Goal: Task Accomplishment & Management: Use online tool/utility

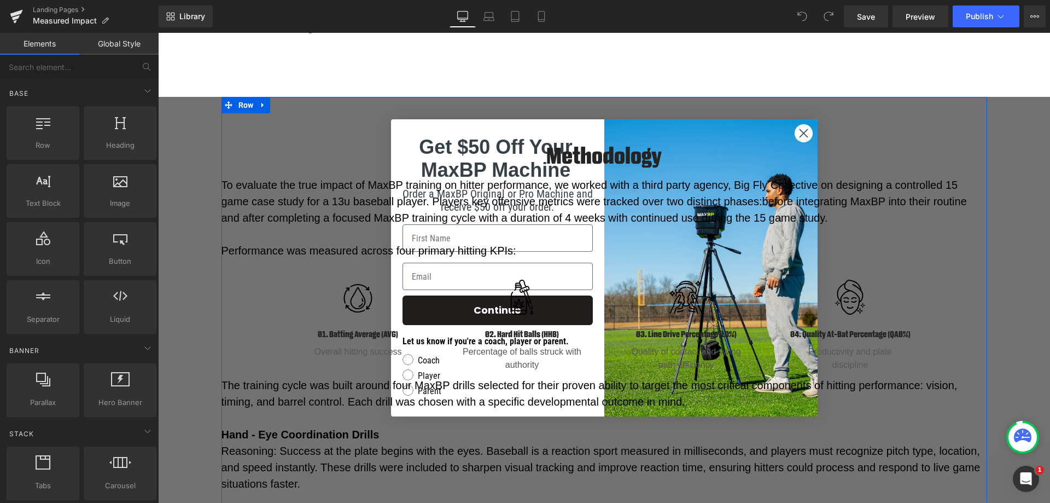
scroll to position [1112, 0]
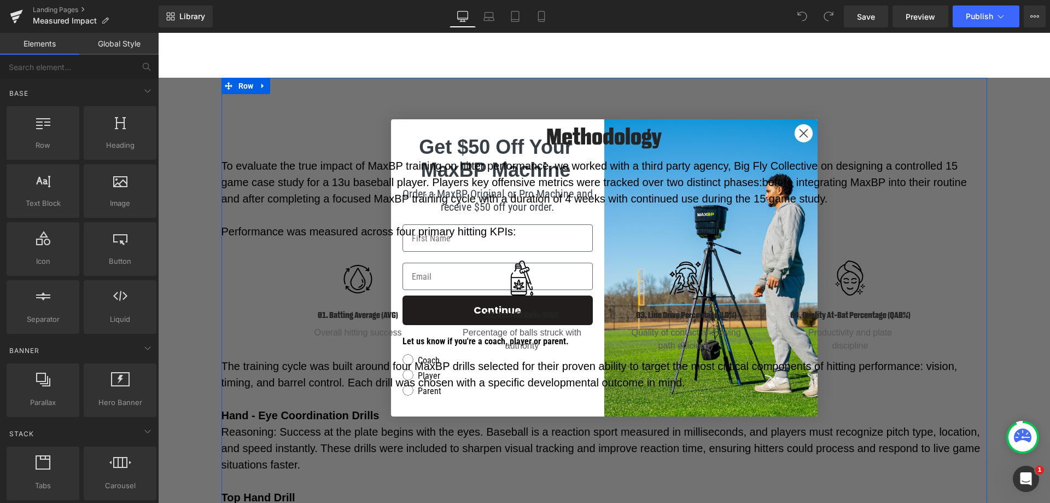
click at [800, 125] on div "Methodology Heading Row To evaluate the true impact of MaxBP training on hitter…" at bounding box center [605, 428] width 766 height 647
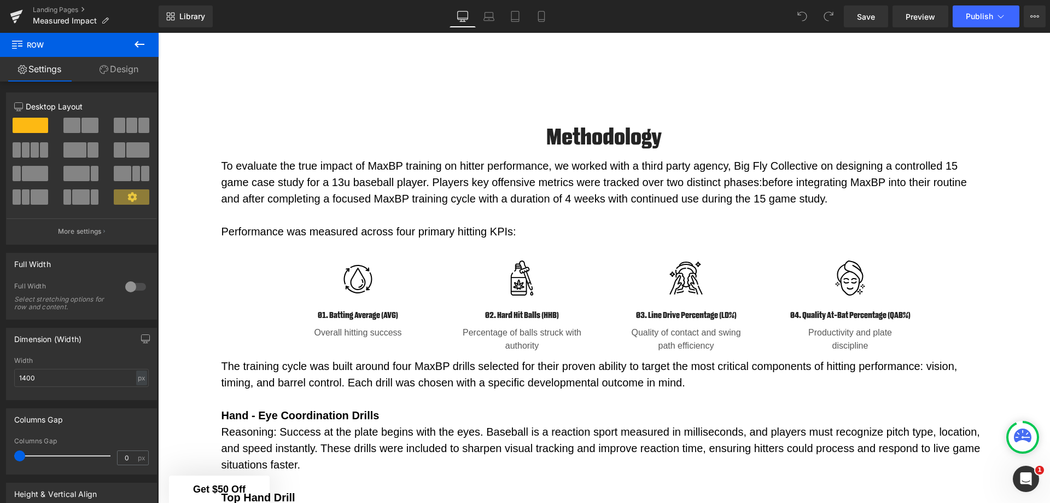
click at [158, 33] on div at bounding box center [158, 33] width 0 height 0
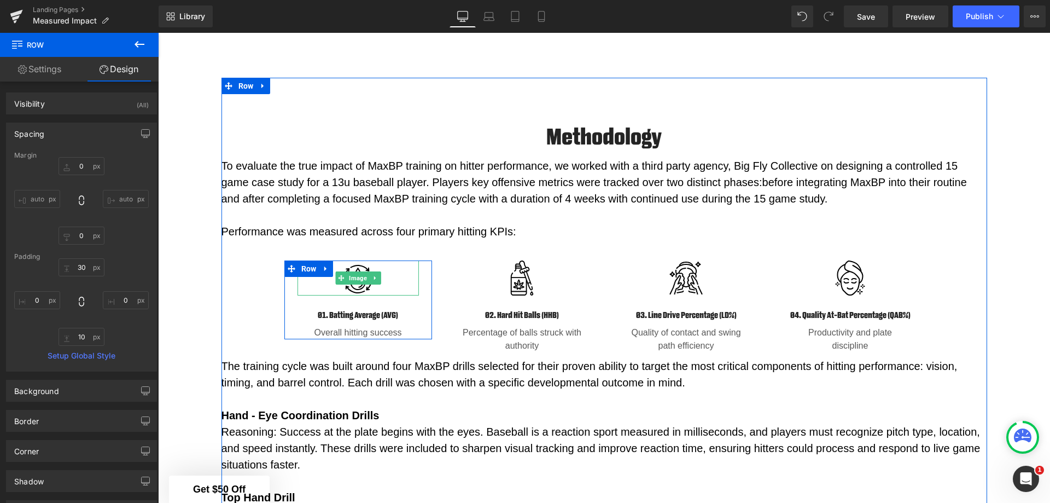
click at [350, 274] on span "Image" at bounding box center [358, 277] width 22 height 13
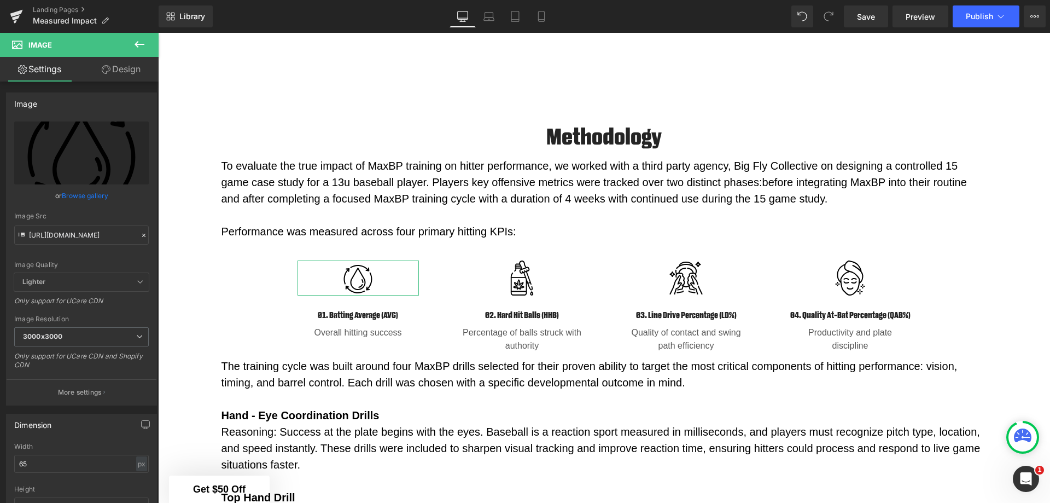
click at [82, 197] on link "Browse gallery" at bounding box center [85, 195] width 47 height 19
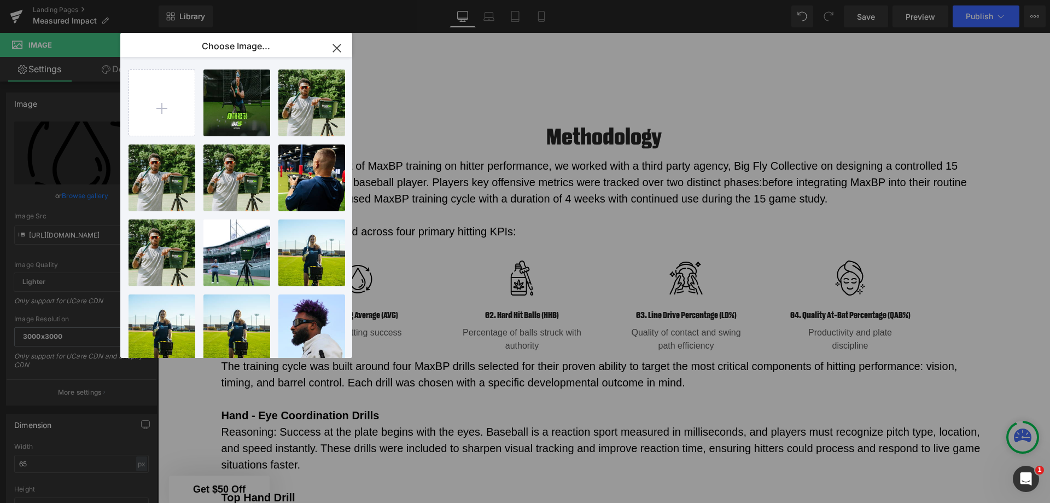
click at [166, 108] on input "file" at bounding box center [162, 103] width 66 height 66
type input "C:\fakepath\910a6288-ffd5-4045-a50f-0bced3c5ba12.png"
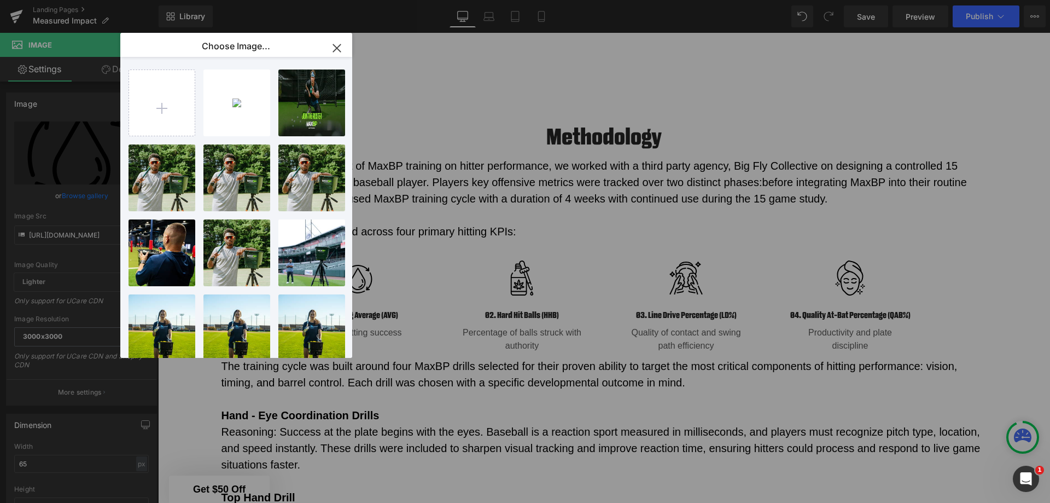
click at [0, 0] on div "910a628...ba12.png 721.62 KB" at bounding box center [0, 0] width 0 height 0
type input "https://ucarecdn.com/7b70bec7-7fb3-4561-be37-1a52ab68254e/-/format/auto/-/previ…"
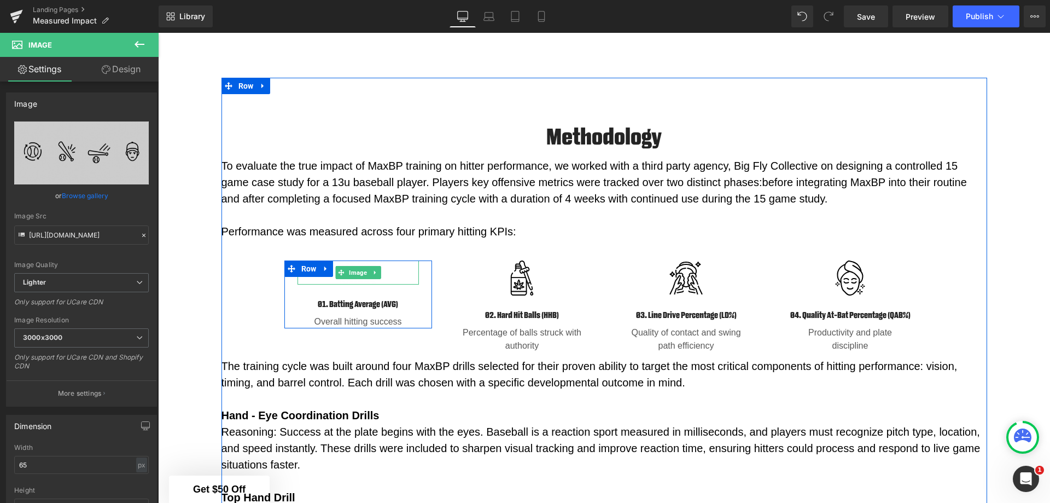
click at [355, 271] on span "Image" at bounding box center [358, 272] width 22 height 13
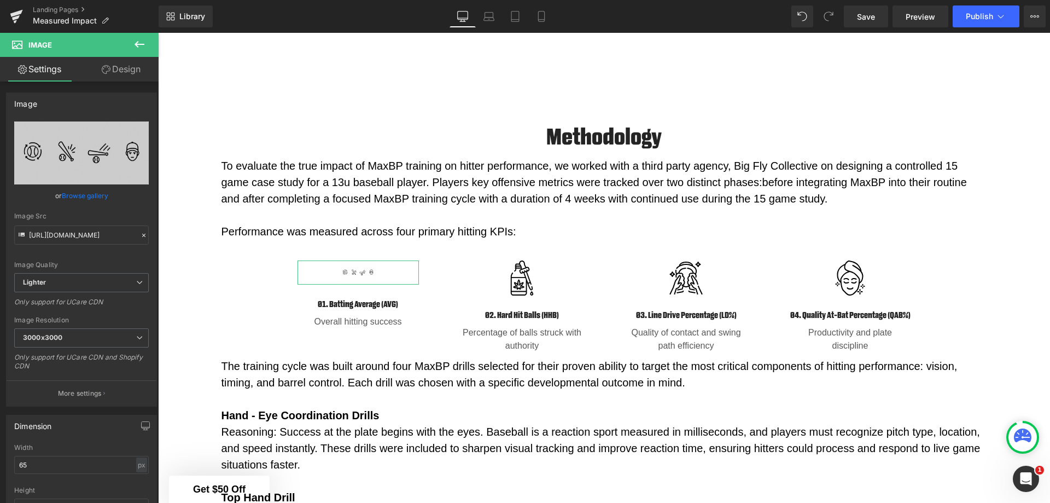
click at [106, 161] on link "Replace Image" at bounding box center [81, 152] width 135 height 63
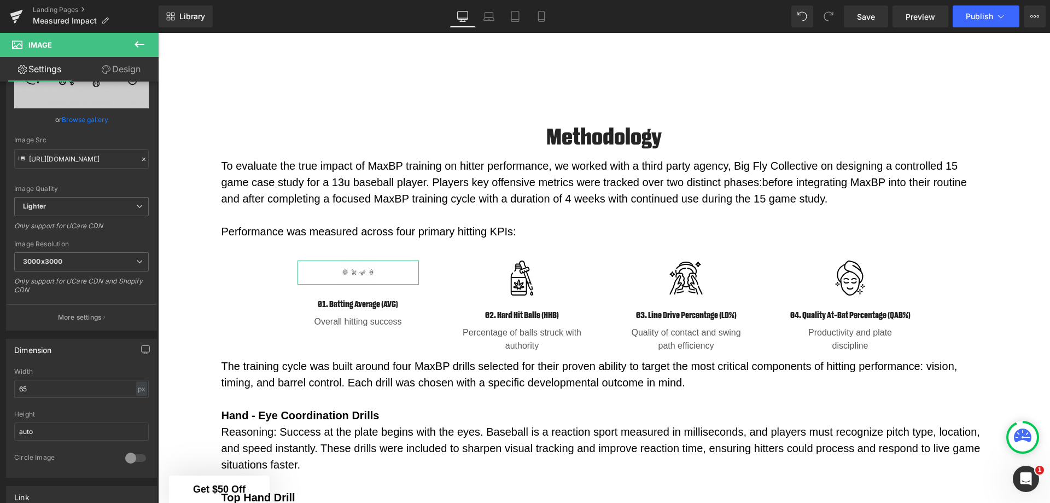
scroll to position [0, 0]
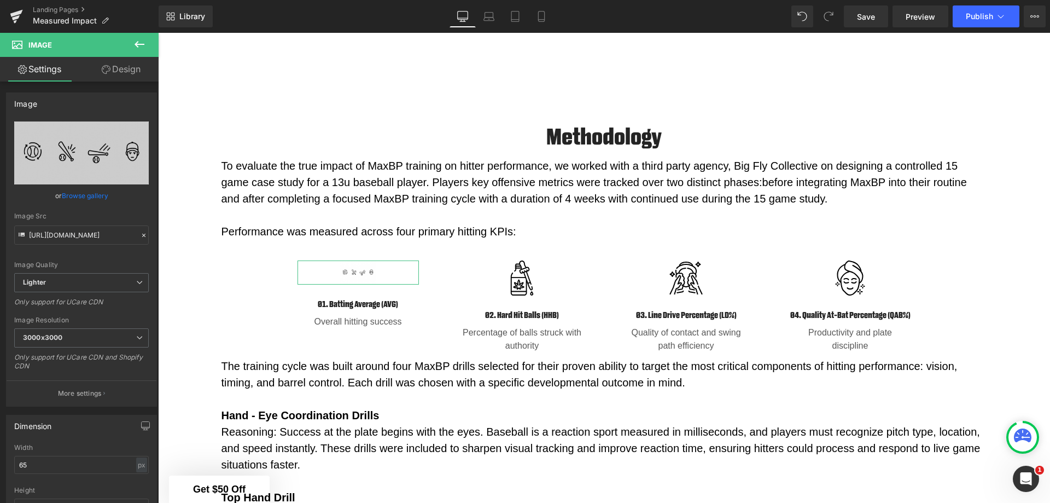
click at [130, 73] on link "Design" at bounding box center [121, 69] width 79 height 25
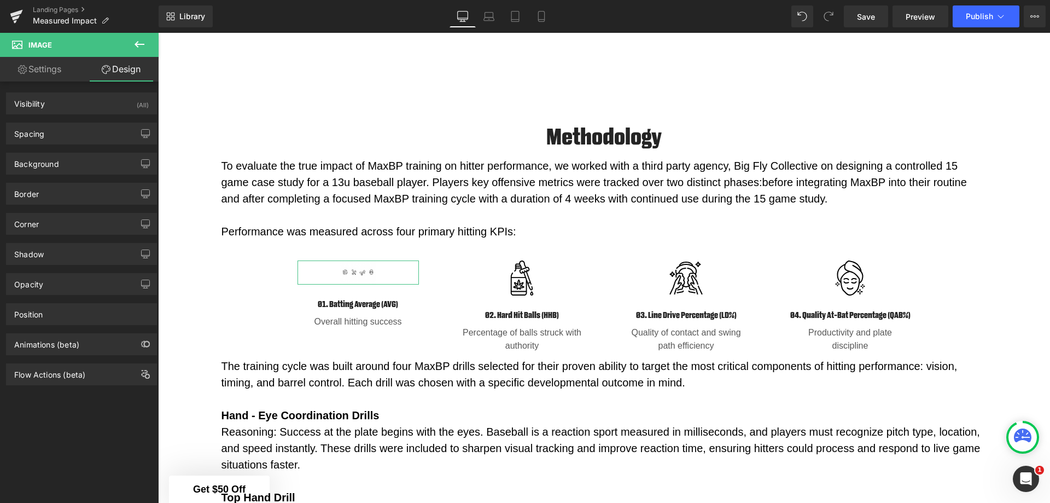
click at [38, 72] on link "Settings" at bounding box center [39, 69] width 79 height 25
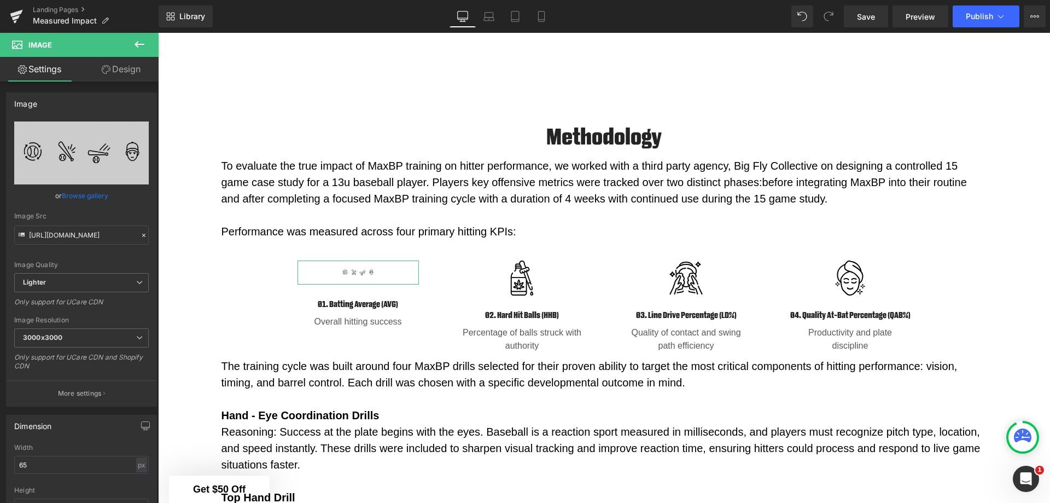
click at [138, 126] on icon at bounding box center [140, 129] width 13 height 13
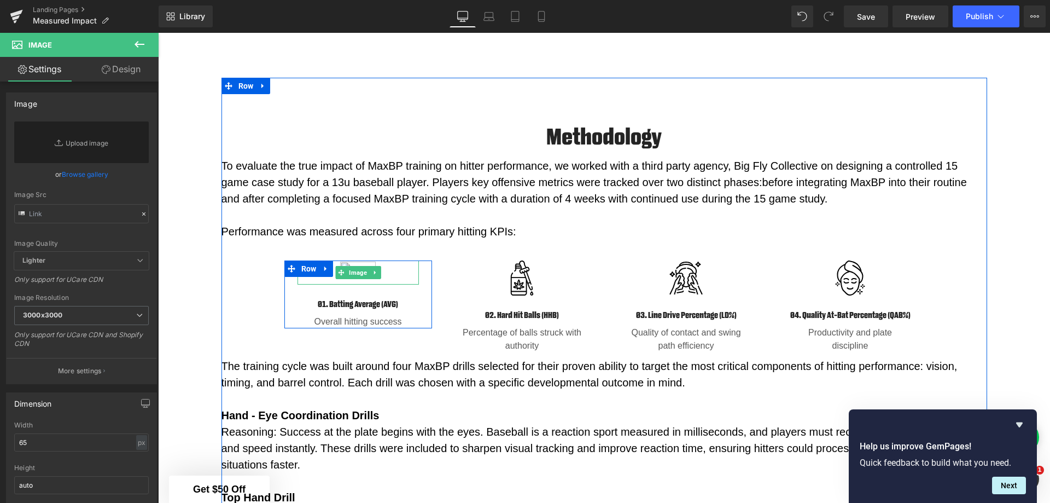
click at [352, 268] on span "Image" at bounding box center [358, 272] width 22 height 13
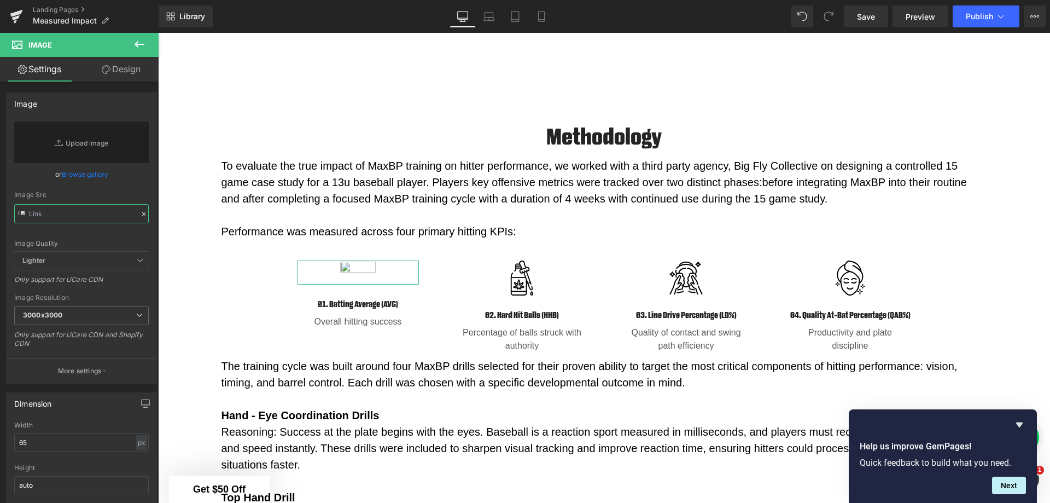
click at [86, 220] on input "text" at bounding box center [81, 213] width 135 height 19
paste input "https://cdn.shopify.com/s/files/1/1499/9260/files/1.png?v=1759767461"
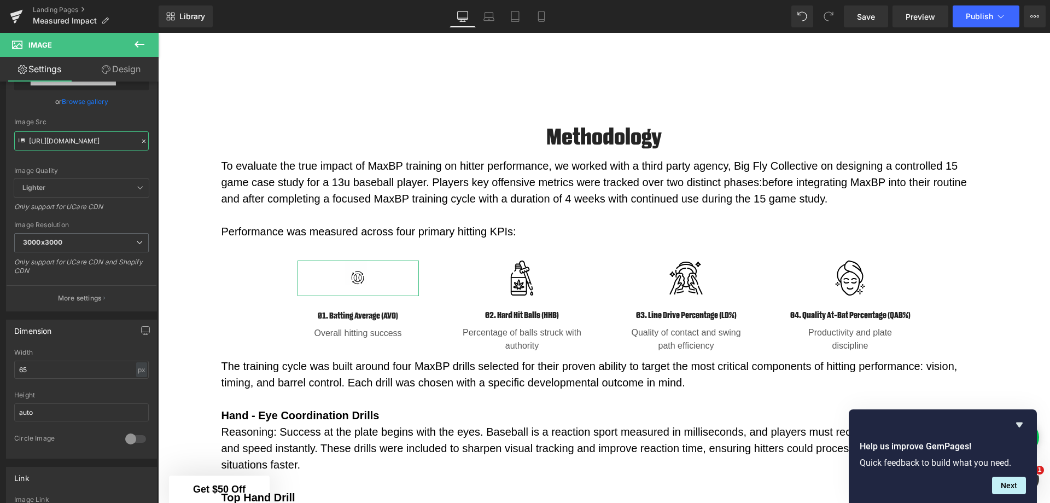
scroll to position [109, 0]
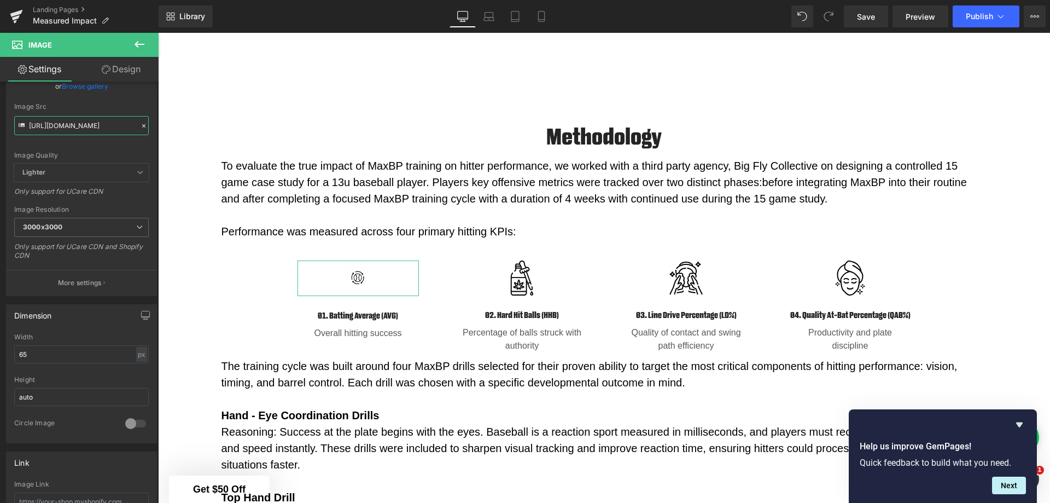
type input "https://cdn.shopify.com/s/files/1/1499/9260/files/1_3000x3000.png?v=1759767461"
click at [116, 172] on span "Lighter" at bounding box center [81, 173] width 135 height 18
click at [137, 171] on icon at bounding box center [140, 172] width 7 height 7
click at [115, 355] on input "65" at bounding box center [81, 354] width 135 height 18
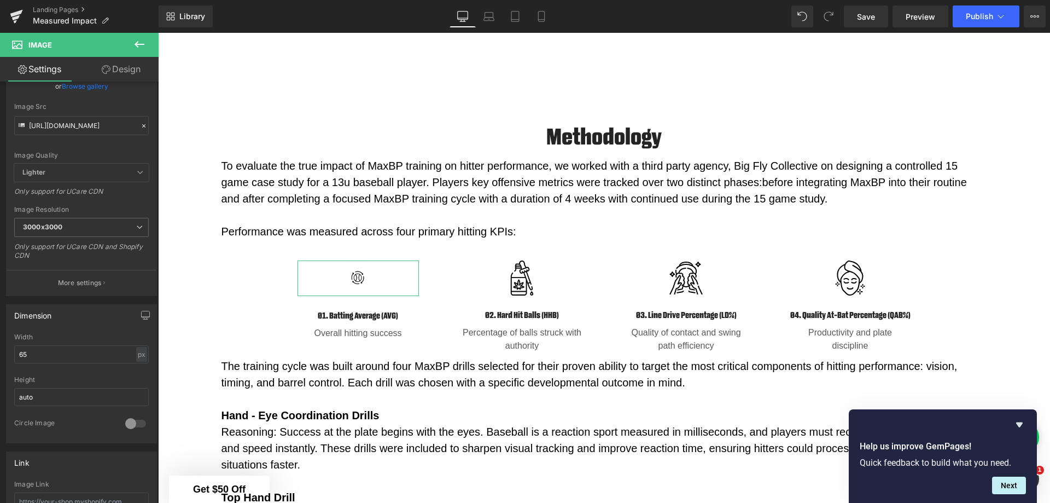
click at [136, 355] on div "px" at bounding box center [141, 354] width 11 height 15
click at [135, 371] on li "%" at bounding box center [142, 371] width 14 height 16
click at [86, 352] on input "29.28" at bounding box center [81, 354] width 135 height 18
drag, startPoint x: 16, startPoint y: 356, endPoint x: 0, endPoint y: 355, distance: 16.0
click at [0, 355] on div "Dimension 29.28% Width 29.28 % % px auto Height auto 0 Circle Image" at bounding box center [82, 369] width 164 height 147
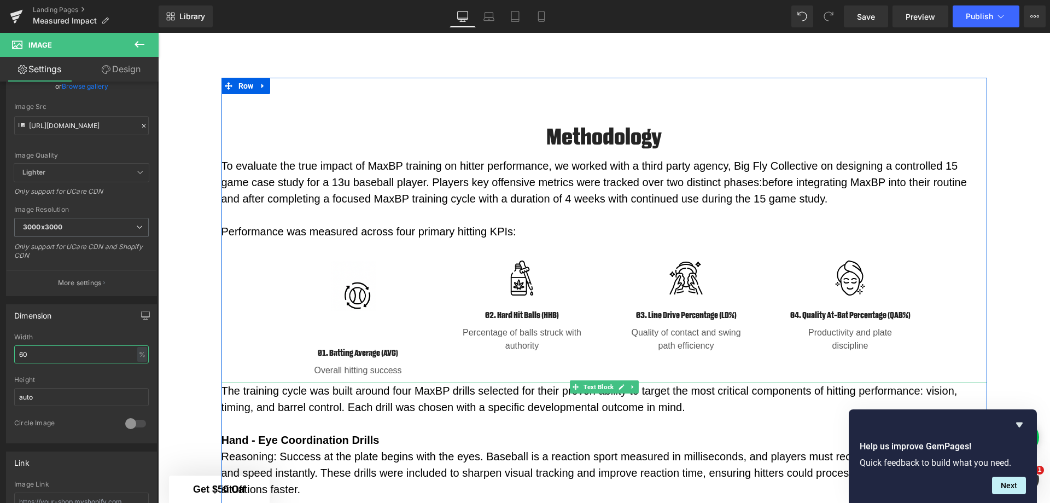
type input "6"
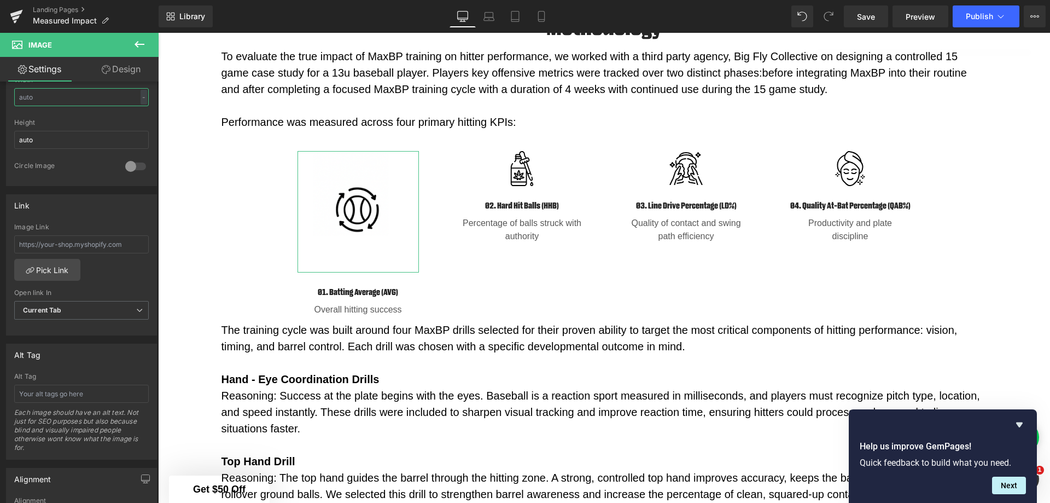
scroll to position [330, 0]
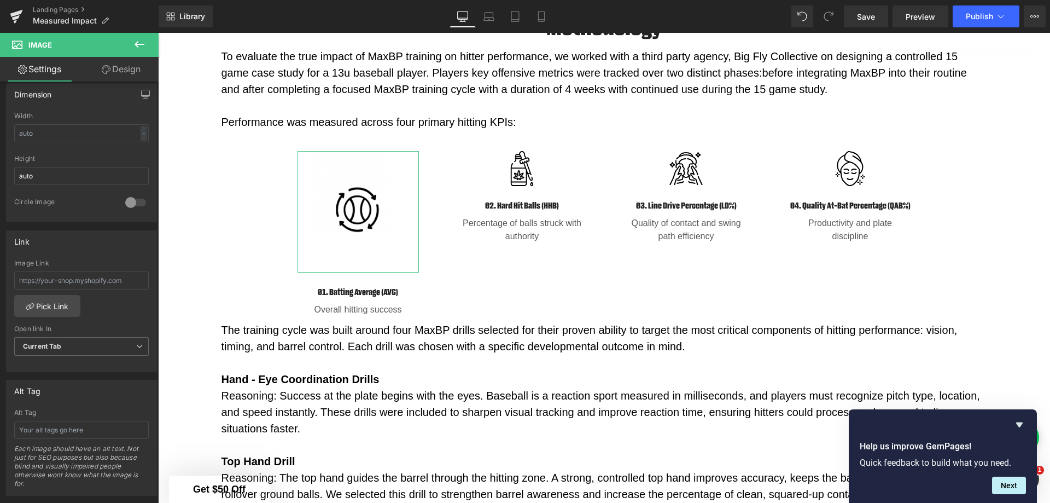
click at [124, 68] on link "Design" at bounding box center [121, 69] width 79 height 25
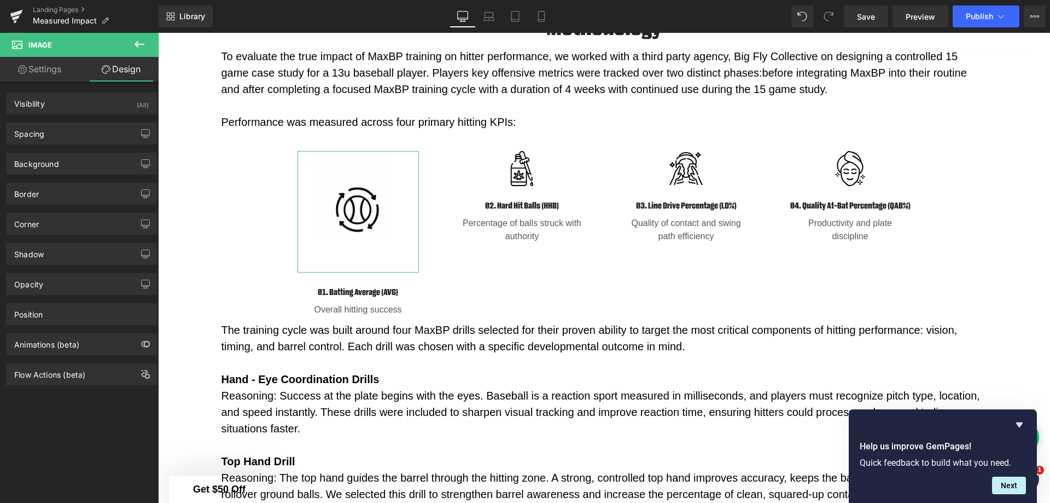
type input "0"
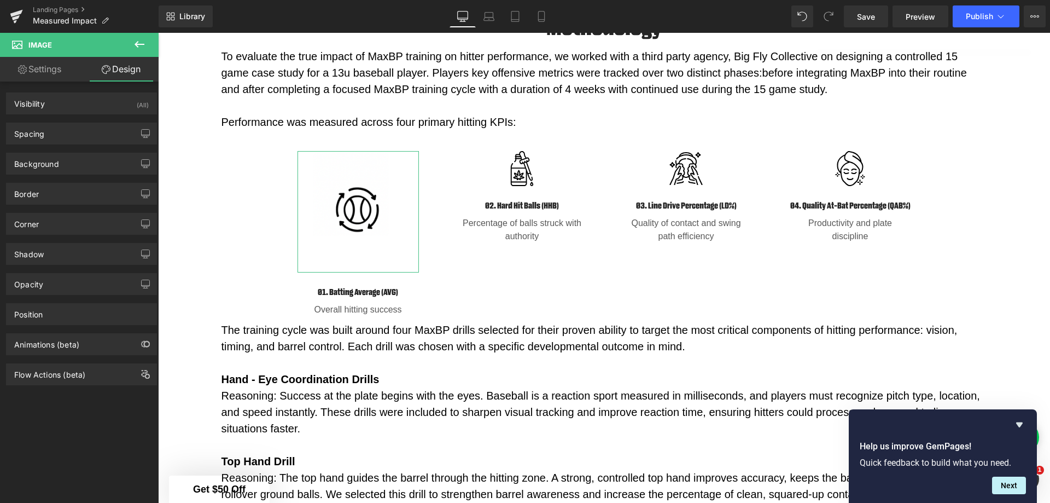
type input "0"
click at [137, 138] on button "button" at bounding box center [146, 133] width 18 height 21
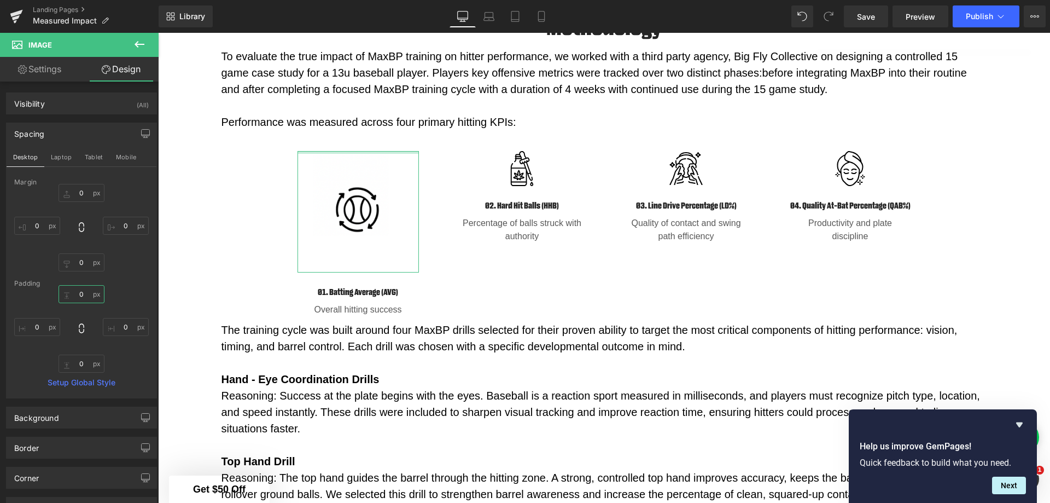
click at [63, 294] on input "0" at bounding box center [82, 294] width 46 height 18
click at [68, 294] on input "0" at bounding box center [82, 294] width 46 height 18
type input "0"
drag, startPoint x: 80, startPoint y: 294, endPoint x: 78, endPoint y: 330, distance: 35.7
click at [78, 330] on div "0px 0 0px 0 0px 0 0px 0" at bounding box center [81, 329] width 135 height 88
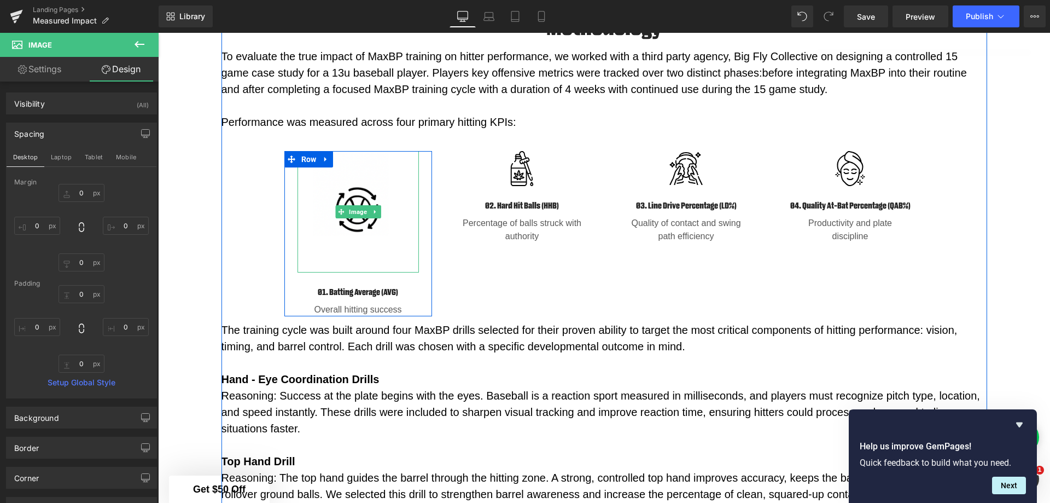
click at [358, 255] on img at bounding box center [358, 211] width 121 height 121
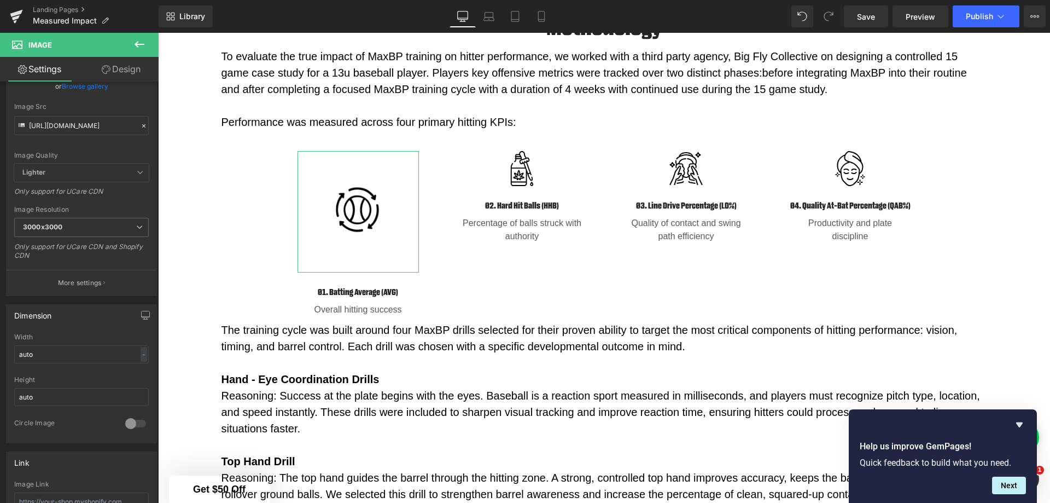
scroll to position [164, 0]
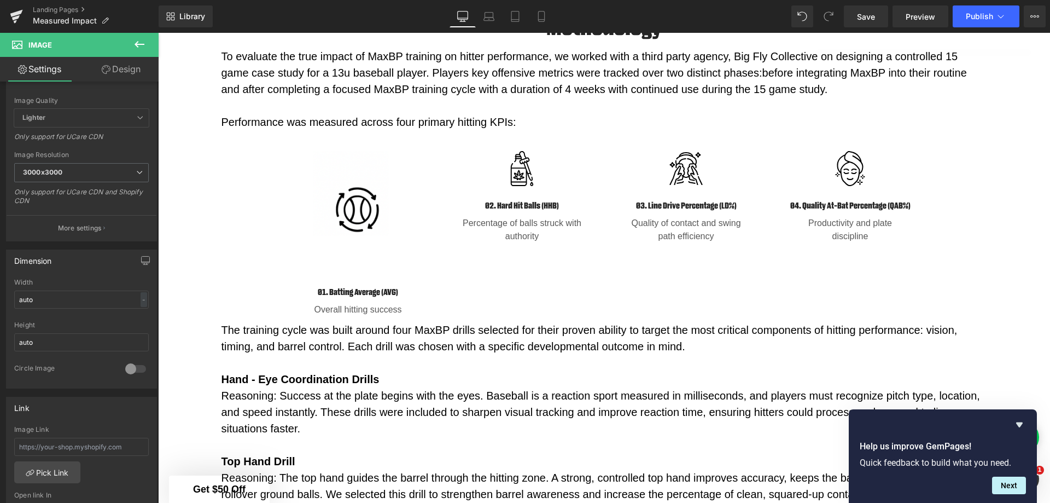
click at [192, 345] on div "Hero Banner Proven gains. Measured impact. Heading MaxBP doesn’t just train rea…" at bounding box center [604, 491] width 892 height 3268
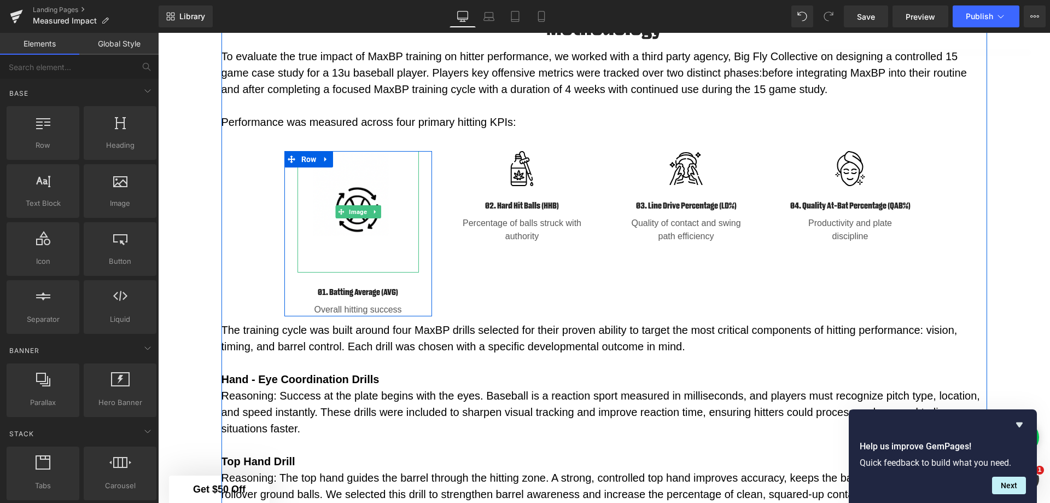
click at [363, 241] on img at bounding box center [358, 211] width 121 height 121
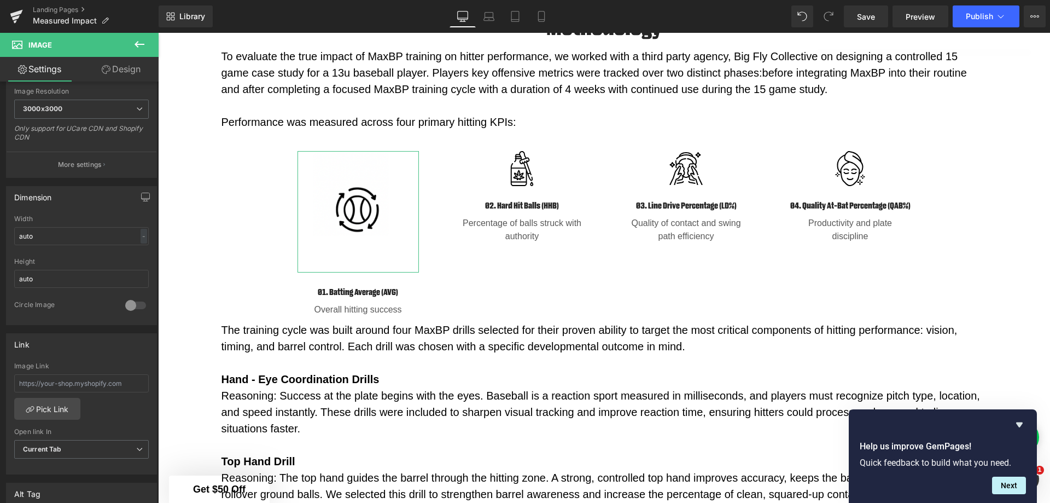
scroll to position [219, 0]
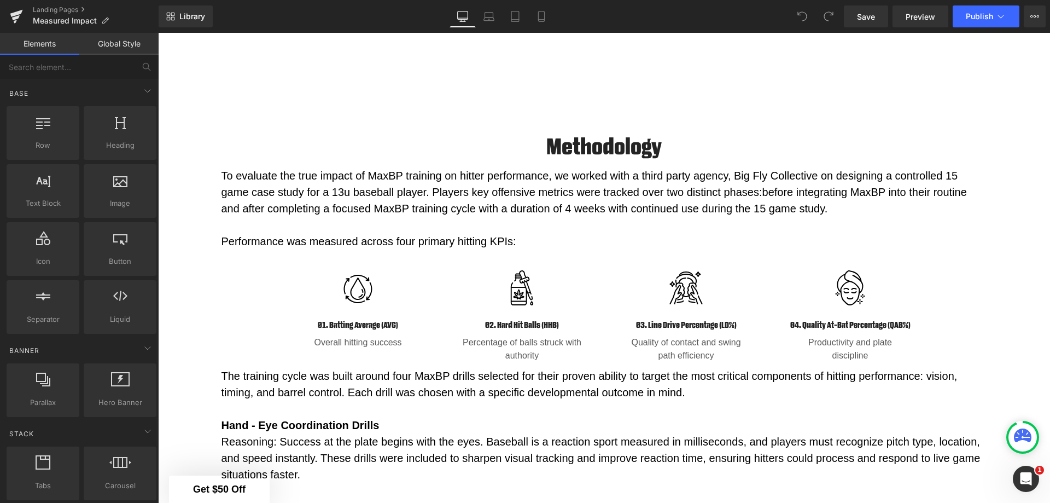
scroll to position [1112, 0]
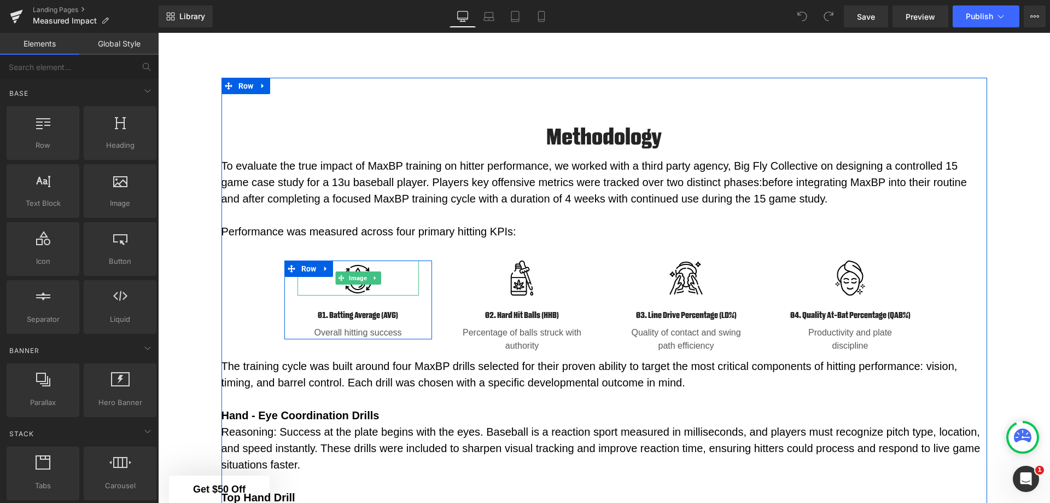
click at [355, 274] on span "Image" at bounding box center [358, 277] width 22 height 13
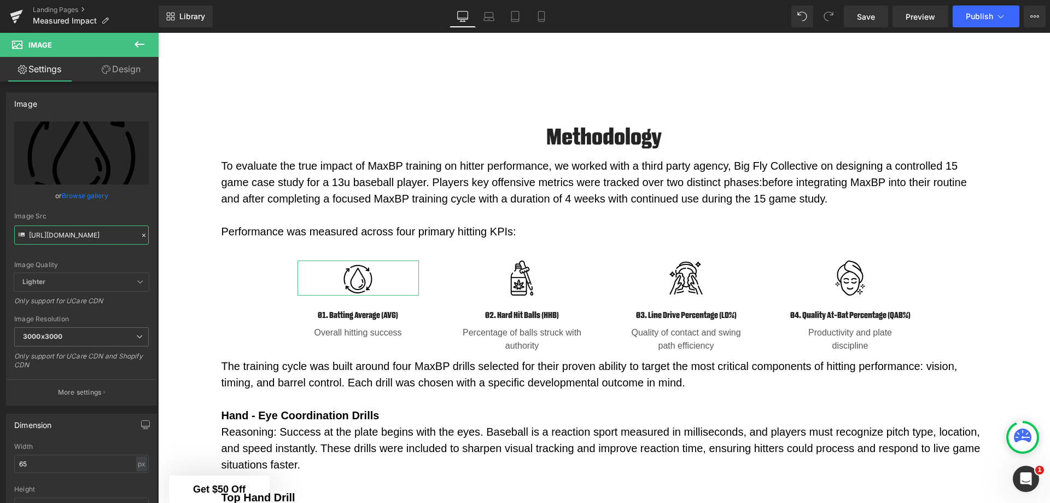
click at [104, 229] on input "https://ucarecdn.com/0bb48acb-63c5-4585-8449-1c87d3358874/step%201.svg" at bounding box center [81, 234] width 135 height 19
paste input "cdn.shopify.com/s/files/1/1499/9260/files/1.png?v=1759767585"
type input "https://cdn.shopify.com/s/files/1/1499/9260/files/1_3000x3000.png?v=1759767585"
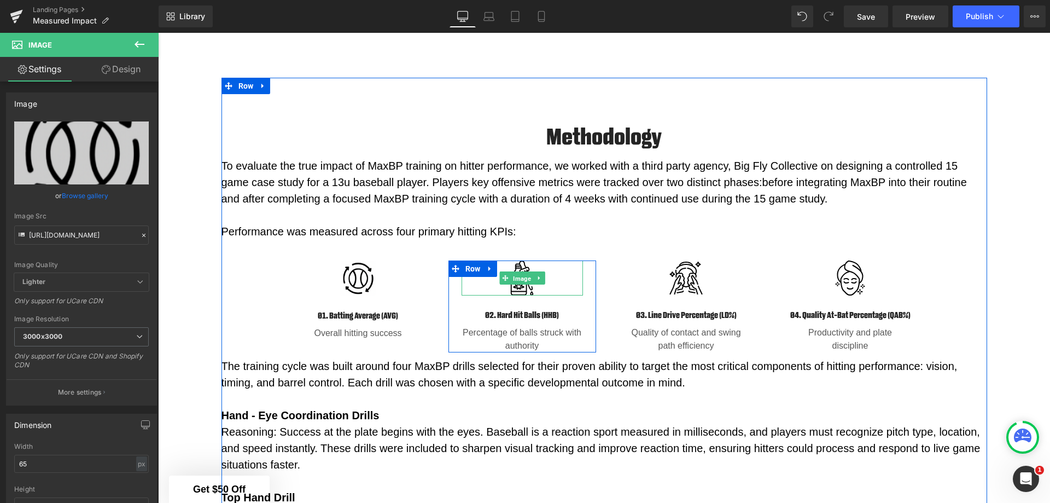
click at [516, 278] on span "Image" at bounding box center [522, 278] width 22 height 13
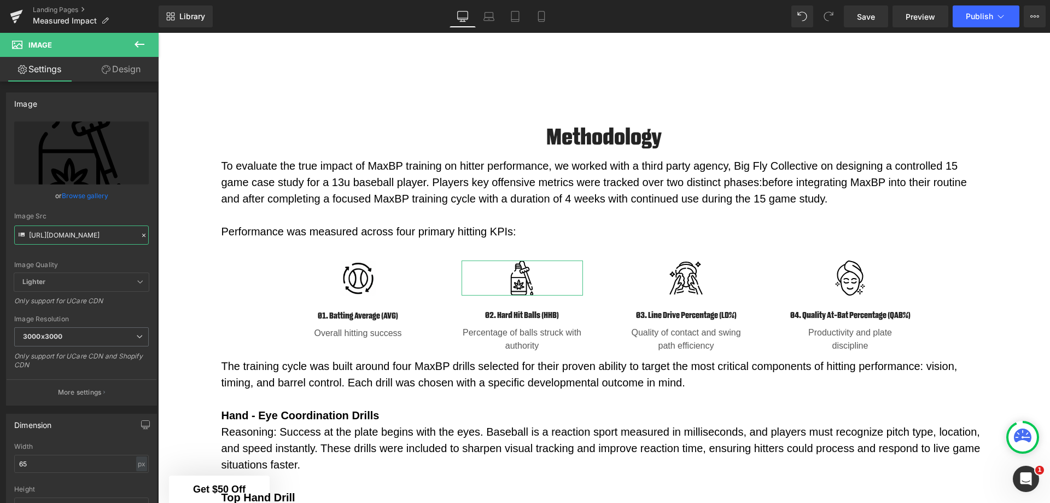
click at [94, 230] on input "https://ucarecdn.com/70dec2a9-0d6a-47a4-b12c-166a2c00c71a/step%202.svg" at bounding box center [81, 234] width 135 height 19
paste input "cdn.shopify.com/s/files/1/1499/9260/files/2.png?v=1759767680"
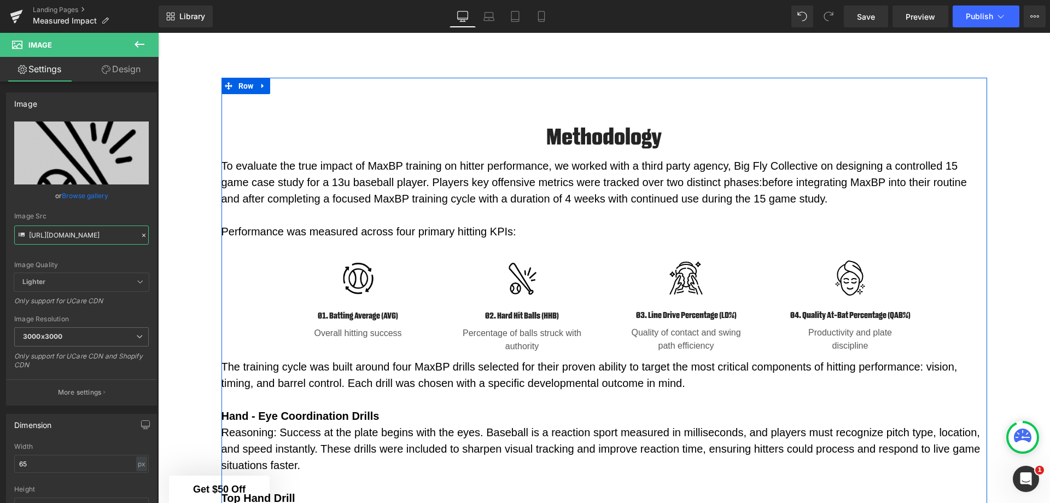
type input "https://cdn.shopify.com/s/files/1/1499/9260/files/2_3000x3000.png?v=1759767680"
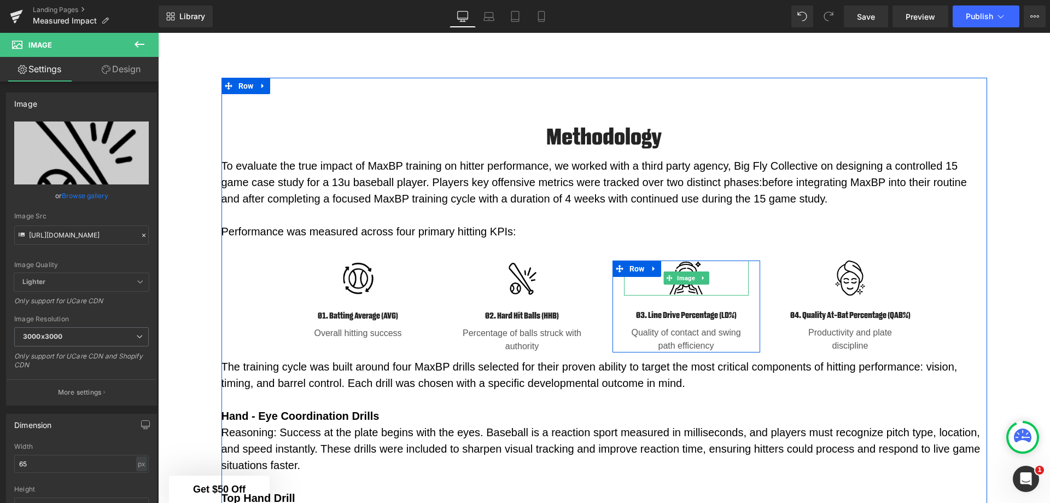
click at [681, 274] on span "Image" at bounding box center [686, 277] width 22 height 13
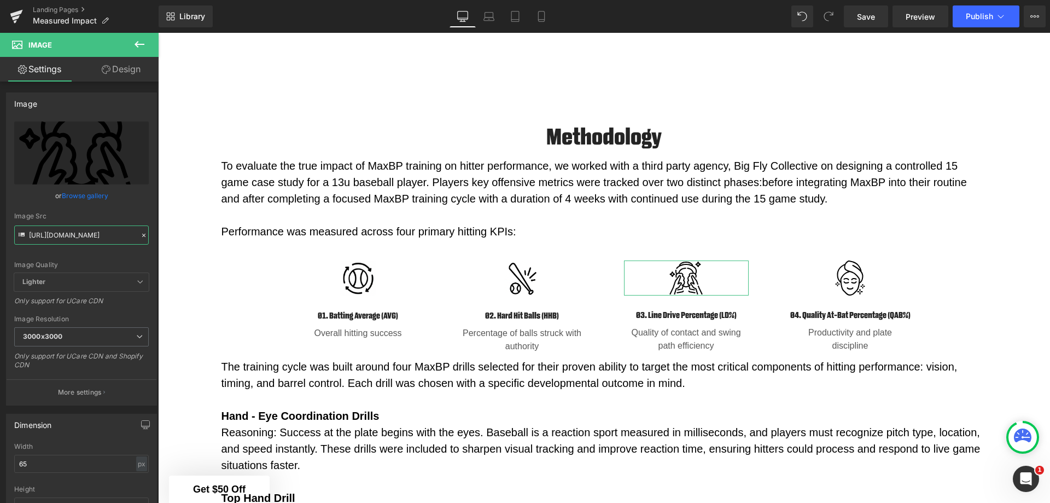
click at [80, 237] on input "https://ucarecdn.com/1859ca8e-17c8-49cf-9170-1378bddb5564/step%203.svg" at bounding box center [81, 234] width 135 height 19
paste input "cdn.shopify.com/s/files/1/1499/9260/files/3_8ad76e9e-156f-4e9c-b06e-1311a48b566…"
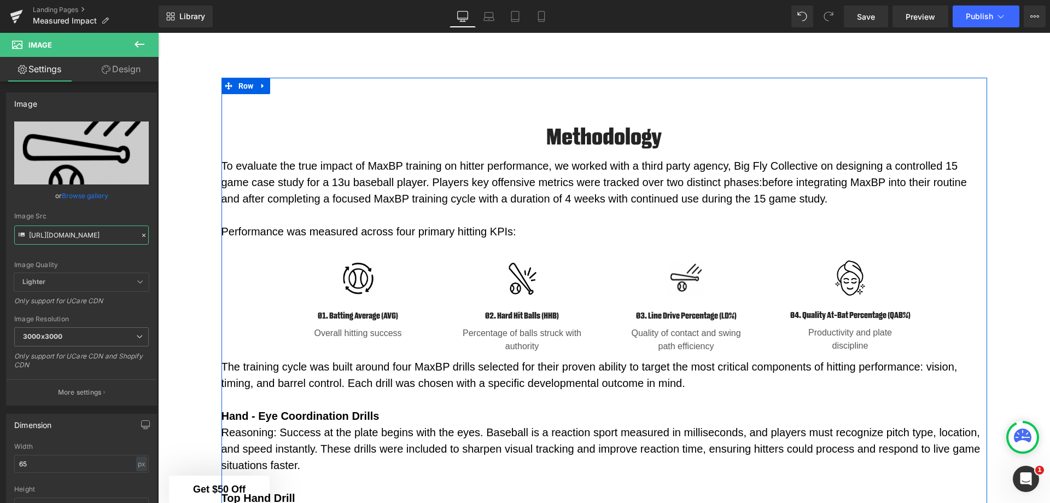
type input "https://cdn.shopify.com/s/files/1/1499/9260/files/3_8ad76e9e-156f-4e9c-b06e-131…"
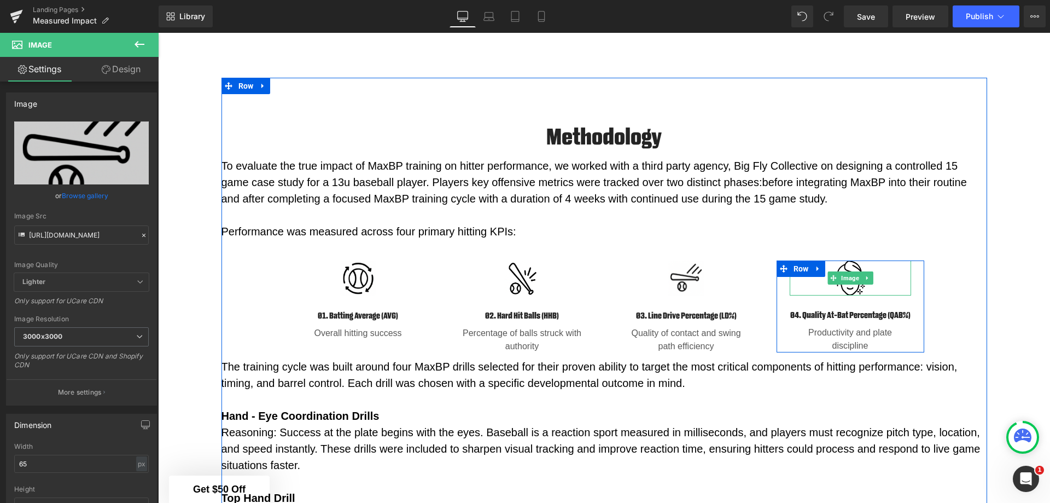
click at [847, 272] on span "Image" at bounding box center [850, 277] width 22 height 13
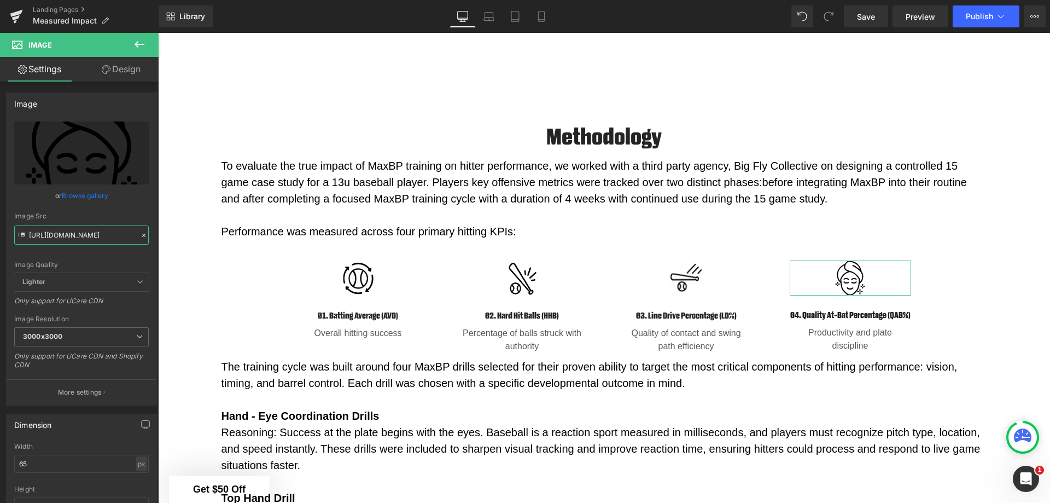
click at [80, 237] on input "https://ucarecdn.com/ba061355-bf7d-4753-b4b1-2e26e12e8497/step%204.svg" at bounding box center [81, 234] width 135 height 19
paste input "cdn.shopify.com/s/files/1/1499/9260/files/4.png?v=1759767643"
type input "https://cdn.shopify.com/s/files/1/1499/9260/files/4_3000x3000.png?v=1759767643"
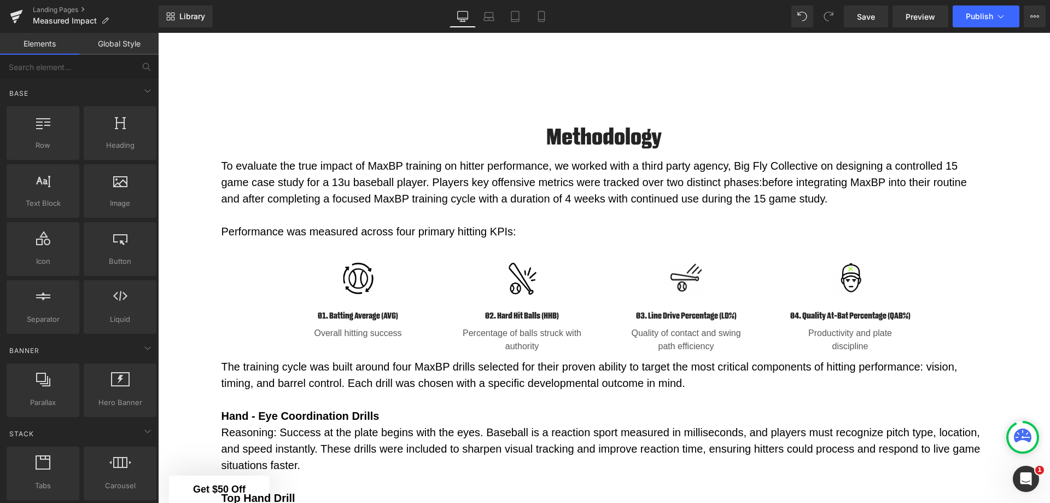
click at [870, 9] on link "Save" at bounding box center [866, 16] width 44 height 22
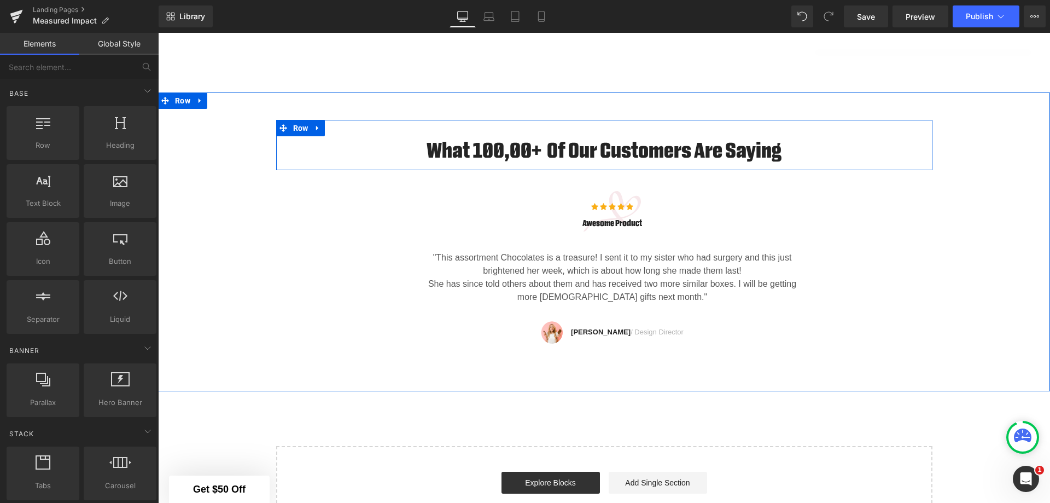
scroll to position [2753, 0]
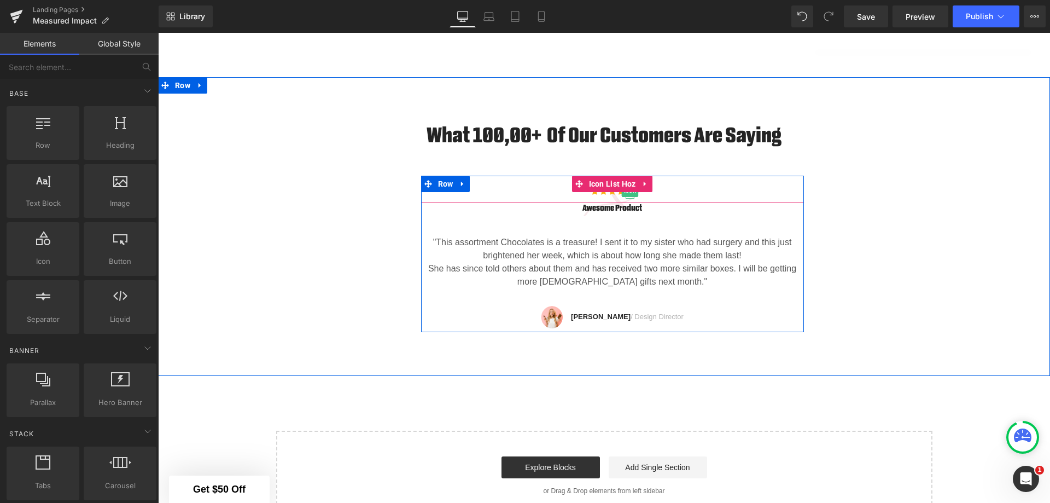
click at [621, 197] on span "Icon" at bounding box center [629, 190] width 17 height 13
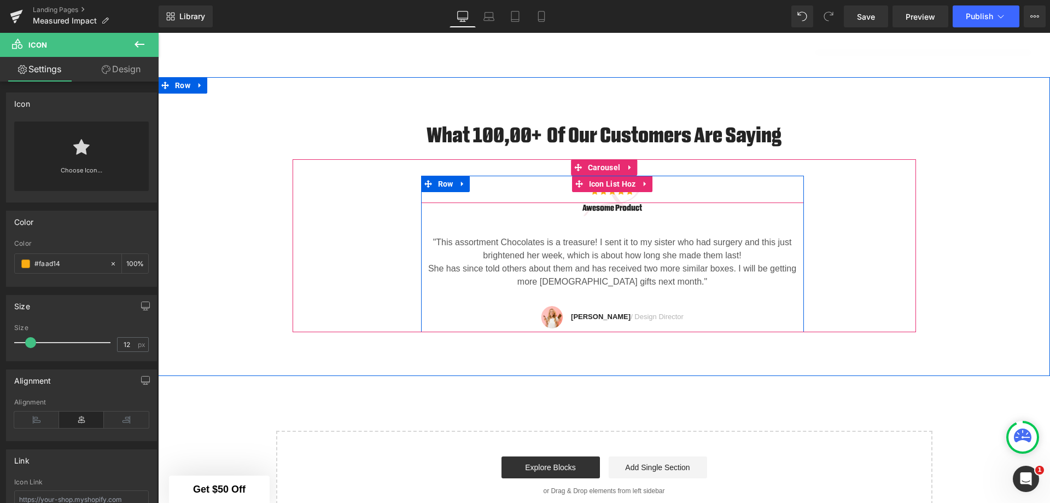
click at [689, 203] on ul "Icon Icon Icon Icon Icon" at bounding box center [612, 192] width 383 height 21
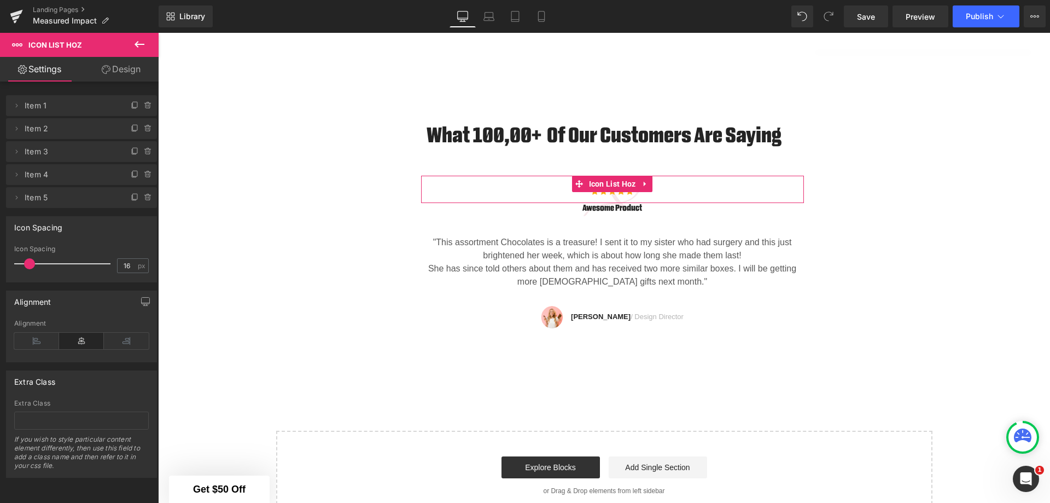
click at [118, 70] on link "Design" at bounding box center [121, 69] width 79 height 25
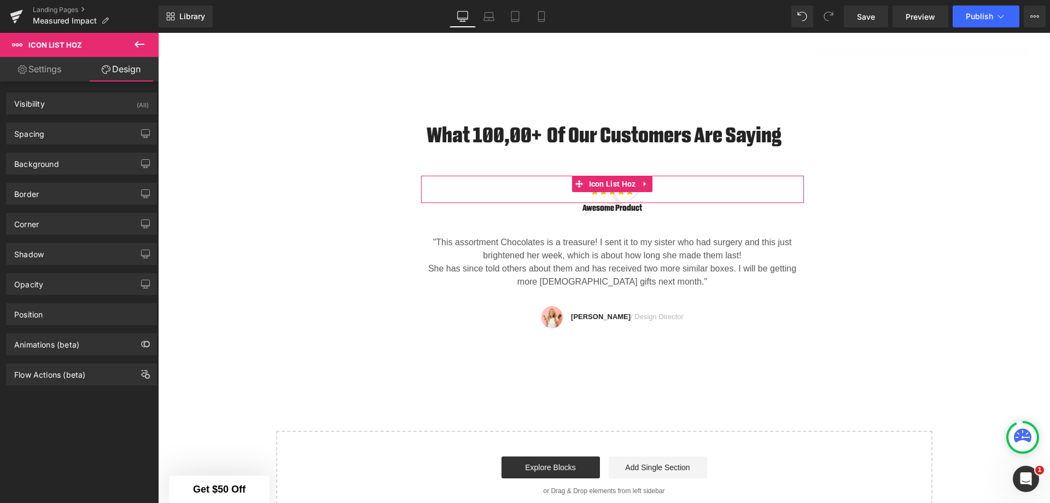
click at [141, 164] on icon "button" at bounding box center [145, 163] width 9 height 9
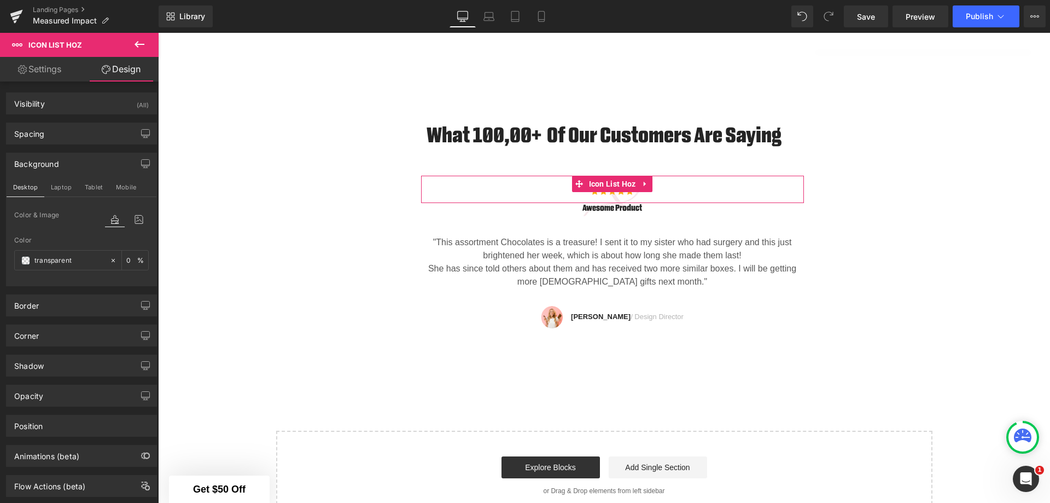
click at [140, 149] on div "Background Desktop Laptop Tablet Mobile Color & Image color transparent Color t…" at bounding box center [82, 215] width 164 height 142
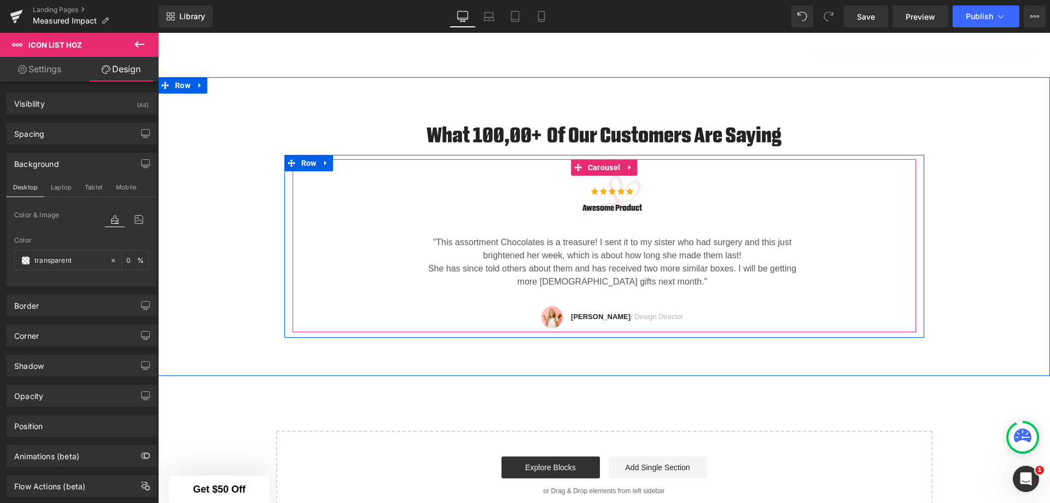
click at [879, 177] on div "Icon Icon Icon Icon Icon Icon List Hoz Awesome Product Heading "This assortment…" at bounding box center [605, 245] width 624 height 173
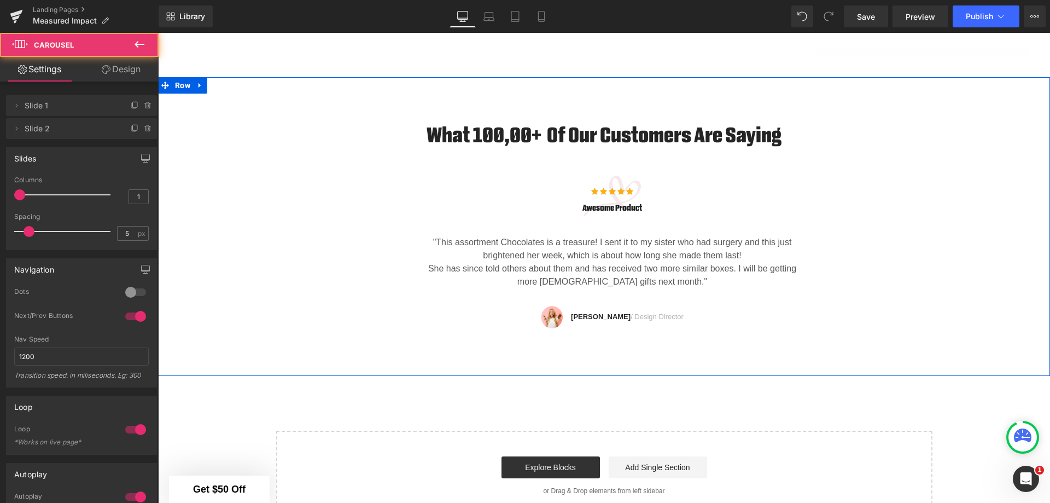
click at [981, 177] on div "What 100,00+ Of Our Customers Are Saying Heading Row Icon Icon Icon Icon Icon I…" at bounding box center [604, 220] width 892 height 233
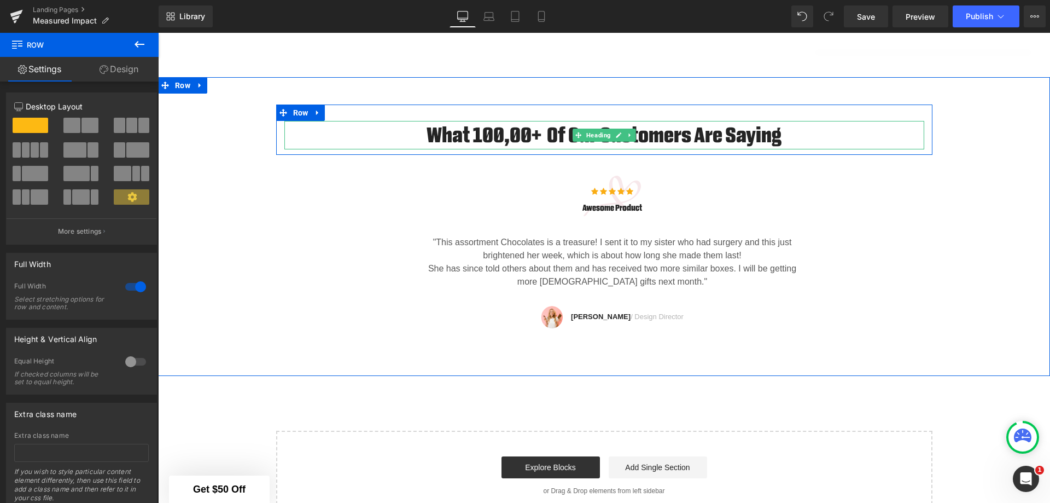
click at [860, 149] on h2 "What 100,00+ Of Our Customers Are Saying" at bounding box center [604, 135] width 640 height 28
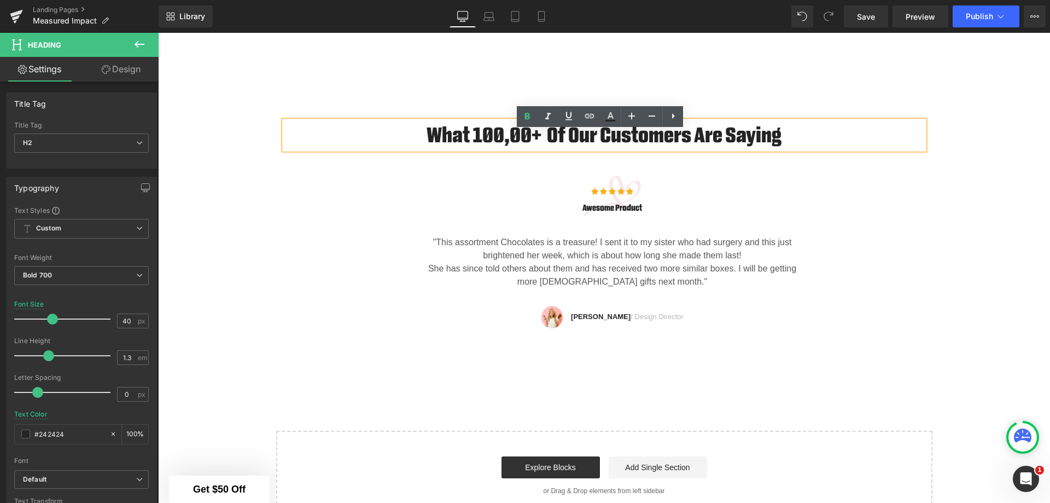
click at [908, 231] on div "Icon Icon Icon Icon Icon Icon List Hoz Awesome Product Heading "This assortment…" at bounding box center [613, 254] width 640 height 156
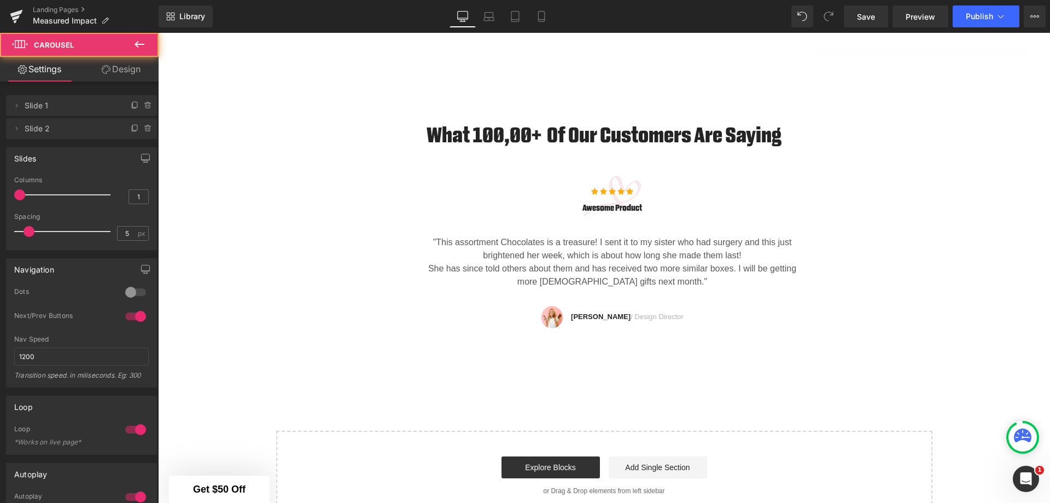
click at [974, 176] on div "What 100,00+ Of Our Customers Are Saying Heading Row Icon Icon Icon Icon Icon I…" at bounding box center [604, 220] width 892 height 233
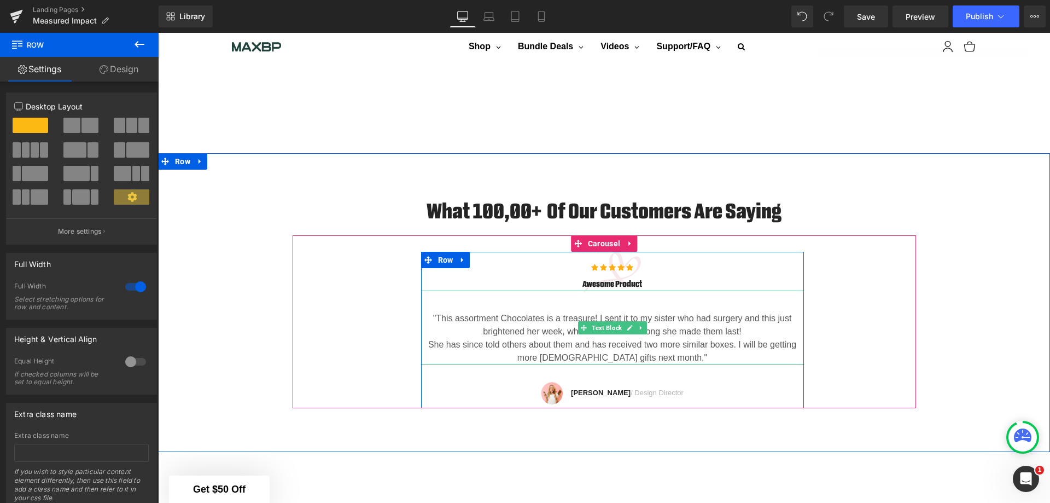
scroll to position [2644, 0]
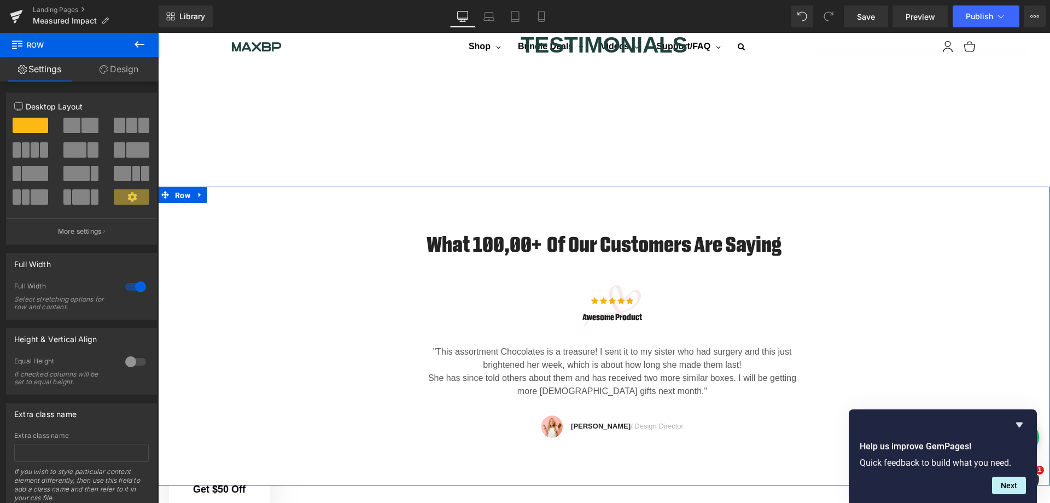
click at [173, 203] on span "Row" at bounding box center [182, 195] width 21 height 16
click at [197, 199] on icon at bounding box center [200, 195] width 8 height 8
click at [229, 203] on link at bounding box center [229, 195] width 14 height 16
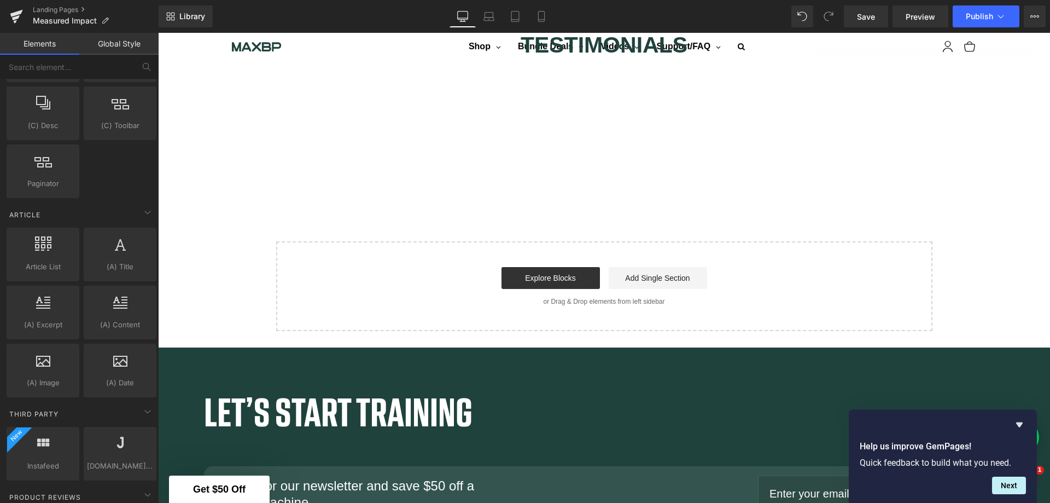
scroll to position [1915, 0]
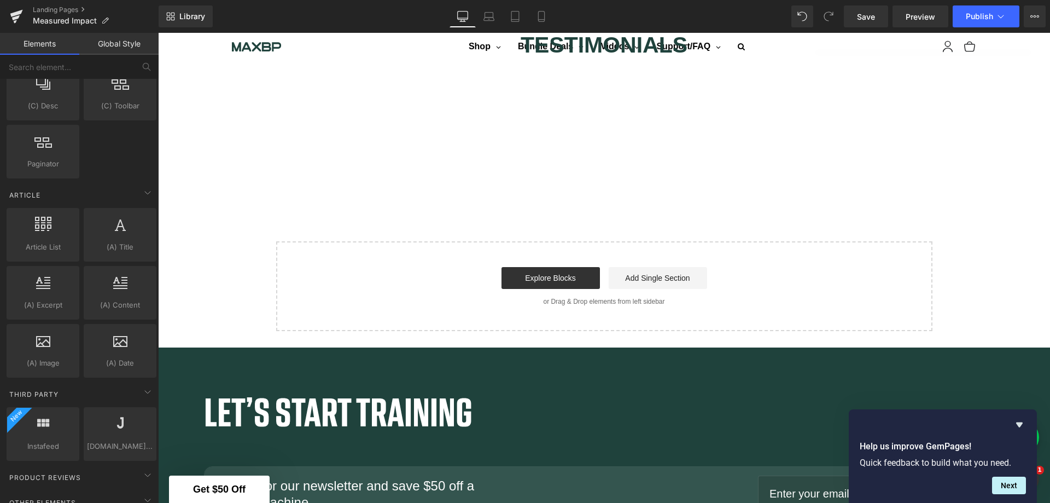
click at [111, 433] on div at bounding box center [120, 428] width 66 height 25
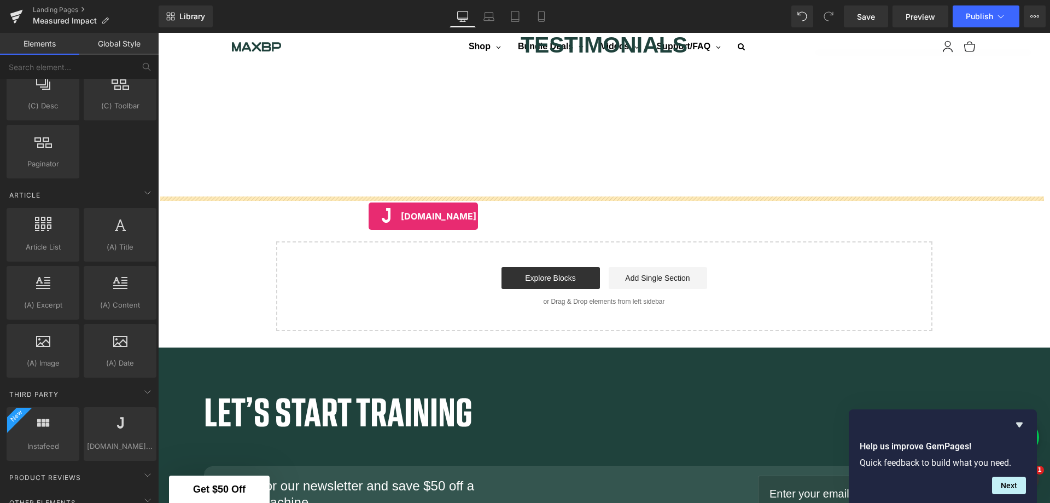
drag, startPoint x: 273, startPoint y: 467, endPoint x: 369, endPoint y: 216, distance: 268.7
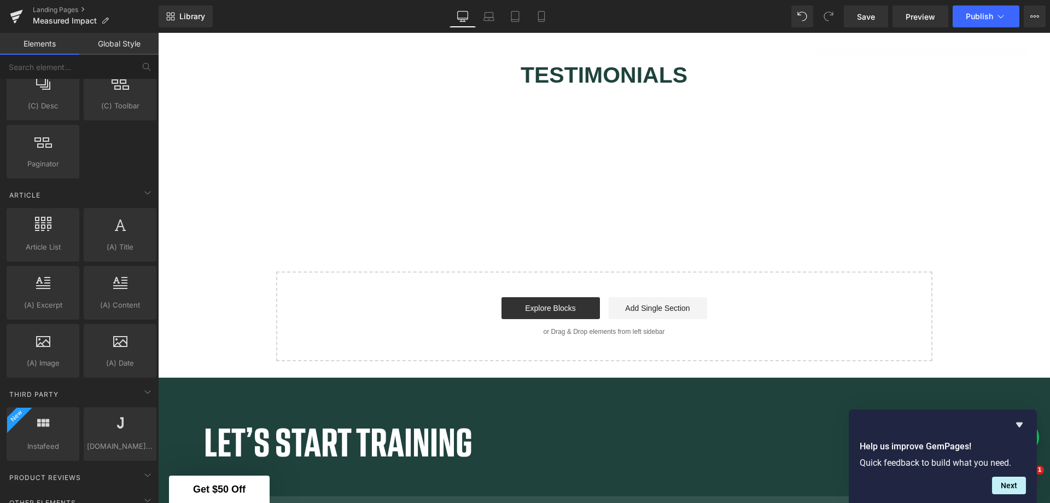
scroll to position [2644, 0]
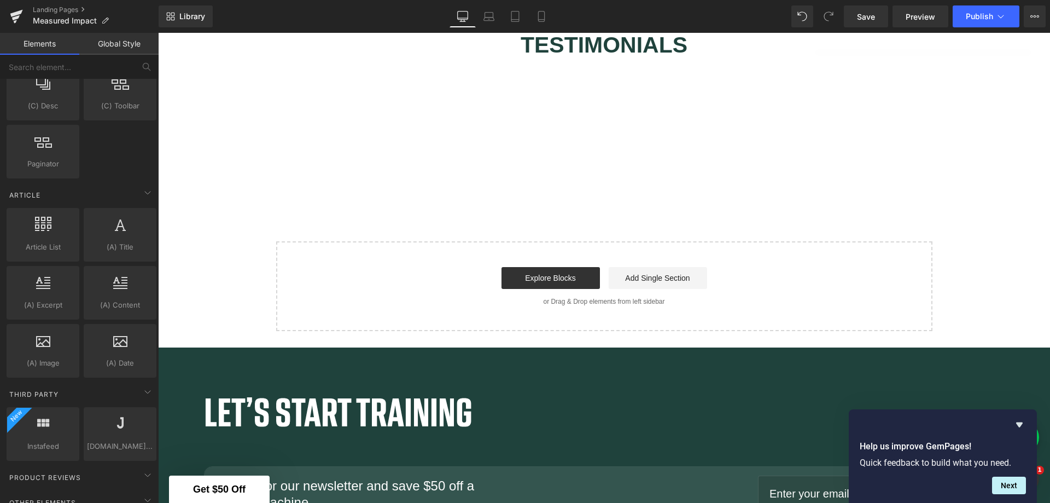
click at [142, 433] on div at bounding box center [120, 428] width 66 height 25
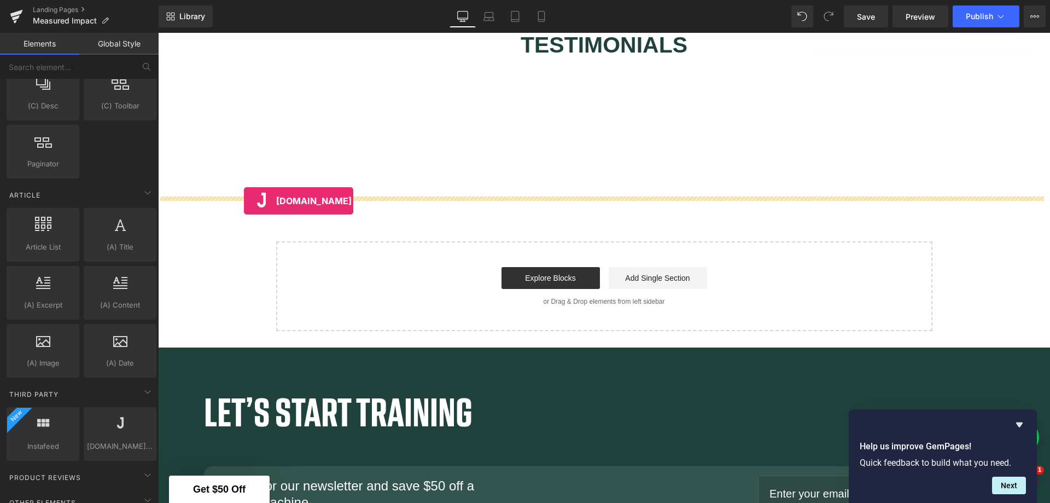
drag, startPoint x: 296, startPoint y: 467, endPoint x: 244, endPoint y: 201, distance: 270.9
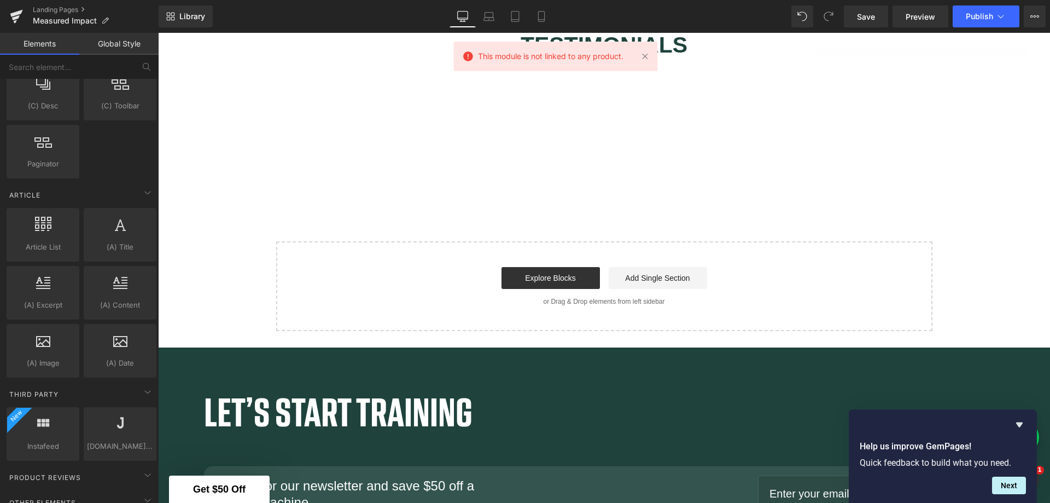
click at [125, 435] on div at bounding box center [120, 428] width 66 height 25
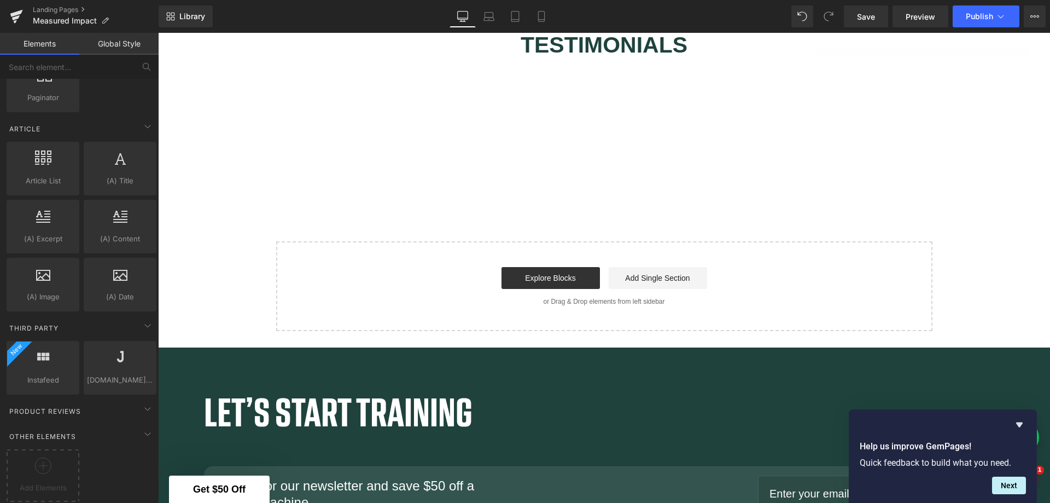
scroll to position [1989, 0]
click at [141, 402] on icon at bounding box center [147, 408] width 13 height 13
click at [87, 405] on div "Product Reviews" at bounding box center [81, 411] width 154 height 22
click at [60, 406] on span "Product Reviews" at bounding box center [45, 411] width 74 height 10
drag, startPoint x: 60, startPoint y: 405, endPoint x: 126, endPoint y: 443, distance: 76.0
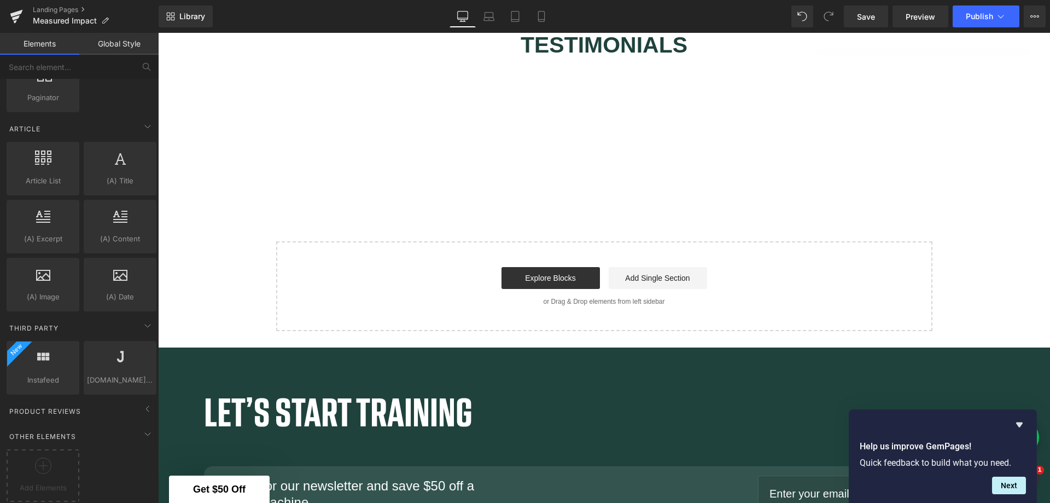
click at [146, 406] on icon at bounding box center [147, 408] width 3 height 5
click at [49, 465] on icon at bounding box center [43, 465] width 16 height 16
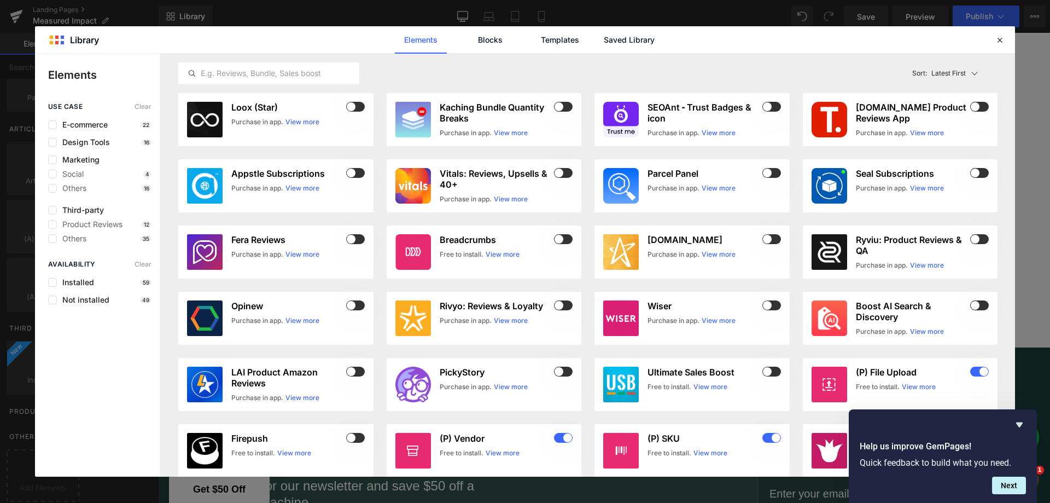
click at [1004, 39] on icon at bounding box center [1000, 40] width 10 height 10
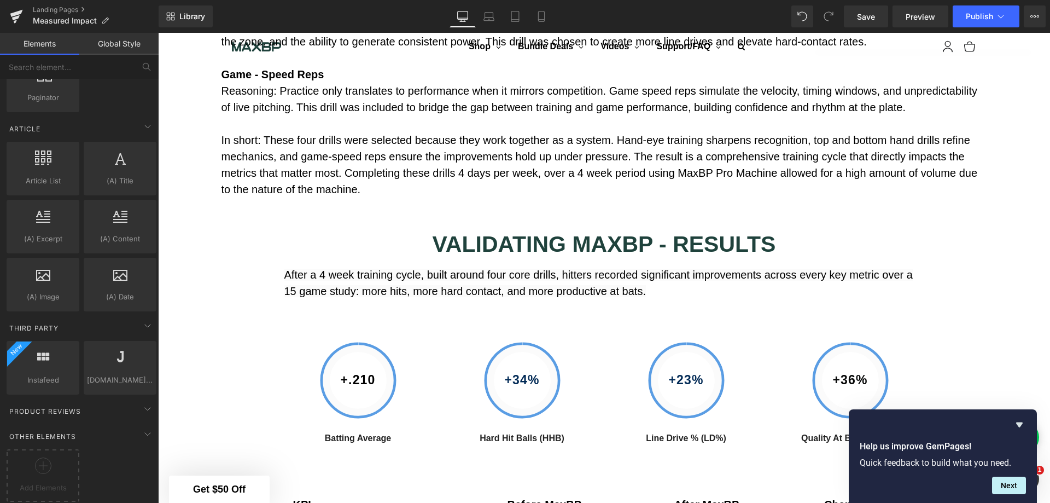
scroll to position [1495, 0]
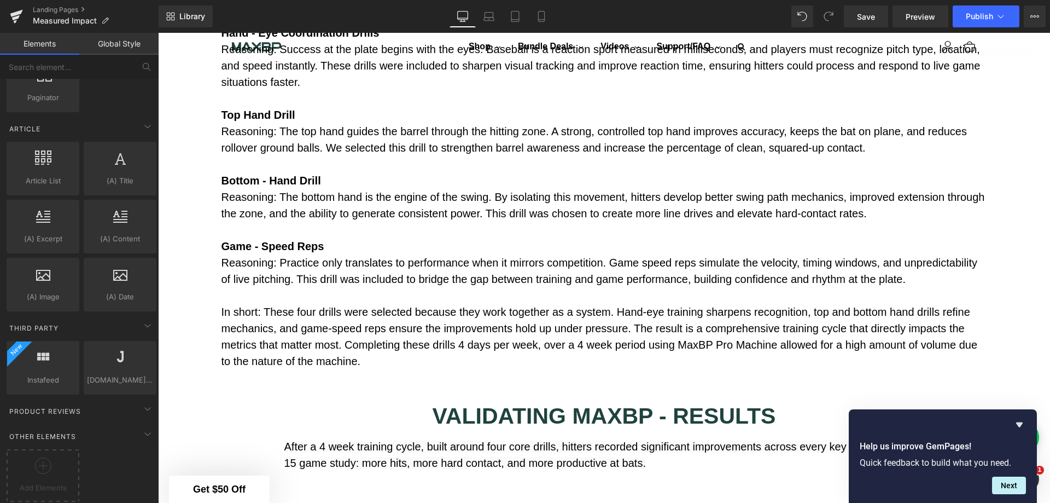
click at [877, 16] on link "Save" at bounding box center [866, 16] width 44 height 22
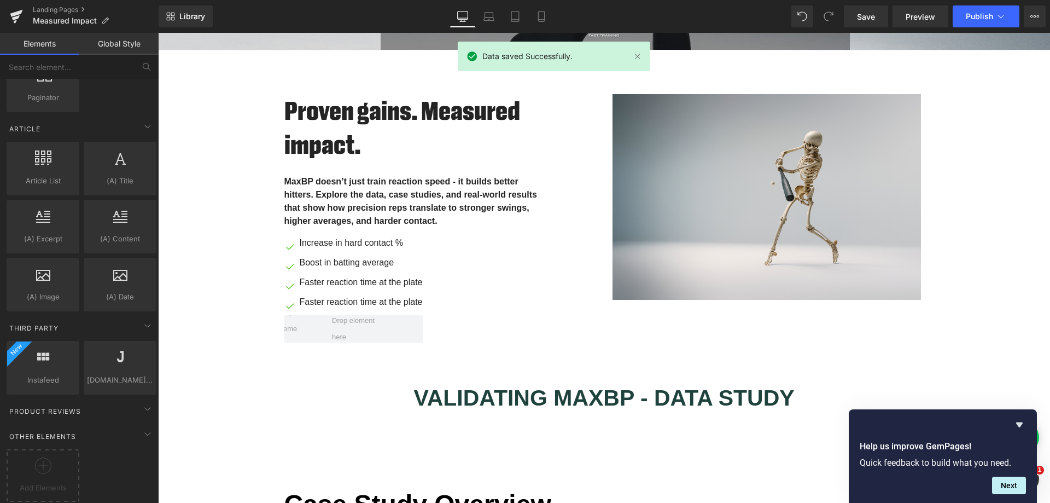
scroll to position [400, 0]
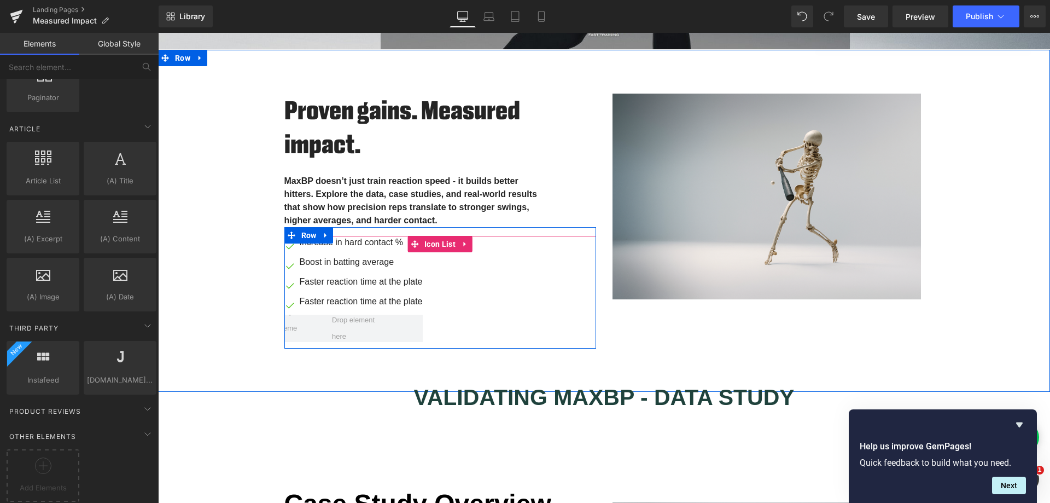
click at [372, 325] on span at bounding box center [359, 328] width 63 height 38
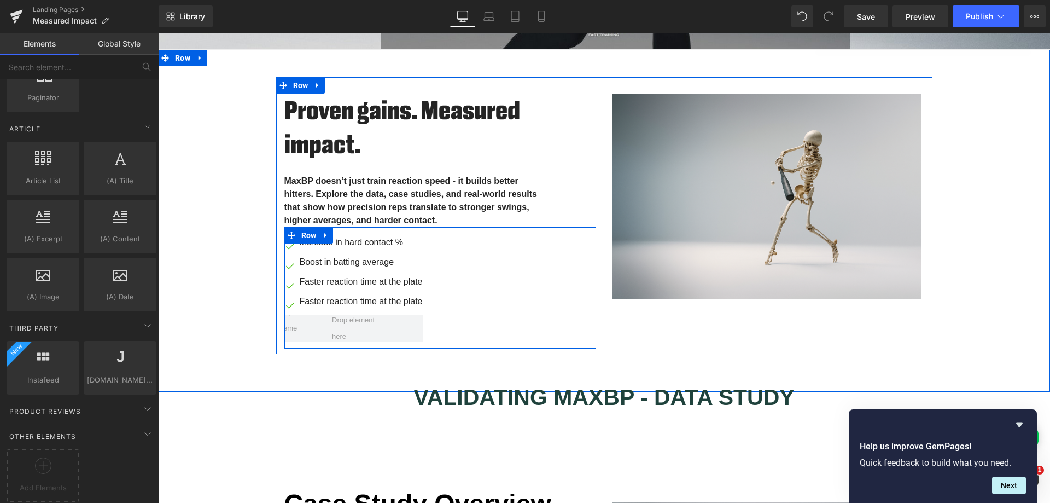
click at [322, 231] on icon at bounding box center [326, 235] width 8 height 8
click at [307, 233] on span "Row" at bounding box center [309, 235] width 21 height 16
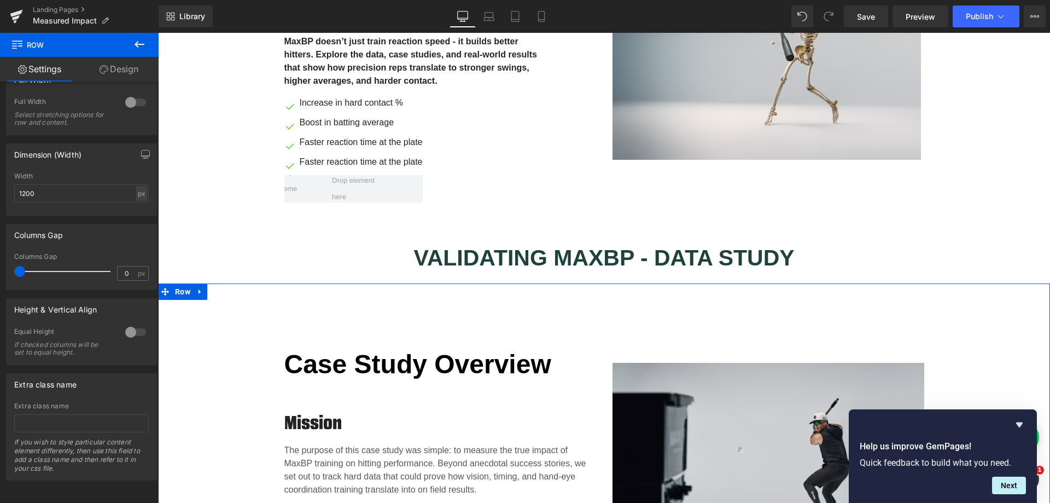
scroll to position [565, 0]
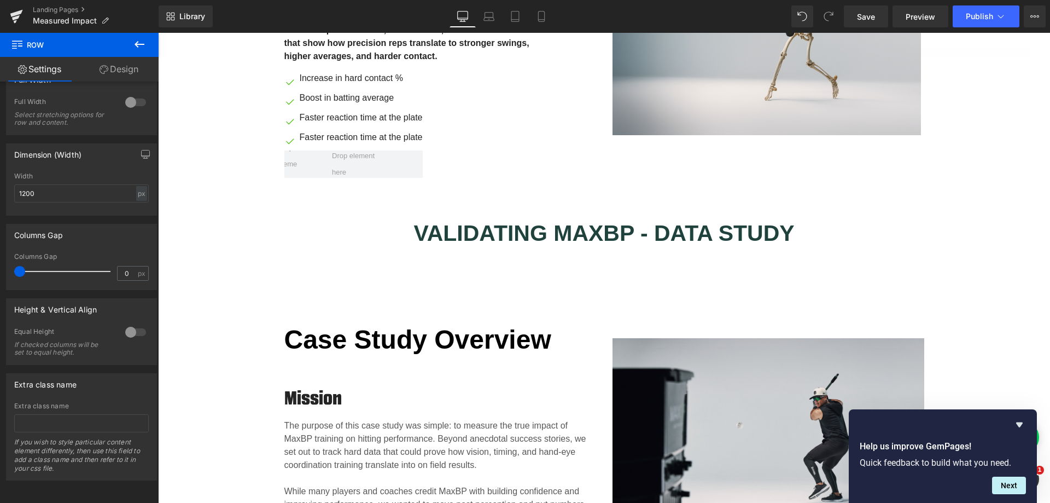
click at [518, 13] on icon at bounding box center [515, 16] width 11 height 11
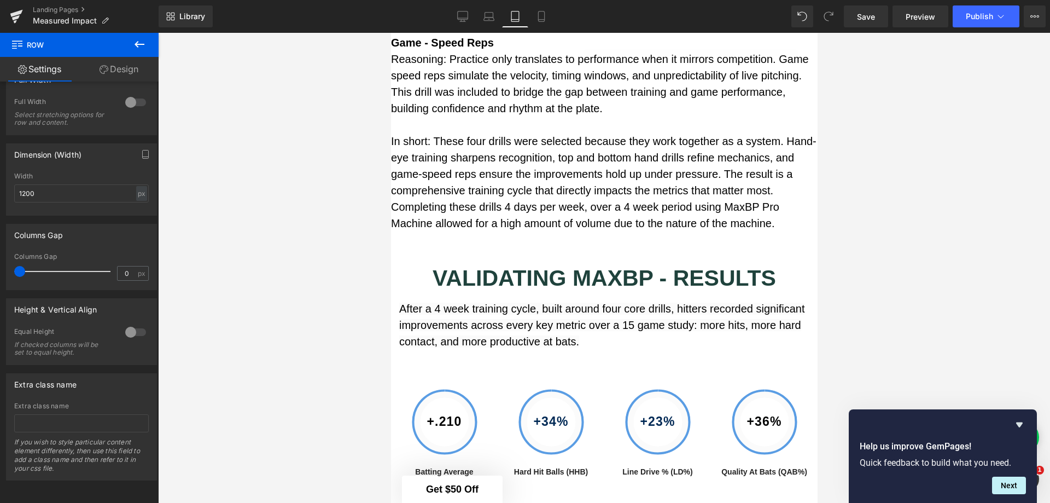
scroll to position [1878, 0]
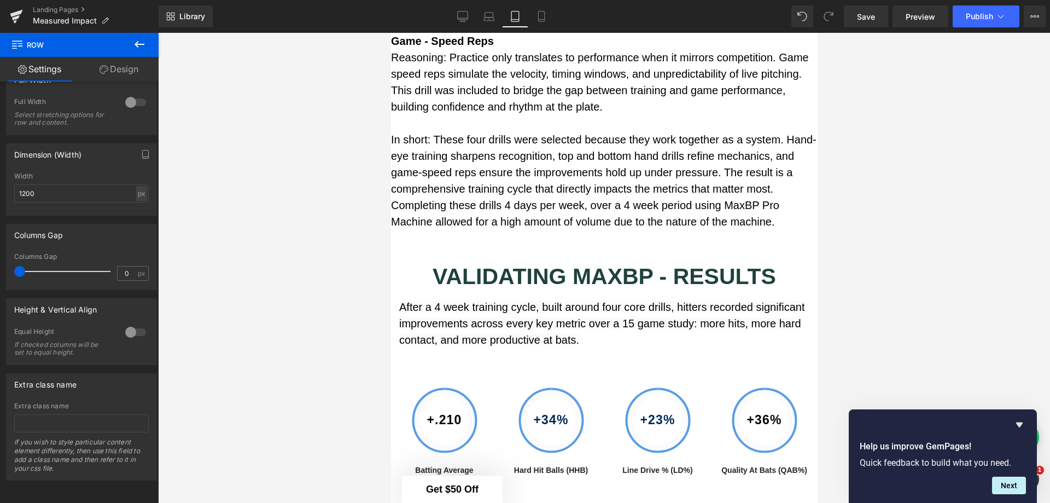
click at [466, 12] on icon at bounding box center [462, 16] width 11 height 11
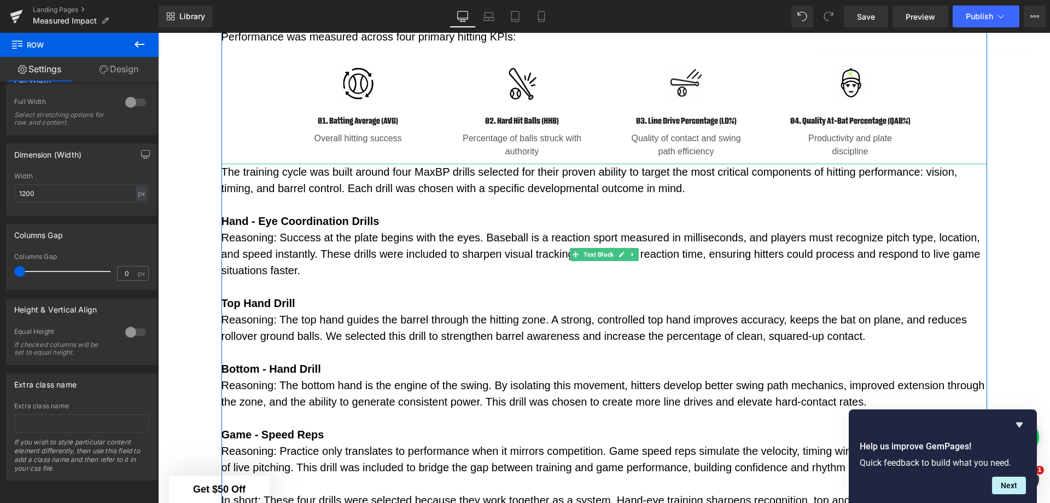
scroll to position [1527, 0]
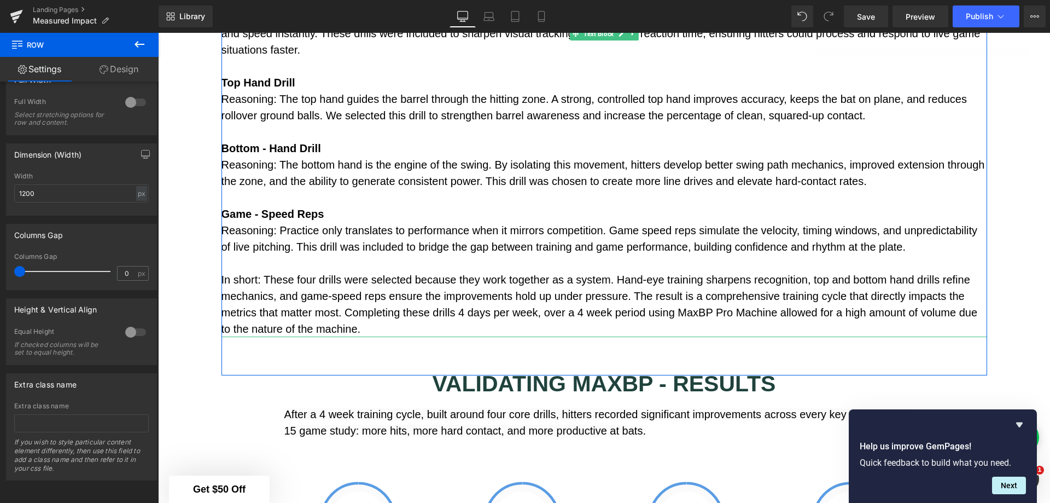
click at [410, 334] on p "In short: These four drills were selected because they work together as a syste…" at bounding box center [605, 304] width 766 height 66
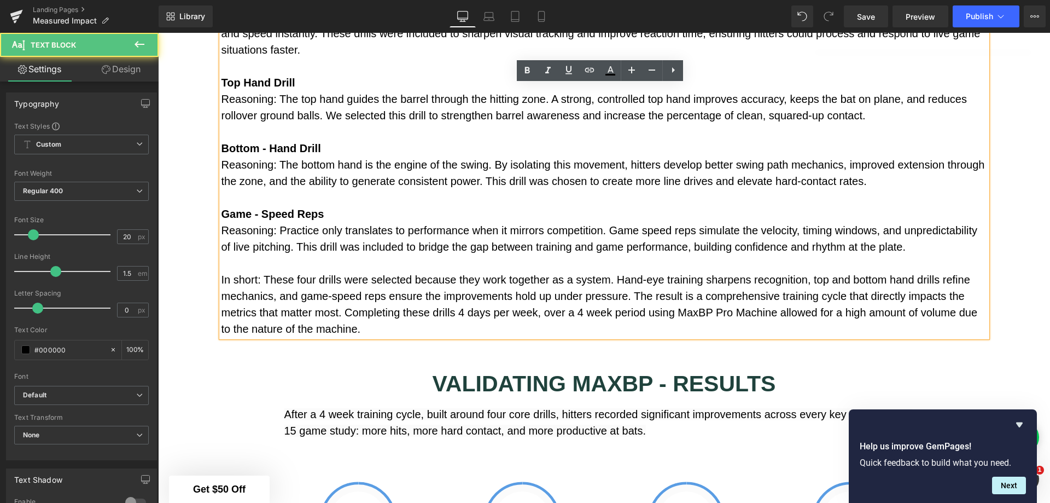
click at [428, 334] on p "In short: These four drills were selected because they work together as a syste…" at bounding box center [605, 304] width 766 height 66
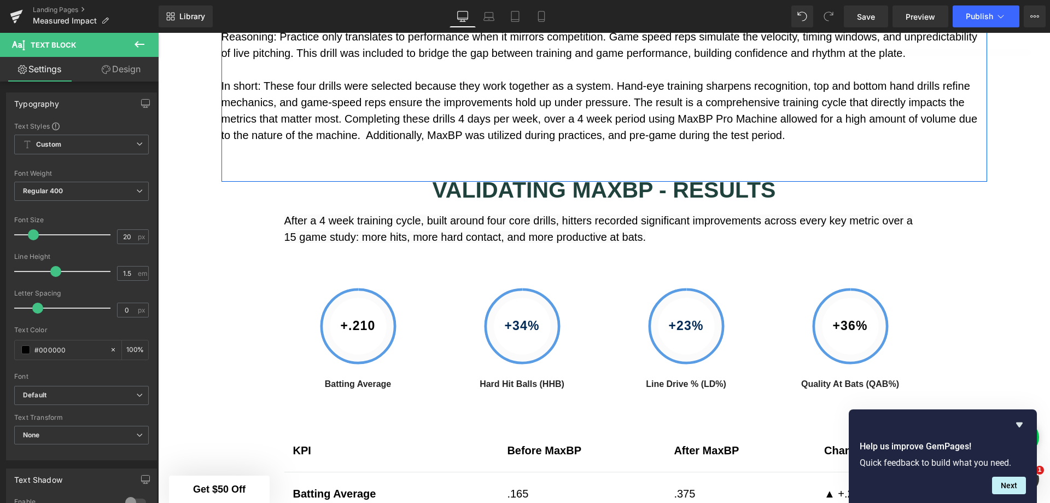
scroll to position [1746, 0]
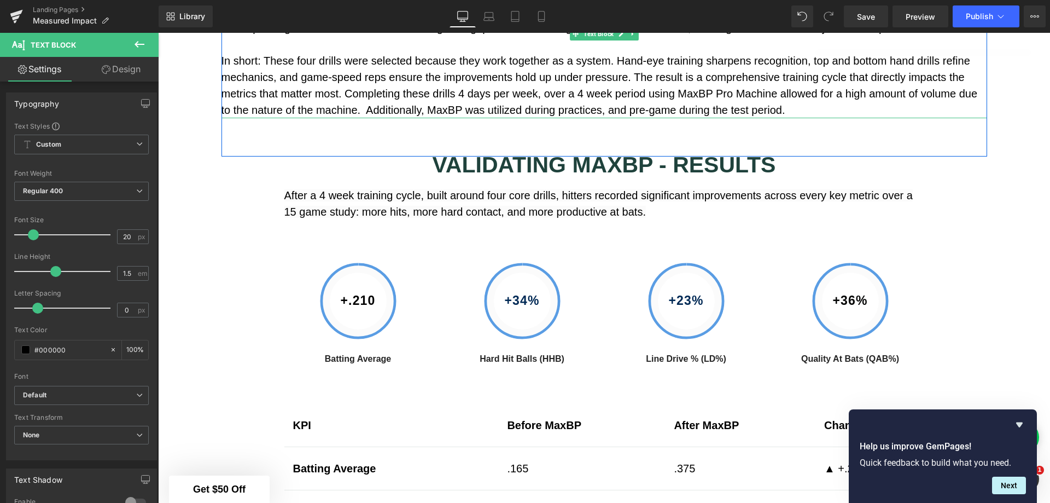
click at [725, 117] on p "In short: These four drills were selected because they work together as a syste…" at bounding box center [605, 86] width 766 height 66
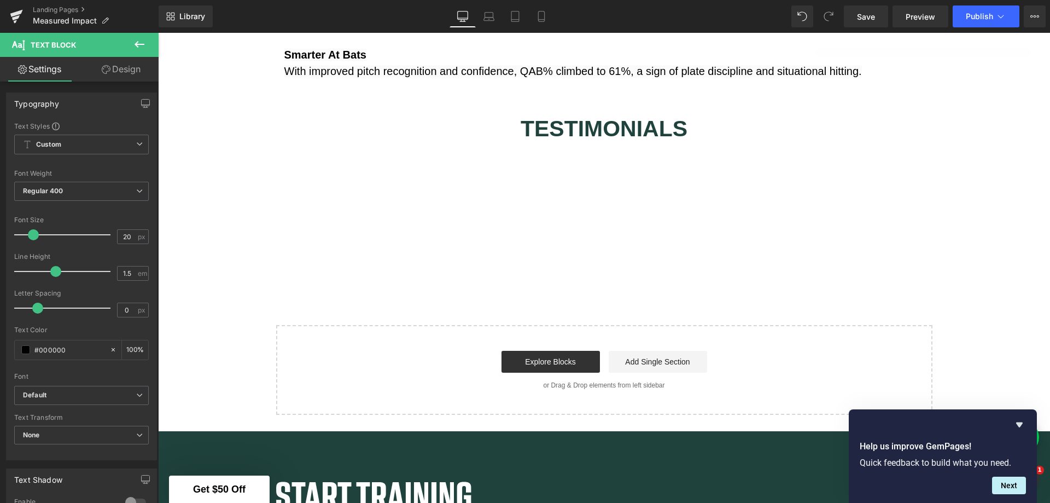
scroll to position [2566, 0]
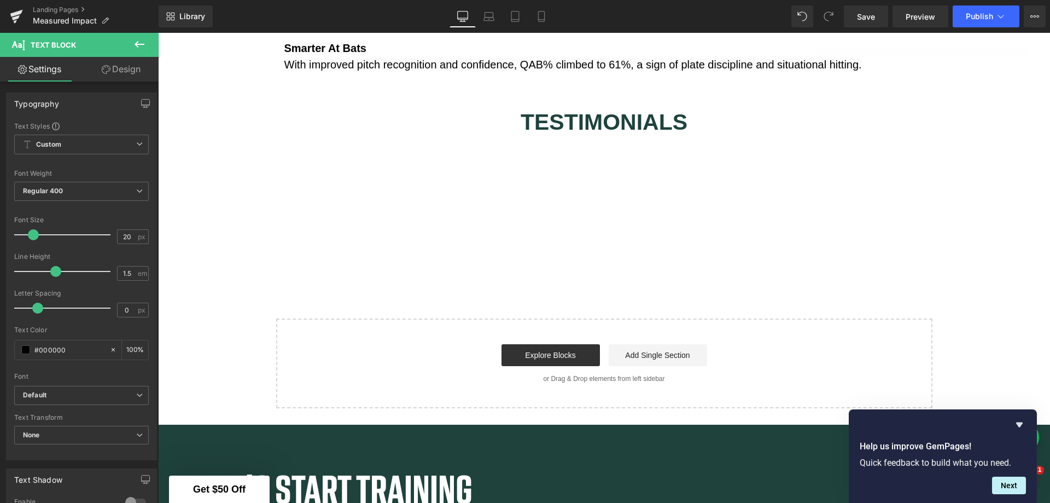
click at [867, 18] on span "Save" at bounding box center [866, 16] width 18 height 11
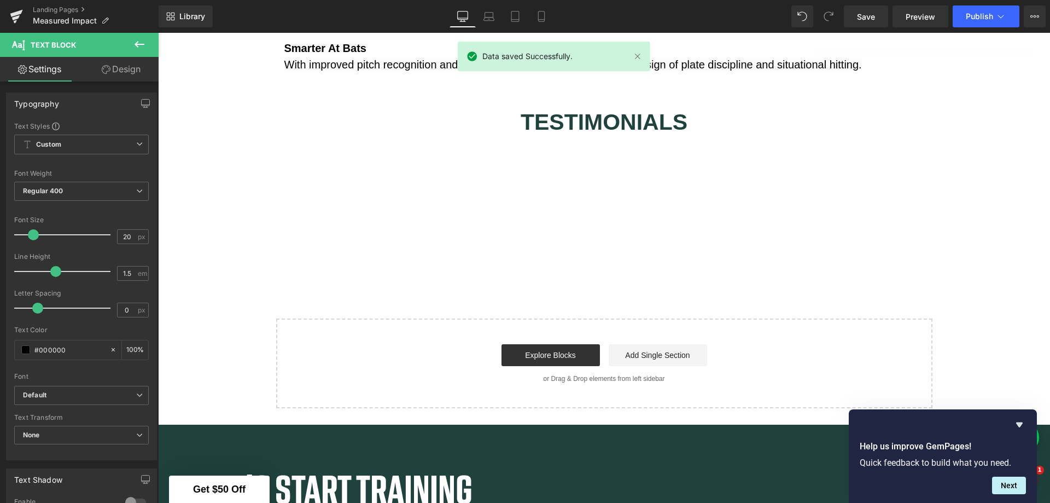
click at [54, 8] on link "Landing Pages" at bounding box center [96, 9] width 126 height 9
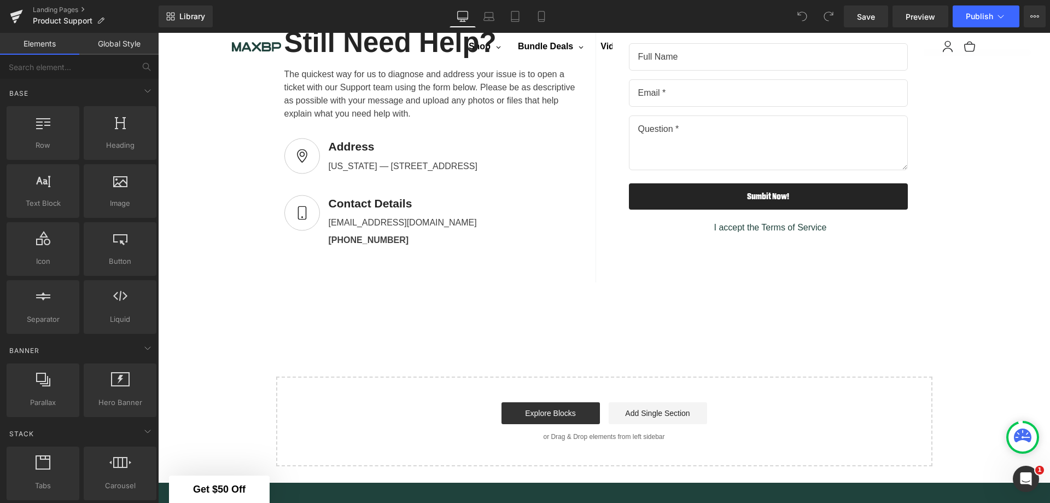
scroll to position [1440, 0]
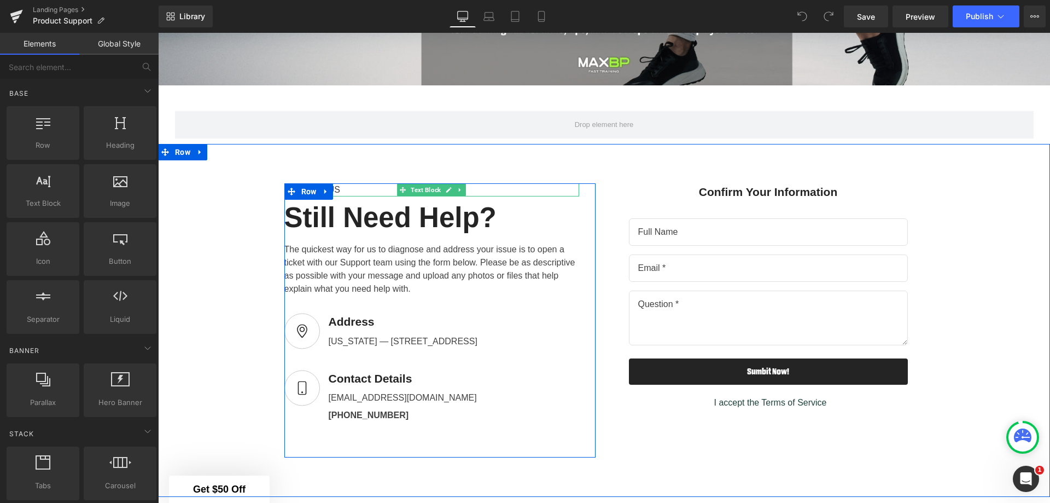
click at [494, 183] on div "CONTACT US" at bounding box center [431, 189] width 295 height 13
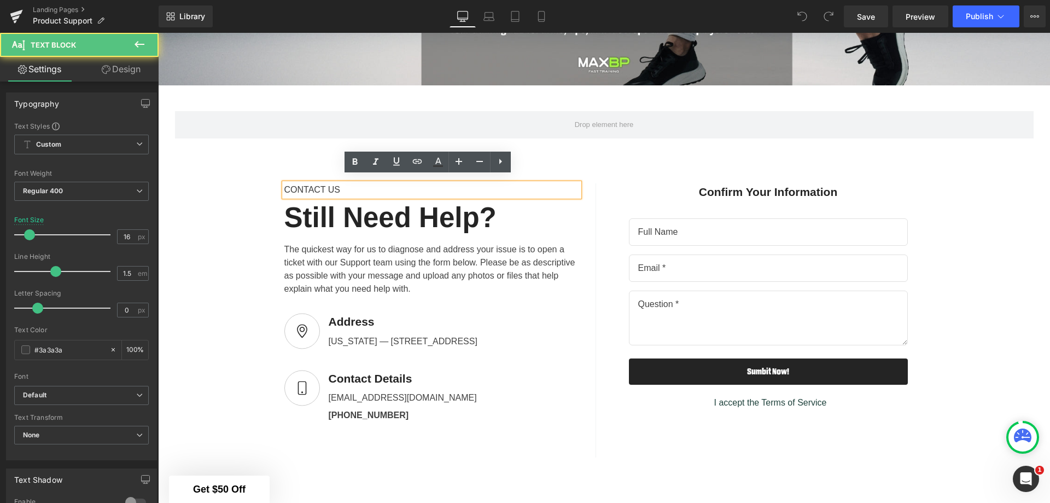
click at [233, 158] on div "CONTACT US Text Block Still Need Help? Heading The quickest way for us to diagn…" at bounding box center [604, 320] width 892 height 353
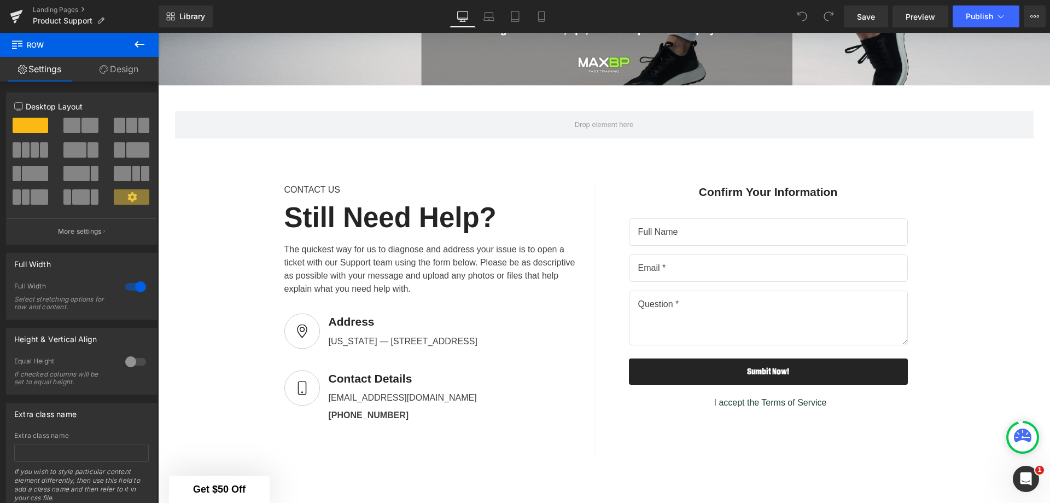
drag, startPoint x: 382, startPoint y: 137, endPoint x: 385, endPoint y: 146, distance: 8.7
click at [384, 144] on div "CONTACT US Text Block Still Need Help? Heading The quickest way for us to diagn…" at bounding box center [604, 320] width 892 height 353
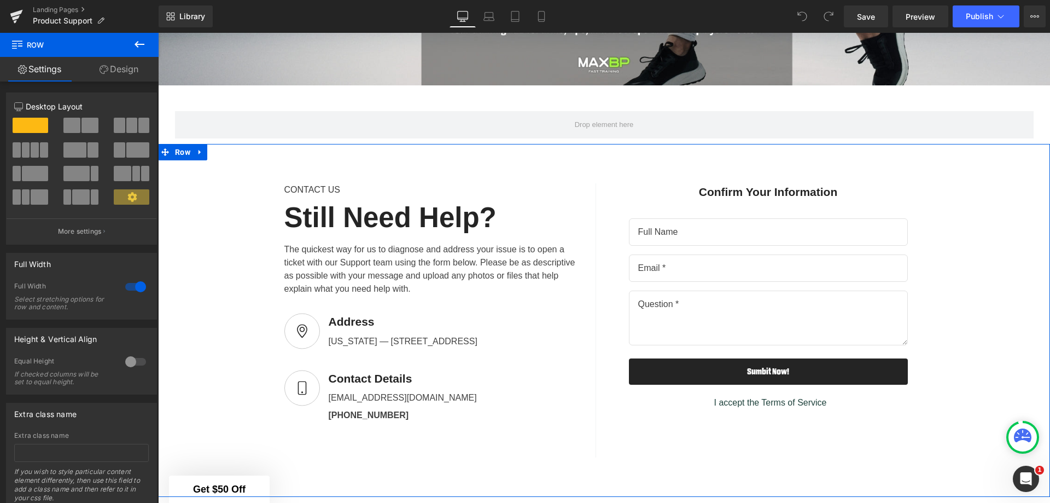
click at [182, 146] on span "Row" at bounding box center [182, 152] width 21 height 16
click at [199, 148] on icon at bounding box center [200, 152] width 8 height 8
click at [225, 148] on icon at bounding box center [229, 152] width 8 height 8
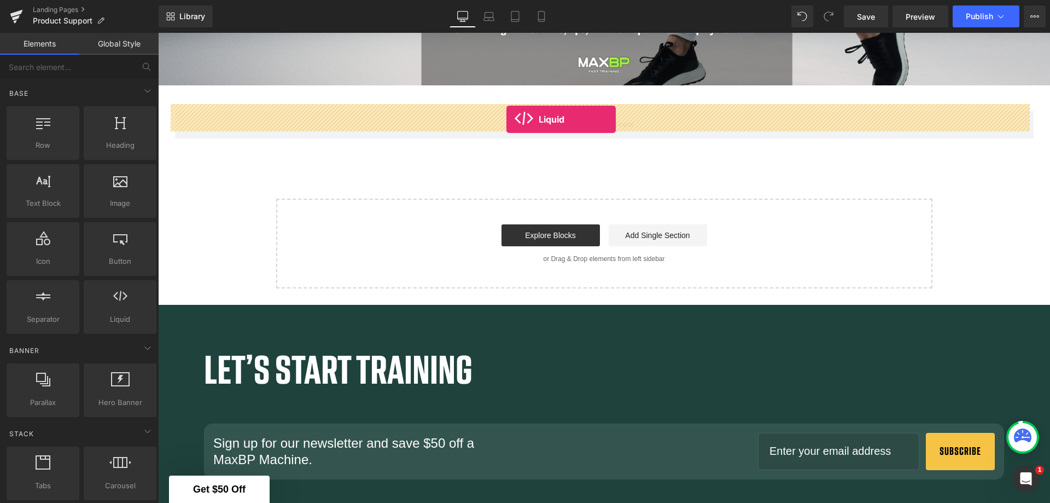
drag, startPoint x: 279, startPoint y: 347, endPoint x: 507, endPoint y: 119, distance: 322.2
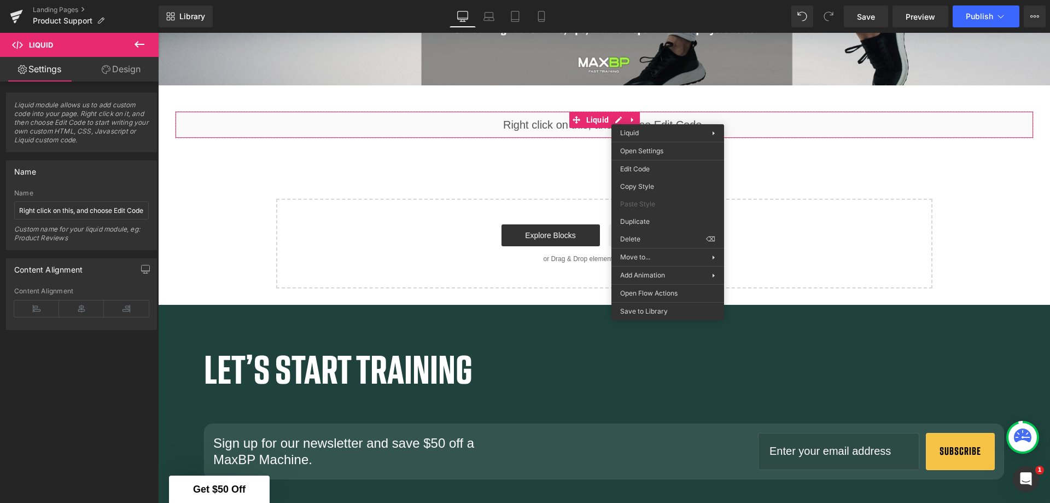
click at [663, 0] on div "Liquid You are previewing how the will restyle your page. You can not edit Elem…" at bounding box center [525, 0] width 1050 height 0
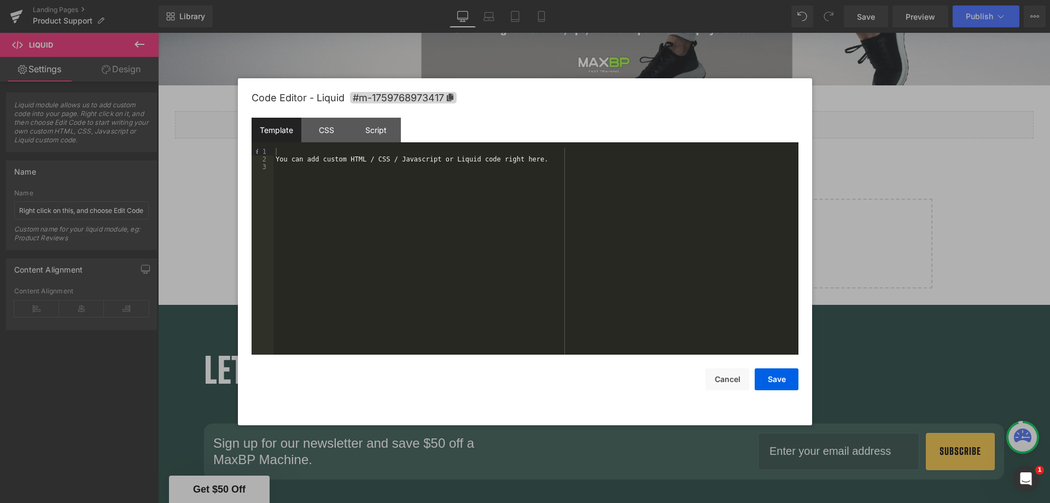
click at [299, 154] on div "You can add custom HTML / CSS / Javascript or Liquid code right here." at bounding box center [536, 259] width 525 height 222
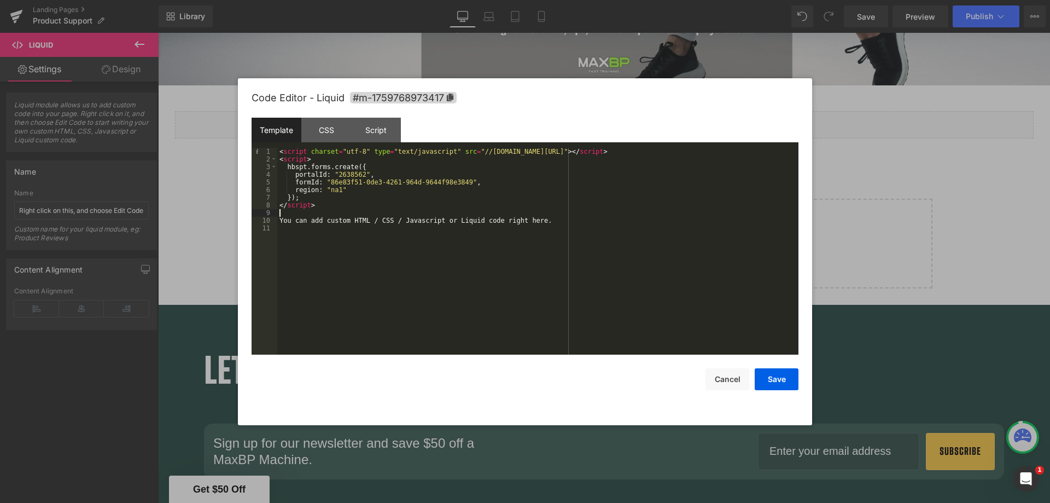
click at [784, 375] on button "Save" at bounding box center [777, 379] width 44 height 22
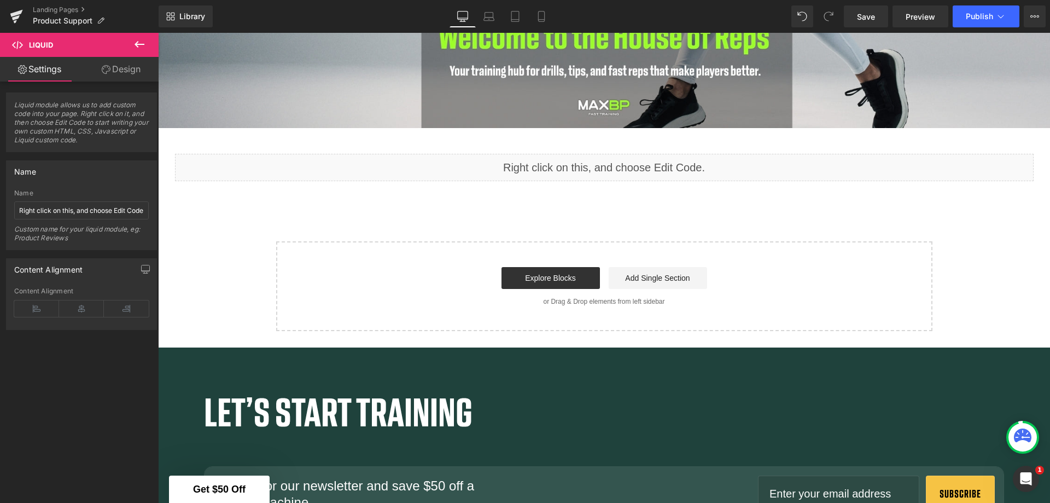
scroll to position [1276, 0]
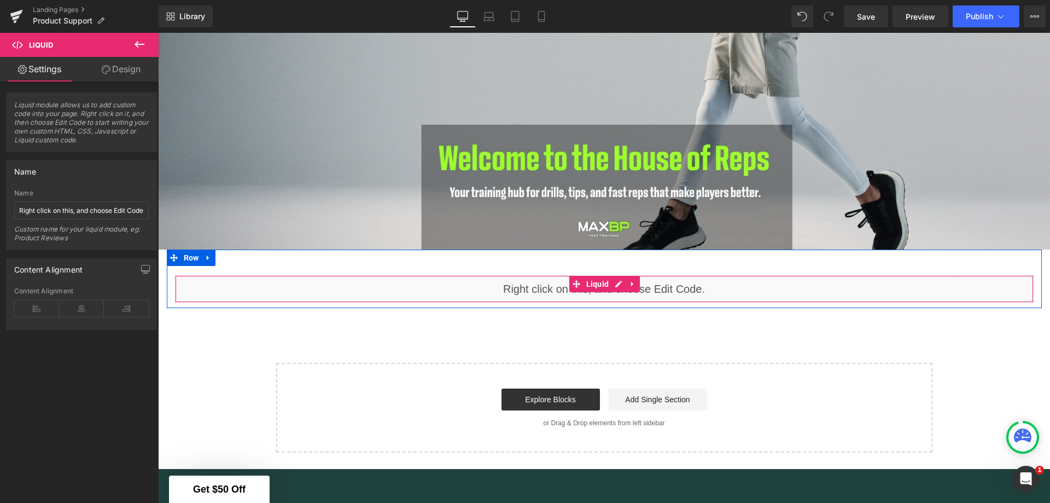
click at [678, 282] on div "Liquid" at bounding box center [604, 288] width 859 height 27
click at [587, 277] on span "Liquid" at bounding box center [598, 284] width 28 height 16
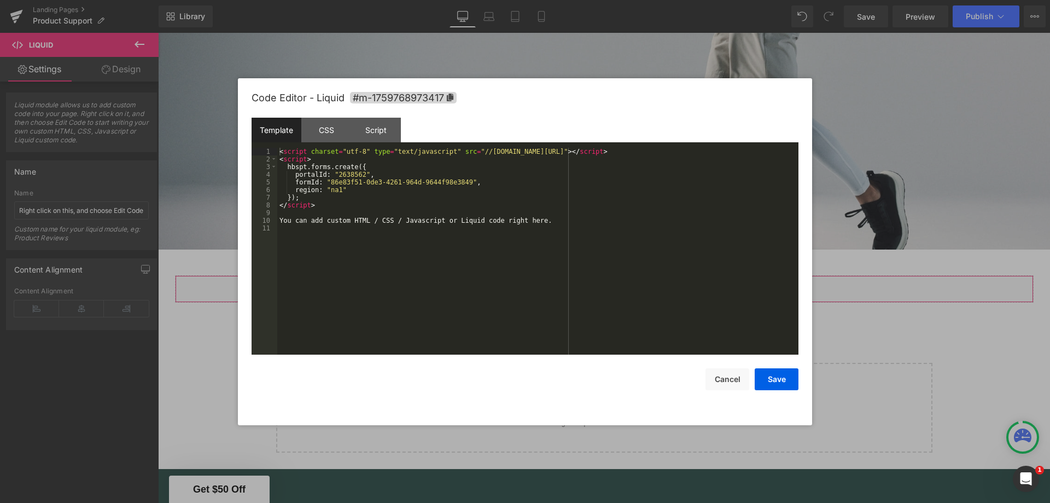
click at [664, 0] on div "Liquid You are previewing how the will restyle your page. You can not edit Elem…" at bounding box center [525, 0] width 1050 height 0
click at [269, 132] on div "Template" at bounding box center [277, 130] width 50 height 25
click at [329, 126] on div "CSS" at bounding box center [326, 130] width 50 height 25
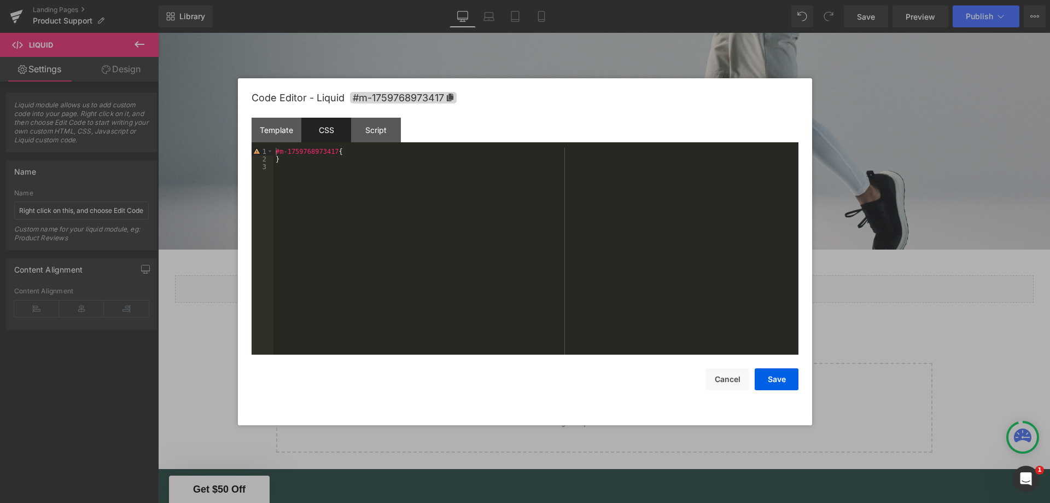
click at [380, 129] on div "Script" at bounding box center [376, 130] width 50 height 25
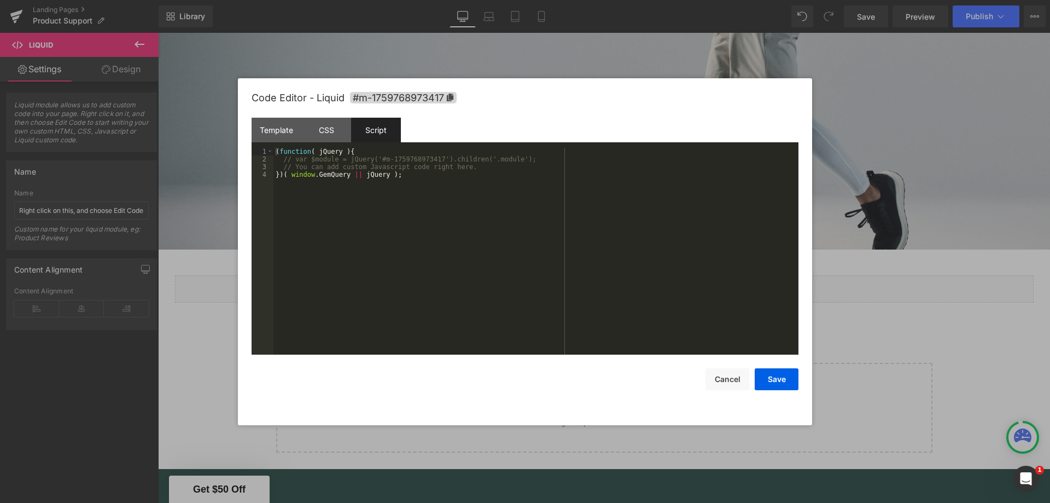
click at [274, 129] on div "Template" at bounding box center [277, 130] width 50 height 25
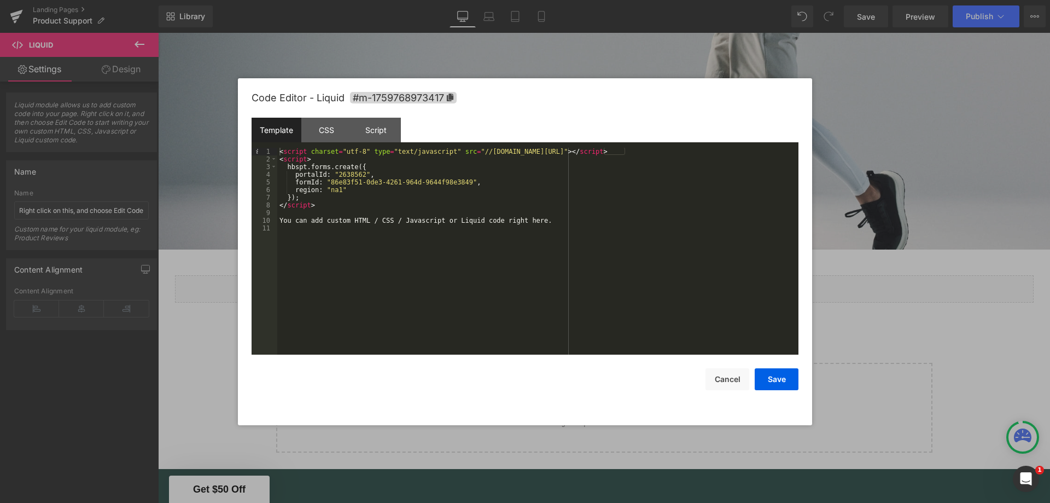
click at [791, 379] on button "Save" at bounding box center [777, 379] width 44 height 22
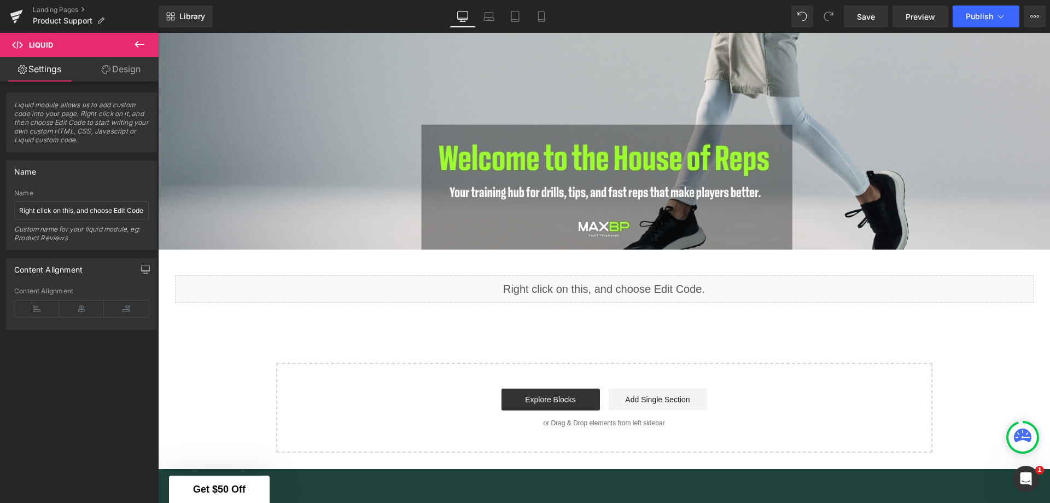
click at [485, 15] on icon at bounding box center [489, 16] width 11 height 11
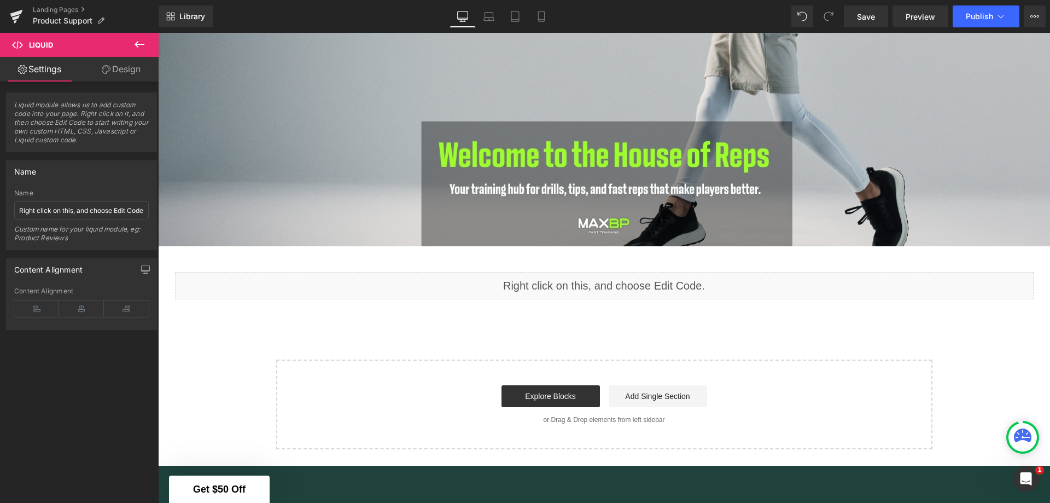
scroll to position [939, 0]
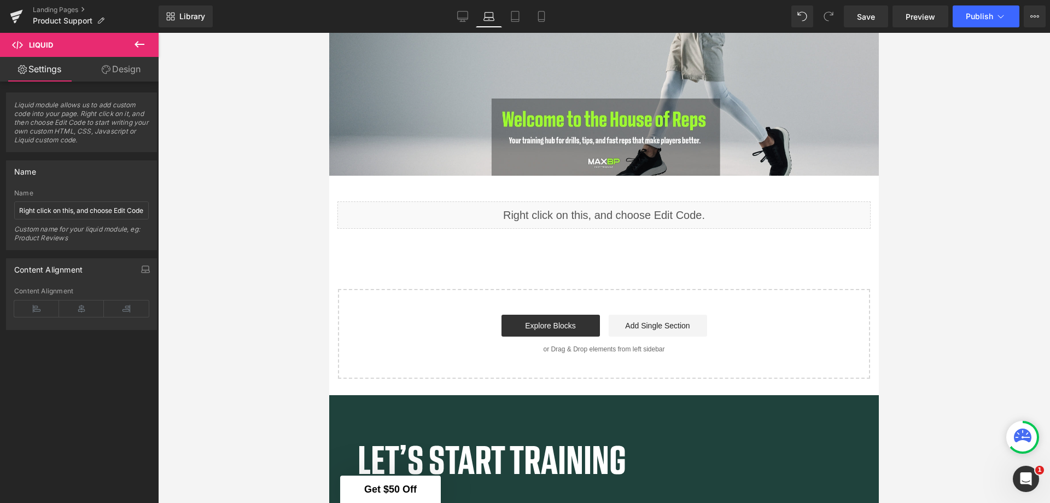
click at [466, 18] on icon at bounding box center [462, 16] width 11 height 11
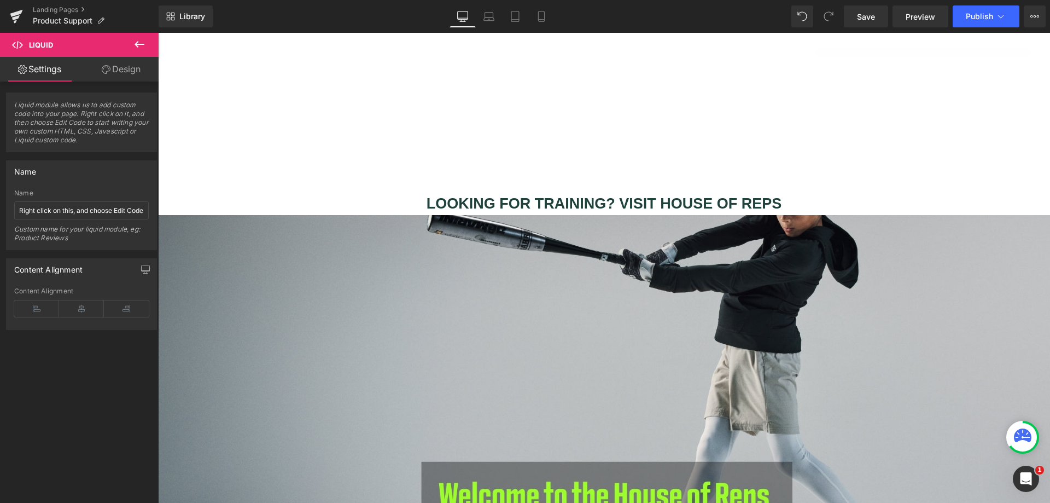
scroll to position [1353, 0]
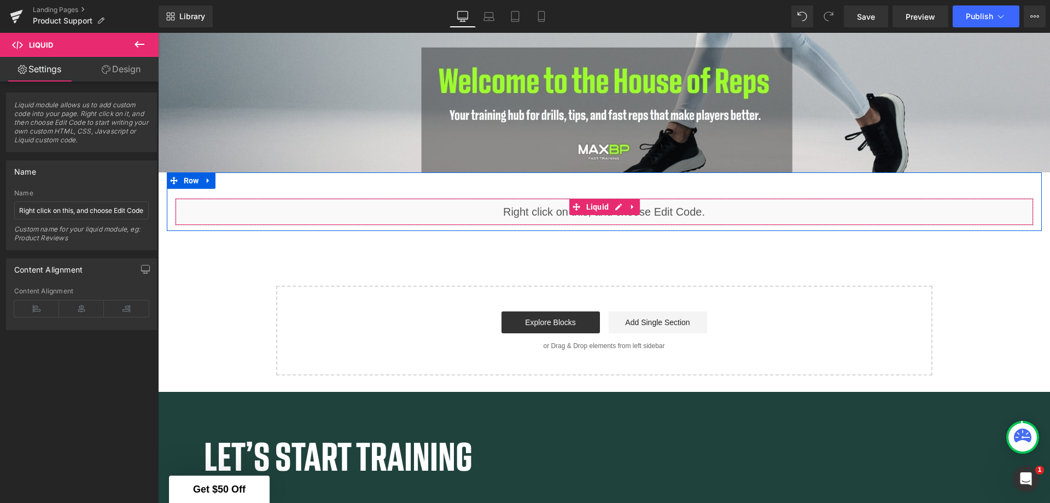
click at [631, 203] on icon at bounding box center [633, 207] width 8 height 8
click at [636, 203] on icon at bounding box center [640, 207] width 8 height 8
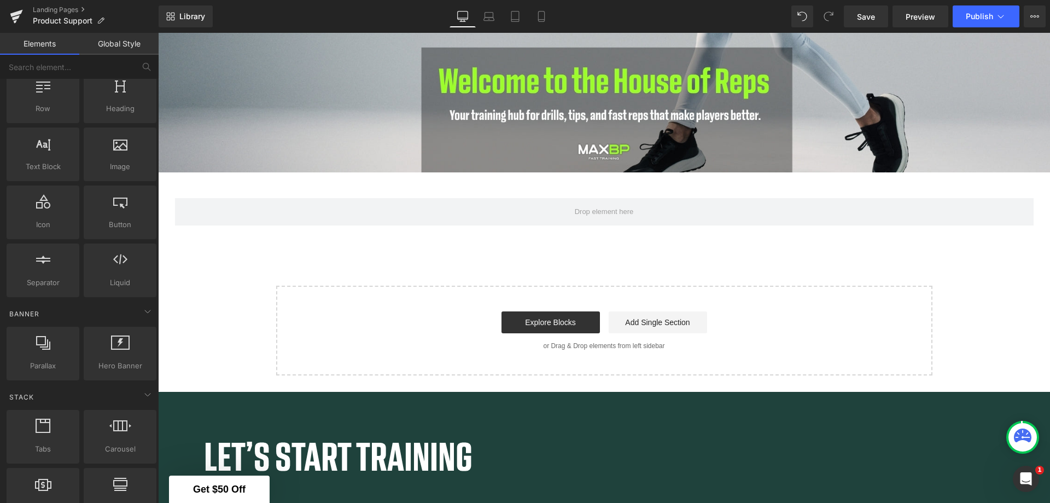
scroll to position [0, 0]
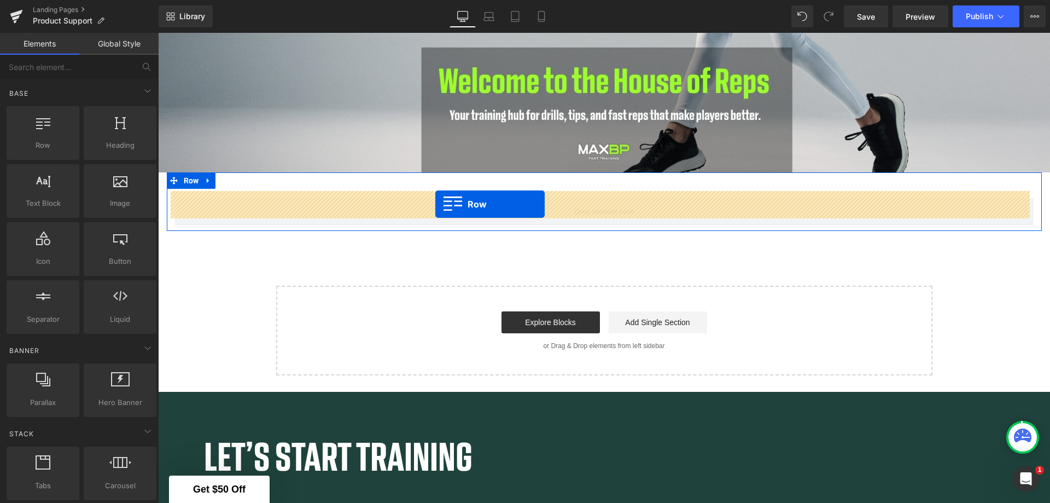
drag, startPoint x: 210, startPoint y: 173, endPoint x: 435, endPoint y: 204, distance: 228.0
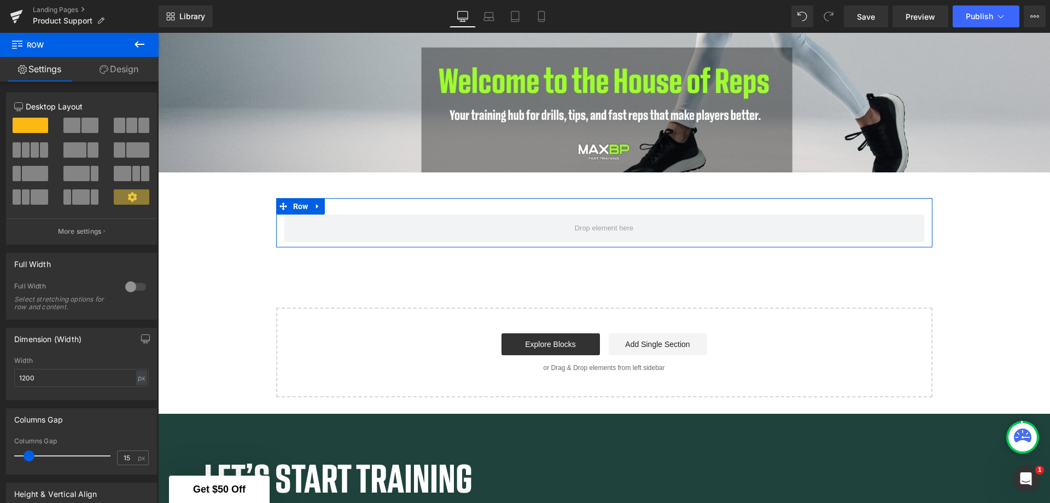
click at [114, 69] on link "Design" at bounding box center [118, 69] width 79 height 25
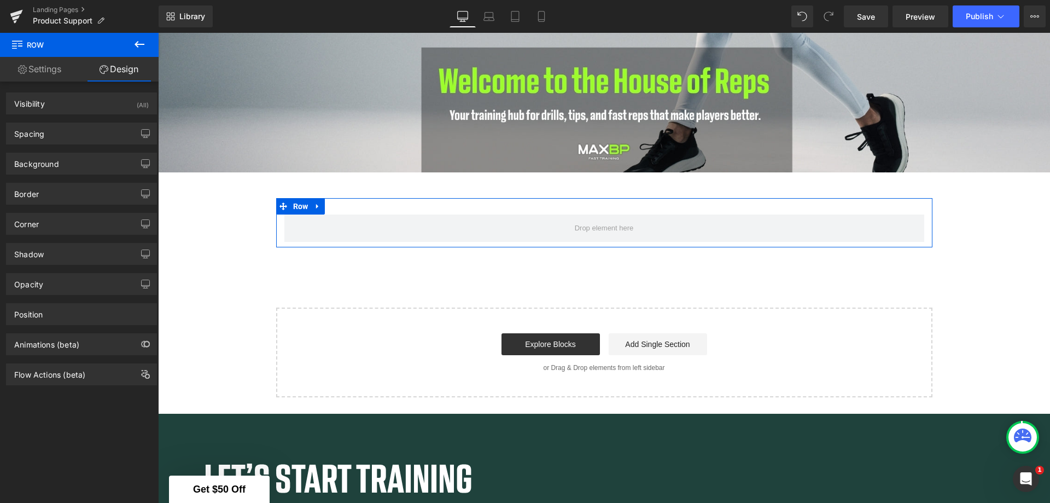
click at [48, 77] on link "Settings" at bounding box center [39, 69] width 79 height 25
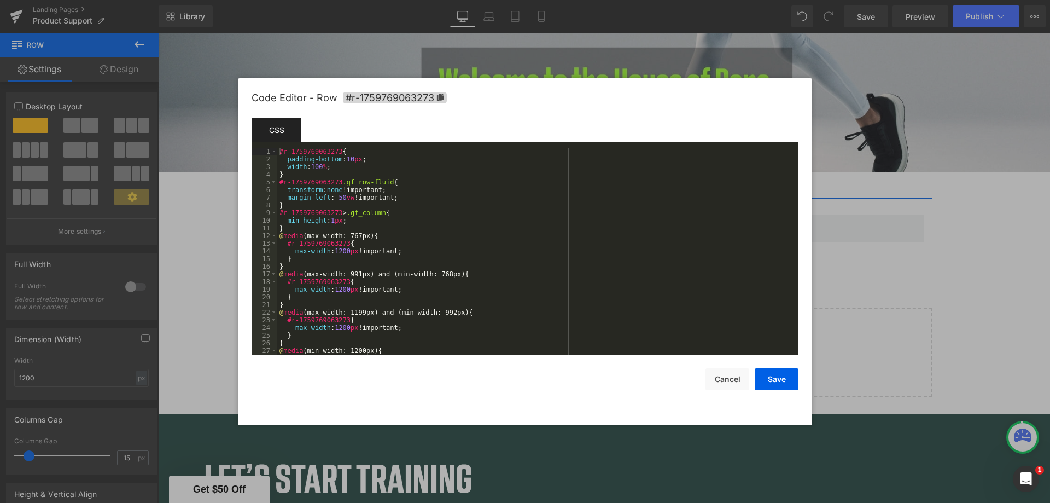
click at [592, 0] on div "Row You are previewing how the will restyle your page. You can not edit Element…" at bounding box center [525, 0] width 1050 height 0
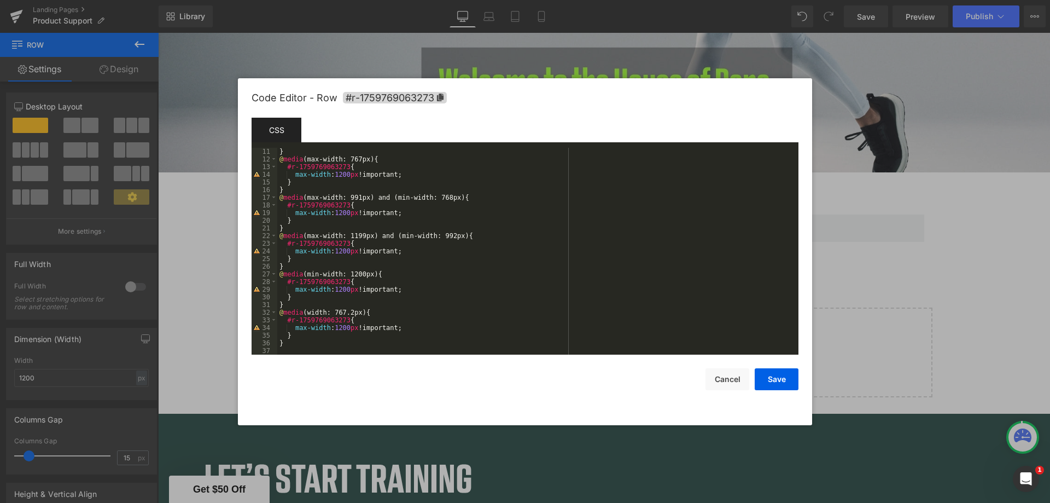
scroll to position [77, 0]
click at [321, 345] on div "} @ media (max-width: 767px) { #r-1759769063273 { max-width : 1200 px !importan…" at bounding box center [535, 259] width 517 height 222
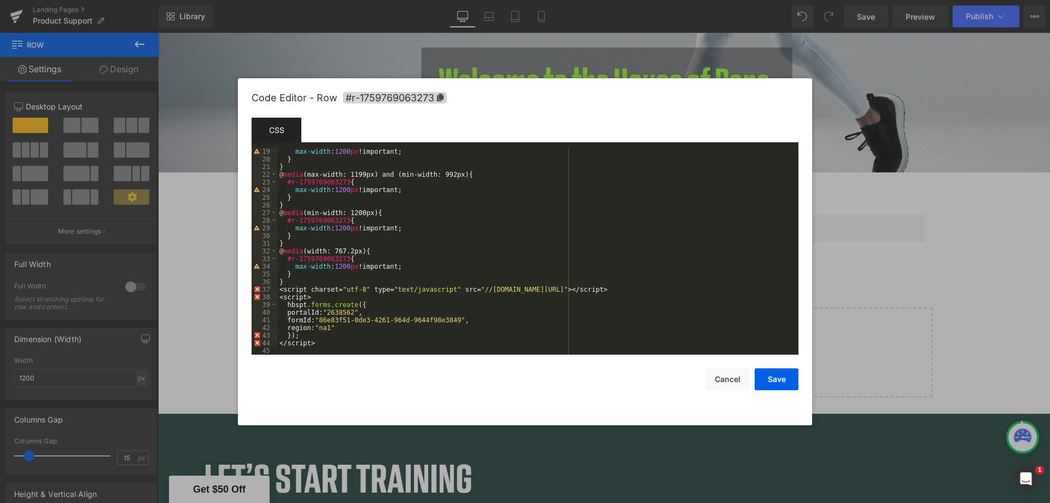
click at [789, 376] on button "Save" at bounding box center [777, 379] width 44 height 22
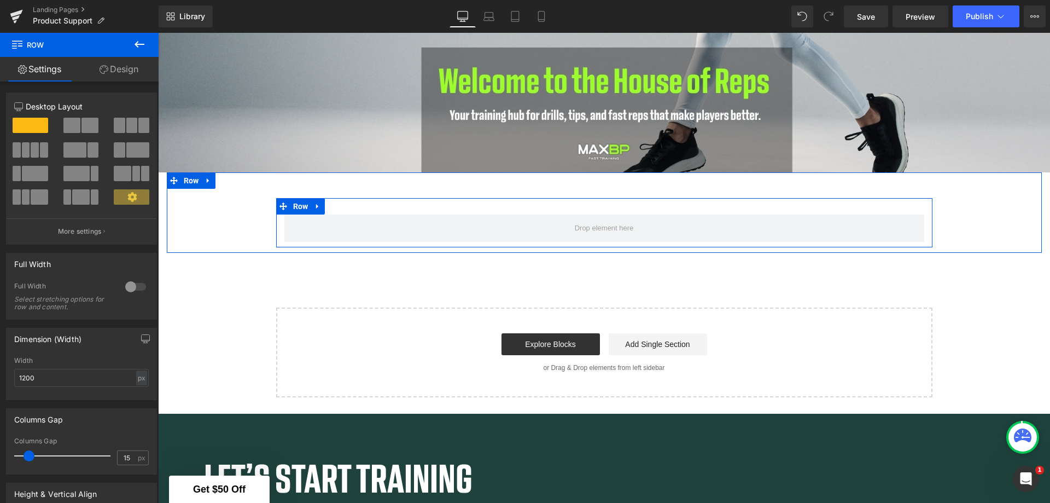
click at [617, 220] on span at bounding box center [604, 228] width 67 height 22
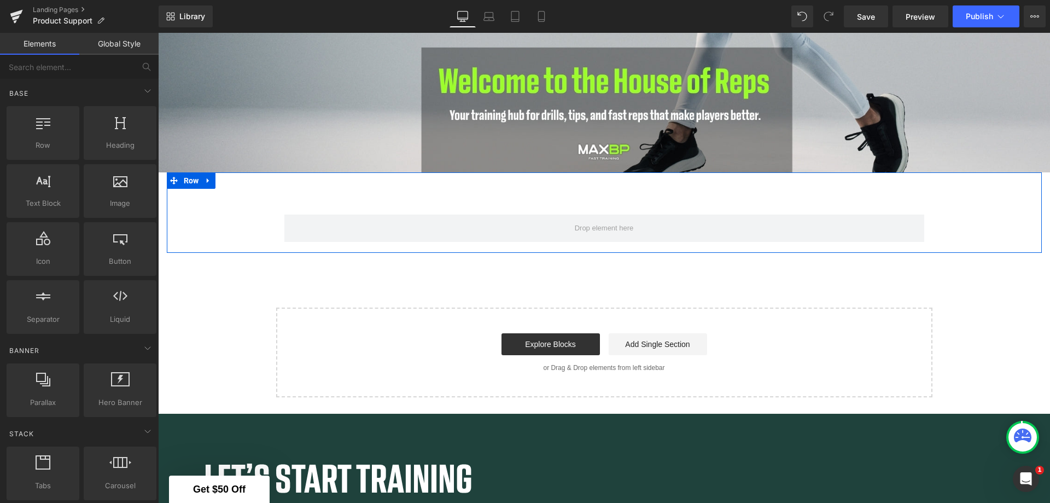
click at [204, 172] on link at bounding box center [208, 180] width 14 height 16
click at [233, 177] on icon at bounding box center [237, 181] width 8 height 8
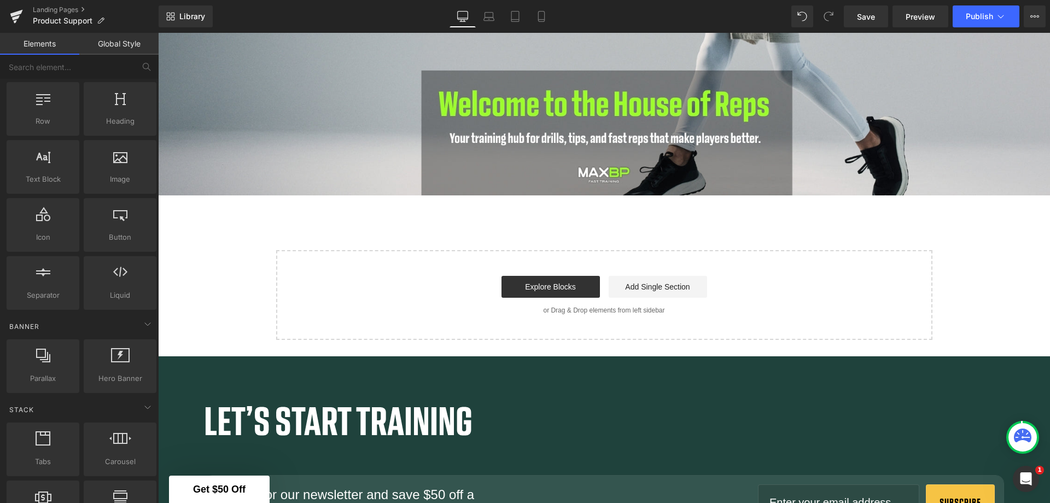
scroll to position [0, 0]
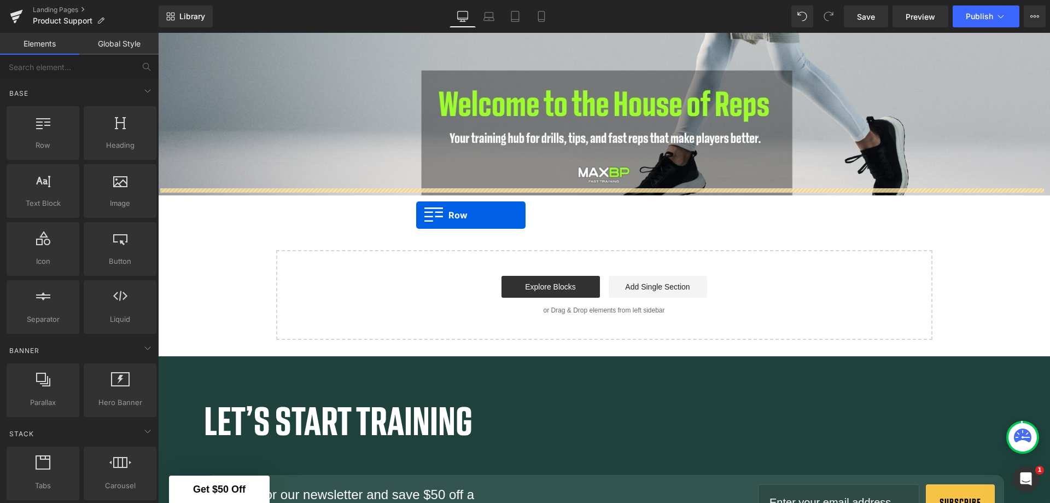
drag, startPoint x: 218, startPoint y: 172, endPoint x: 416, endPoint y: 215, distance: 202.6
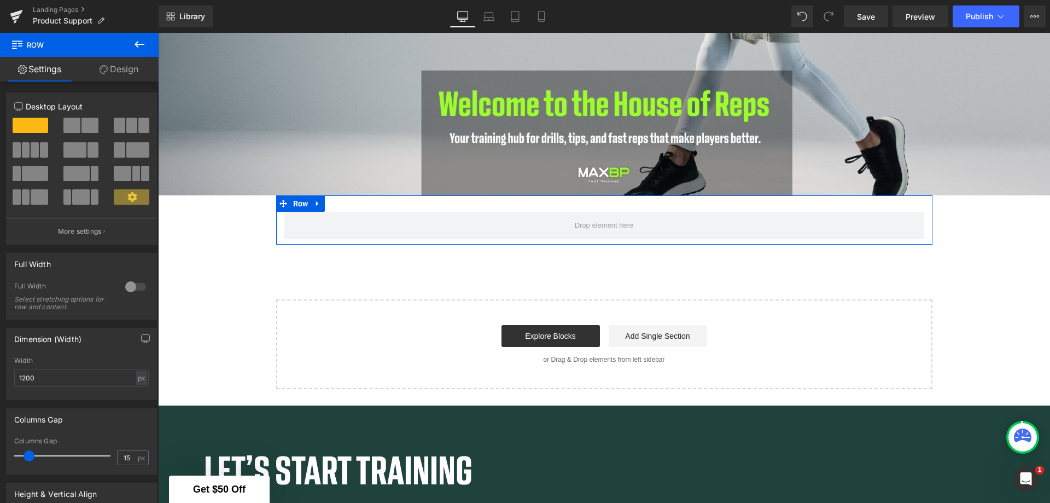
click at [78, 173] on span at bounding box center [76, 173] width 26 height 15
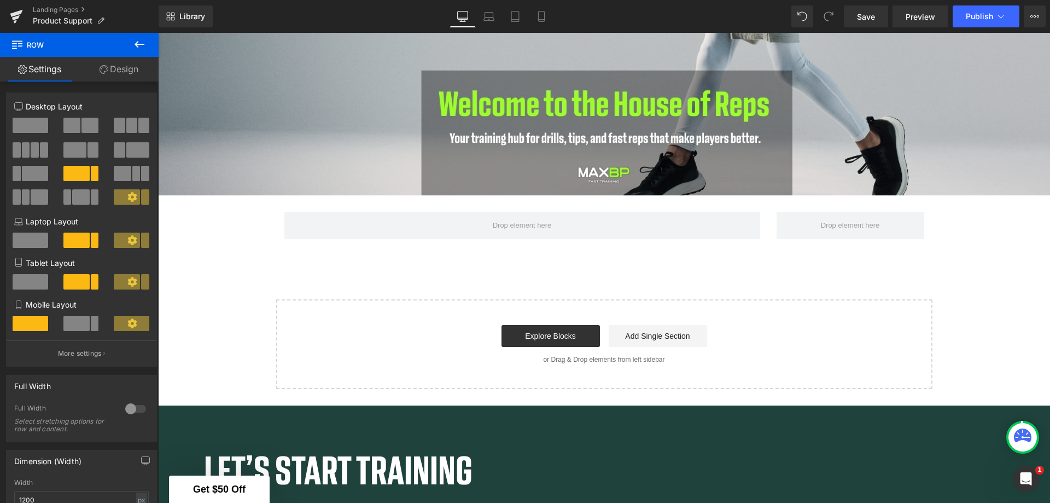
click at [138, 42] on icon at bounding box center [140, 44] width 10 height 7
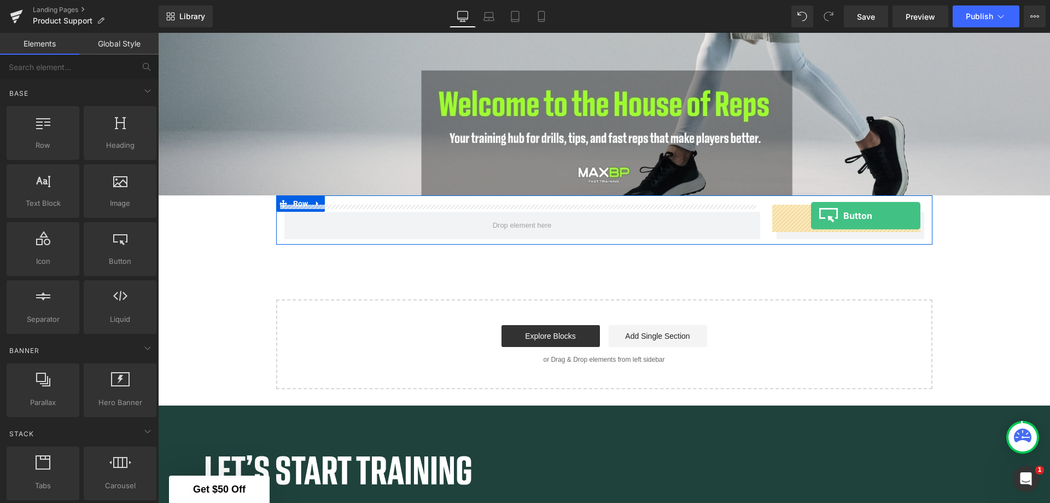
drag, startPoint x: 280, startPoint y: 284, endPoint x: 811, endPoint y: 216, distance: 535.7
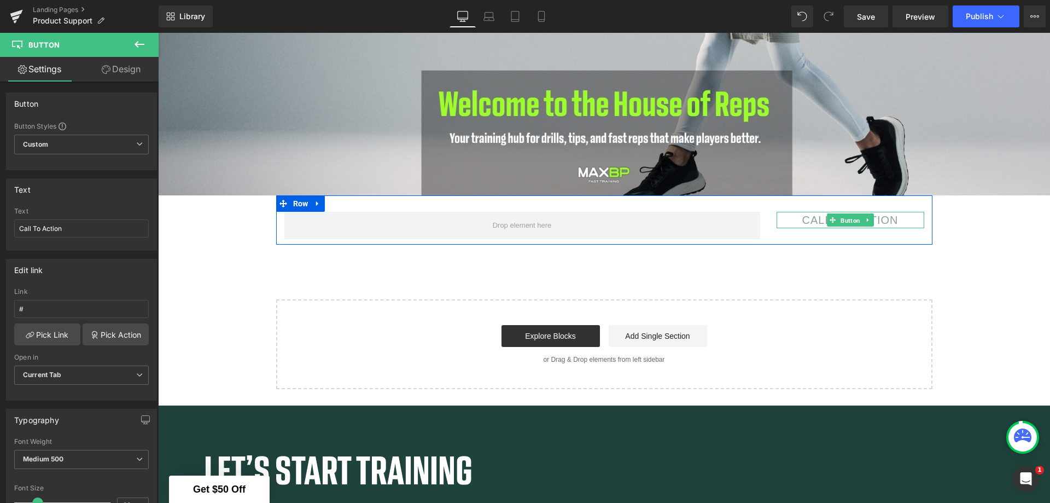
click at [842, 214] on span "Button" at bounding box center [851, 220] width 24 height 13
click at [302, 196] on span "Row" at bounding box center [301, 204] width 21 height 16
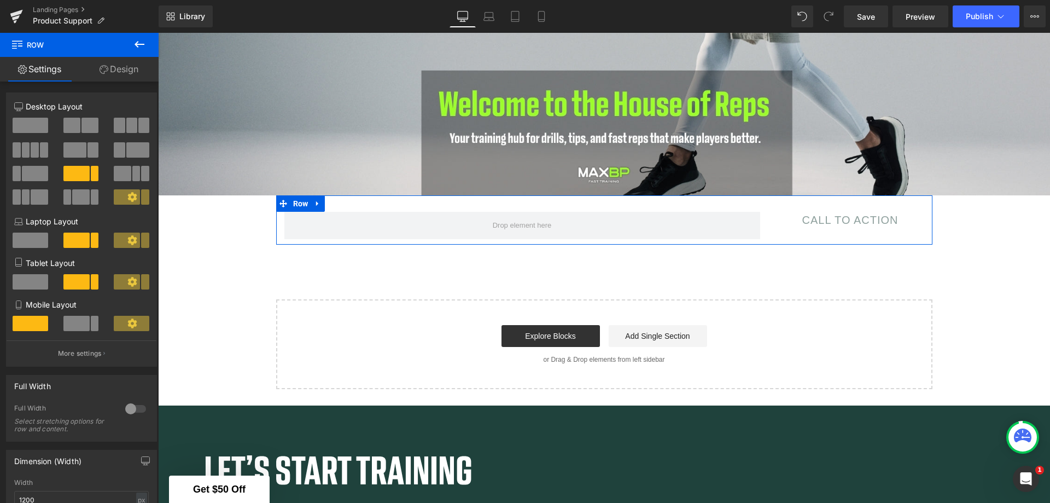
click at [319, 195] on link at bounding box center [318, 203] width 14 height 16
click at [339, 197] on link at bounding box center [346, 203] width 14 height 16
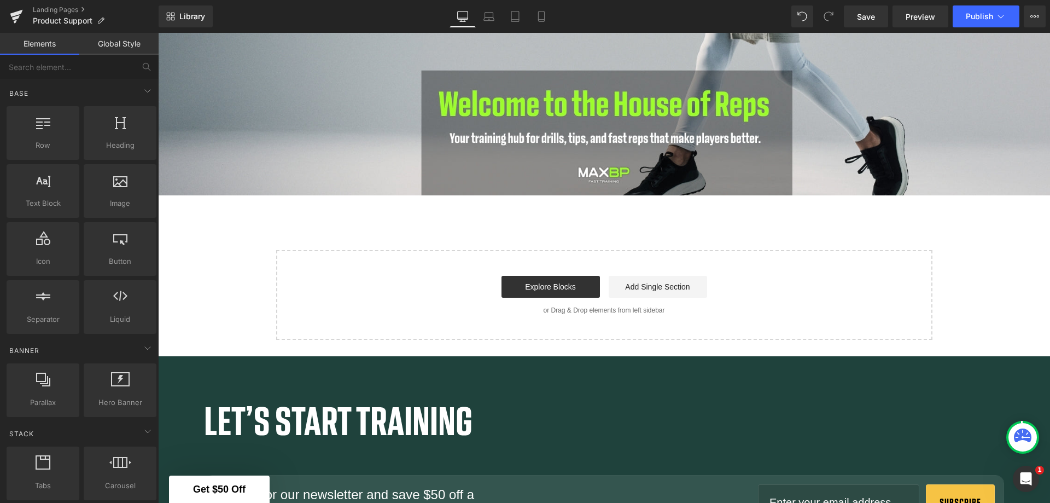
click at [564, 280] on link "Explore Blocks" at bounding box center [551, 287] width 98 height 22
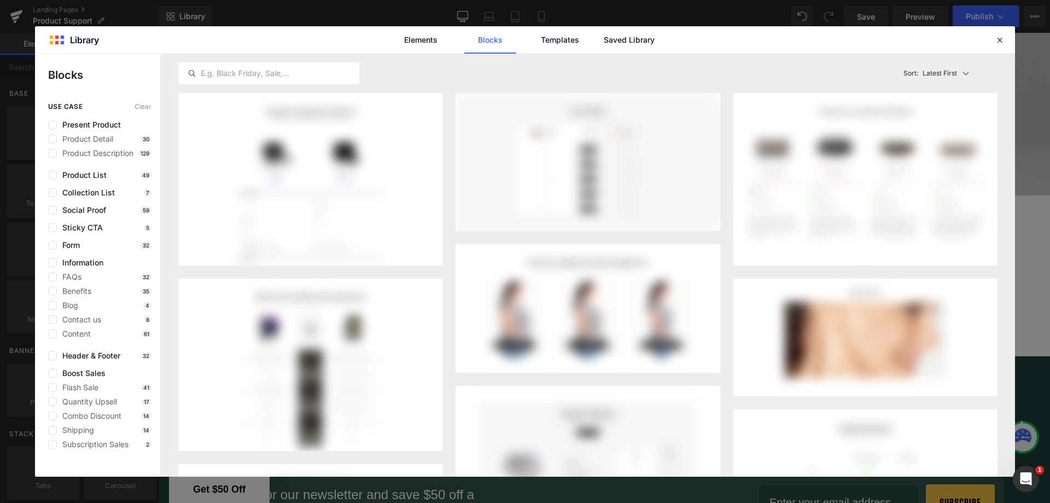
click at [54, 319] on label at bounding box center [52, 319] width 9 height 9
click at [53, 319] on input "checkbox" at bounding box center [53, 319] width 0 height 0
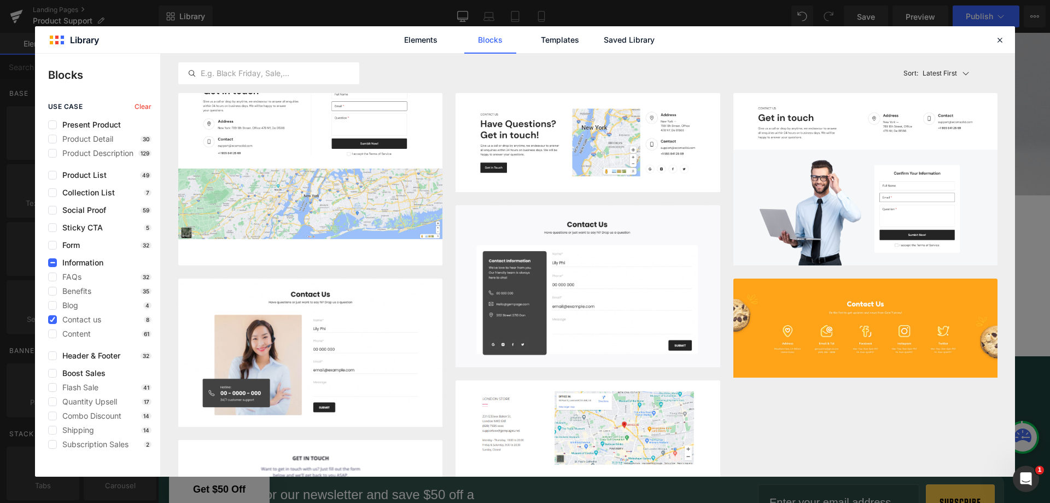
scroll to position [127, 0]
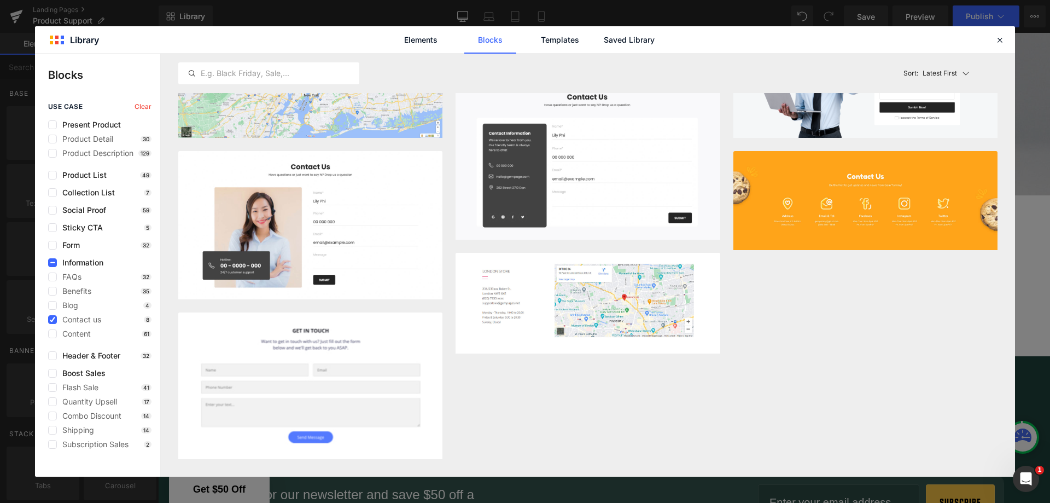
click at [382, 445] on button "Add to page" at bounding box center [389, 446] width 89 height 18
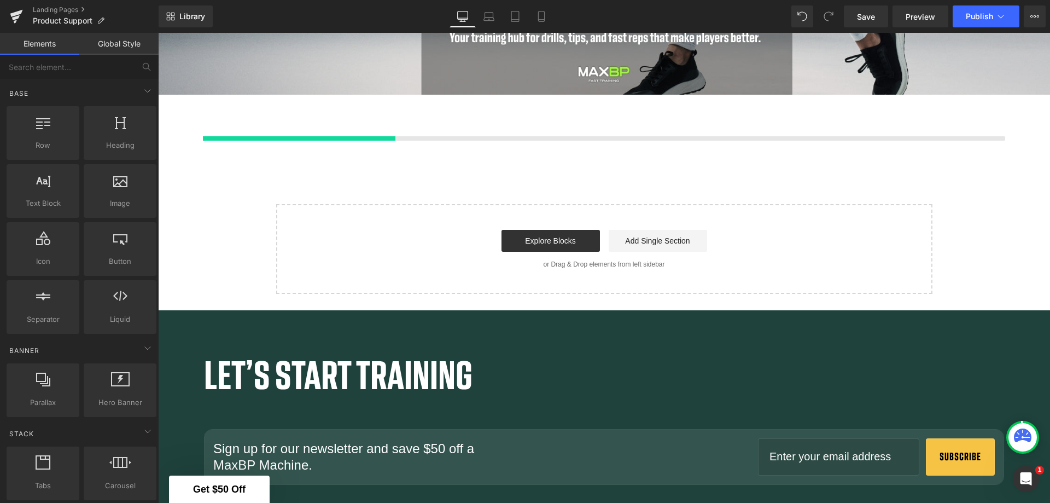
scroll to position [1432, 0]
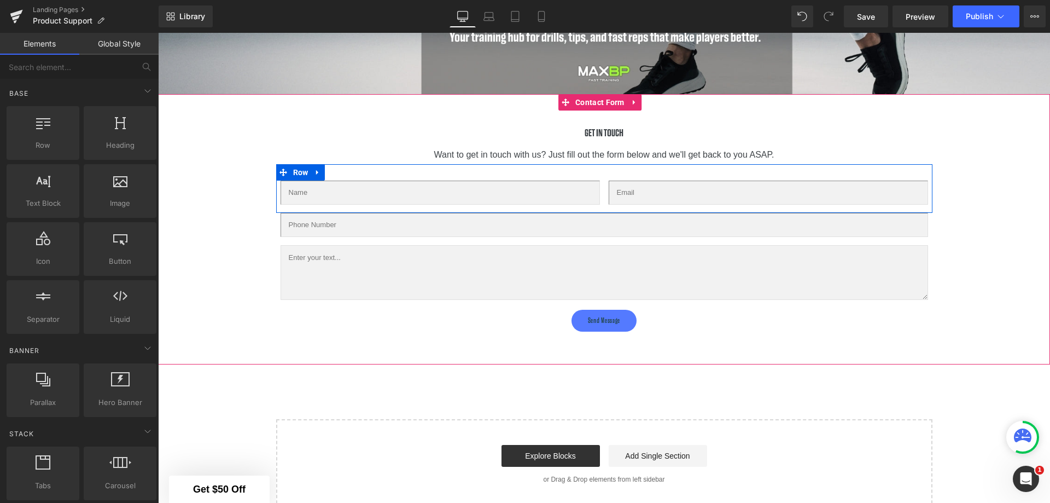
click at [314, 169] on icon at bounding box center [318, 173] width 8 height 8
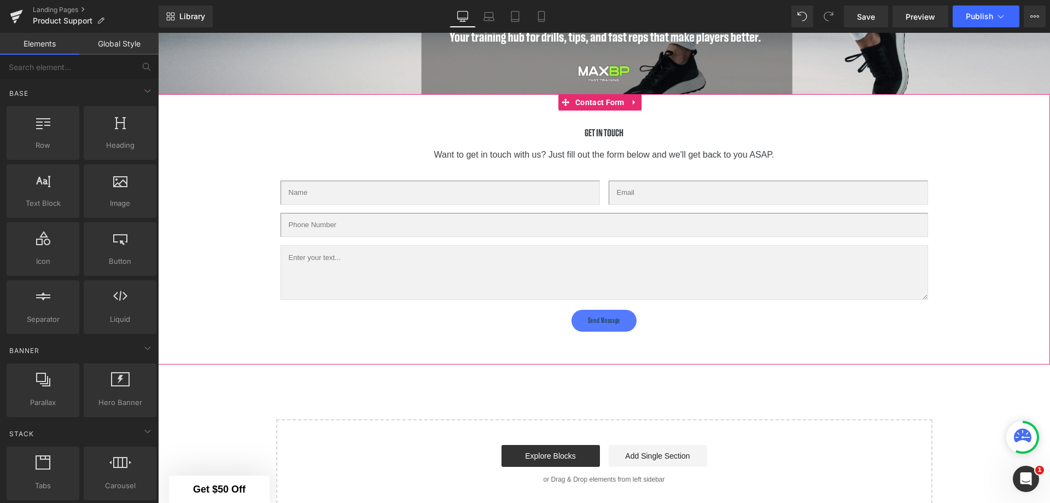
click at [988, 206] on div "GET IN TOUCH Heading Want to get in touch with us? Just fill out the form below…" at bounding box center [604, 229] width 870 height 205
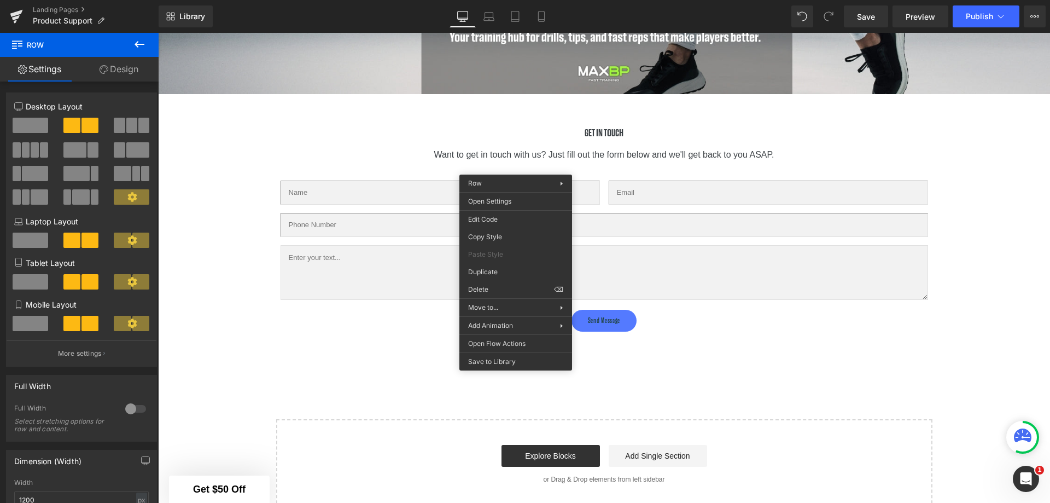
click at [513, 0] on div "Row You are previewing how the will restyle your page. You can not edit Element…" at bounding box center [525, 0] width 1050 height 0
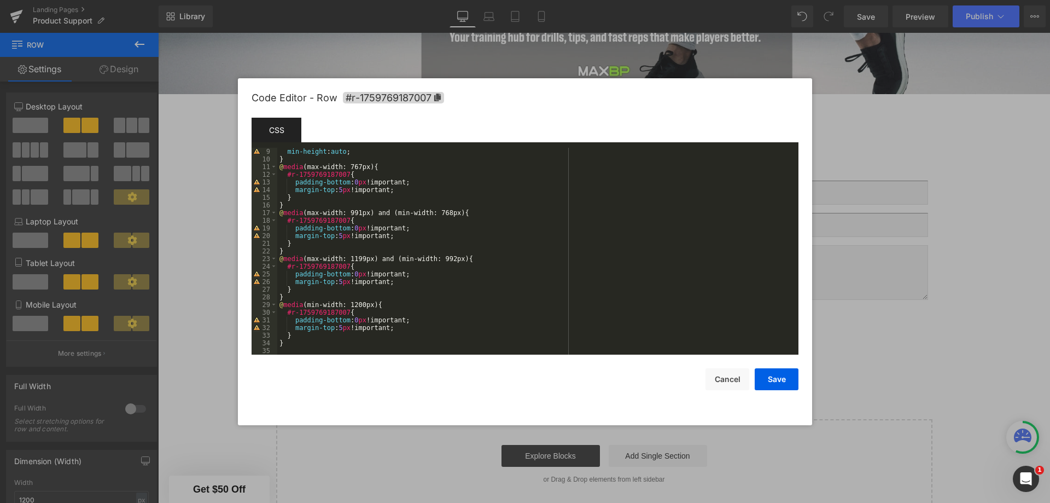
scroll to position [0, 0]
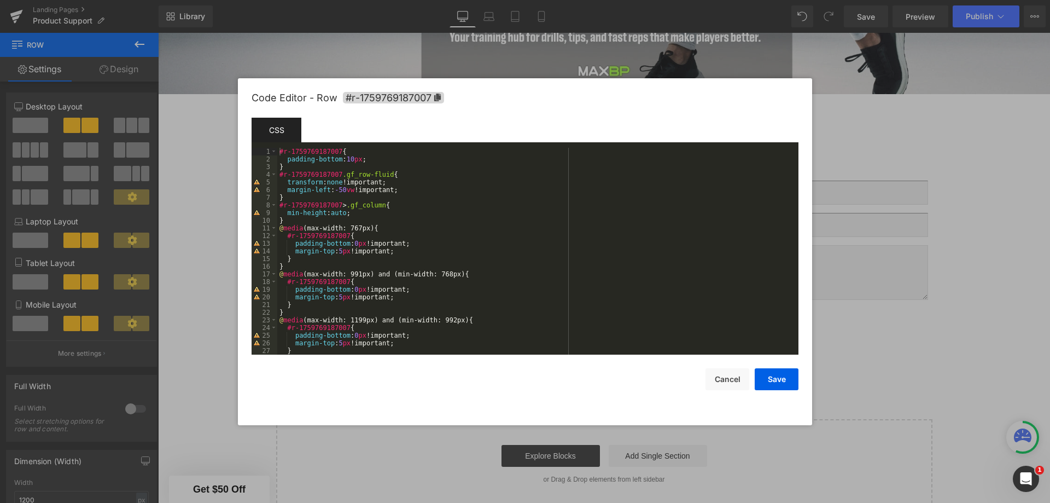
click at [728, 375] on button "Cancel" at bounding box center [728, 379] width 44 height 22
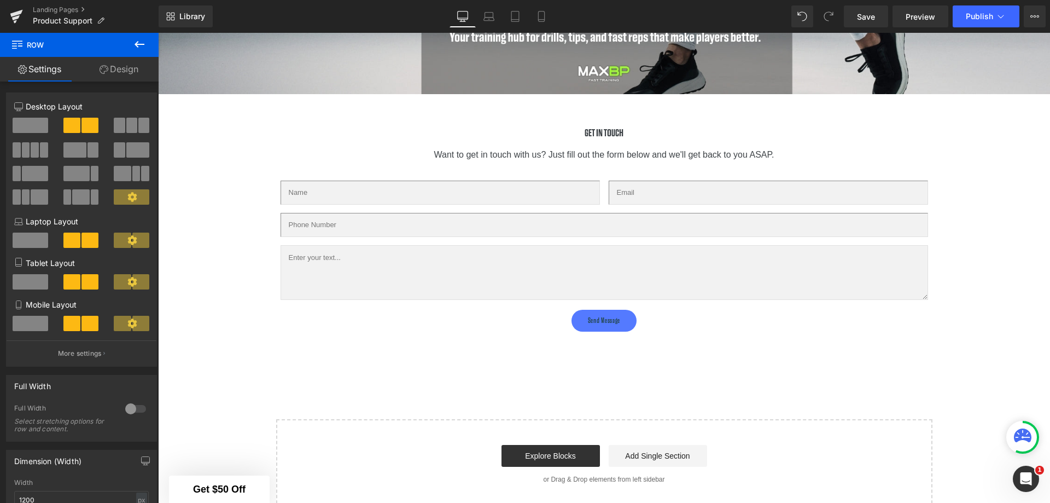
click at [144, 39] on icon at bounding box center [139, 44] width 13 height 13
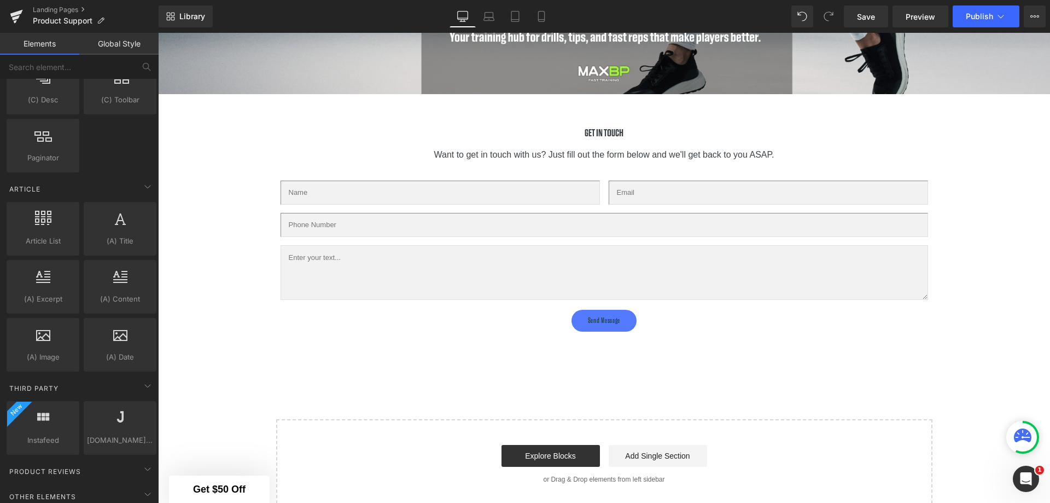
scroll to position [1989, 0]
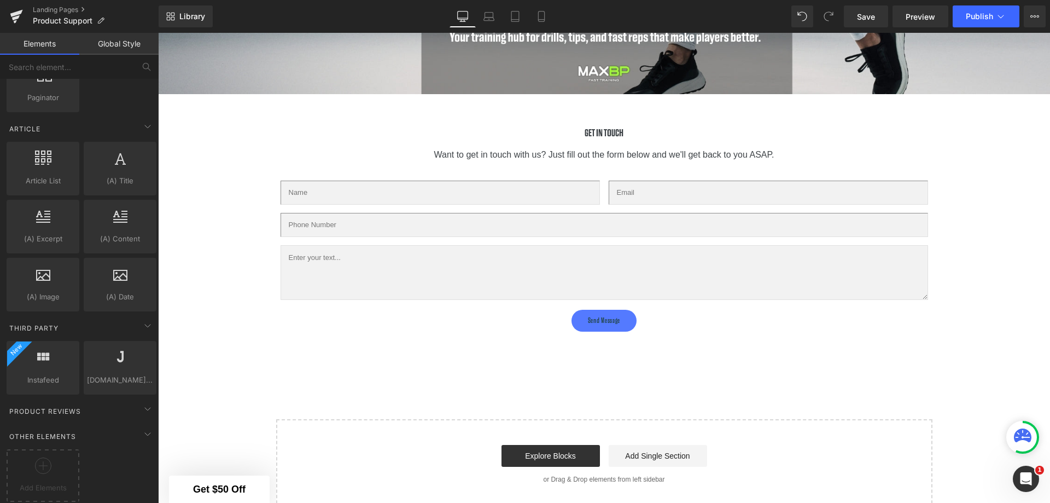
click at [54, 457] on div at bounding box center [42, 469] width 67 height 25
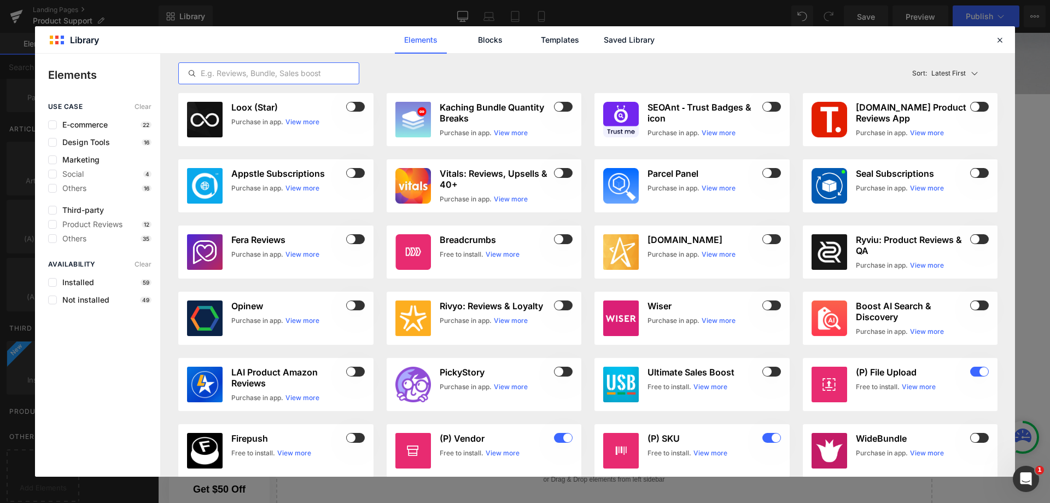
click at [302, 70] on input "text" at bounding box center [269, 73] width 180 height 13
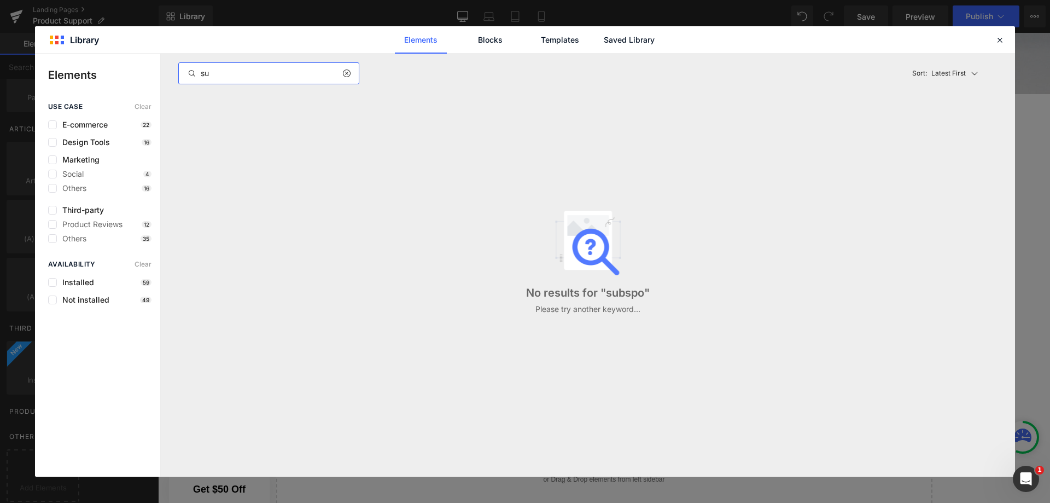
type input "s"
drag, startPoint x: 261, startPoint y: 69, endPoint x: 135, endPoint y: 68, distance: 126.4
click at [137, 69] on div "Elements use case Clear E-commerce 22 Design Tools 16 Marketing Social 4 Others…" at bounding box center [525, 265] width 980 height 423
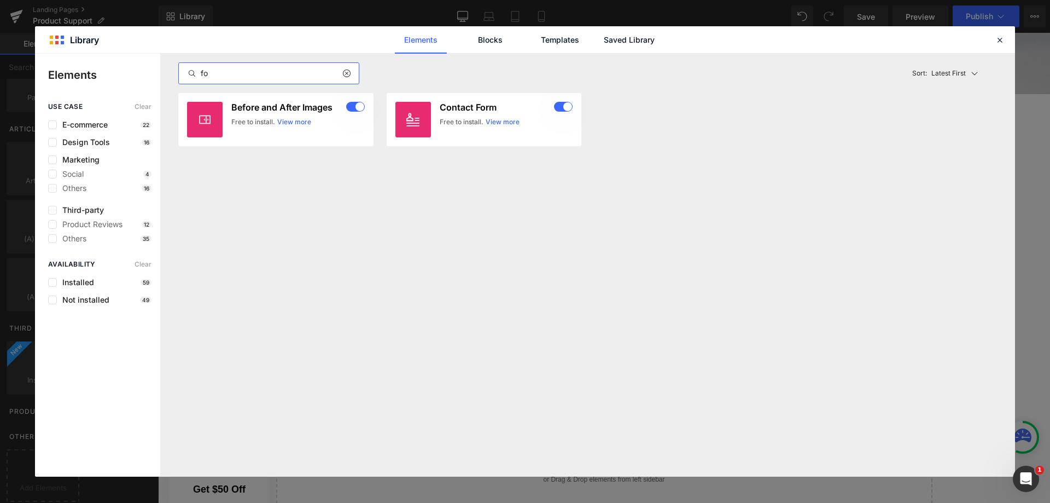
type input "f"
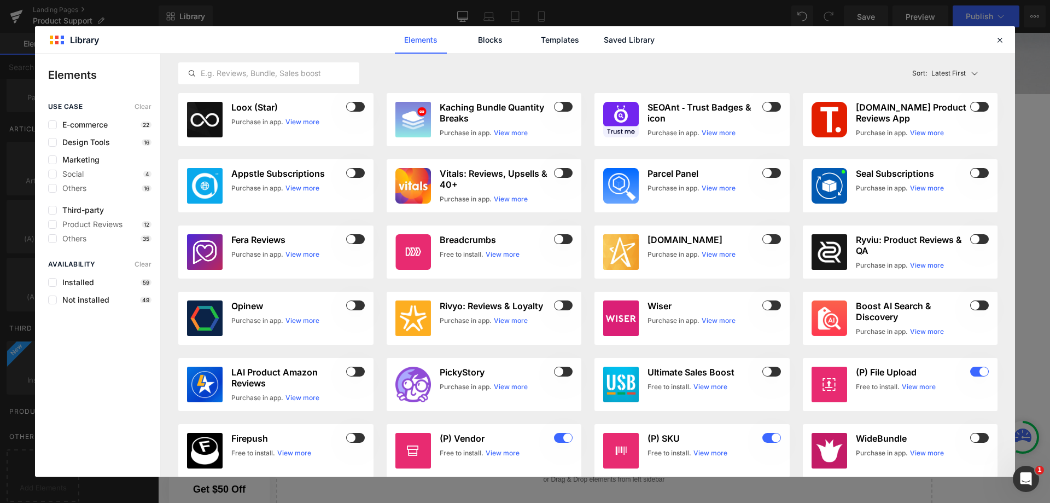
click at [560, 43] on link "Templates" at bounding box center [560, 39] width 52 height 27
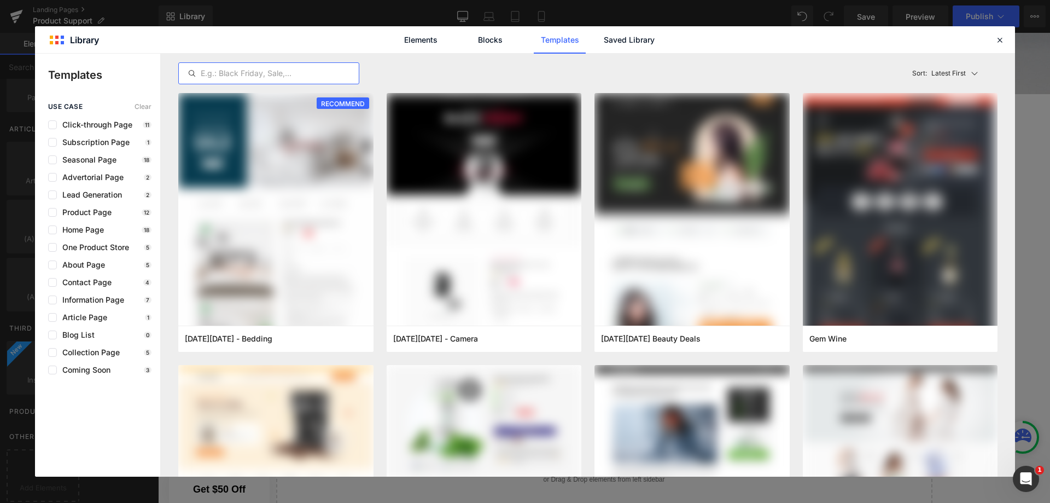
click at [299, 68] on input "text" at bounding box center [269, 73] width 180 height 13
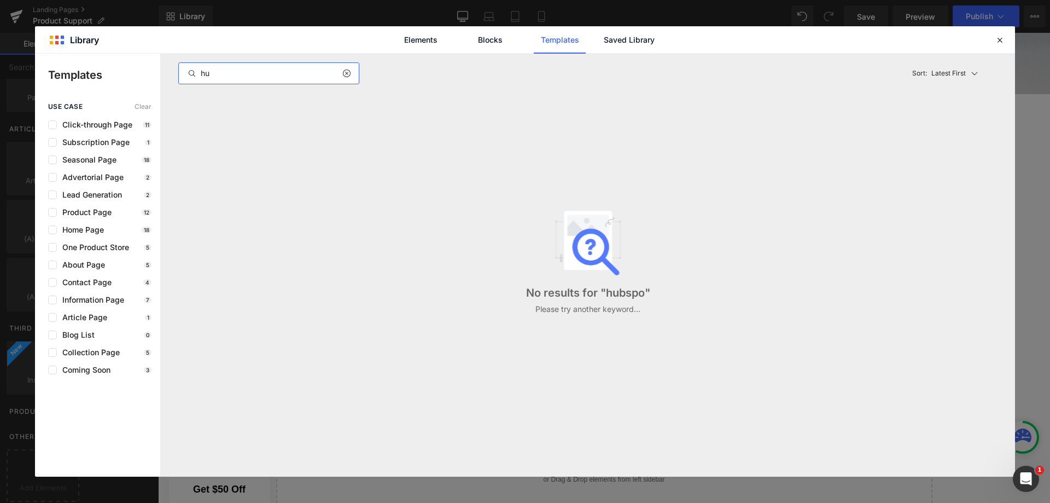
type input "h"
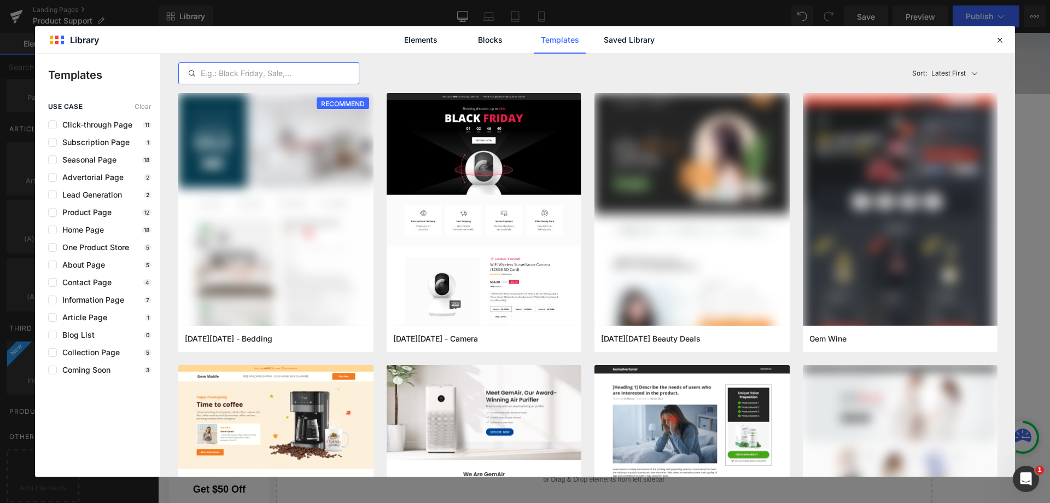
click at [1000, 37] on icon at bounding box center [1000, 40] width 10 height 10
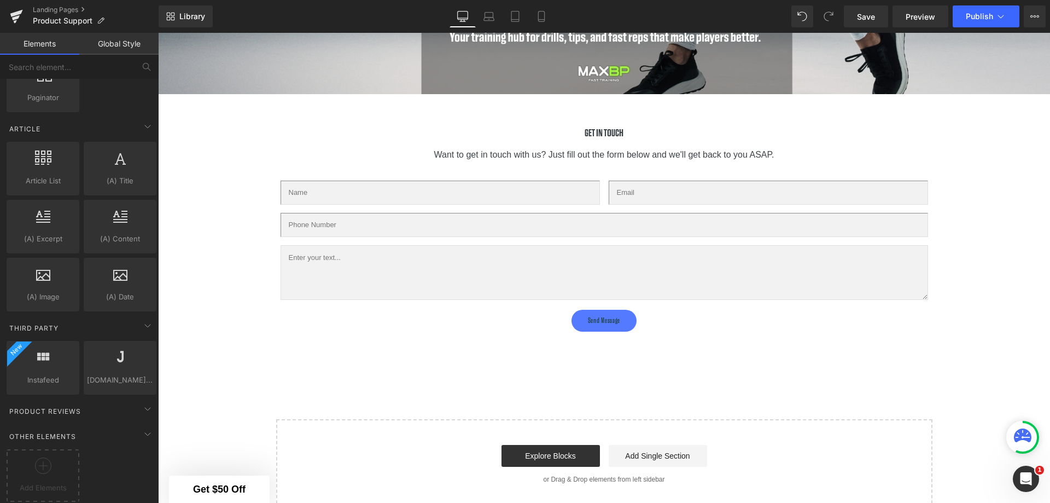
click at [647, 453] on link "Add Single Section" at bounding box center [658, 456] width 98 height 22
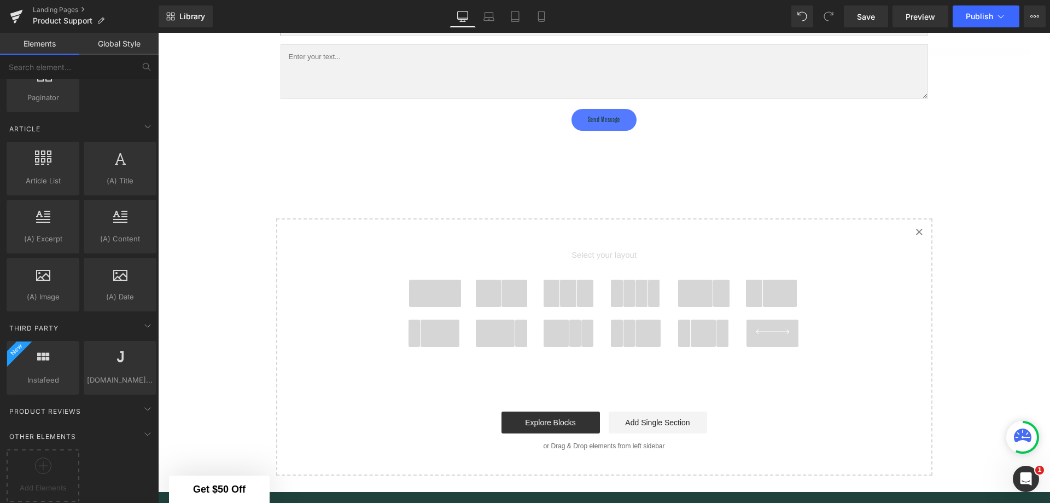
scroll to position [1651, 0]
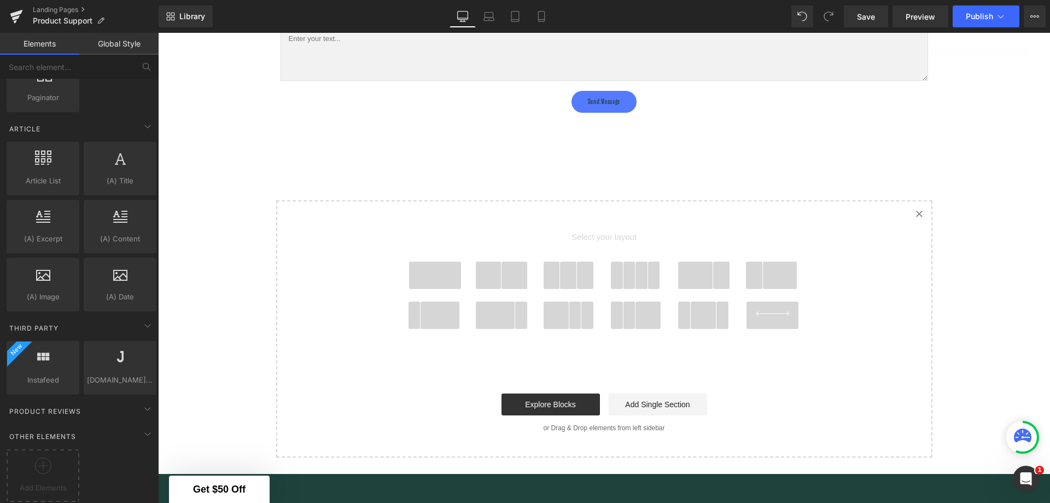
click at [917, 211] on icon at bounding box center [919, 213] width 5 height 5
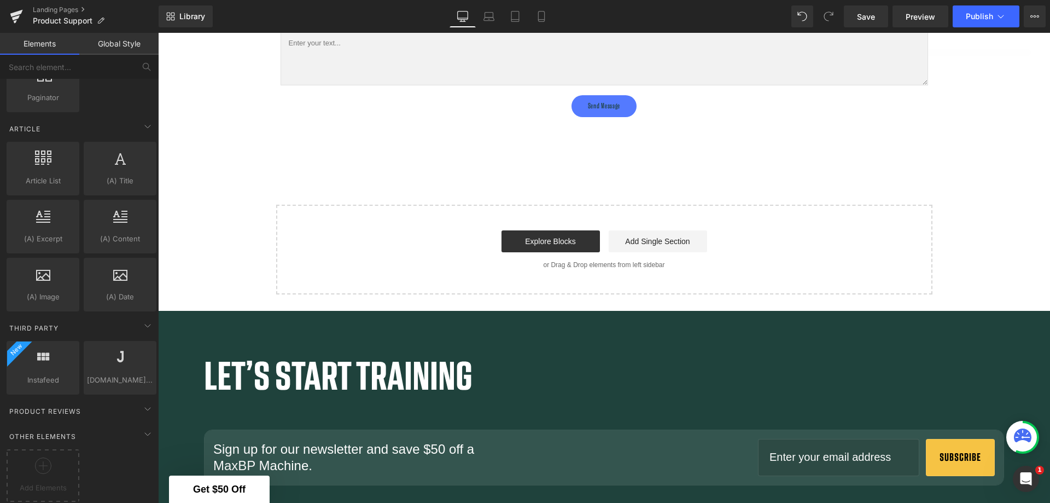
scroll to position [1377, 0]
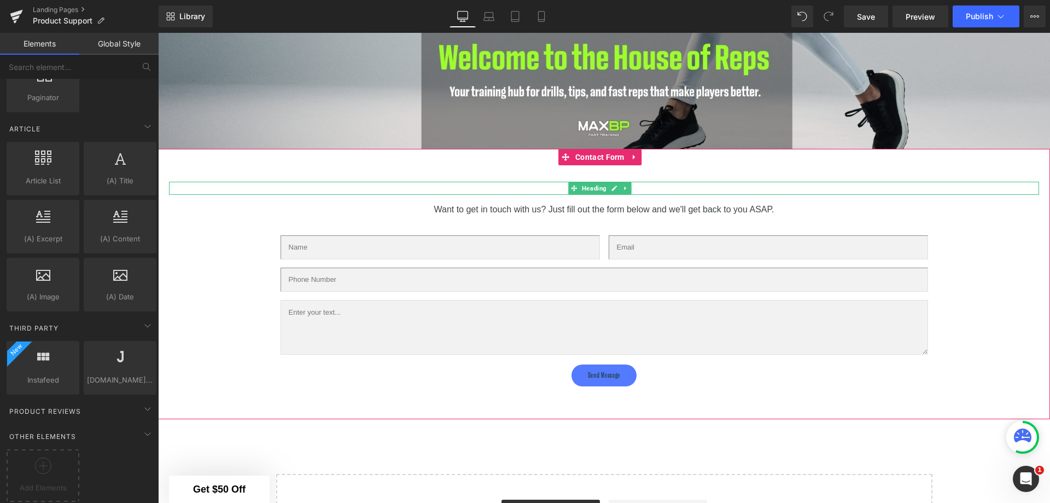
click at [609, 182] on link at bounding box center [614, 188] width 11 height 13
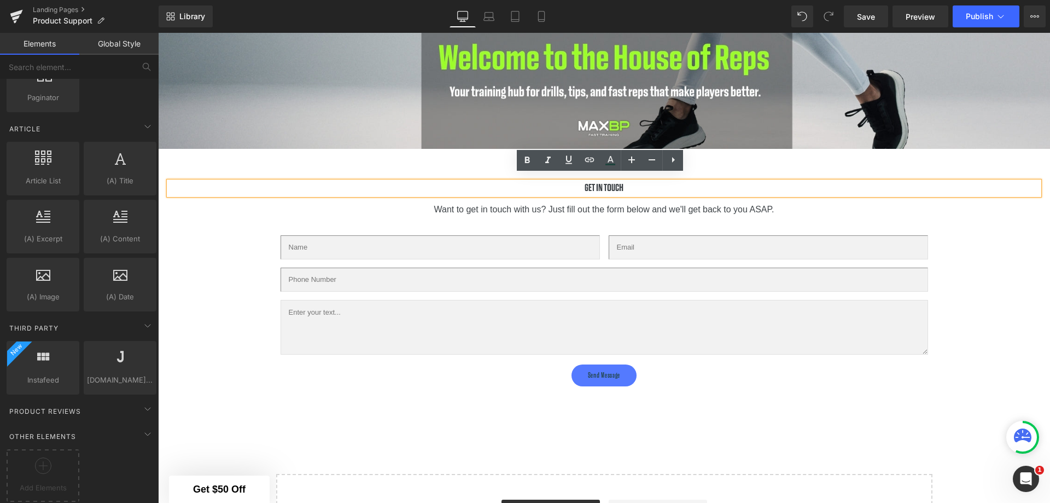
click at [630, 182] on h1 "GET IN TOUCH" at bounding box center [604, 188] width 870 height 13
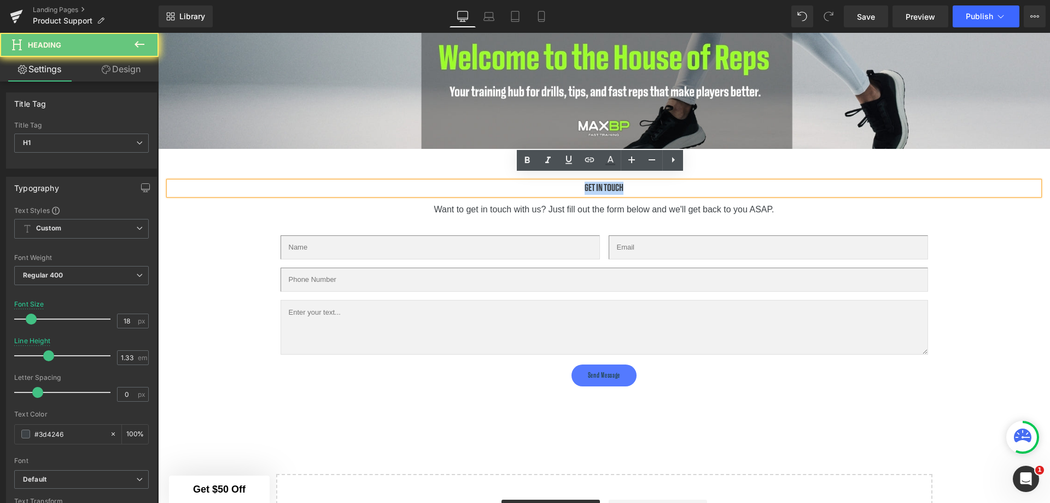
drag, startPoint x: 626, startPoint y: 180, endPoint x: 526, endPoint y: 181, distance: 100.1
click at [526, 182] on h1 "GET IN TOUCH" at bounding box center [604, 188] width 870 height 13
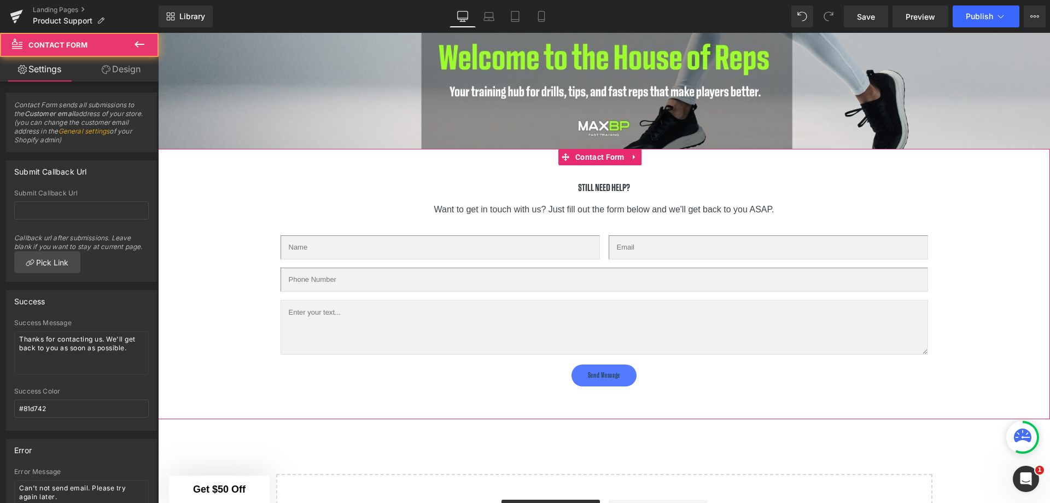
click at [260, 303] on div "STILL NEED HELP? Heading Want to get in touch with us? Just fill out the form b…" at bounding box center [604, 284] width 870 height 205
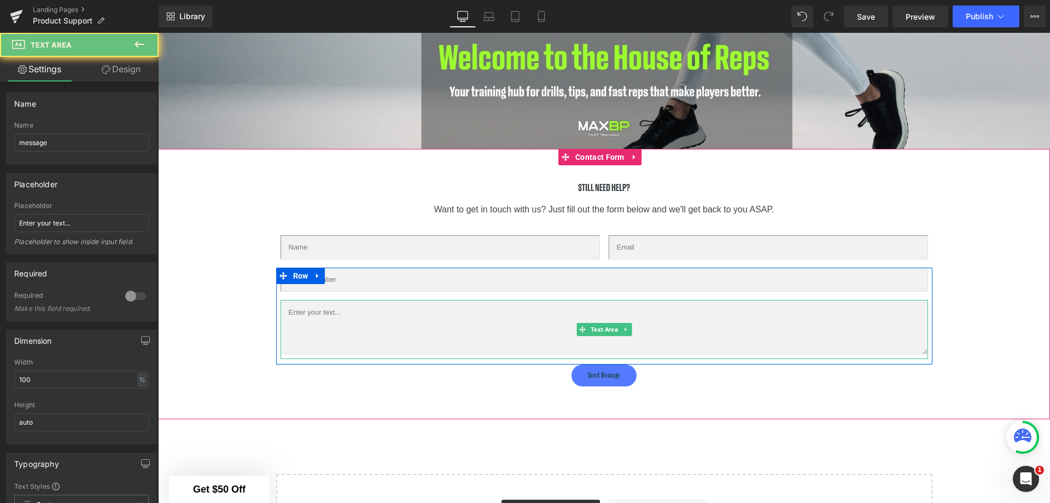
click at [318, 308] on textarea at bounding box center [605, 327] width 648 height 55
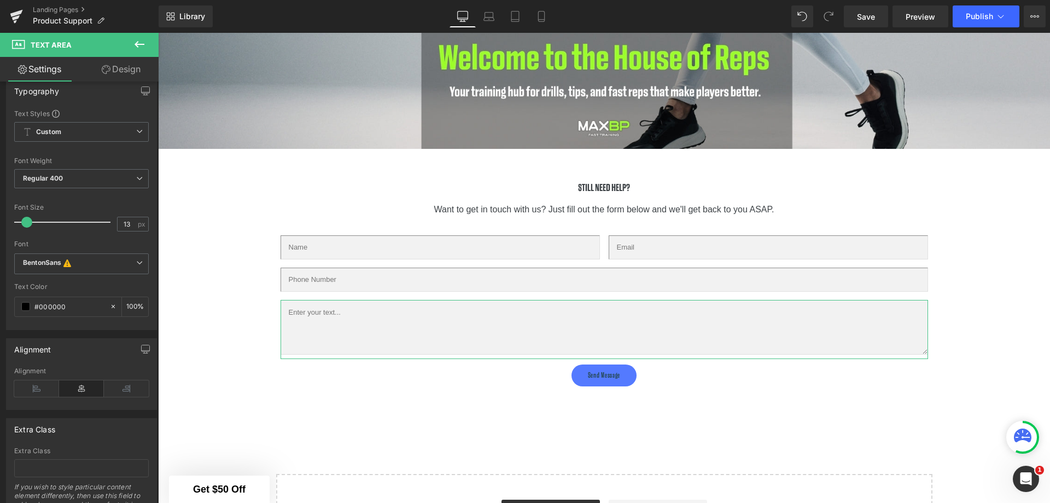
scroll to position [426, 0]
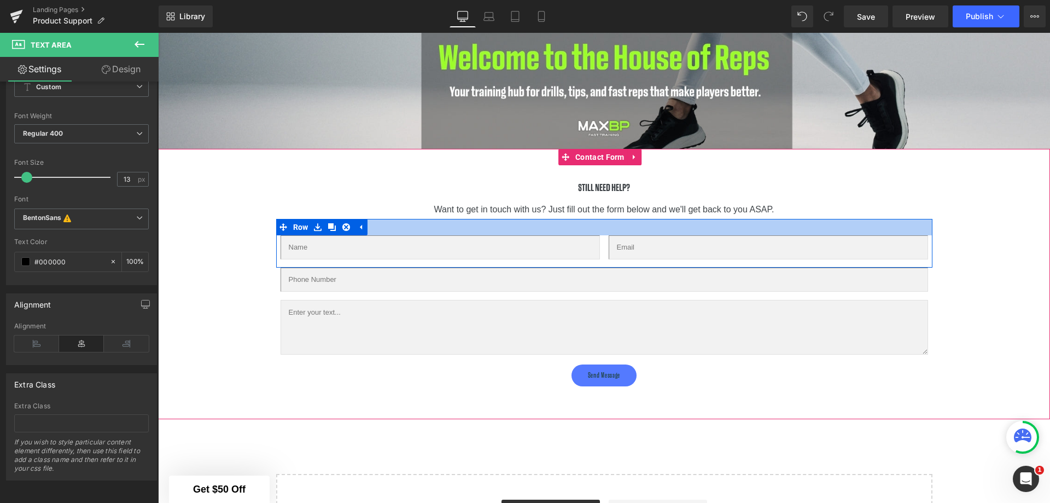
click at [389, 220] on div at bounding box center [604, 227] width 656 height 16
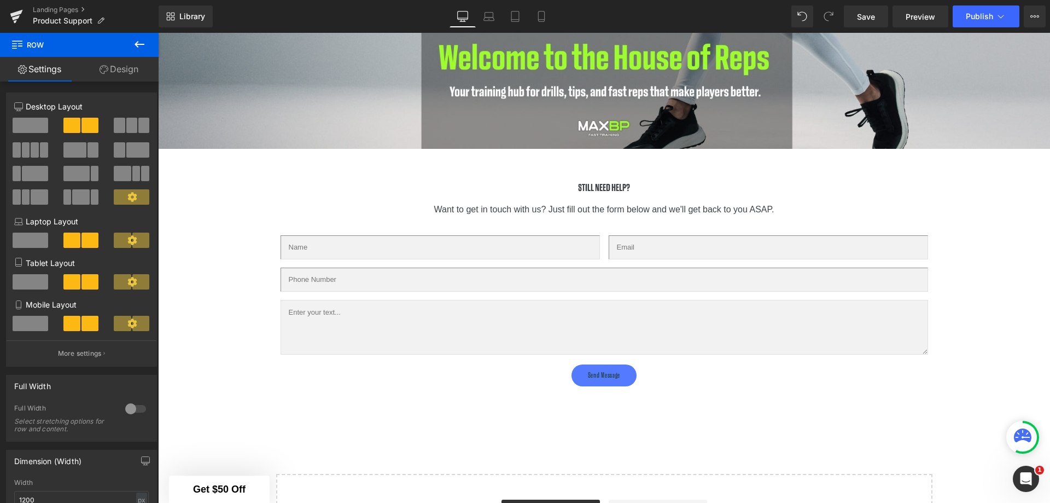
click at [138, 42] on icon at bounding box center [139, 44] width 13 height 13
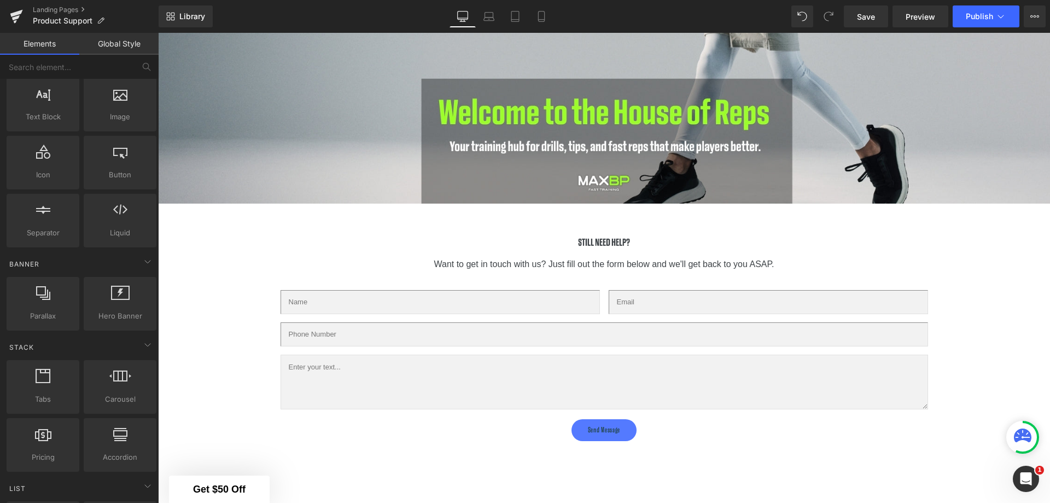
scroll to position [74, 0]
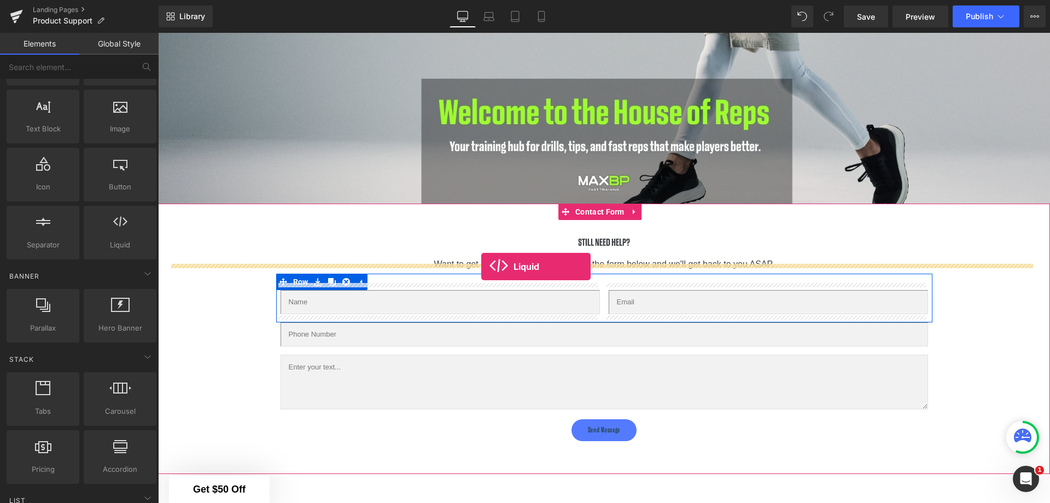
drag, startPoint x: 278, startPoint y: 271, endPoint x: 481, endPoint y: 266, distance: 203.6
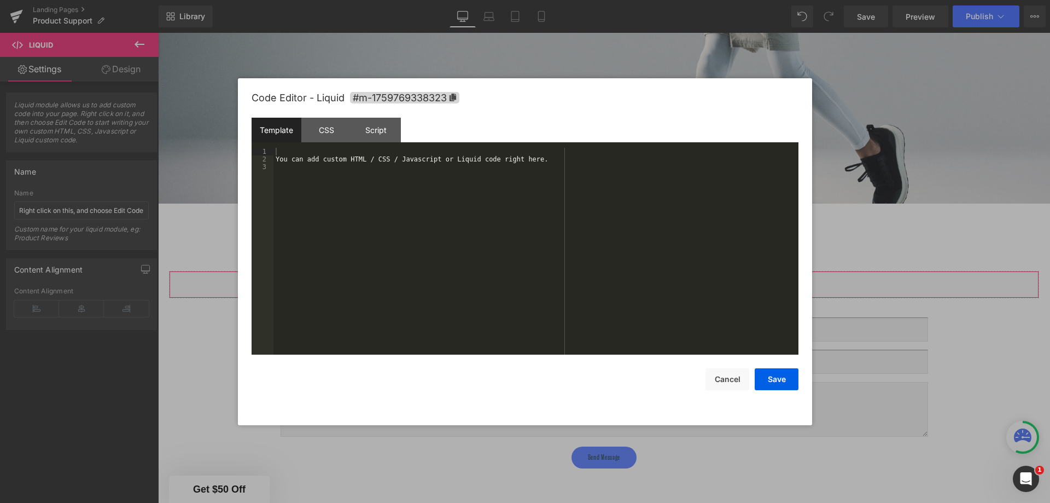
click at [662, 0] on div "Liquid You are previewing how the will restyle your page. You can not edit Elem…" at bounding box center [525, 0] width 1050 height 0
click at [379, 127] on div "Script" at bounding box center [376, 130] width 50 height 25
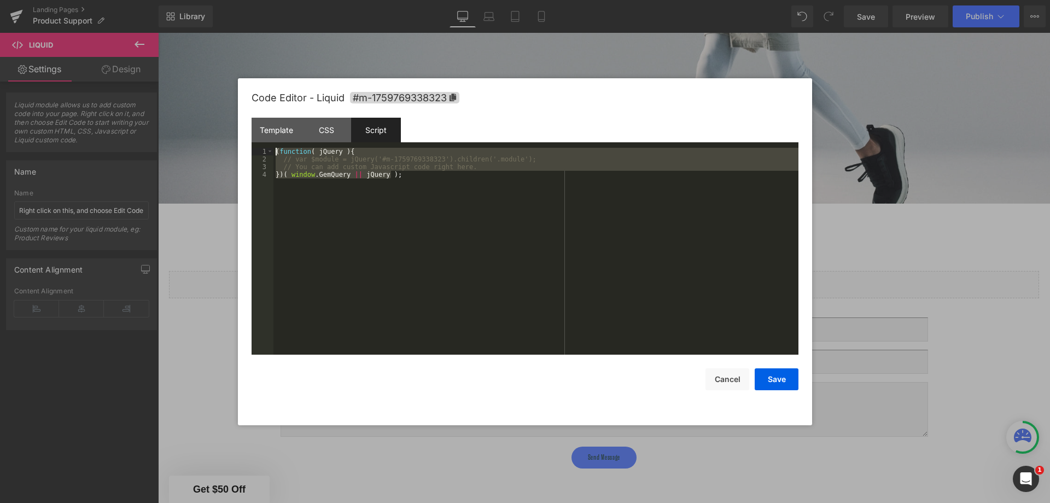
drag, startPoint x: 417, startPoint y: 181, endPoint x: 246, endPoint y: 146, distance: 174.7
click at [246, 146] on div "Code Editor - Liquid #m-1759769338323 Template CSS Script Data 1 2 3 You can ad…" at bounding box center [525, 251] width 574 height 347
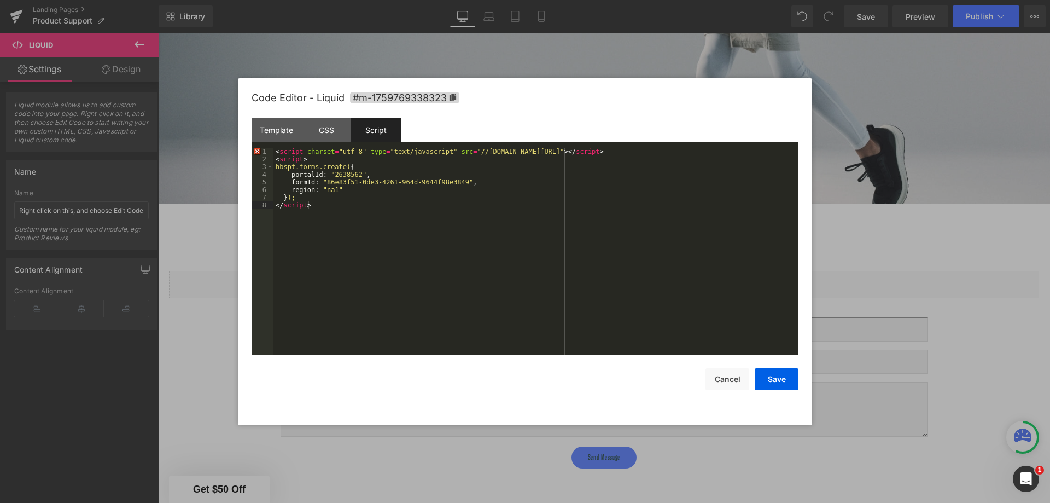
click at [785, 382] on button "Save" at bounding box center [777, 379] width 44 height 22
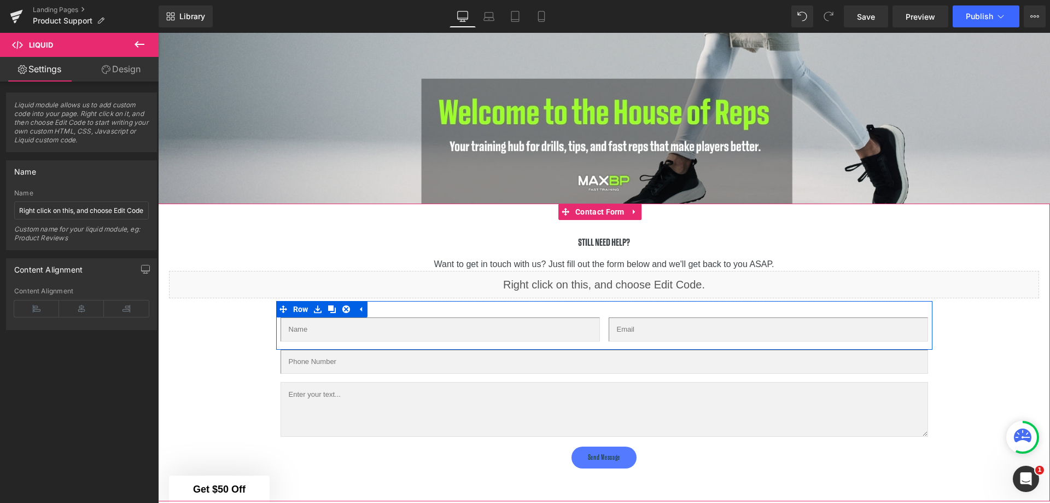
click at [342, 305] on icon at bounding box center [346, 309] width 8 height 8
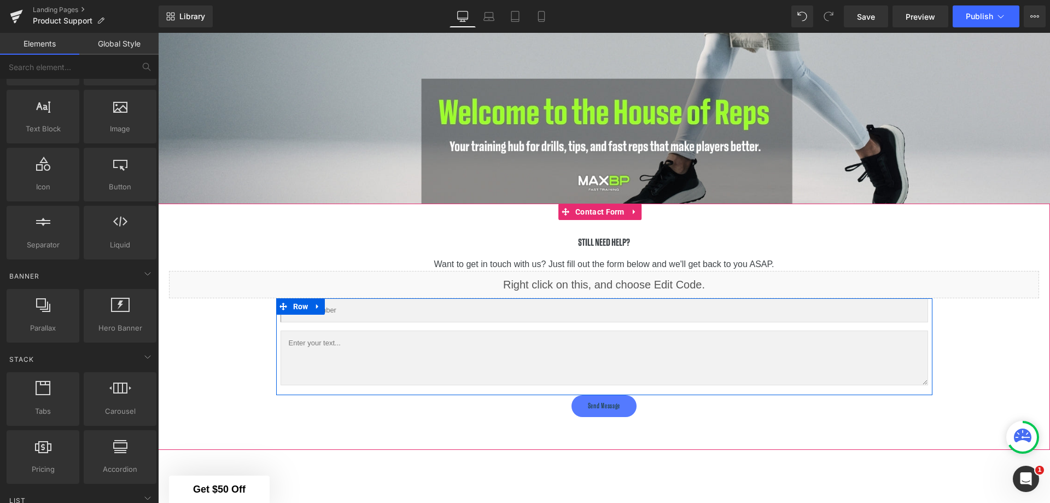
click at [316, 304] on icon at bounding box center [317, 306] width 2 height 5
click at [345, 303] on icon at bounding box center [346, 307] width 8 height 8
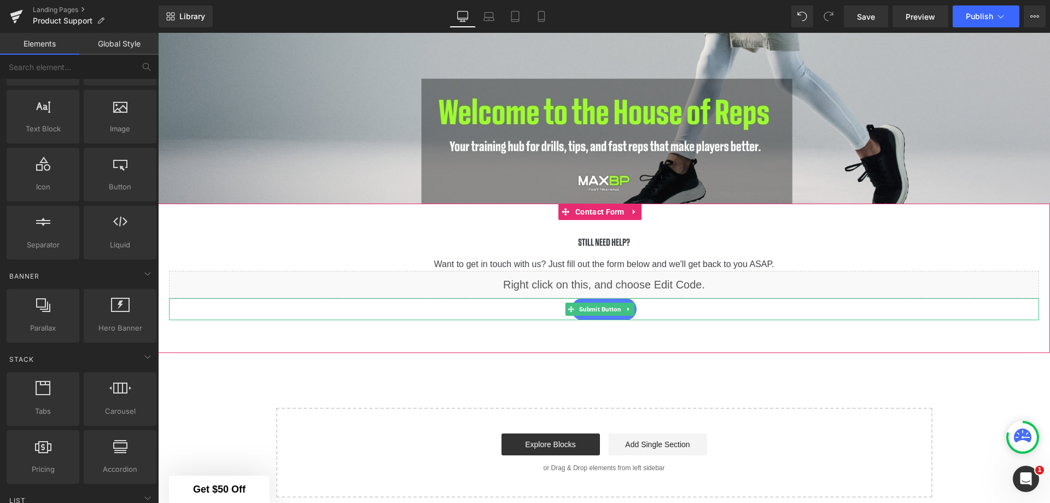
click at [630, 306] on icon at bounding box center [629, 309] width 6 height 7
click at [632, 306] on icon at bounding box center [635, 309] width 6 height 6
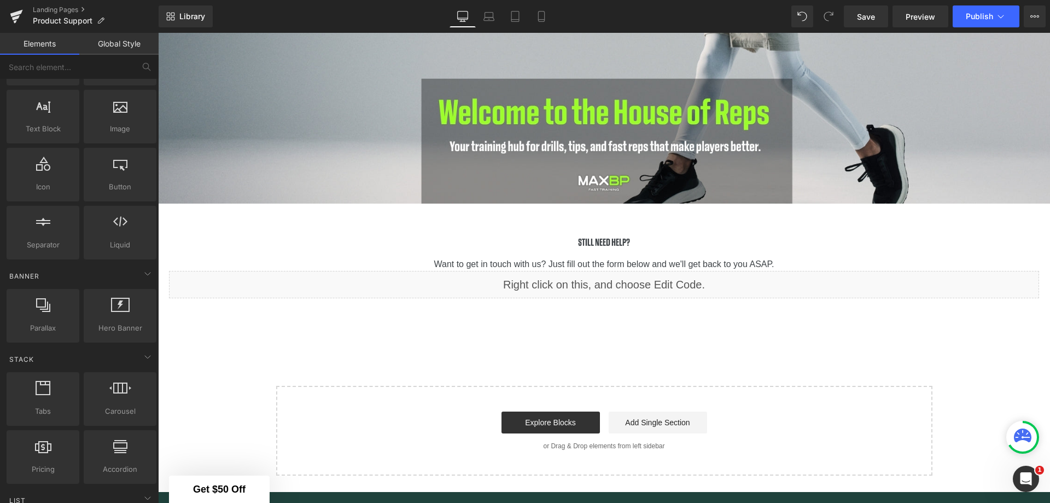
click at [885, 19] on link "Save" at bounding box center [866, 16] width 44 height 22
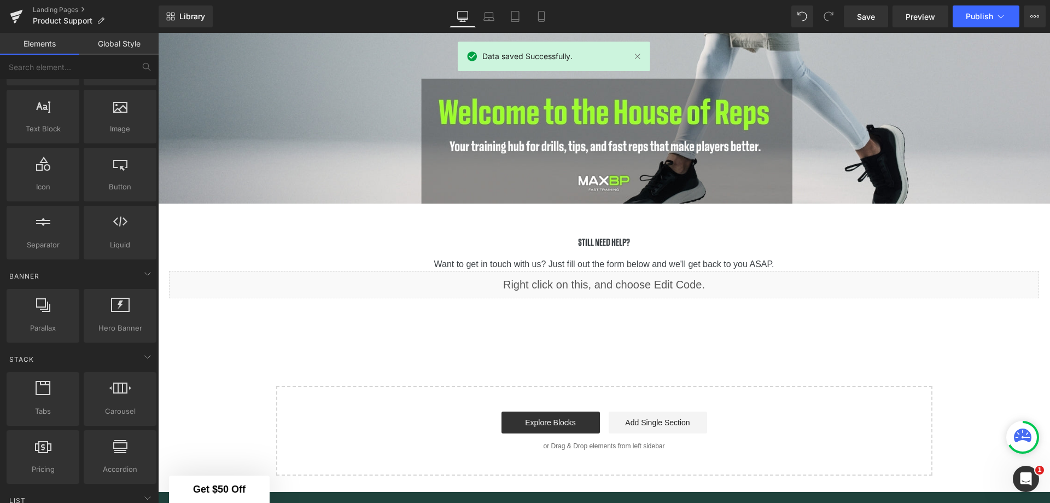
click at [911, 12] on span "Preview" at bounding box center [921, 16] width 30 height 11
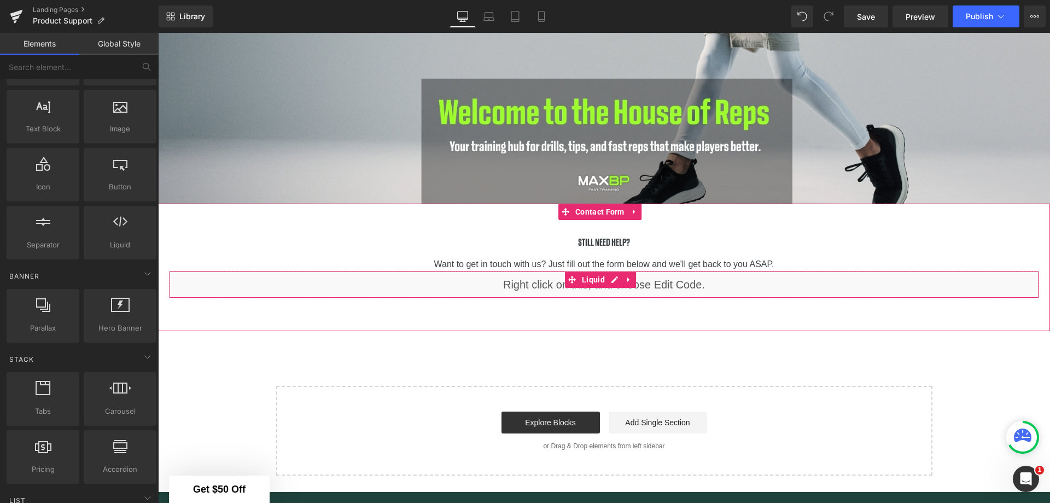
click at [627, 282] on div "Liquid" at bounding box center [604, 284] width 870 height 27
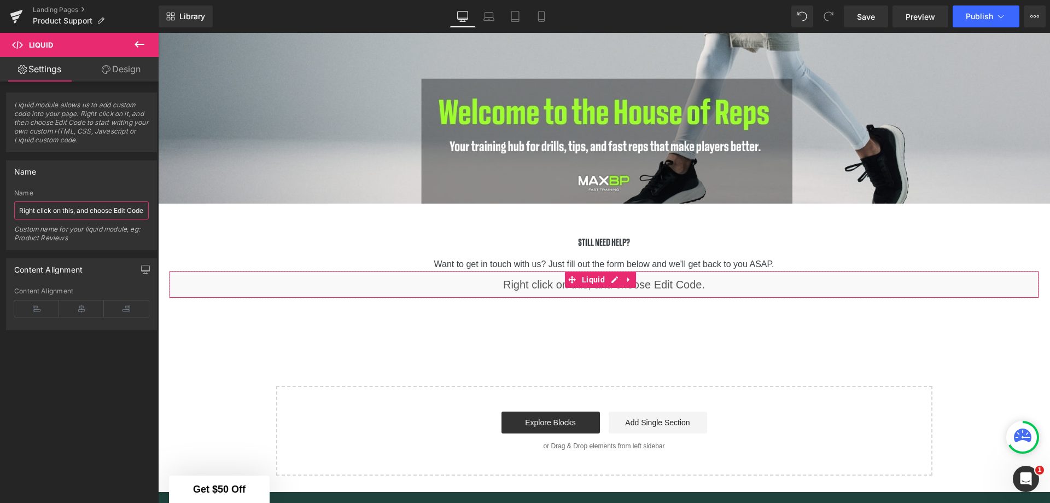
click at [72, 214] on input "Right click on this, and choose Edit Code." at bounding box center [81, 210] width 135 height 18
type input "<script charset="utf-8" type="text/javascript" src="//js.hsforms.net/forms/embe…"
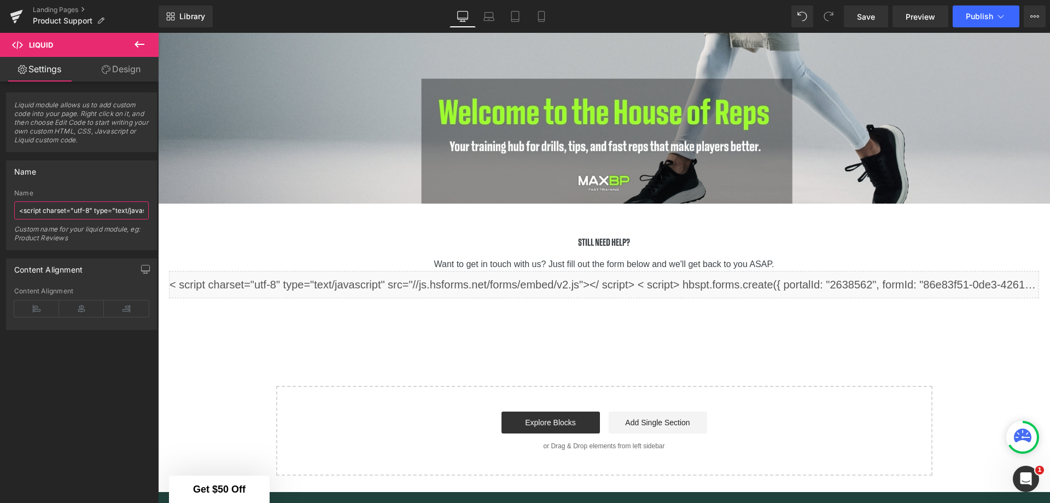
scroll to position [0, 625]
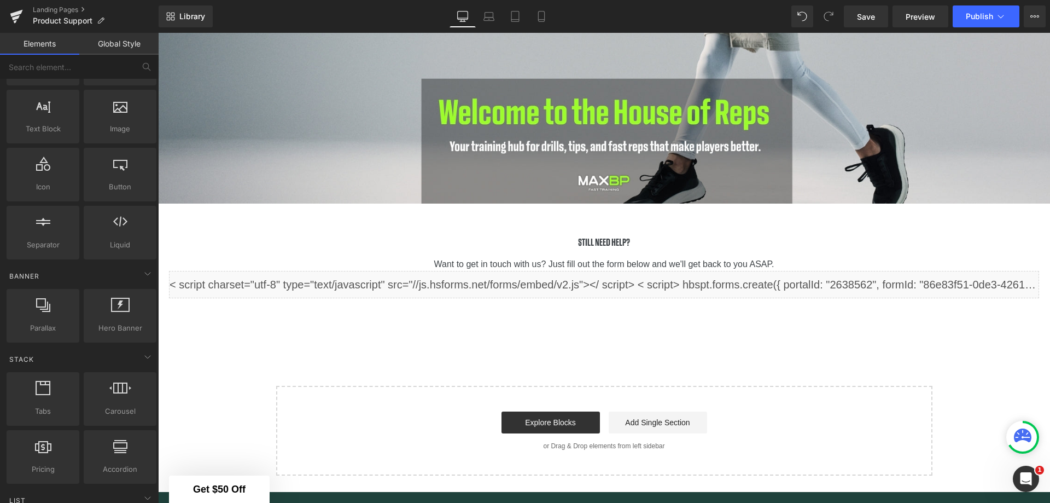
click at [864, 11] on span "Save" at bounding box center [866, 16] width 18 height 11
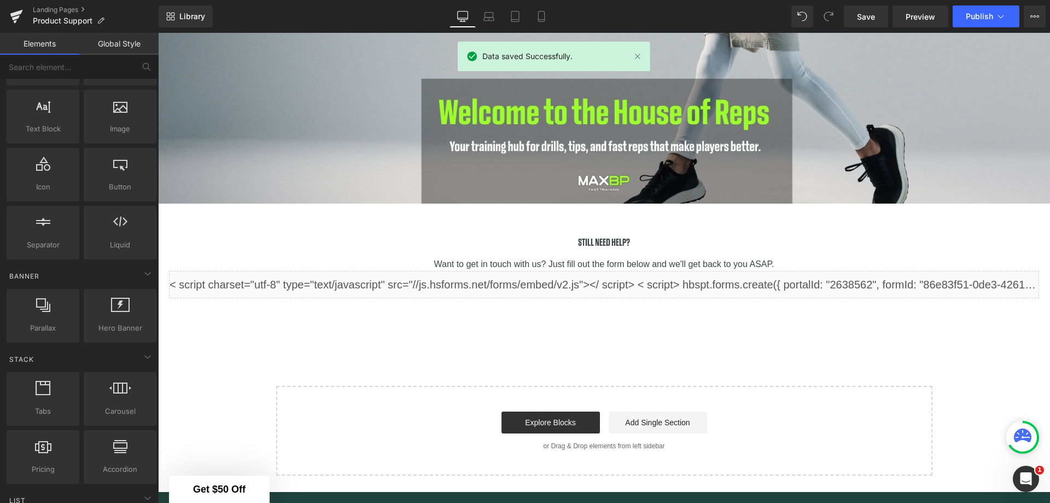
click at [906, 16] on link "Preview" at bounding box center [921, 16] width 56 height 22
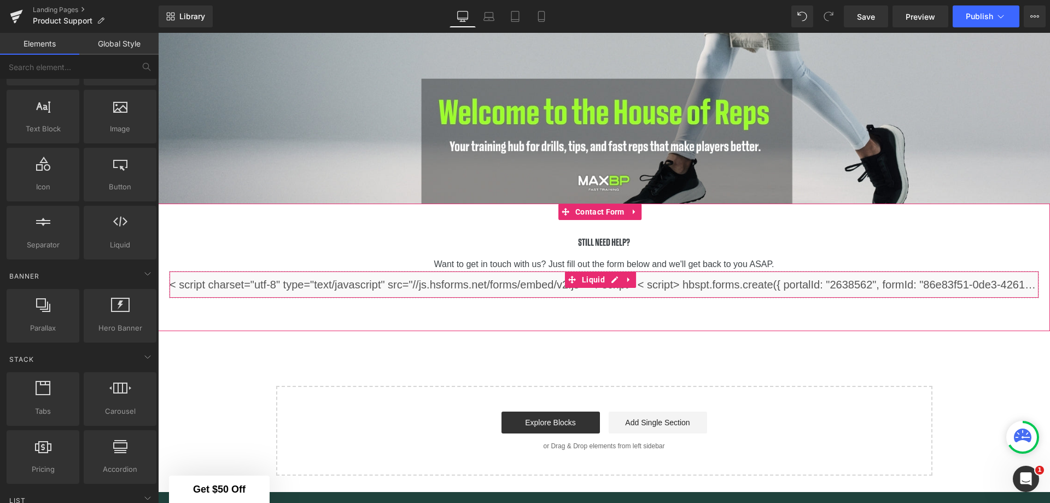
click at [596, 274] on span "Liquid" at bounding box center [593, 279] width 28 height 16
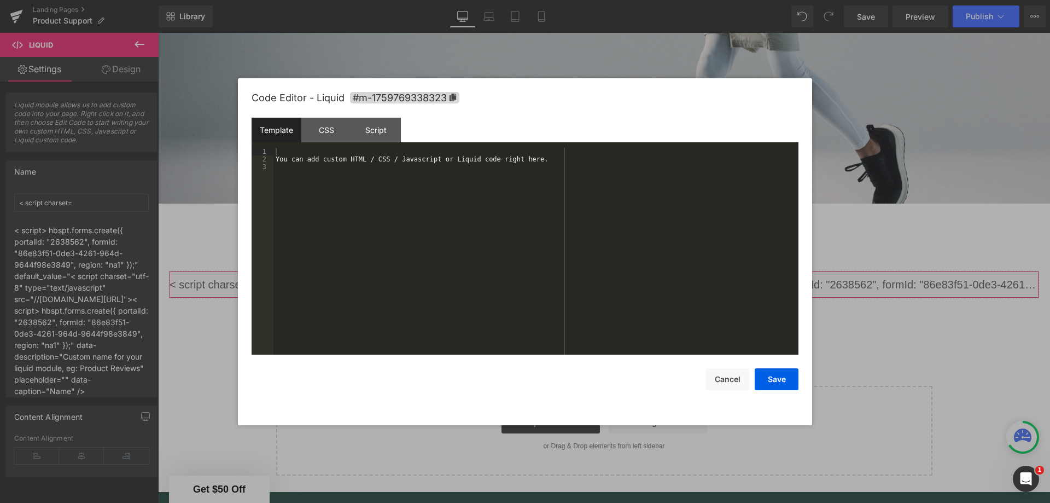
click at [525, 0] on div "Liquid You are previewing how the will restyle your page. You can not edit Elem…" at bounding box center [525, 0] width 1050 height 0
click at [272, 131] on div "Template" at bounding box center [277, 130] width 50 height 25
click at [438, 160] on div "You can add custom HTML / CSS / Javascript or Liquid code right here." at bounding box center [536, 259] width 525 height 222
drag, startPoint x: 548, startPoint y: 157, endPoint x: 283, endPoint y: 159, distance: 264.8
click at [283, 159] on div "You can add custom HTML / CSS / Javascript or Liquid code right here." at bounding box center [536, 259] width 525 height 222
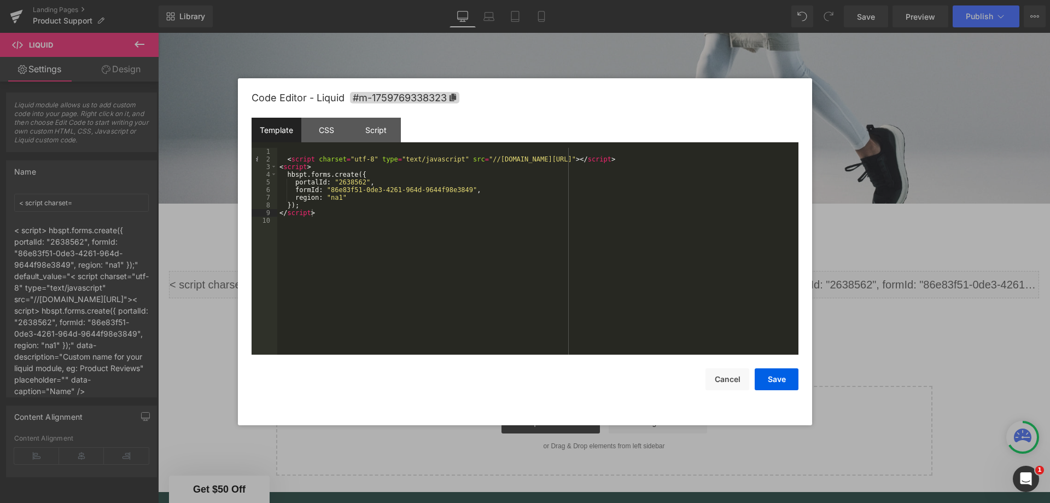
click at [780, 380] on button "Save" at bounding box center [777, 379] width 44 height 22
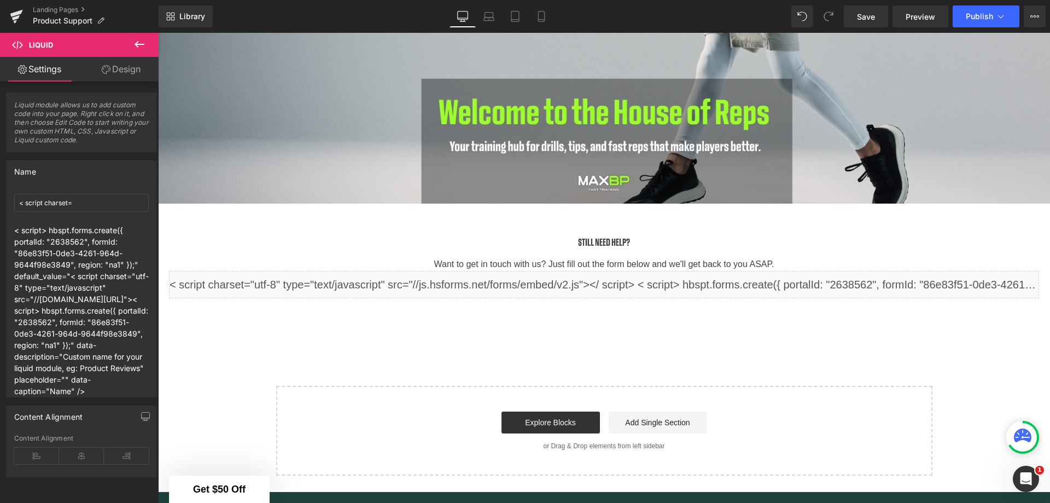
click at [868, 5] on link "Save" at bounding box center [866, 16] width 44 height 22
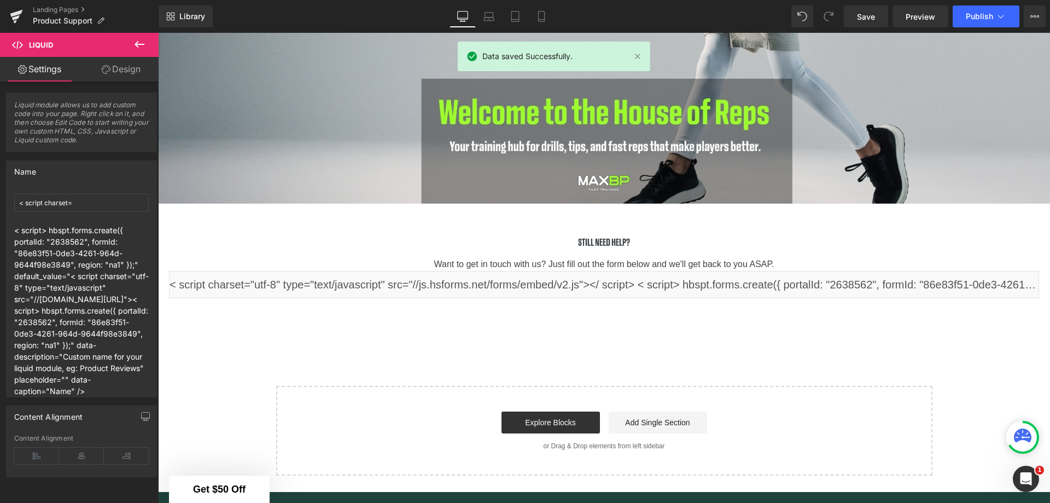
click at [906, 13] on link "Preview" at bounding box center [921, 16] width 56 height 22
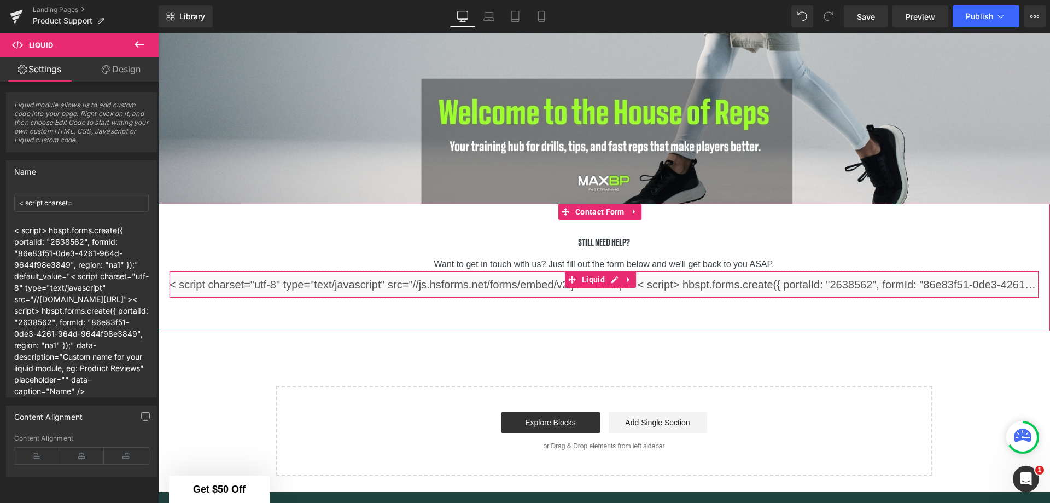
click at [631, 276] on icon at bounding box center [629, 280] width 8 height 8
click at [639, 271] on link at bounding box center [636, 279] width 14 height 16
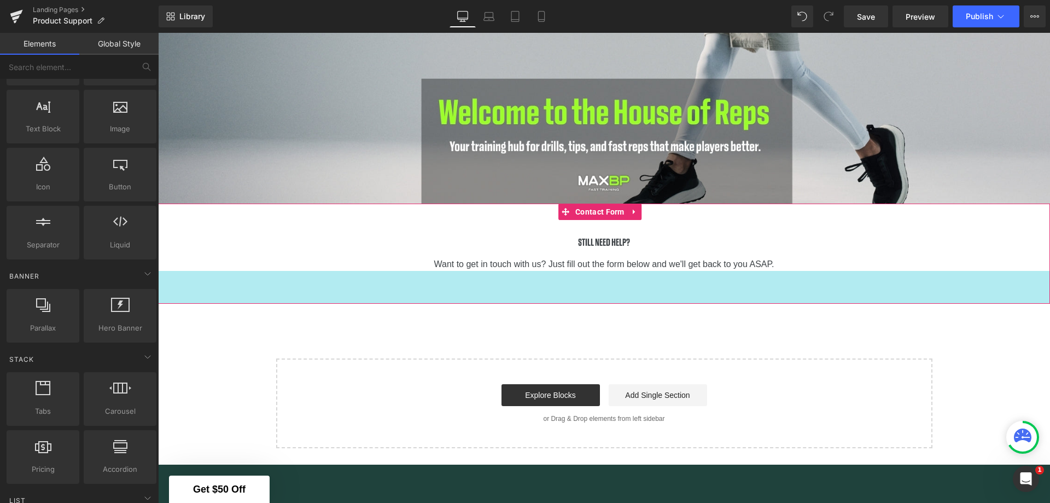
click at [616, 286] on div "60px" at bounding box center [604, 287] width 892 height 33
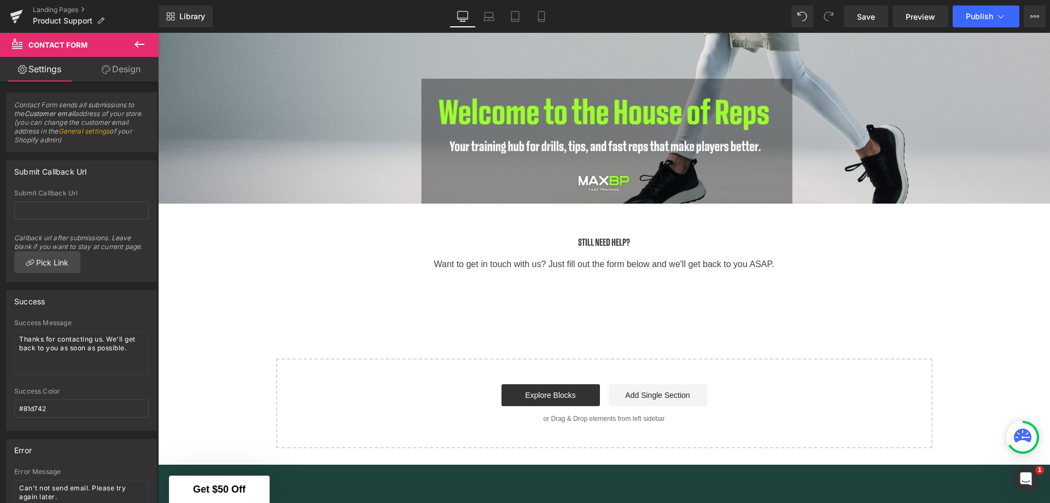
click at [137, 41] on icon at bounding box center [139, 44] width 13 height 13
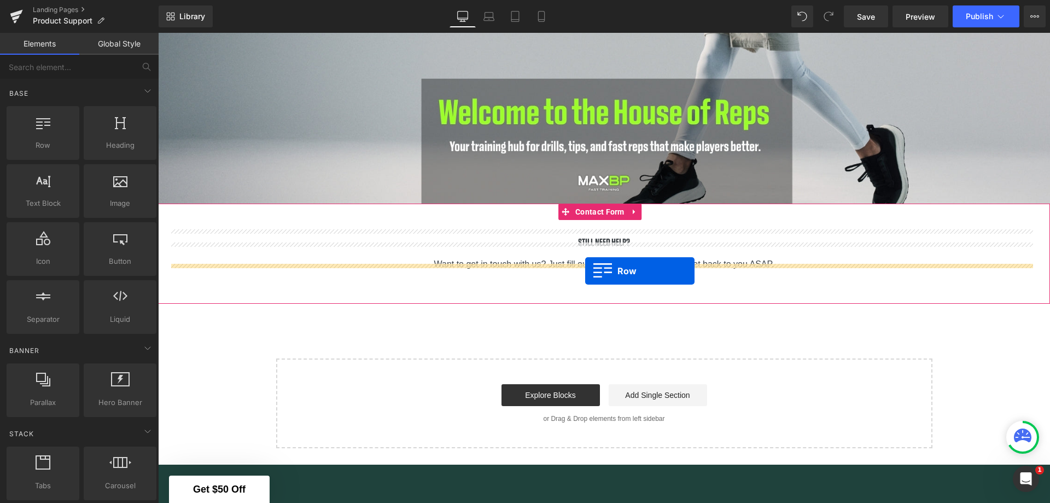
drag, startPoint x: 210, startPoint y: 175, endPoint x: 585, endPoint y: 271, distance: 387.8
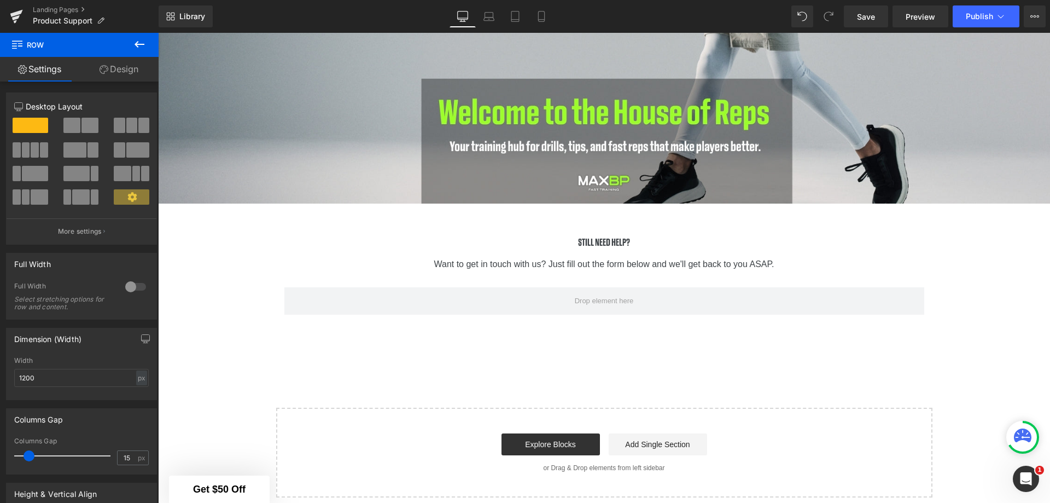
click at [139, 43] on icon at bounding box center [139, 44] width 13 height 13
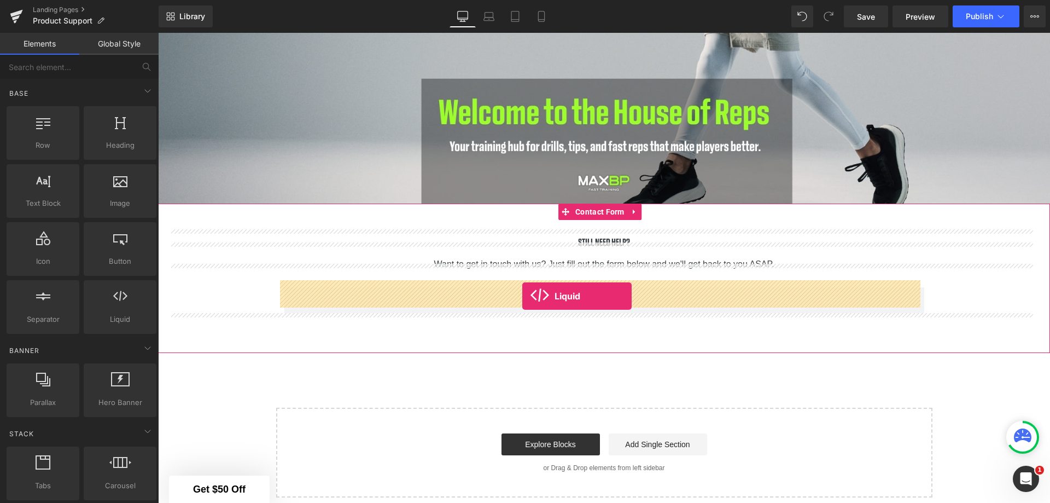
drag, startPoint x: 282, startPoint y: 341, endPoint x: 522, endPoint y: 296, distance: 244.3
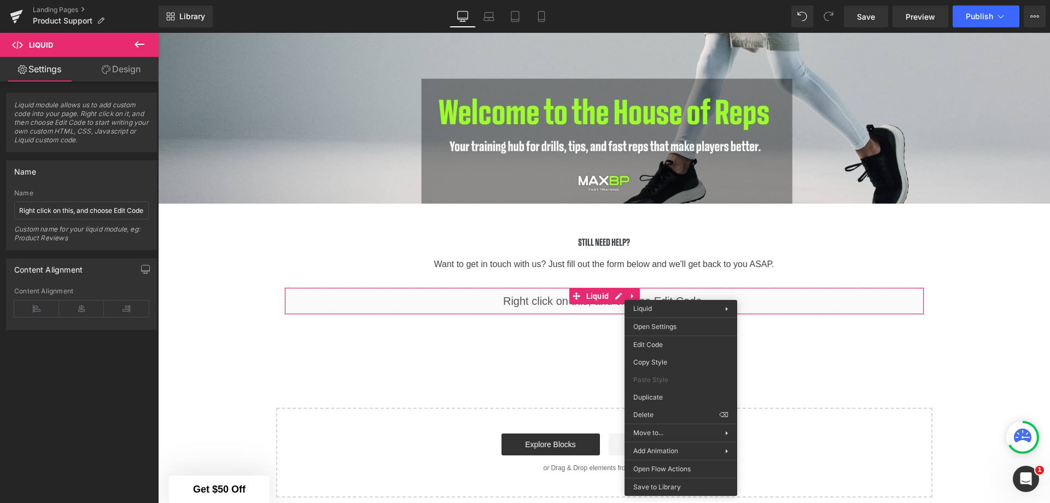
click at [677, 0] on div "Liquid You are previewing how the will restyle your page. You can not edit Elem…" at bounding box center [525, 0] width 1050 height 0
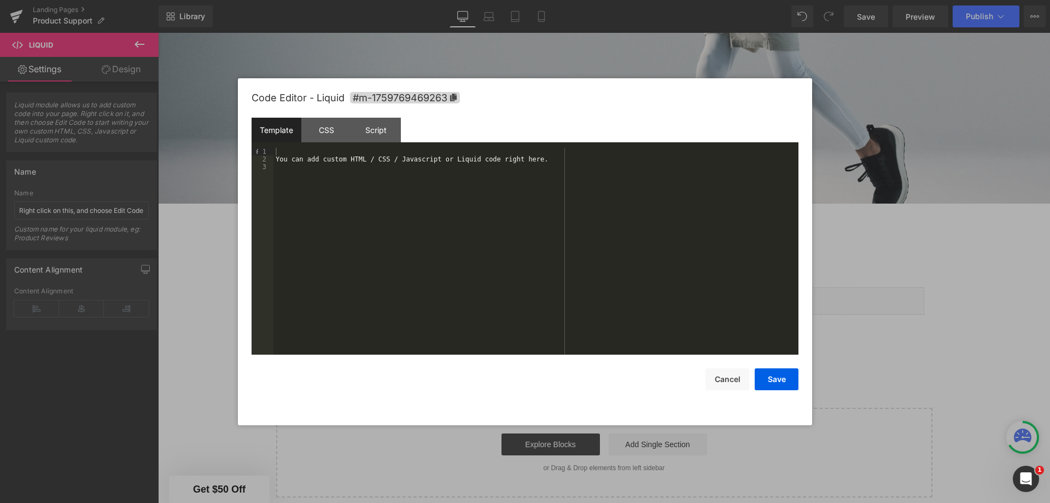
click at [341, 165] on div "You can add custom HTML / CSS / Javascript or Liquid code right here." at bounding box center [536, 259] width 525 height 222
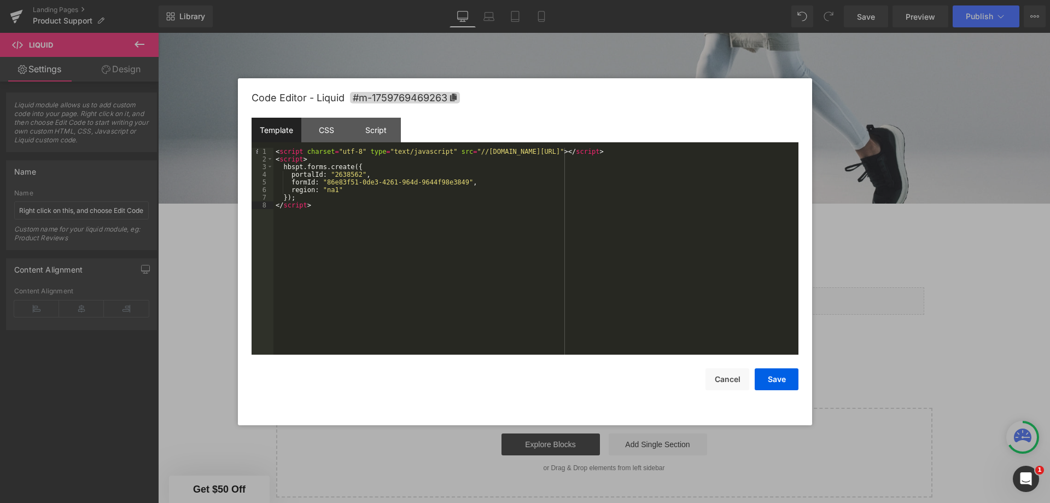
click at [779, 380] on button "Save" at bounding box center [777, 379] width 44 height 22
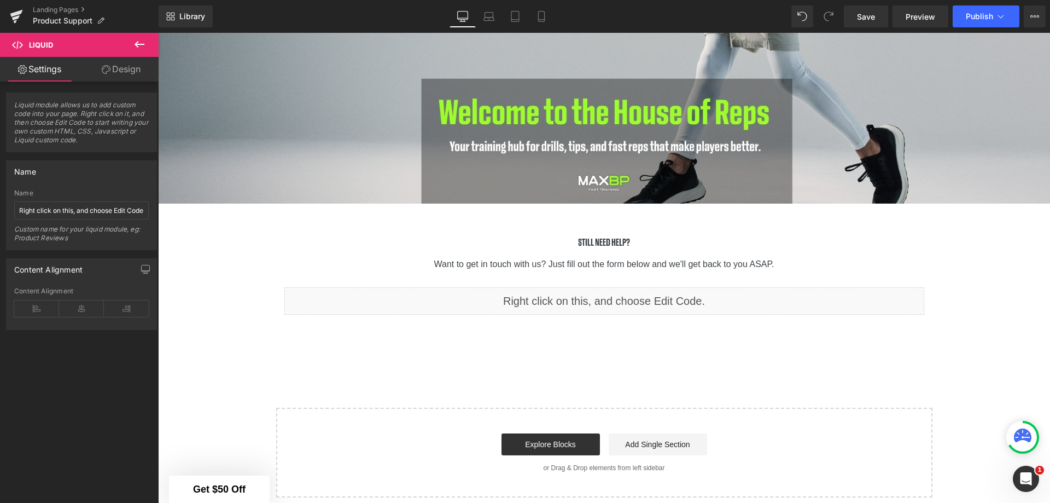
click at [859, 12] on span "Save" at bounding box center [866, 16] width 18 height 11
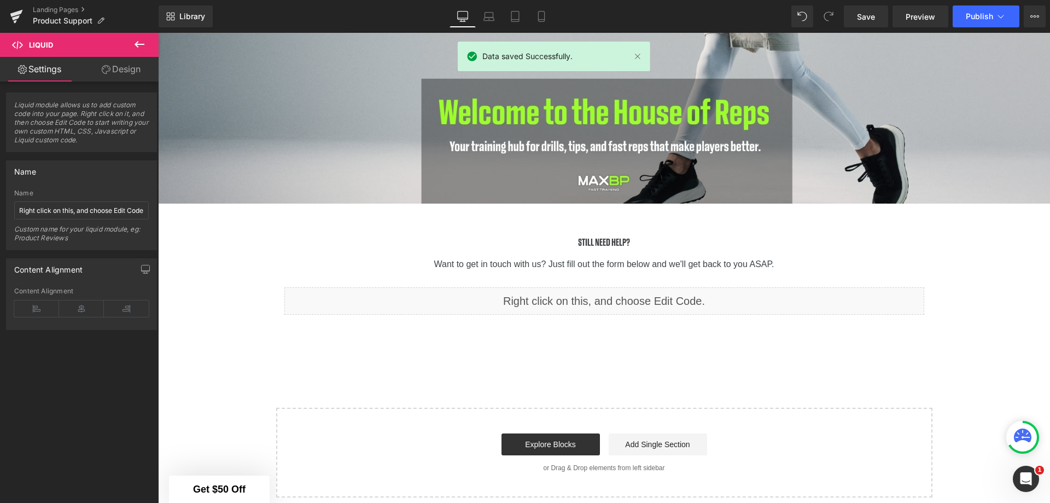
click at [913, 13] on span "Preview" at bounding box center [921, 16] width 30 height 11
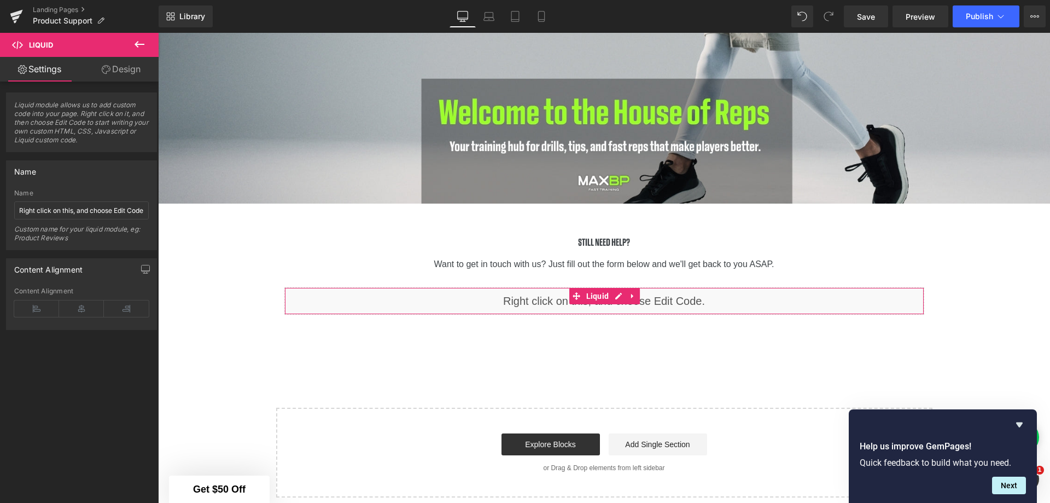
click at [85, 305] on icon at bounding box center [81, 308] width 45 height 16
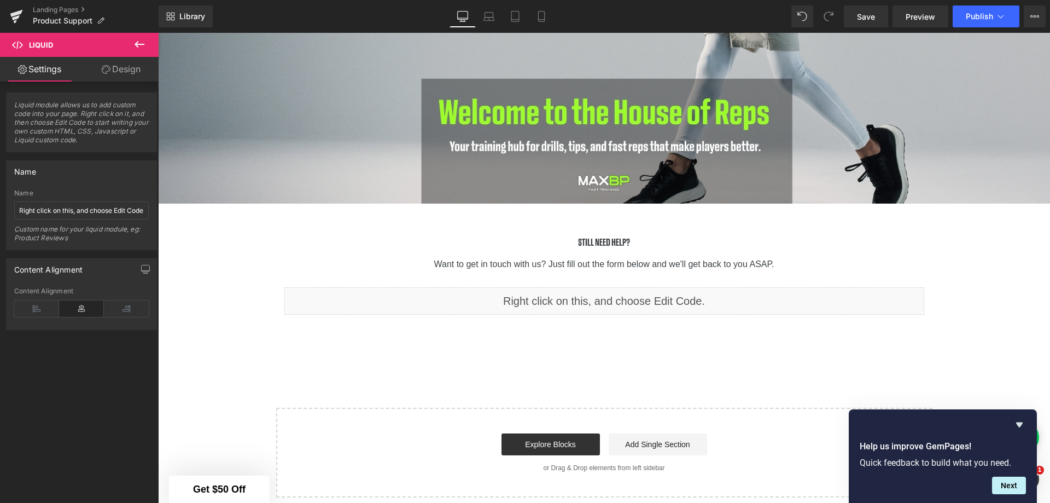
click at [860, 21] on span "Save" at bounding box center [866, 16] width 18 height 11
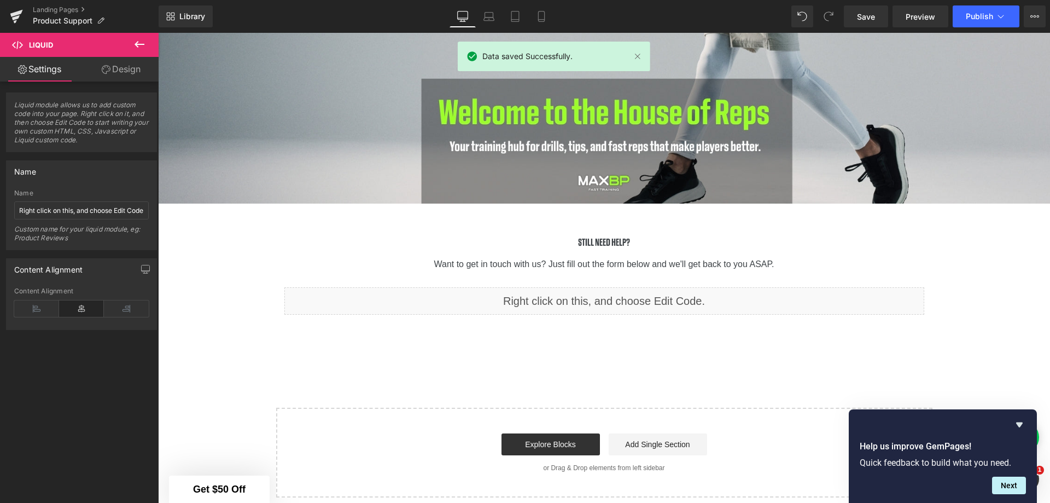
click at [912, 18] on span "Preview" at bounding box center [921, 16] width 30 height 11
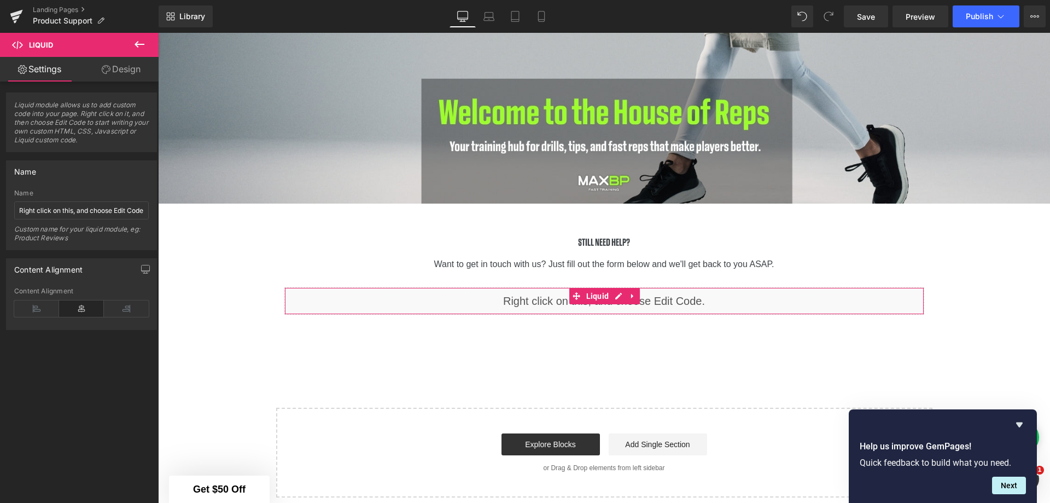
click at [118, 71] on link "Design" at bounding box center [121, 69] width 79 height 25
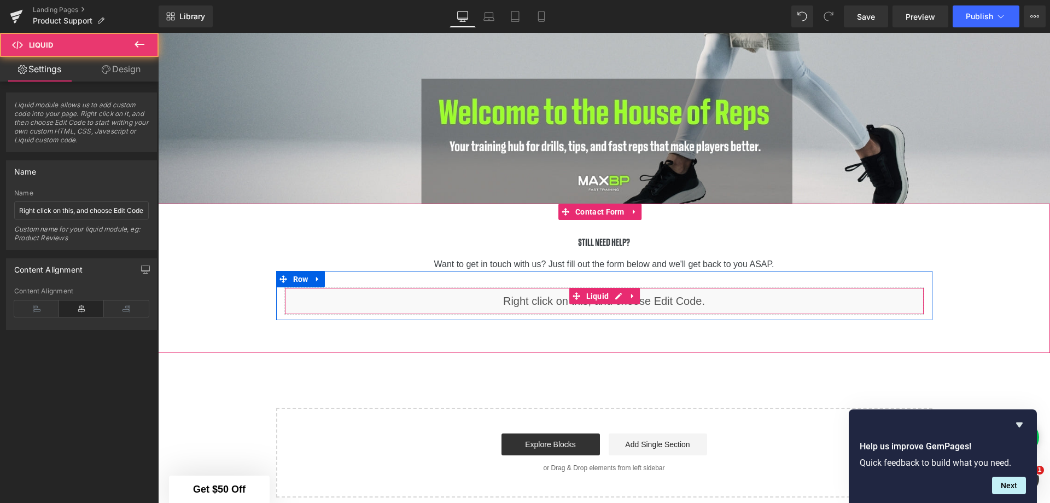
click at [674, 289] on div "Liquid" at bounding box center [604, 300] width 640 height 27
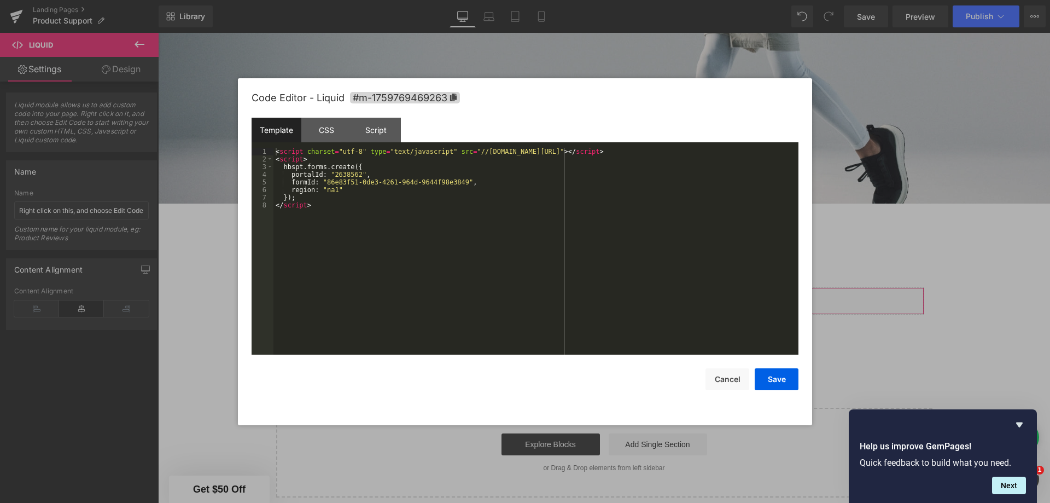
click at [667, 0] on div "Liquid You are previewing how the will restyle your page. You can not edit Elem…" at bounding box center [525, 0] width 1050 height 0
click at [330, 126] on div "CSS" at bounding box center [326, 130] width 50 height 25
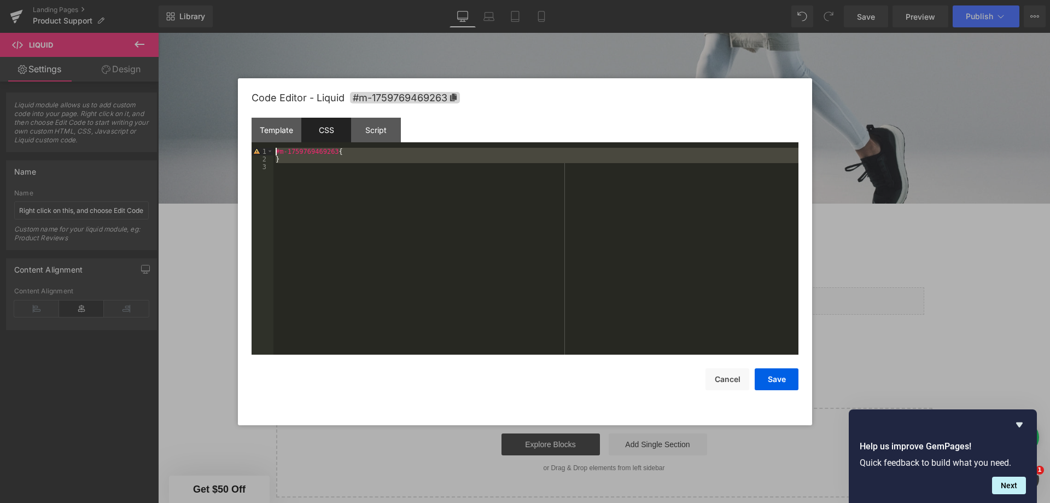
drag, startPoint x: 328, startPoint y: 165, endPoint x: 258, endPoint y: 147, distance: 72.3
click at [258, 147] on div "Template CSS Script Data 1 2 3 4 5 6 7 8 < script charset = "utf-8" type = "tex…" at bounding box center [525, 236] width 547 height 237
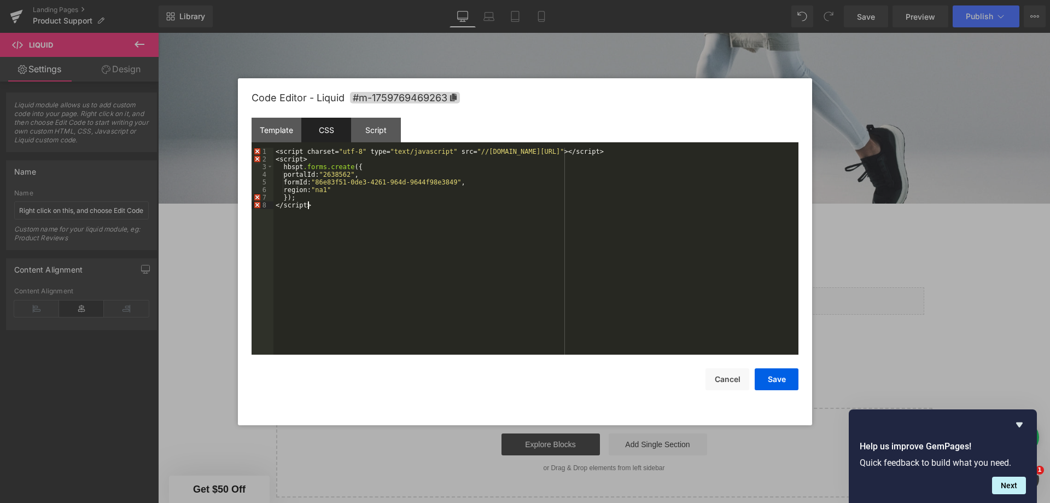
click at [769, 379] on button "Save" at bounding box center [777, 379] width 44 height 22
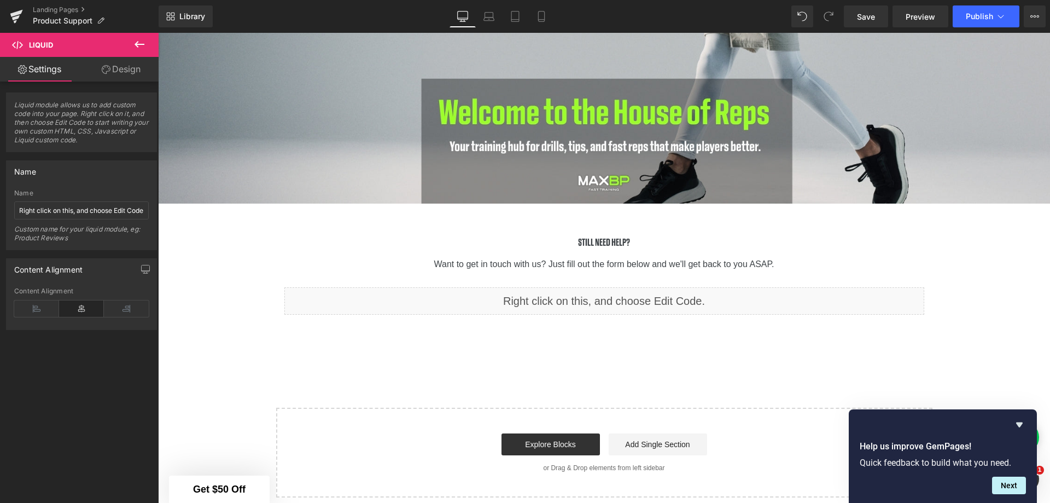
click at [870, 7] on link "Save" at bounding box center [866, 16] width 44 height 22
click at [908, 24] on link "Preview" at bounding box center [921, 16] width 56 height 22
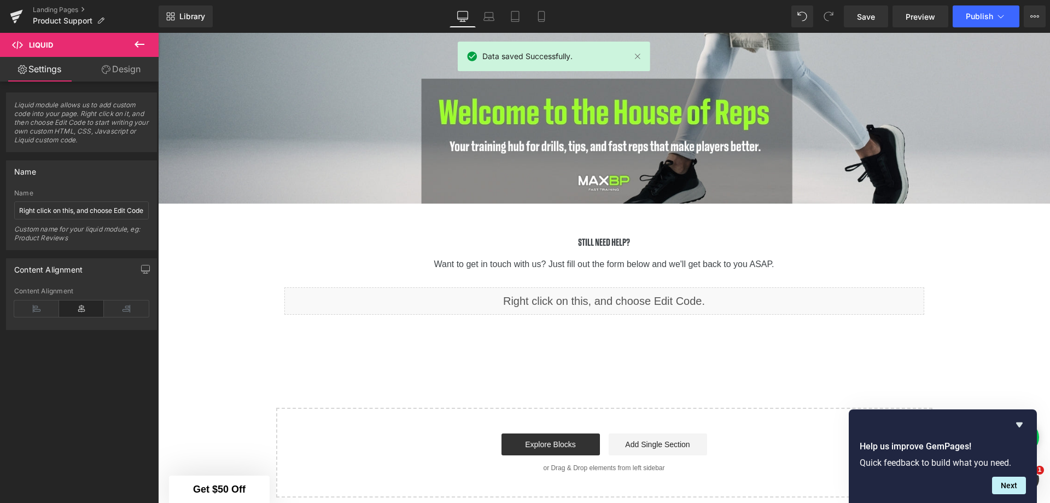
click at [907, 18] on span "Preview" at bounding box center [921, 16] width 30 height 11
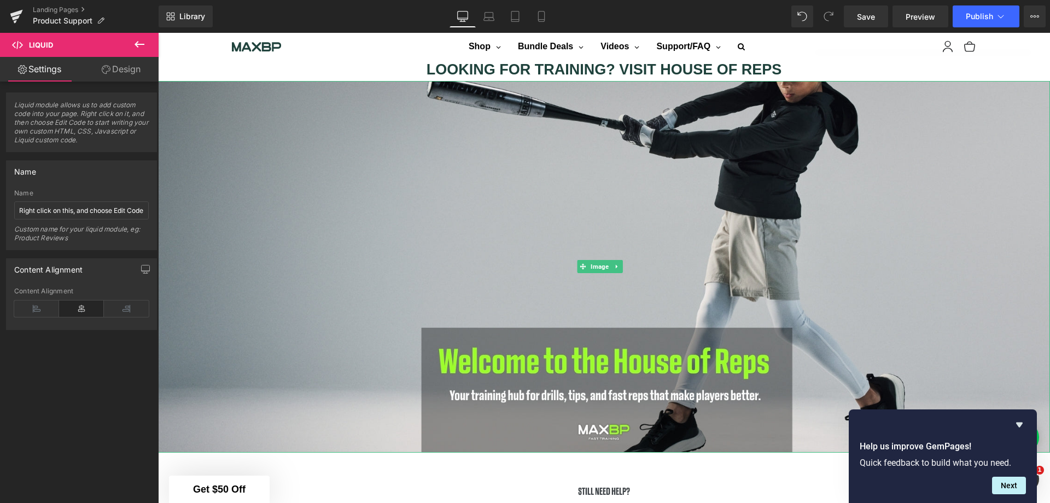
scroll to position [1049, 0]
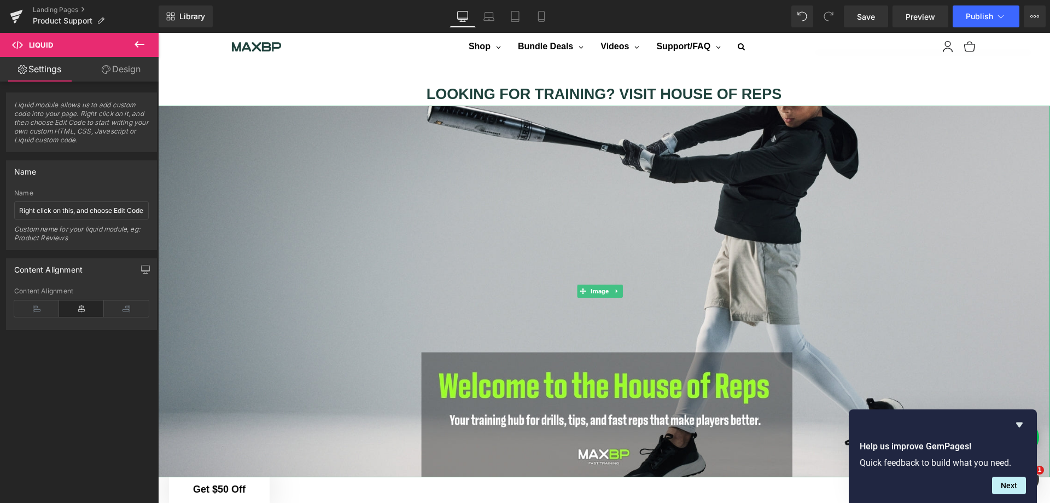
click at [545, 263] on img at bounding box center [604, 292] width 892 height 372
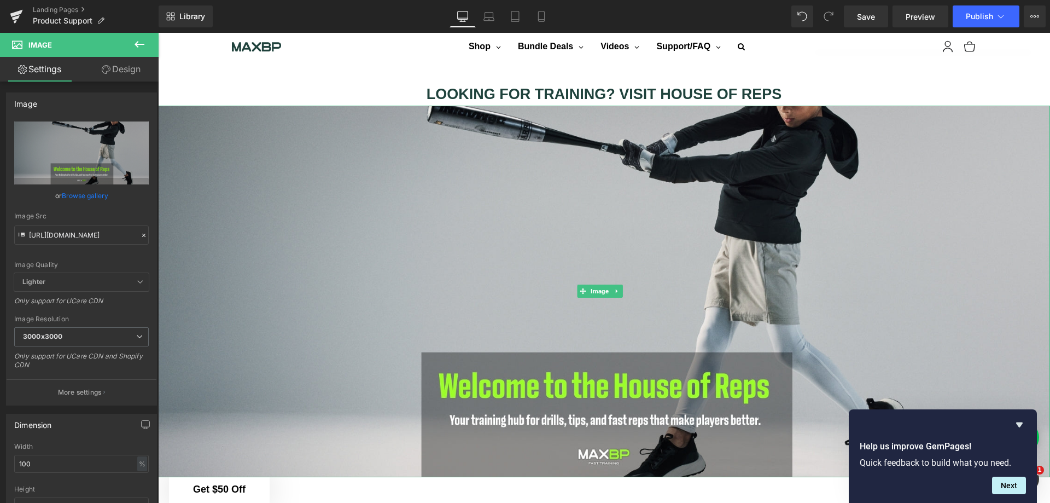
click at [617, 289] on icon at bounding box center [616, 291] width 2 height 4
click at [623, 288] on icon at bounding box center [623, 291] width 6 height 6
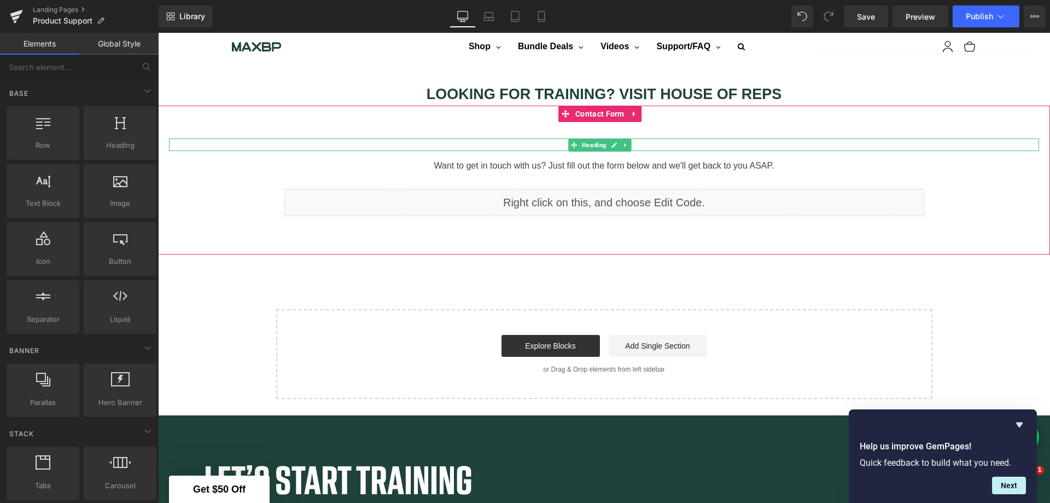
click at [626, 143] on icon at bounding box center [626, 145] width 2 height 4
click at [631, 142] on icon at bounding box center [632, 145] width 6 height 6
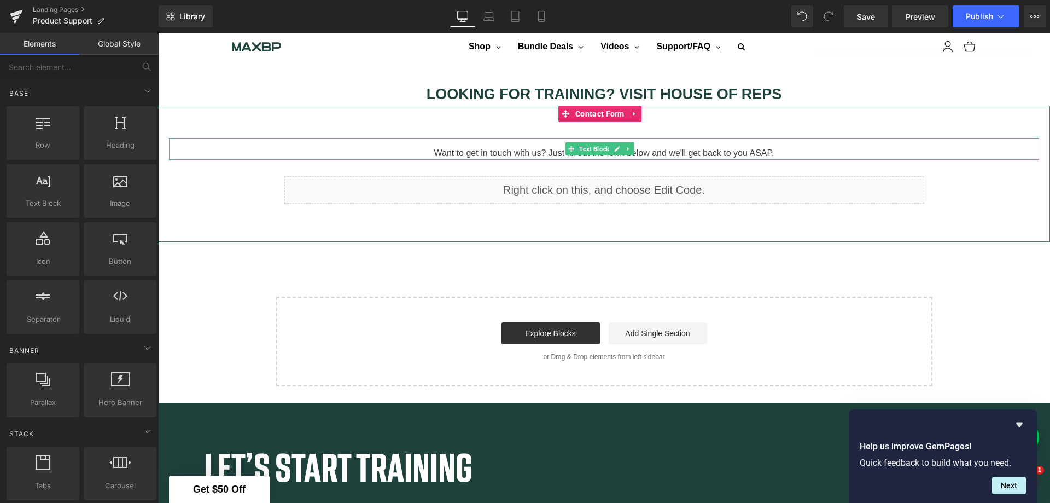
click at [629, 147] on icon at bounding box center [629, 149] width 2 height 4
click at [632, 148] on icon at bounding box center [634, 149] width 6 height 6
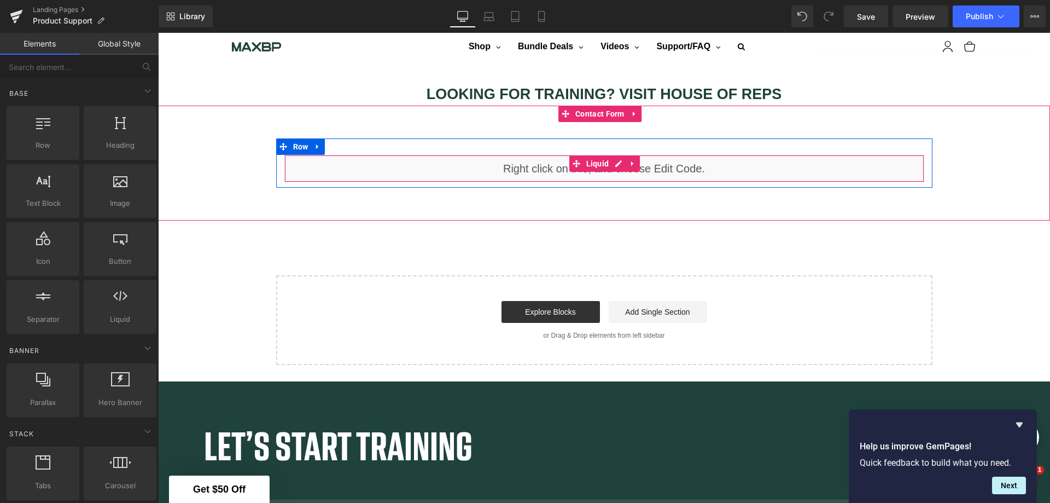
click at [629, 161] on icon at bounding box center [633, 163] width 8 height 8
click at [636, 160] on icon at bounding box center [640, 163] width 8 height 8
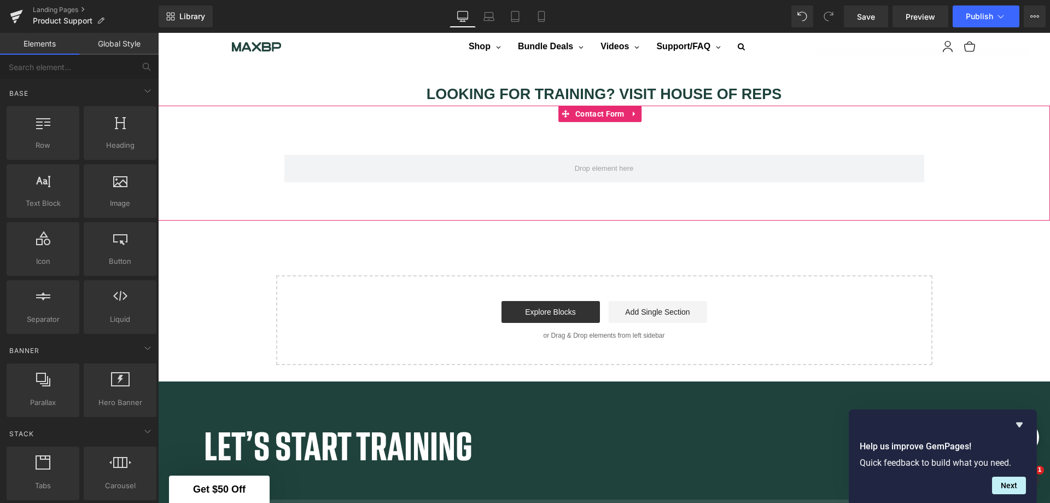
click at [635, 111] on icon at bounding box center [635, 113] width 8 height 8
click at [641, 111] on icon at bounding box center [642, 113] width 8 height 8
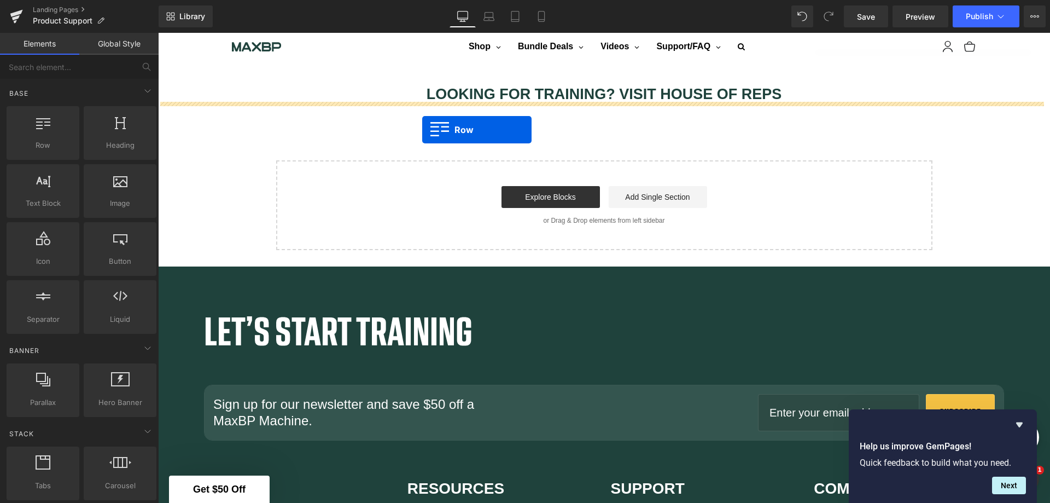
drag, startPoint x: 219, startPoint y: 165, endPoint x: 422, endPoint y: 130, distance: 206.5
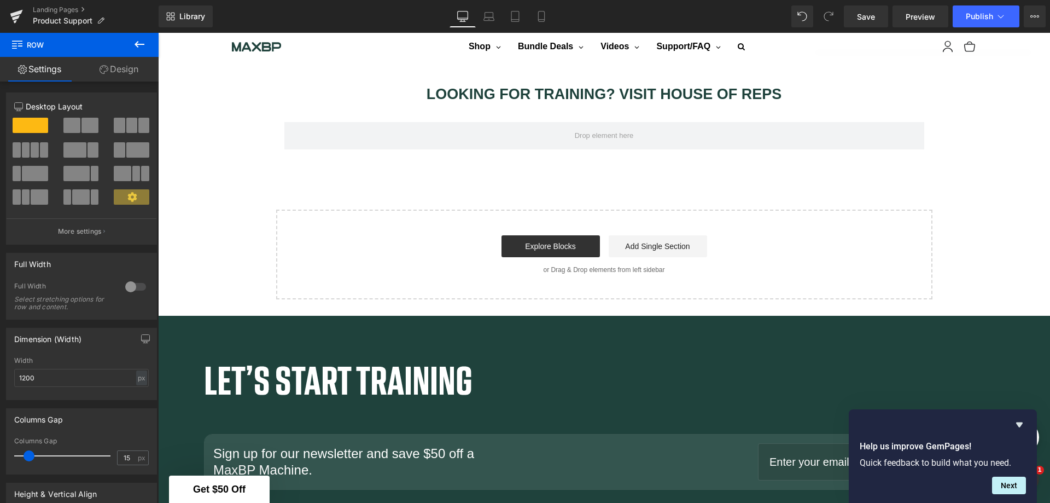
click at [141, 42] on icon at bounding box center [139, 44] width 13 height 13
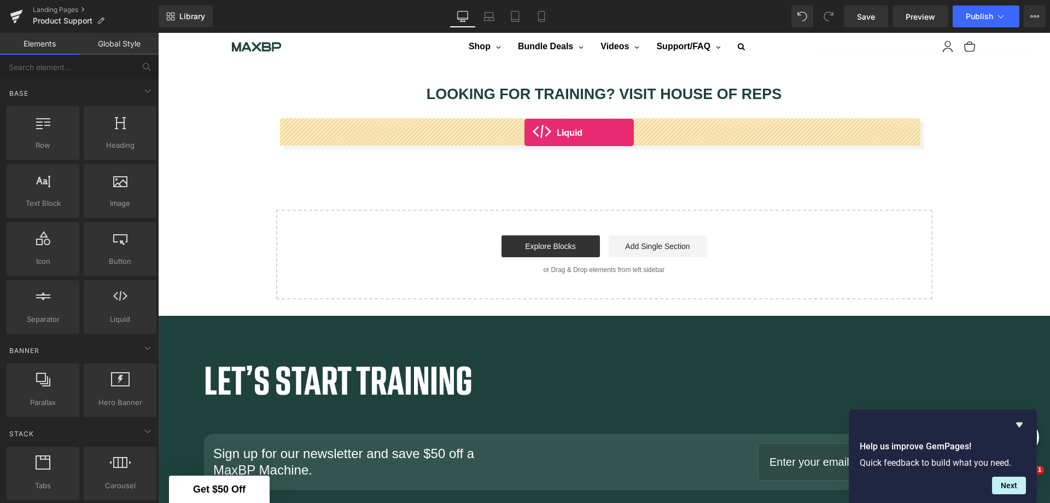
drag, startPoint x: 288, startPoint y: 337, endPoint x: 525, endPoint y: 132, distance: 312.6
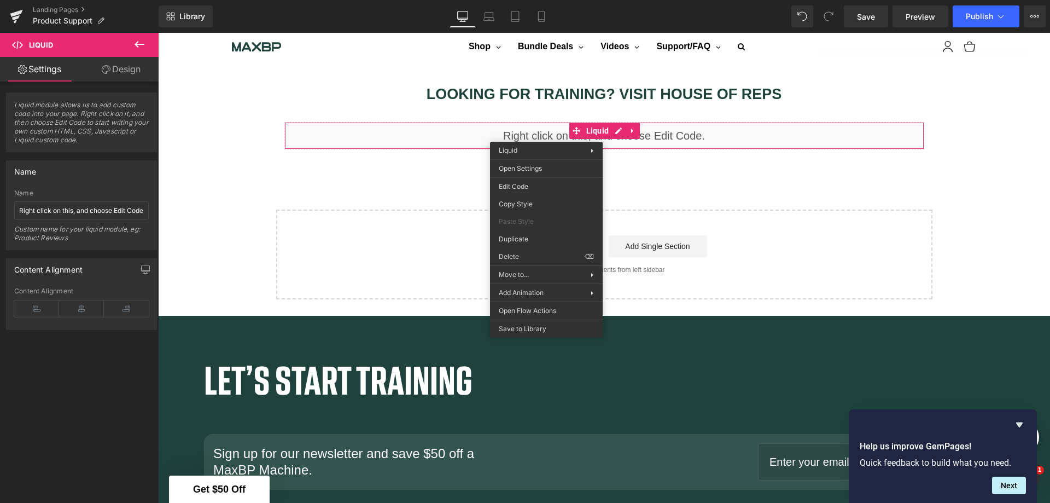
click at [537, 0] on div "Liquid You are previewing how the will restyle your page. You can not edit Elem…" at bounding box center [525, 0] width 1050 height 0
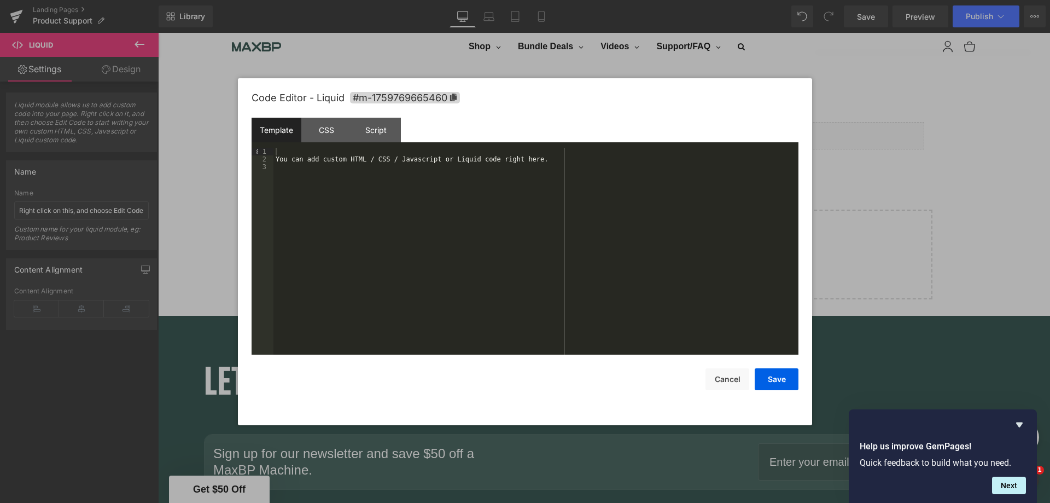
click at [363, 176] on div "You can add custom HTML / CSS / Javascript or Liquid code right here." at bounding box center [536, 259] width 525 height 222
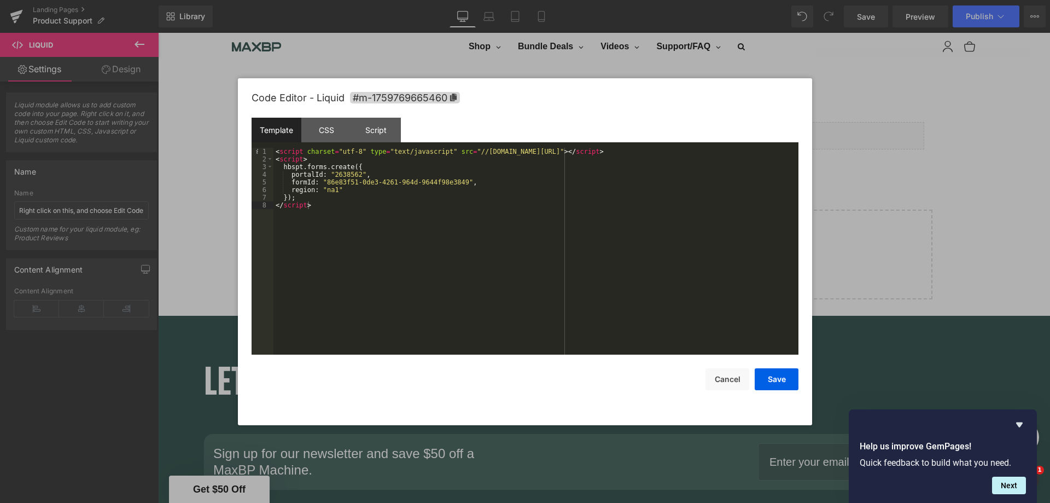
click at [785, 378] on button "Save" at bounding box center [777, 379] width 44 height 22
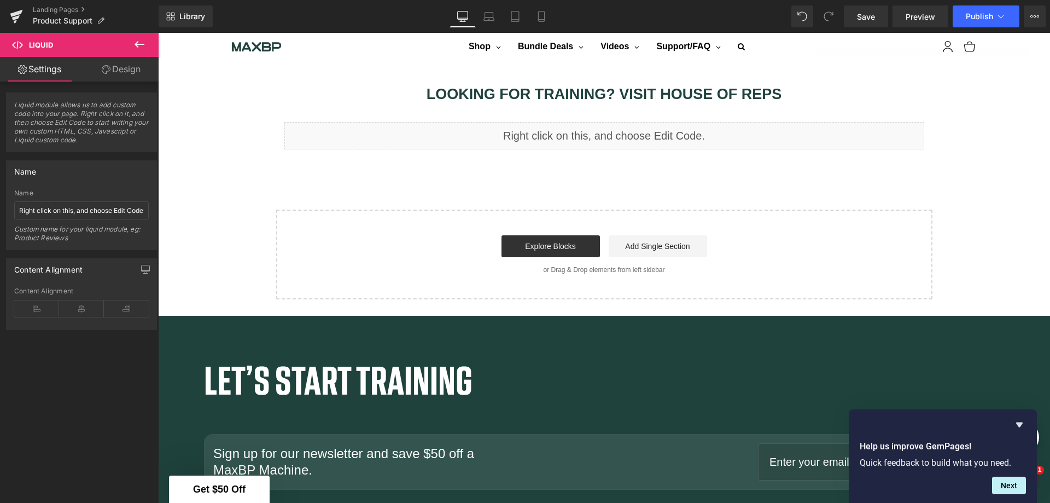
click at [855, 14] on link "Save" at bounding box center [866, 16] width 44 height 22
click at [908, 14] on span "Preview" at bounding box center [921, 16] width 30 height 11
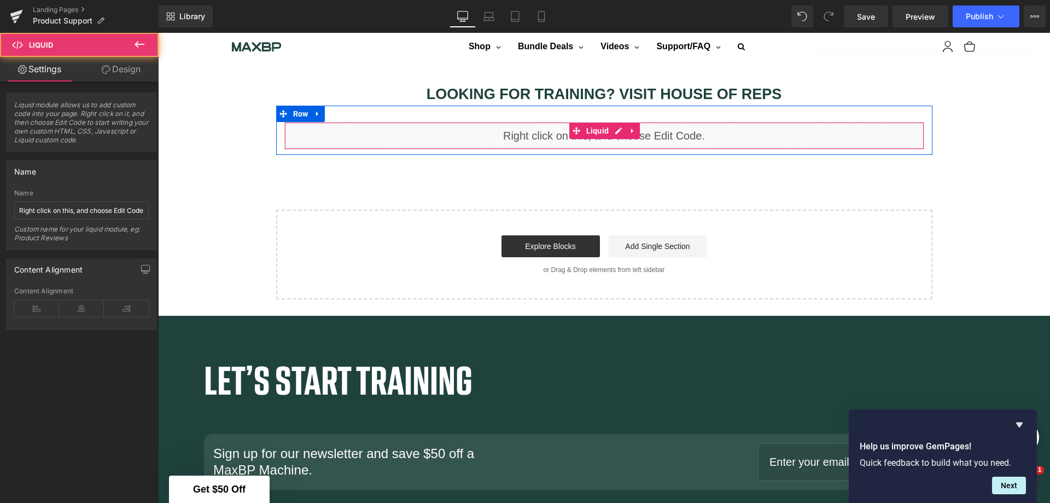
click at [599, 140] on div "Liquid" at bounding box center [604, 135] width 640 height 27
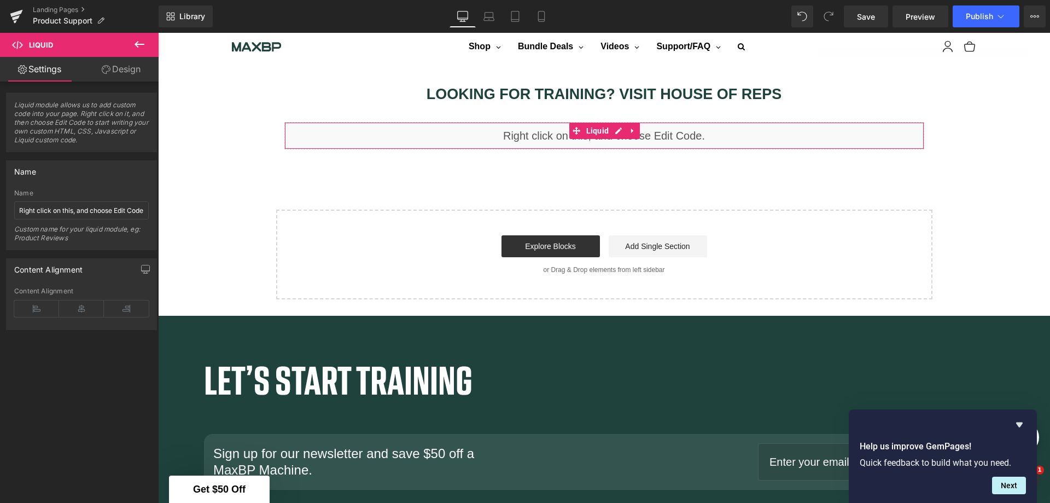
click at [123, 68] on link "Design" at bounding box center [121, 69] width 79 height 25
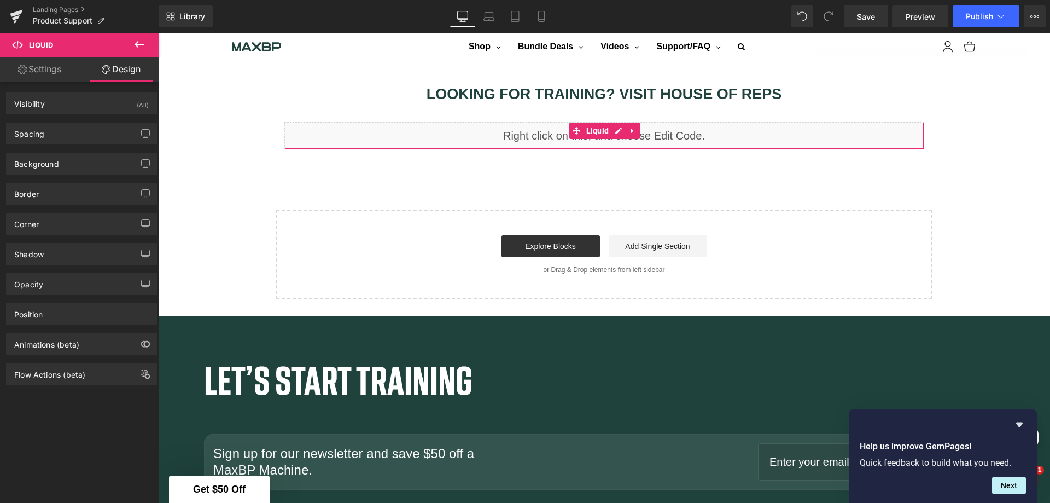
click at [141, 137] on icon "button" at bounding box center [145, 133] width 9 height 9
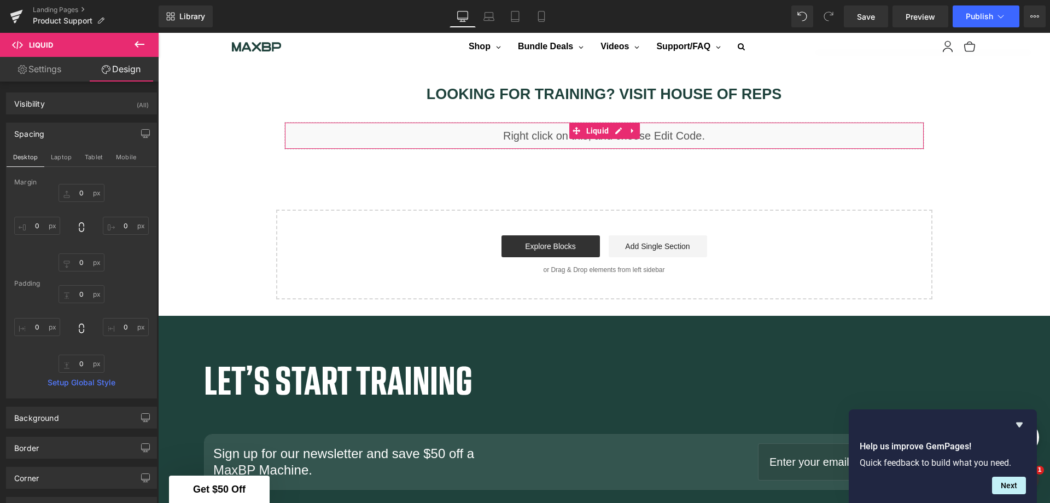
click at [141, 137] on icon "button" at bounding box center [145, 133] width 9 height 9
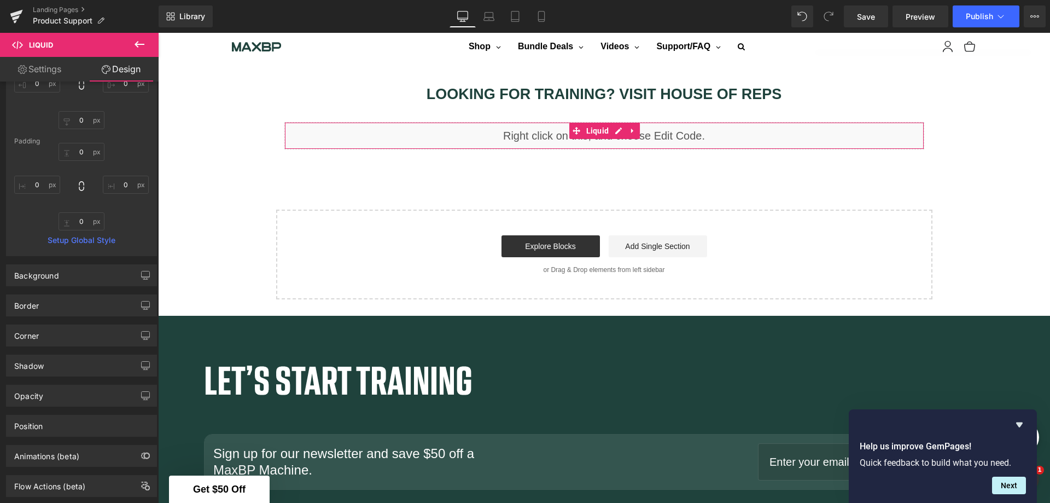
scroll to position [140, 0]
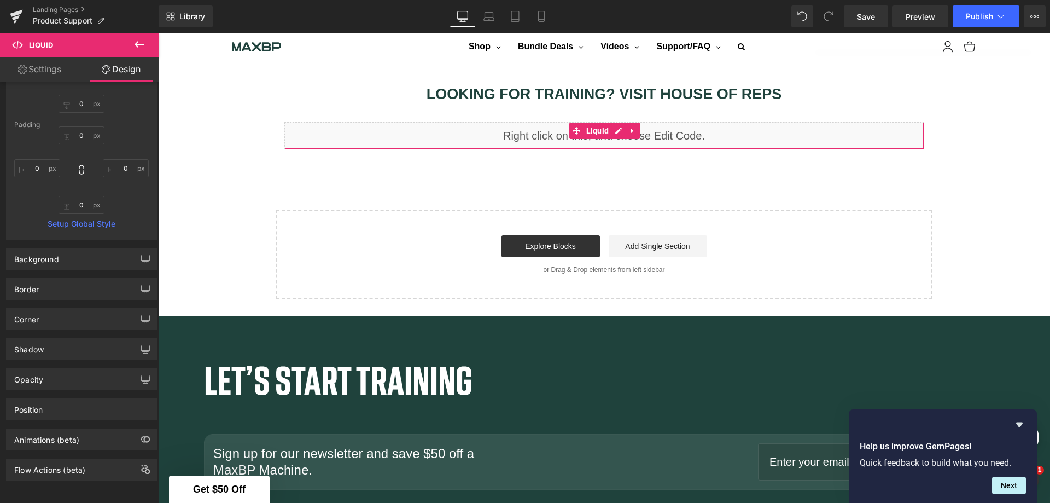
click at [125, 399] on div "Position" at bounding box center [82, 409] width 150 height 21
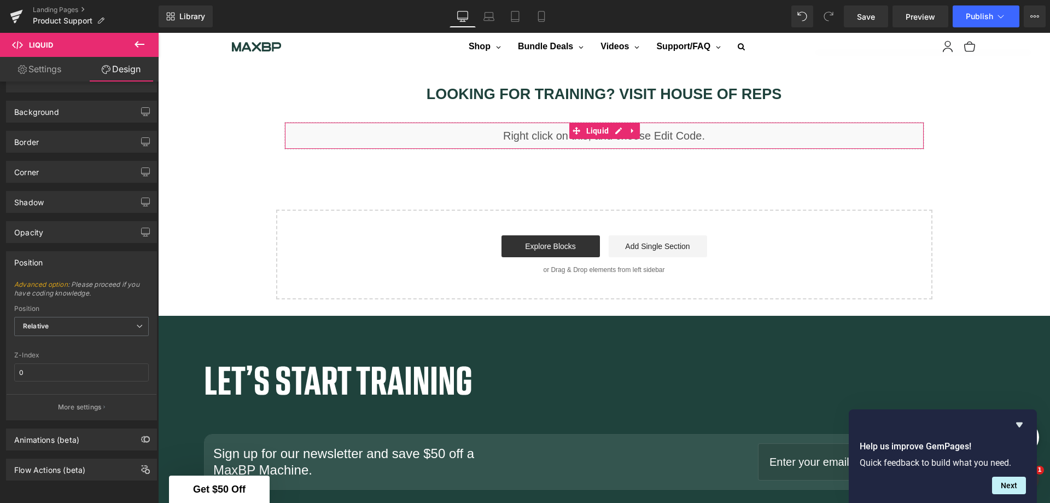
scroll to position [287, 0]
click at [108, 305] on div "Position" at bounding box center [81, 309] width 135 height 8
click at [113, 317] on span "Relative" at bounding box center [81, 326] width 135 height 19
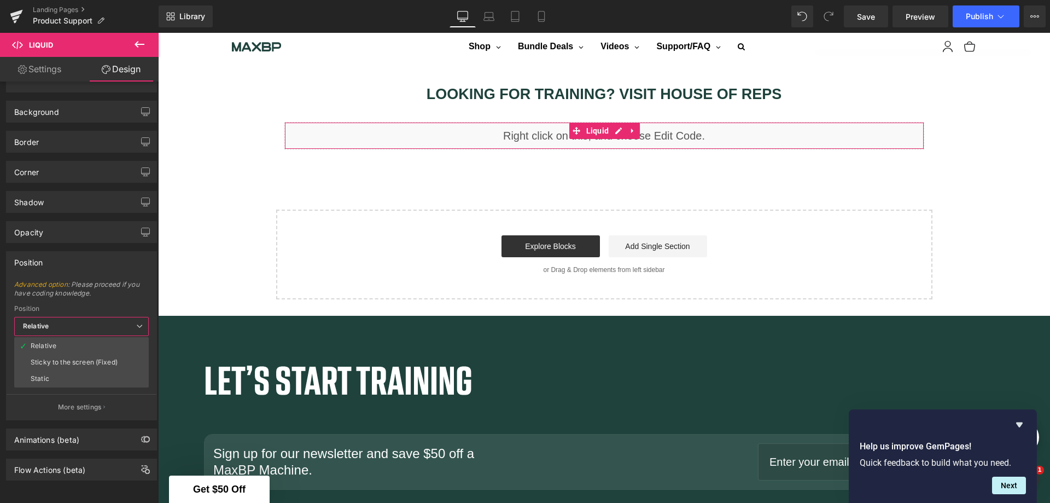
click at [113, 317] on span "Relative" at bounding box center [81, 326] width 135 height 19
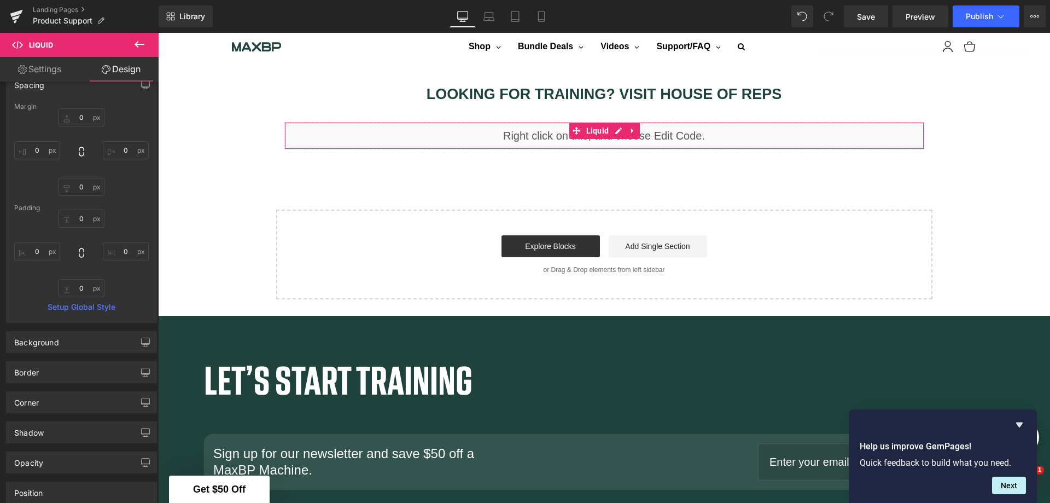
scroll to position [0, 0]
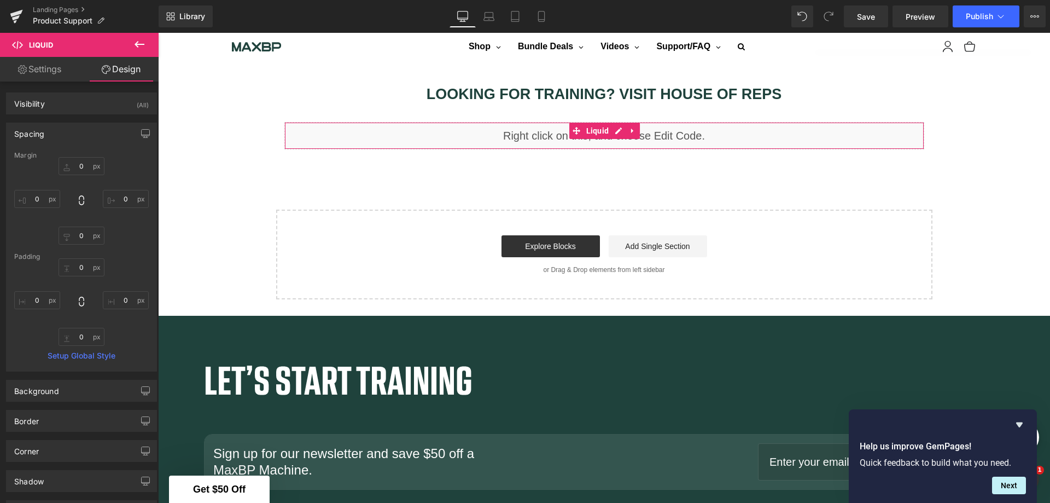
click at [58, 67] on link "Settings" at bounding box center [39, 69] width 79 height 25
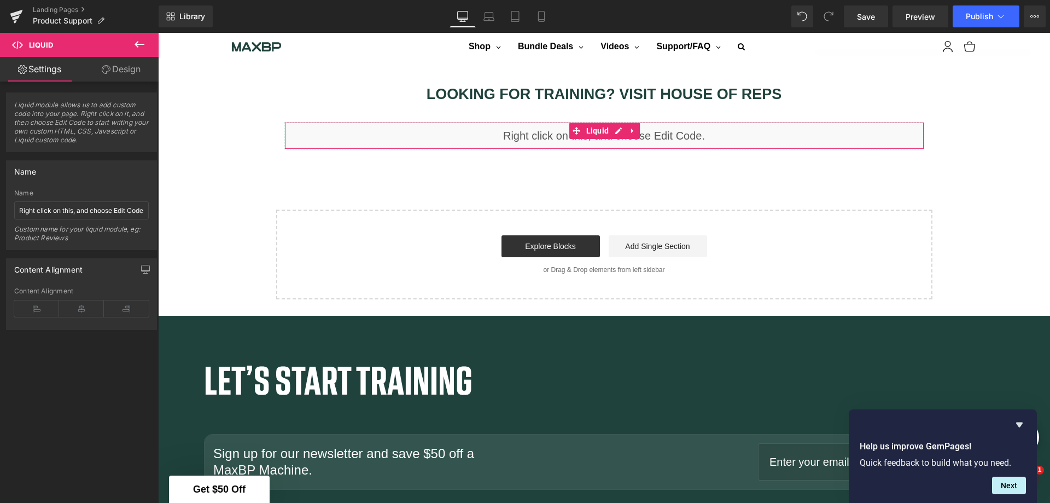
click at [78, 307] on icon at bounding box center [81, 308] width 45 height 16
click at [858, 21] on span "Save" at bounding box center [866, 16] width 18 height 11
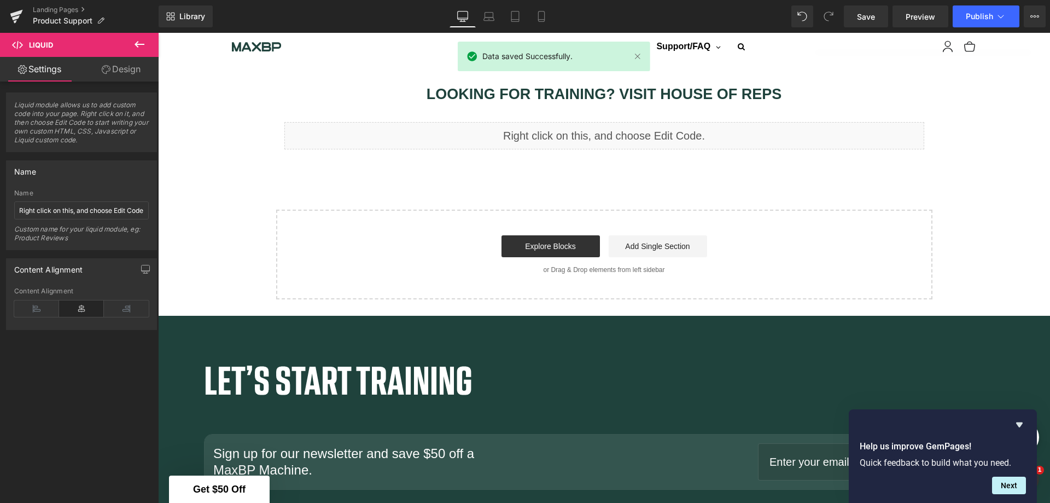
click at [918, 15] on span "Preview" at bounding box center [921, 16] width 30 height 11
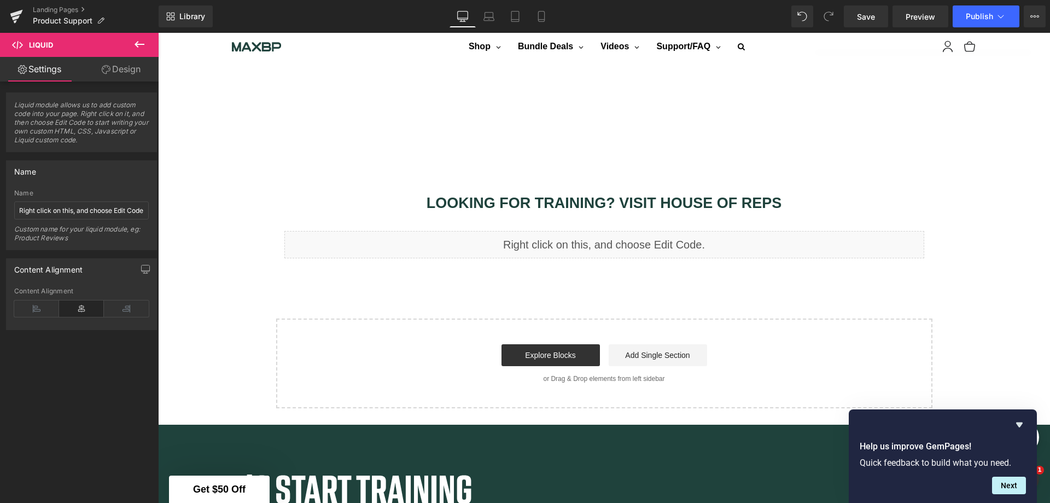
scroll to position [939, 0]
click at [695, 195] on b "LOOKING FOR TRAINING? VISIT HOUSE OF REPS" at bounding box center [605, 203] width 356 height 16
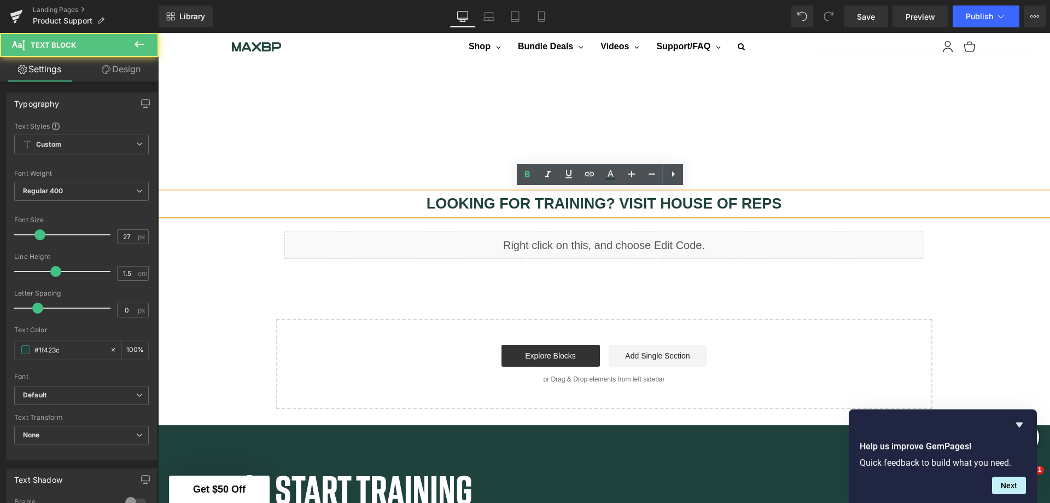
click at [531, 199] on b "LOOKING FOR TRAINING? VISIT HOUSE OF REPS" at bounding box center [605, 203] width 356 height 16
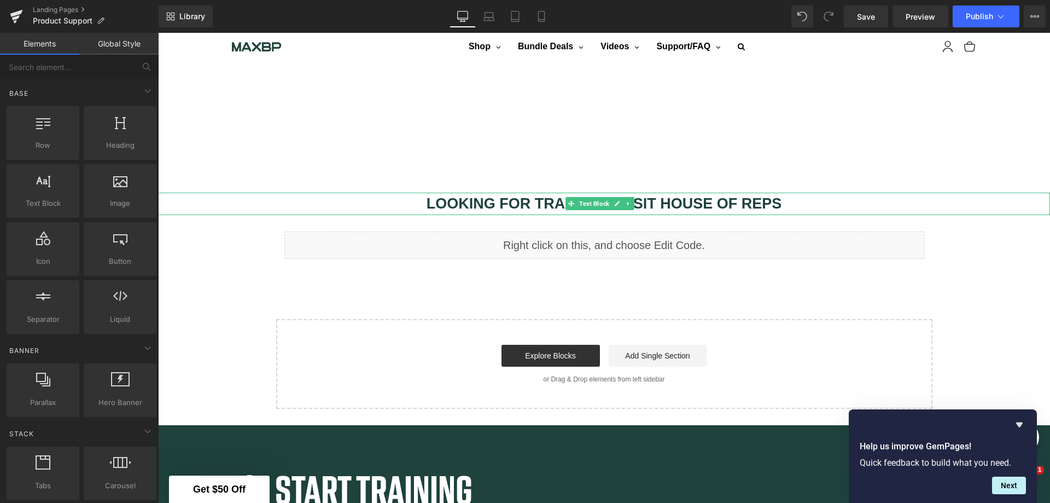
click at [331, 205] on p "LOOKING FOR TRAINING? VISIT HOUSE OF REPS" at bounding box center [604, 204] width 892 height 22
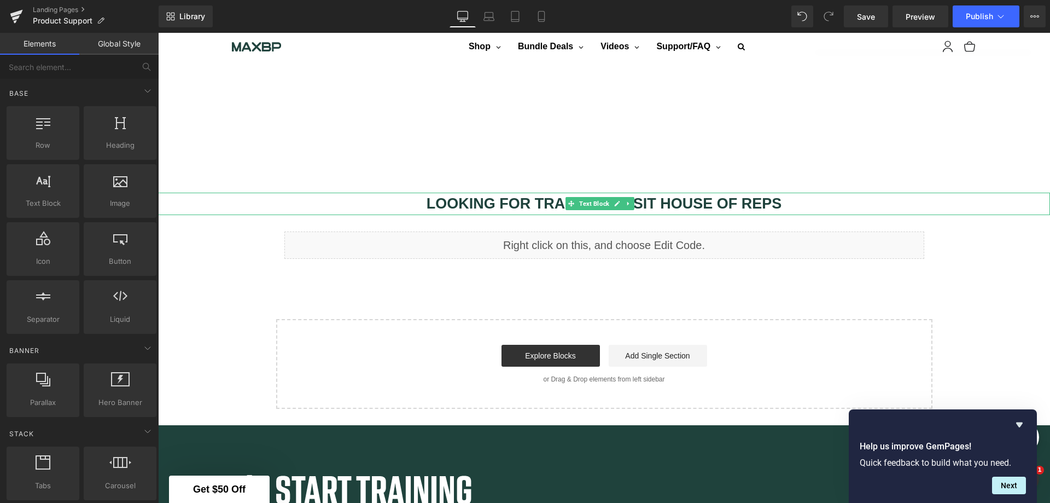
click at [631, 202] on icon at bounding box center [629, 203] width 6 height 7
click at [635, 201] on icon at bounding box center [634, 204] width 6 height 6
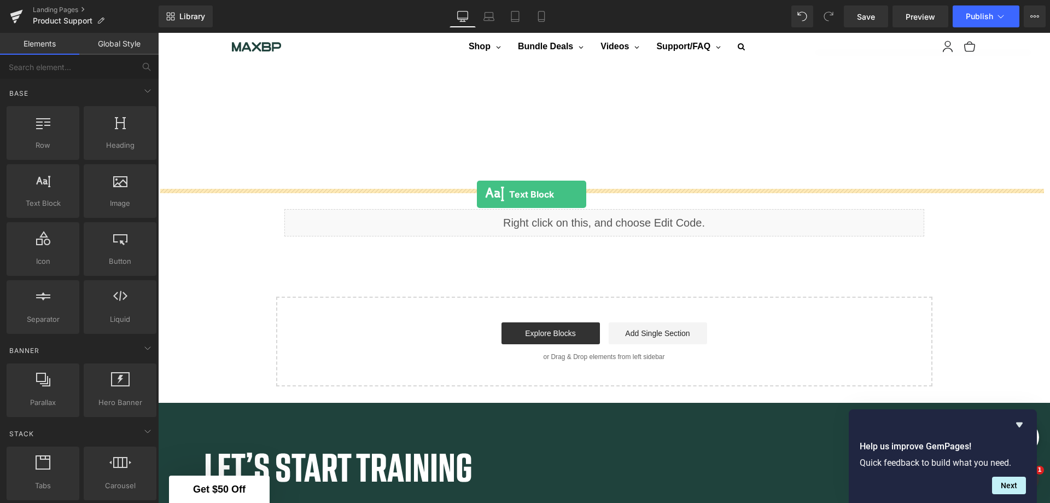
drag, startPoint x: 218, startPoint y: 233, endPoint x: 477, endPoint y: 194, distance: 261.6
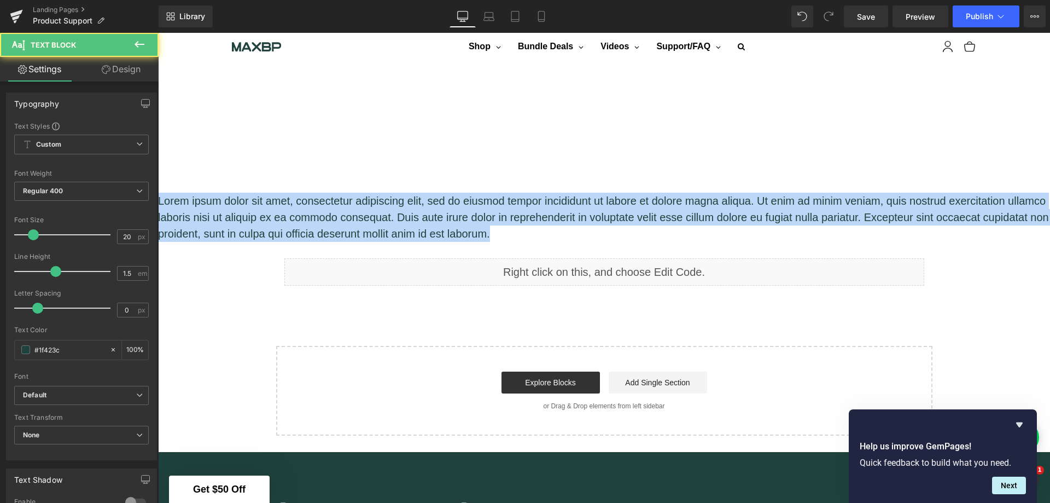
drag, startPoint x: 580, startPoint y: 229, endPoint x: 143, endPoint y: 187, distance: 439.2
click at [158, 187] on html "Skip to content All Categories Accessories Accessories,All Products Accessories…" at bounding box center [604, 5] width 892 height 1825
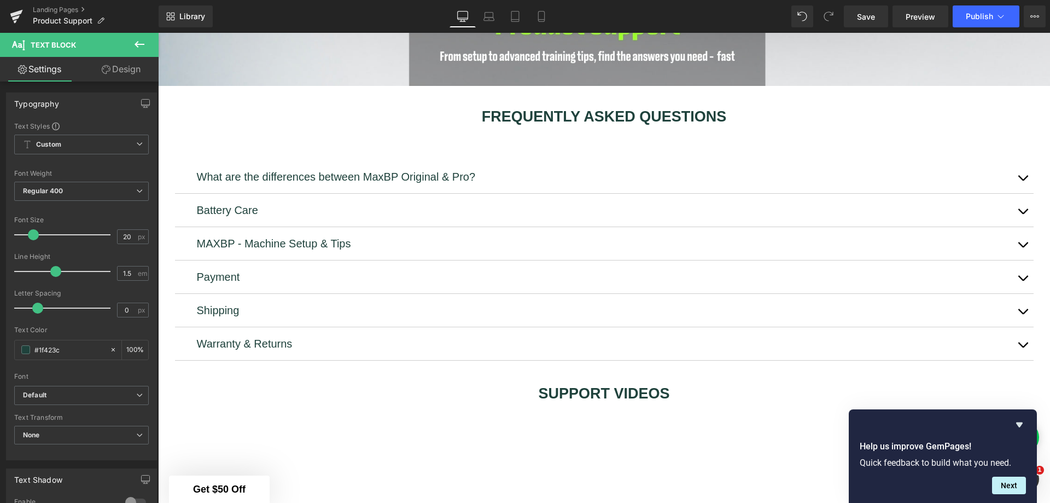
scroll to position [556, 0]
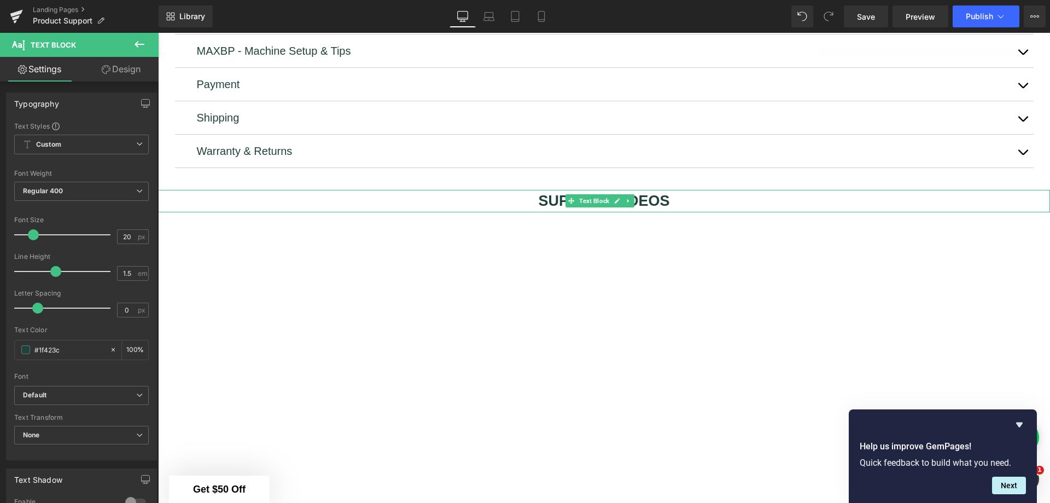
click at [608, 198] on span "Text Block" at bounding box center [594, 200] width 34 height 13
click at [632, 199] on icon at bounding box center [629, 200] width 6 height 7
click at [623, 198] on icon at bounding box center [623, 201] width 6 height 6
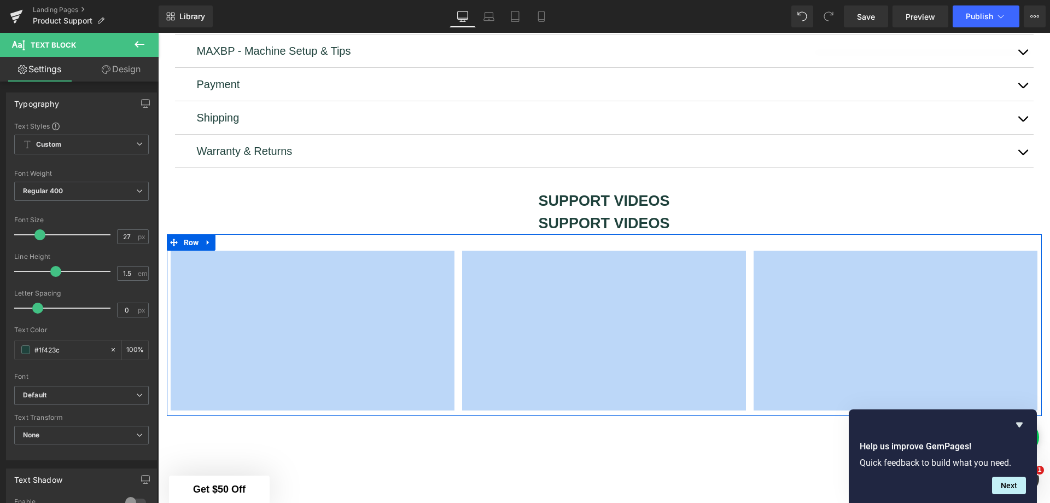
drag, startPoint x: 667, startPoint y: 219, endPoint x: 658, endPoint y: 223, distance: 9.9
click at [661, 235] on div "Hero Banner Separator FREQUENTLY ASKED QUESTIONS Text Block What are the differ…" at bounding box center [604, 164] width 892 height 1287
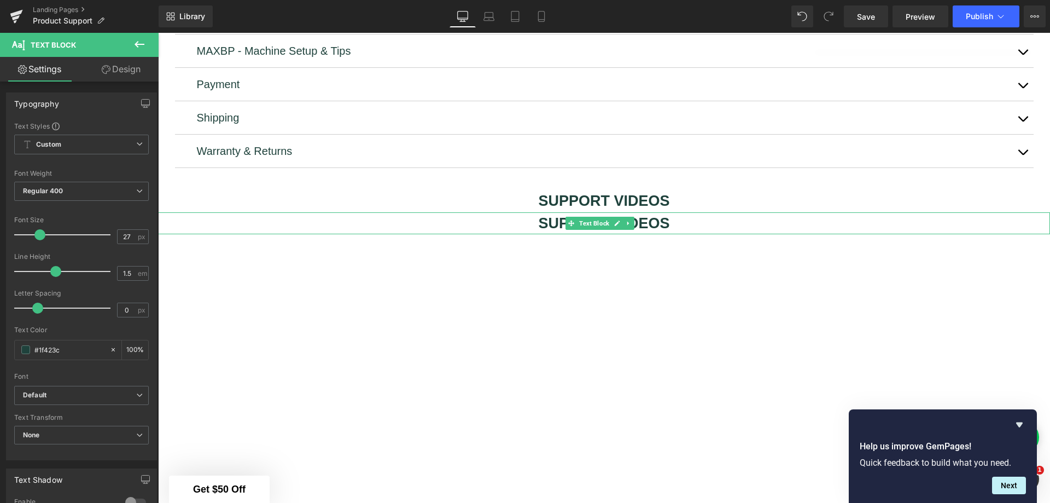
click at [655, 220] on b "SUPPORT VIDEOS" at bounding box center [603, 223] width 131 height 16
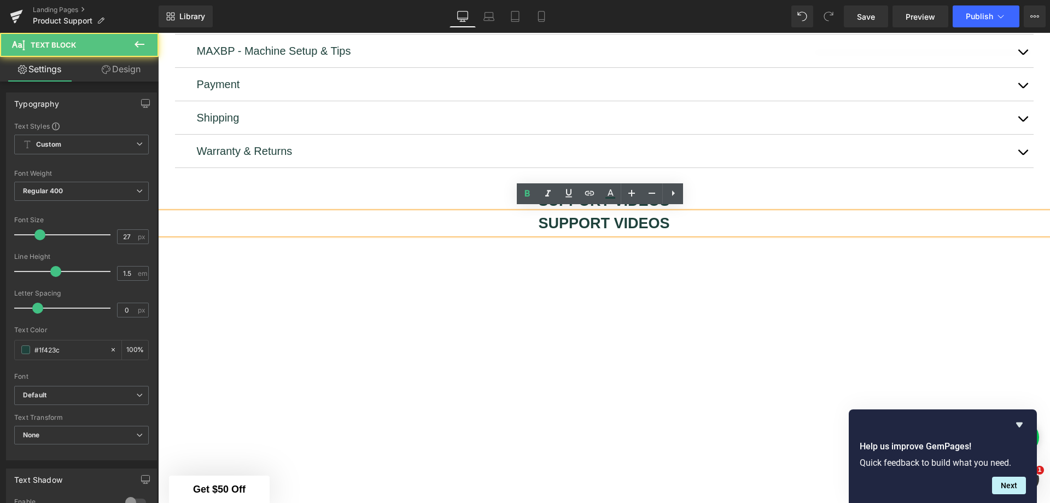
click at [655, 224] on b "SUPPORT VIDEOS" at bounding box center [603, 223] width 131 height 16
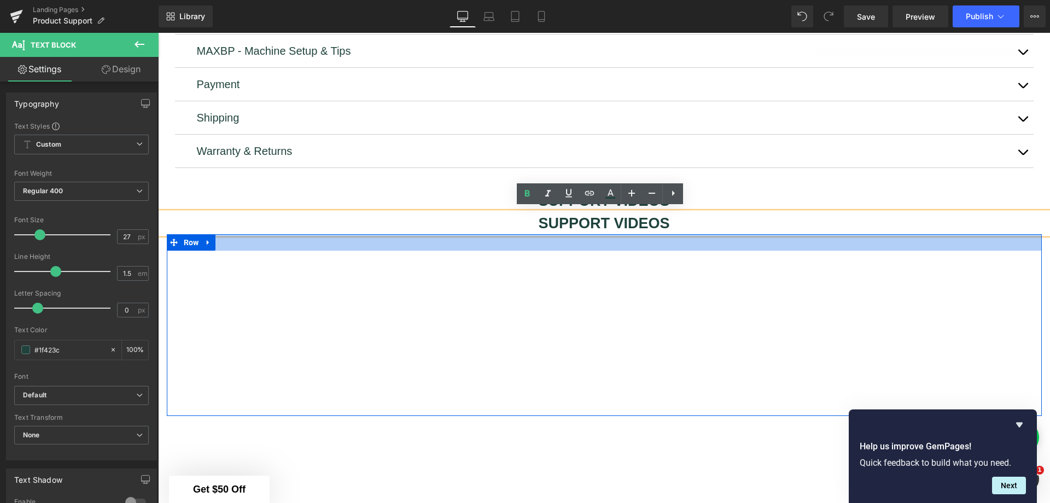
click at [1001, 243] on div at bounding box center [604, 242] width 875 height 16
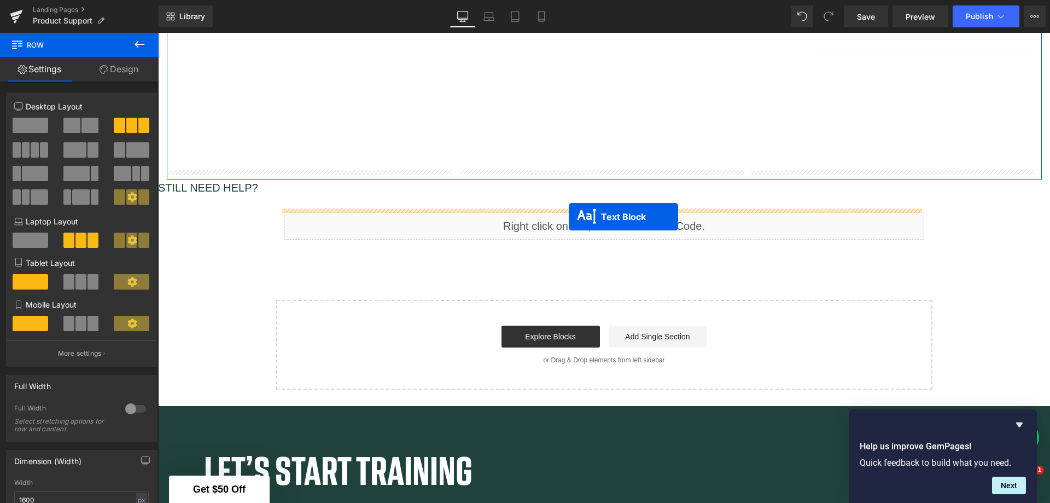
scroll to position [994, 0]
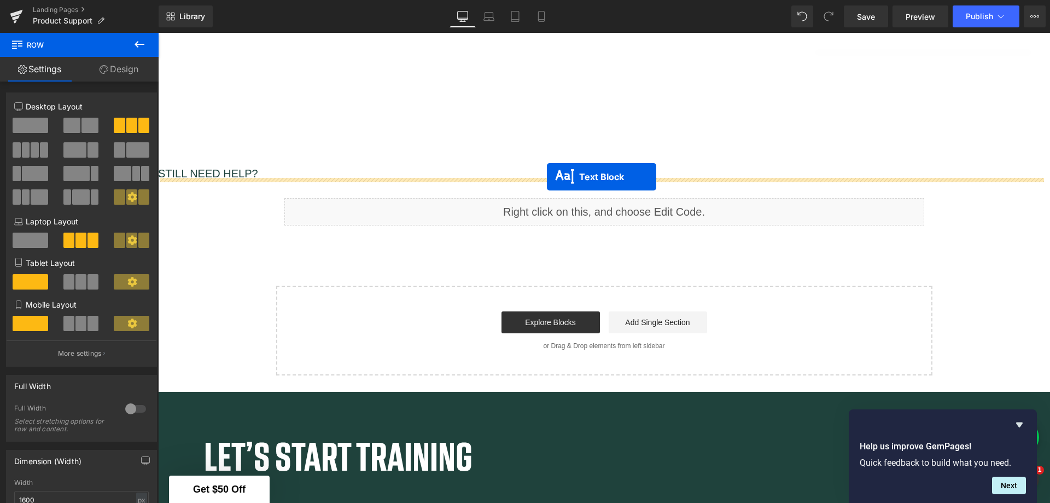
drag, startPoint x: 572, startPoint y: 220, endPoint x: 547, endPoint y: 177, distance: 50.2
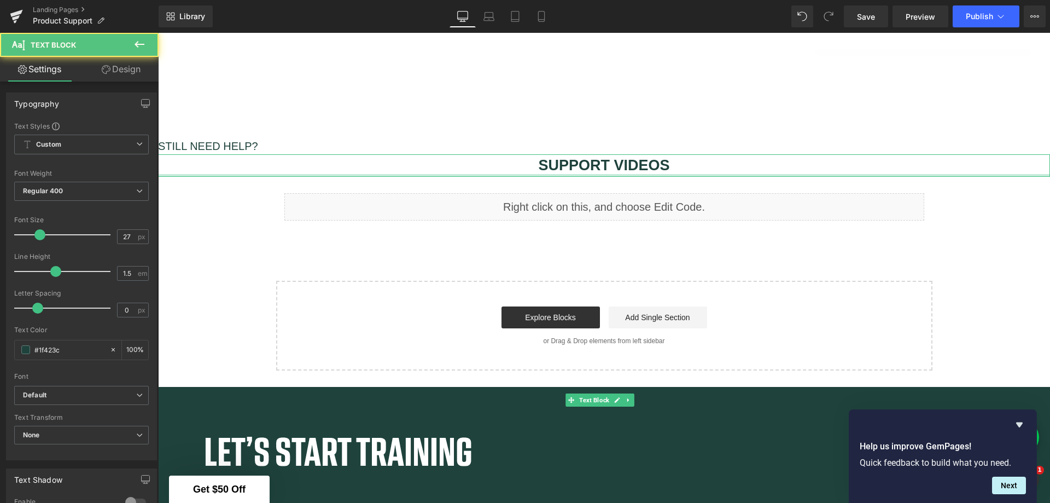
scroll to position [967, 0]
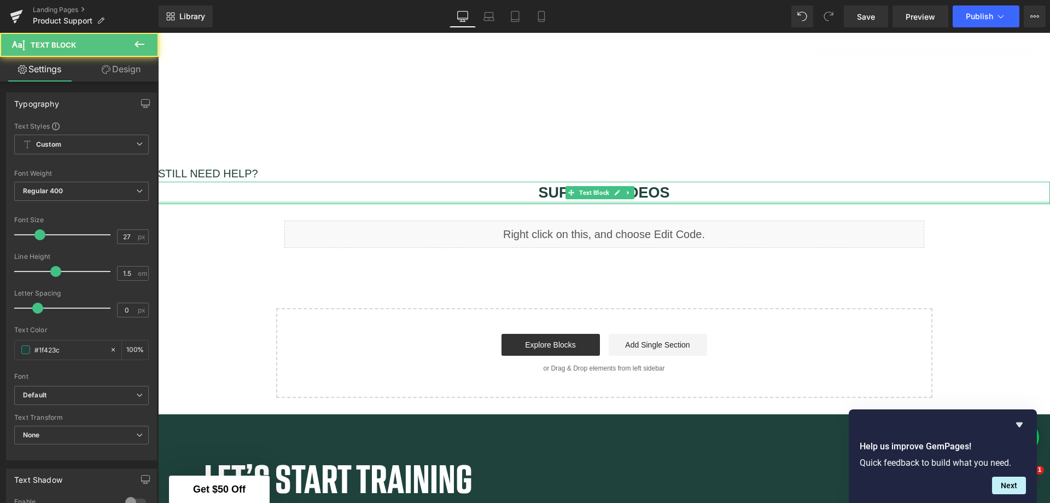
click at [612, 186] on link at bounding box center [617, 192] width 11 height 13
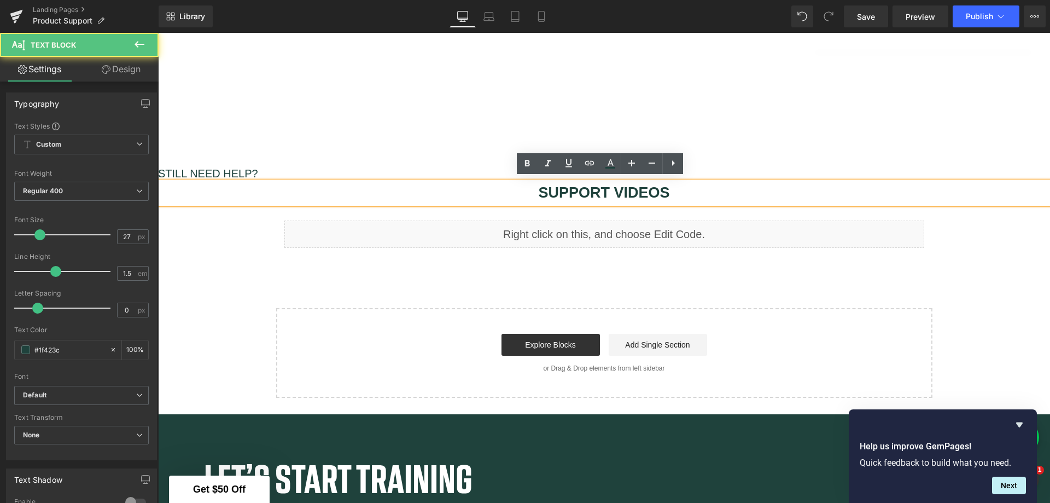
click at [664, 187] on b "SUPPORT VIDEOS" at bounding box center [603, 192] width 131 height 16
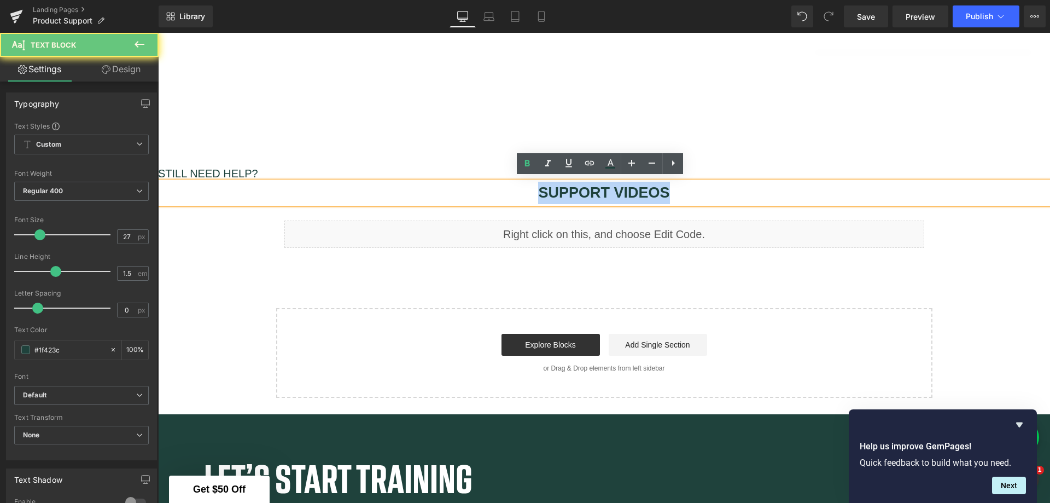
drag, startPoint x: 667, startPoint y: 188, endPoint x: 527, endPoint y: 185, distance: 140.6
click at [527, 185] on p "SUPPORT VIDEOS" at bounding box center [604, 193] width 892 height 22
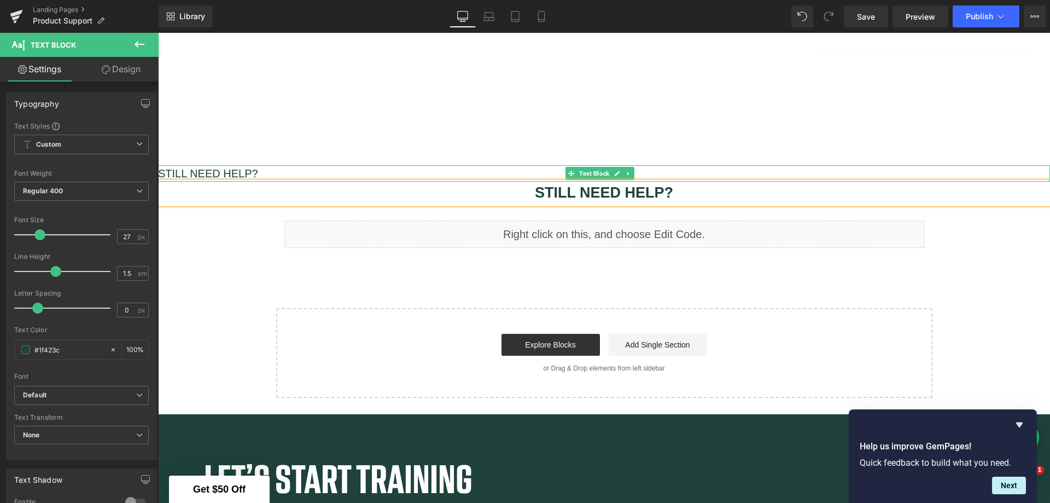
click at [266, 172] on p "STILL NEED HELP?" at bounding box center [604, 173] width 892 height 16
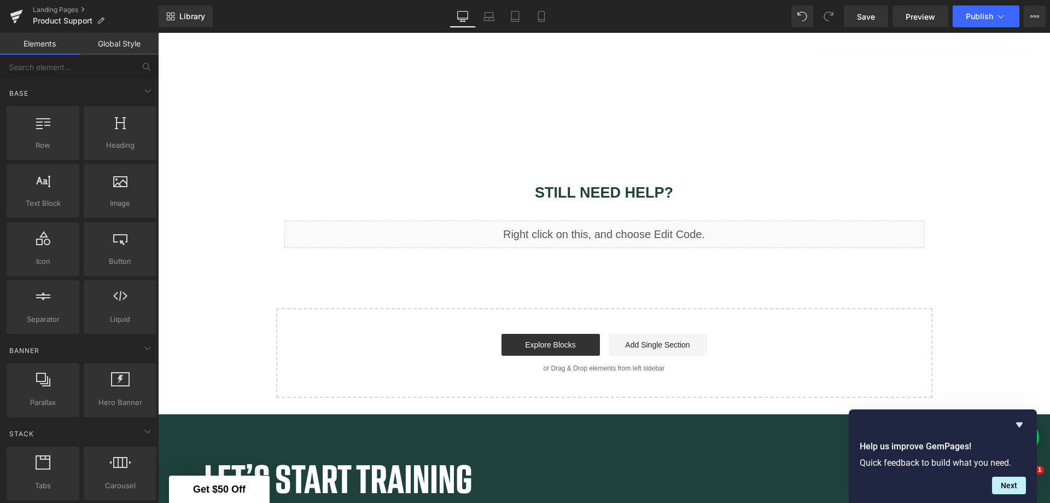
click at [863, 21] on span "Save" at bounding box center [866, 16] width 18 height 11
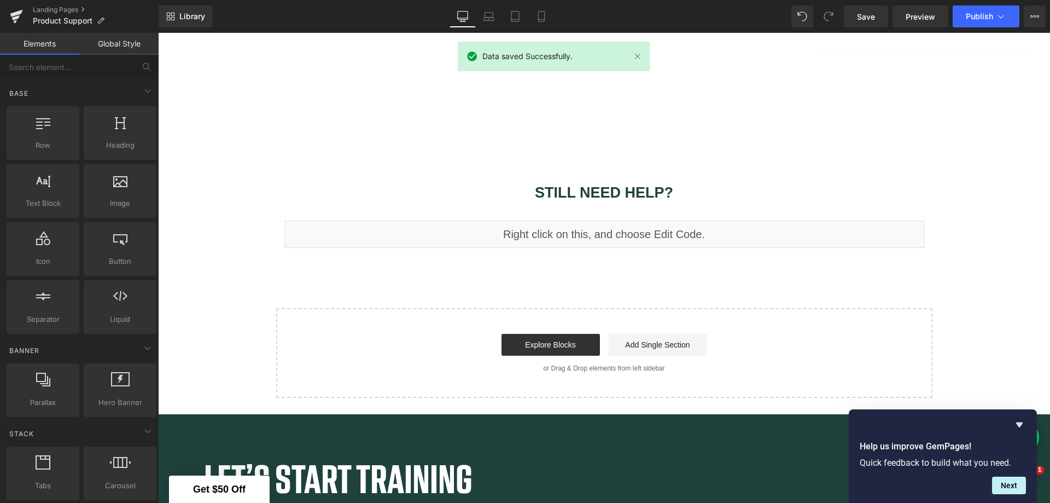
click at [912, 22] on span "Preview" at bounding box center [921, 16] width 30 height 11
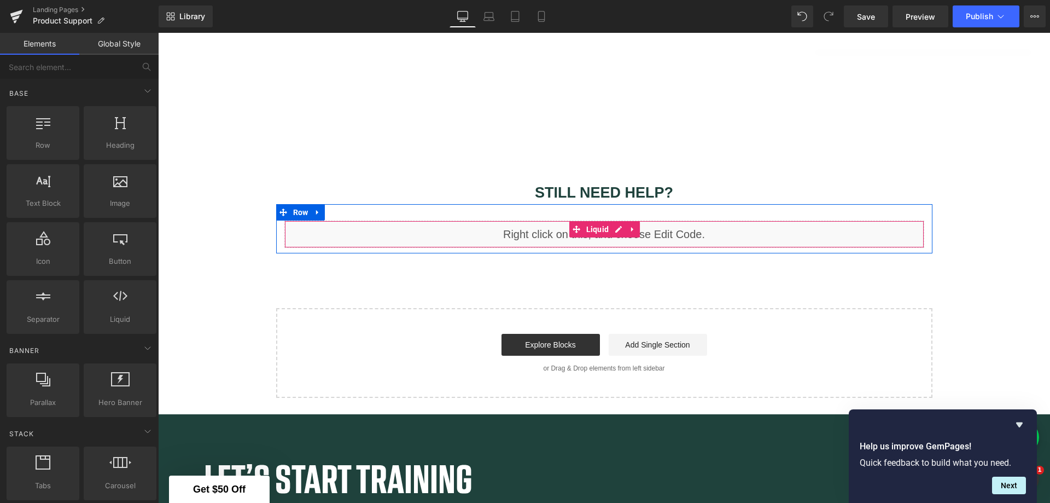
click at [632, 221] on link at bounding box center [633, 229] width 14 height 16
click at [636, 225] on icon at bounding box center [640, 229] width 8 height 8
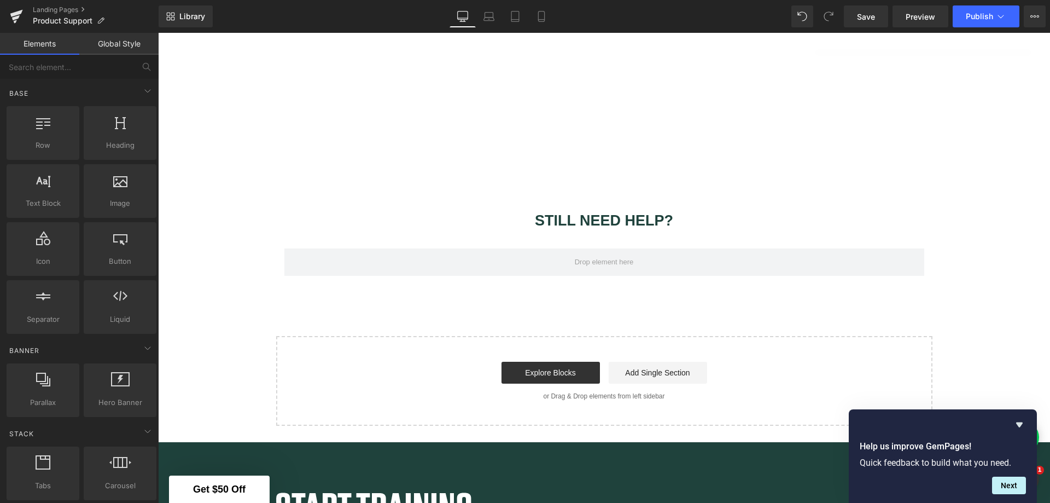
scroll to position [1112, 0]
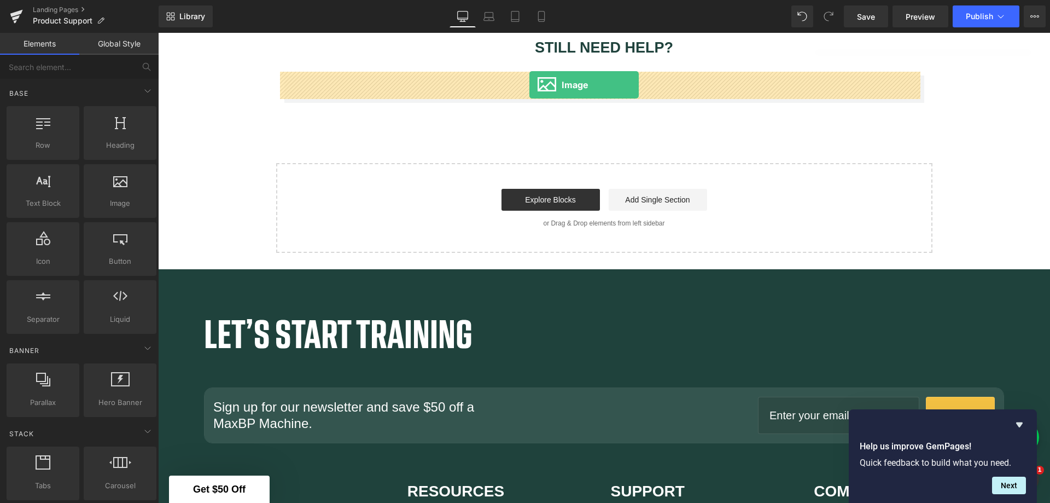
drag, startPoint x: 278, startPoint y: 232, endPoint x: 530, endPoint y: 85, distance: 291.1
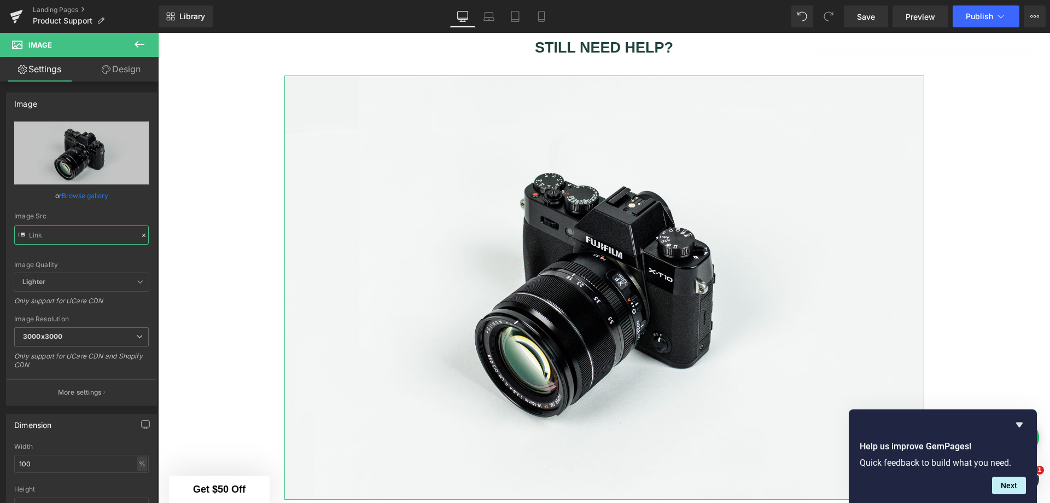
click at [68, 237] on input "text" at bounding box center [81, 234] width 135 height 19
paste input "https://cdn.shopify.com/s/files/1/1499/9260/files/Support_1.jpg?v=1759769779"
type input "https://cdn.shopify.com/s/files/1/1499/9260/files/Support_1.jpg?v=1759769779"
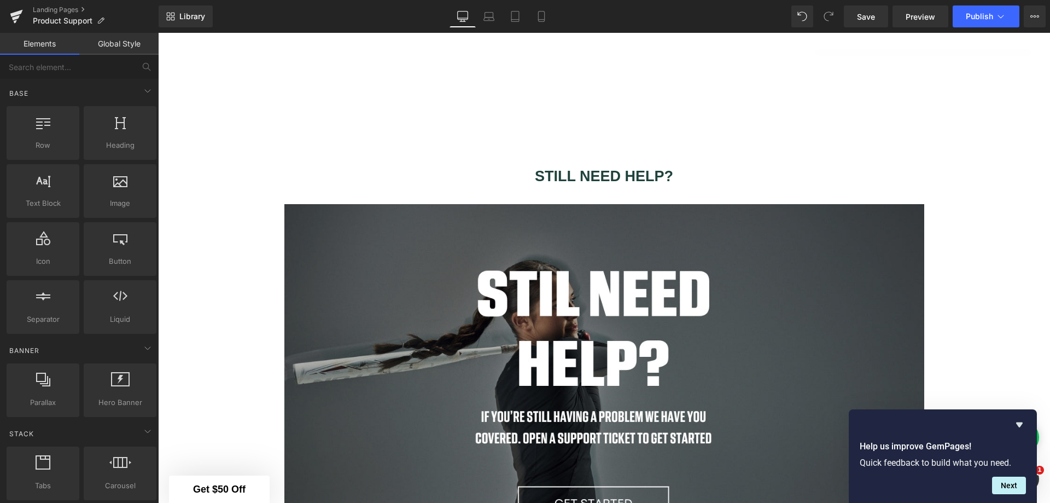
scroll to position [1002, 0]
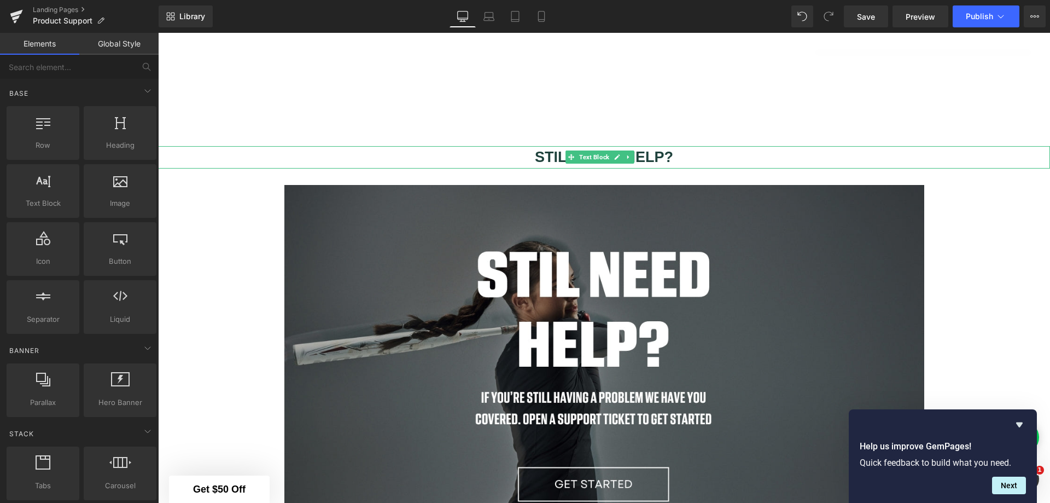
click at [645, 150] on b "STILL NEED HELP?" at bounding box center [604, 157] width 138 height 16
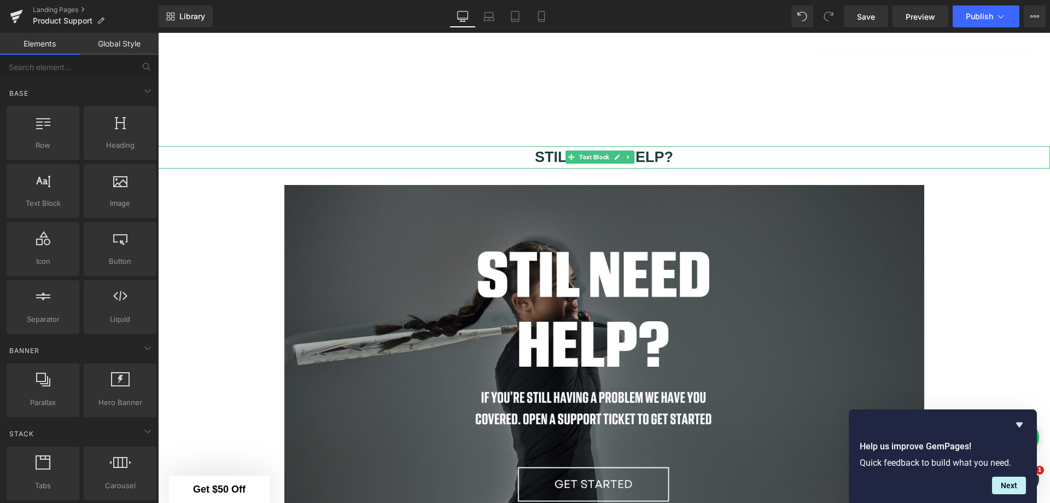
click at [628, 155] on icon at bounding box center [629, 157] width 2 height 4
click at [634, 157] on link at bounding box center [634, 156] width 11 height 13
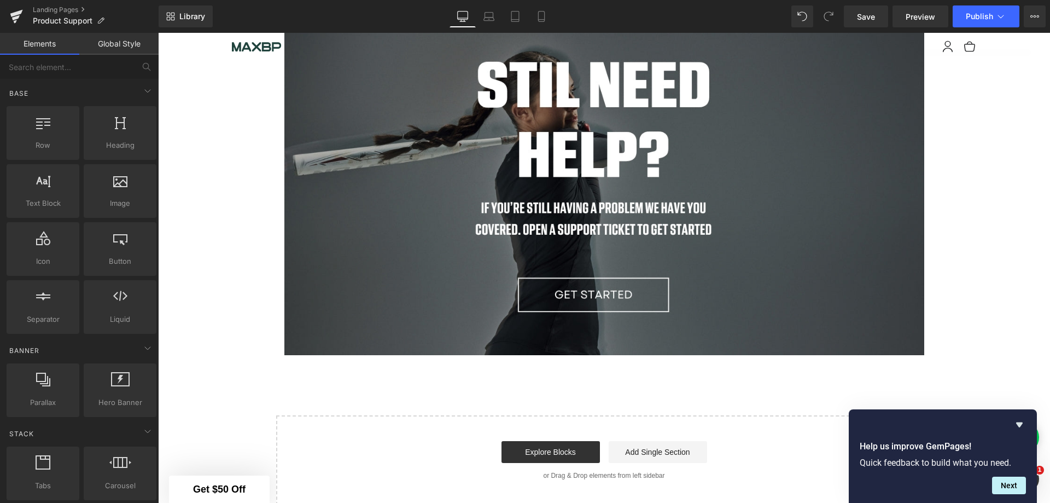
scroll to position [1166, 0]
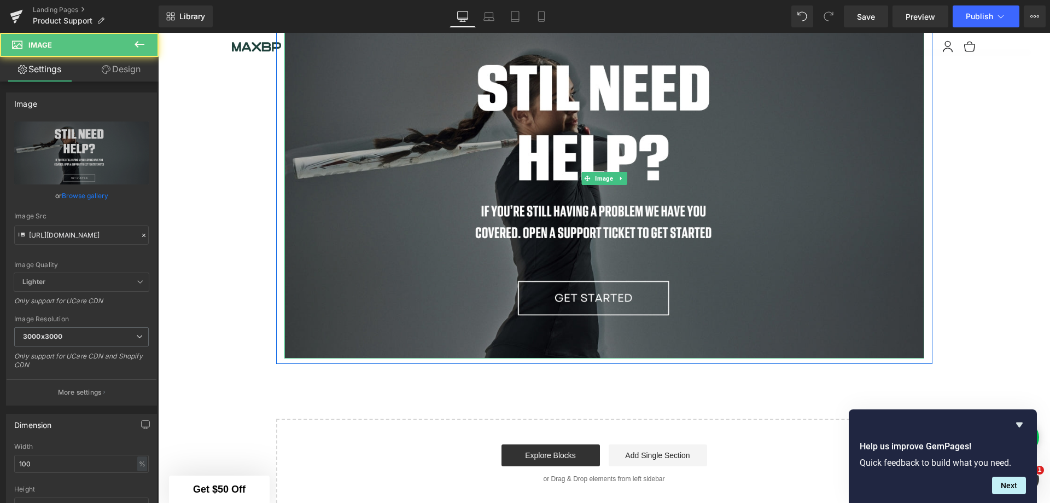
click at [404, 149] on img at bounding box center [604, 178] width 640 height 360
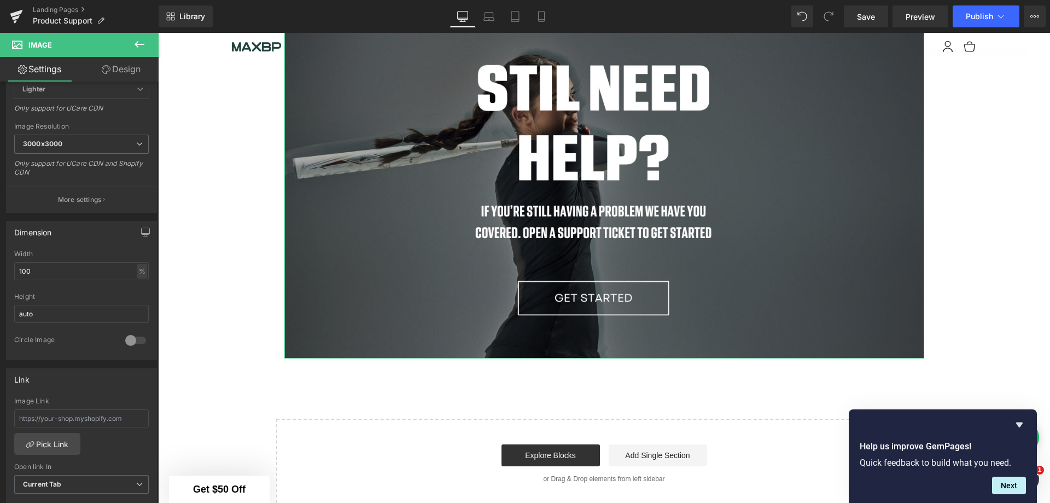
scroll to position [219, 0]
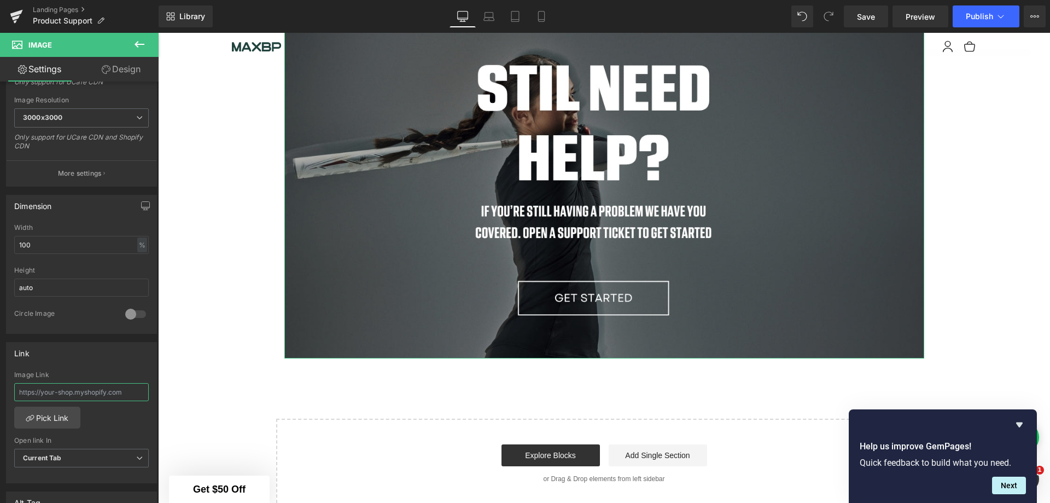
click at [102, 394] on input "text" at bounding box center [81, 392] width 135 height 18
paste input "https://www.maxbp.com/pages/contact"
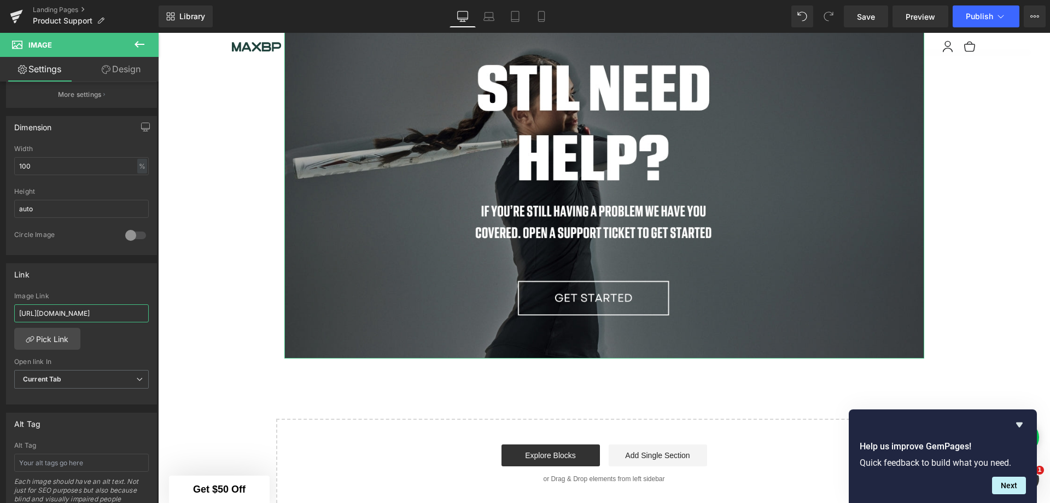
scroll to position [274, 0]
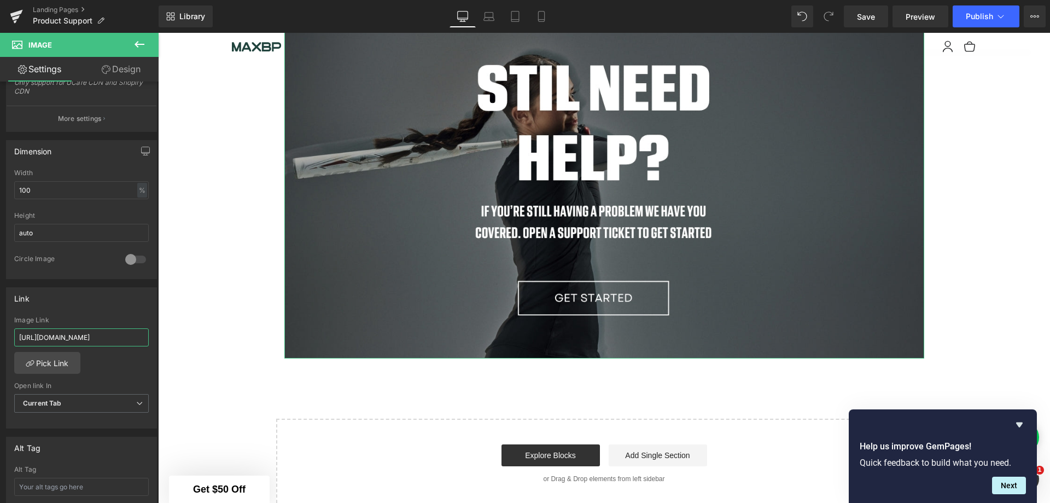
type input "https://www.maxbp.com/pages/contact"
click at [104, 400] on span "Current Tab" at bounding box center [81, 403] width 135 height 19
click at [75, 435] on li "New Tab" at bounding box center [79, 439] width 130 height 16
click at [868, 13] on span "Save" at bounding box center [866, 16] width 18 height 11
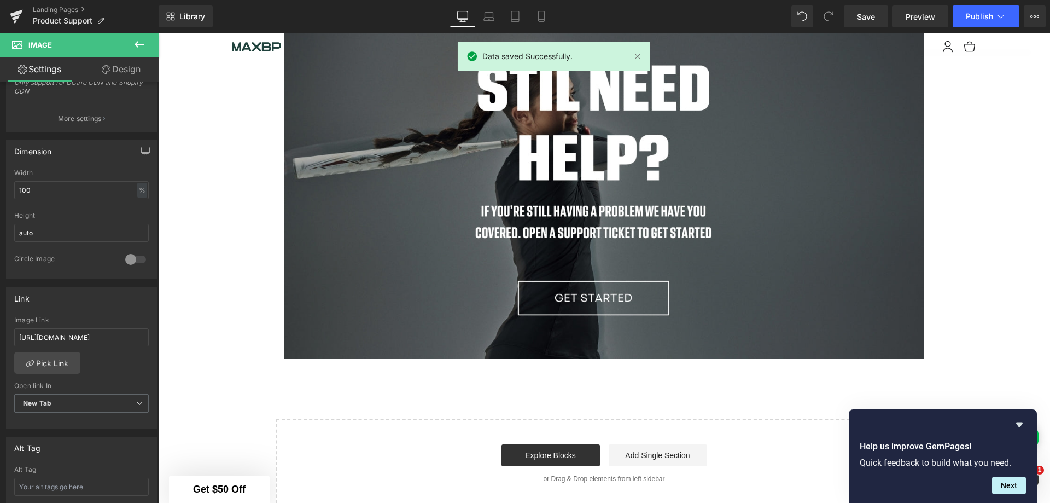
click at [923, 11] on span "Preview" at bounding box center [921, 16] width 30 height 11
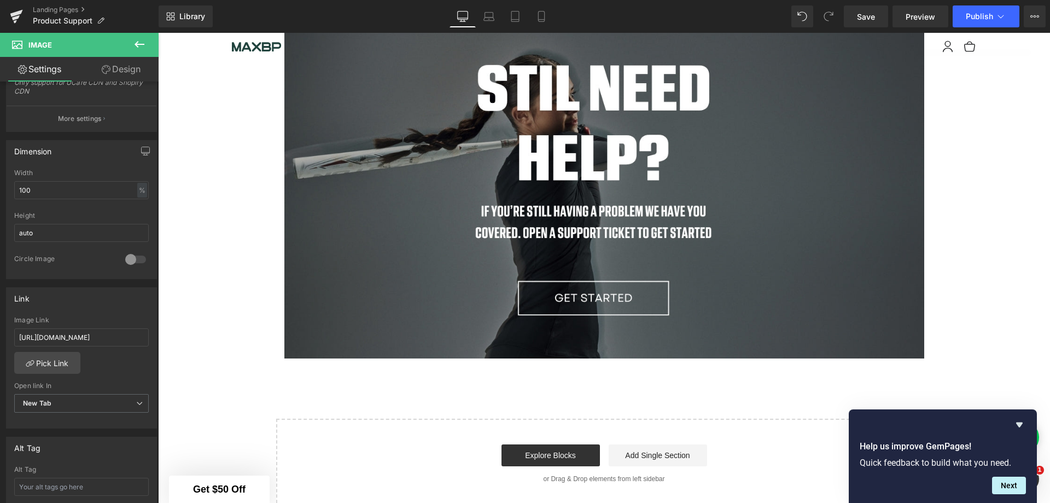
click at [857, 11] on link "Save" at bounding box center [866, 16] width 44 height 22
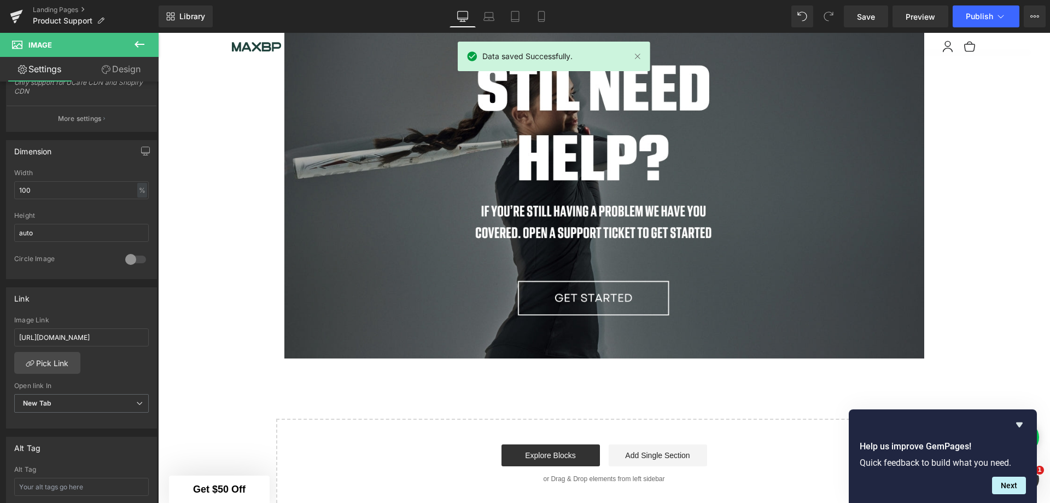
click at [56, 7] on link "Landing Pages" at bounding box center [96, 9] width 126 height 9
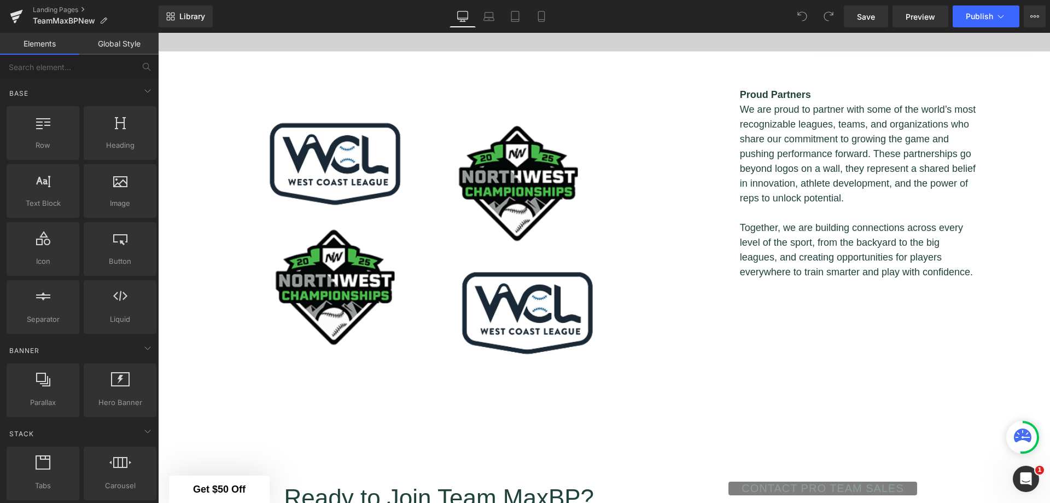
scroll to position [1659, 0]
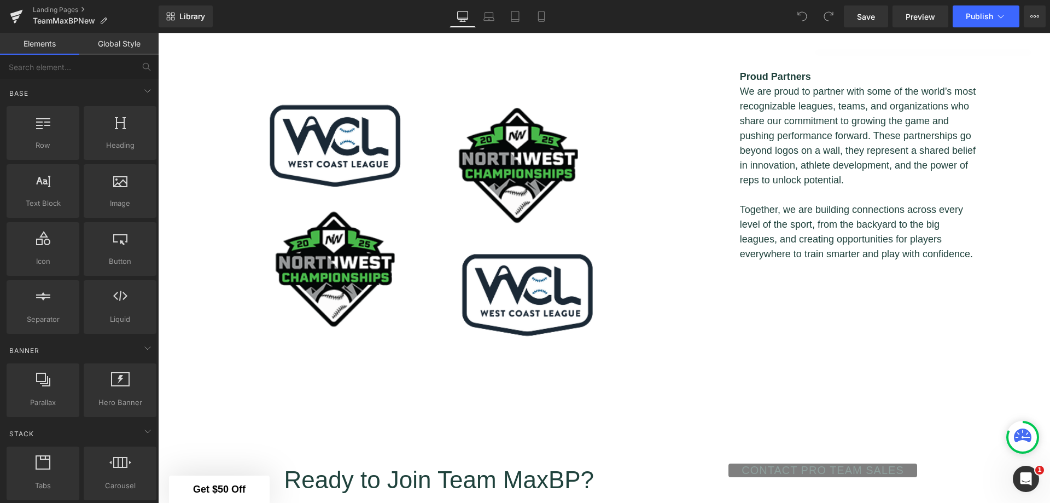
click at [522, 168] on img at bounding box center [477, 254] width 494 height 370
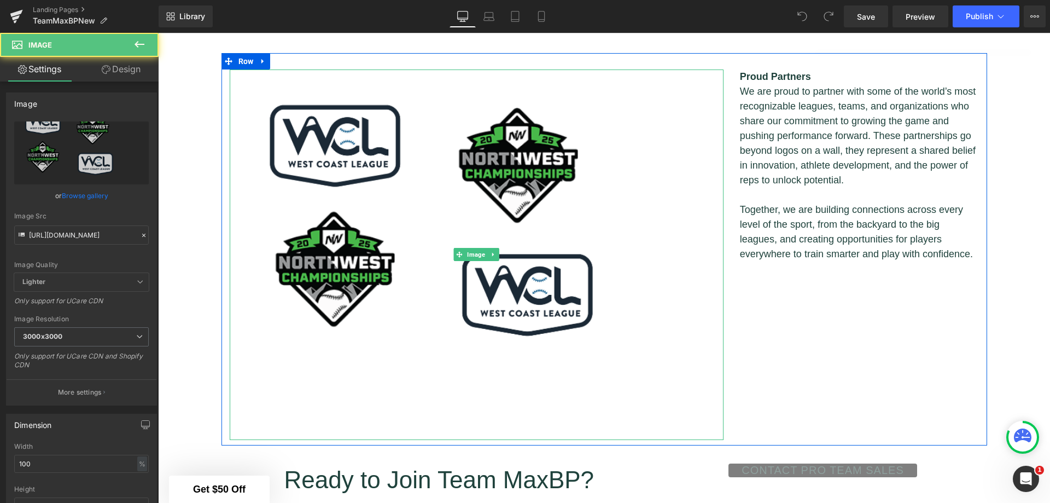
click at [514, 160] on img at bounding box center [477, 254] width 494 height 370
click at [491, 164] on img at bounding box center [477, 254] width 494 height 370
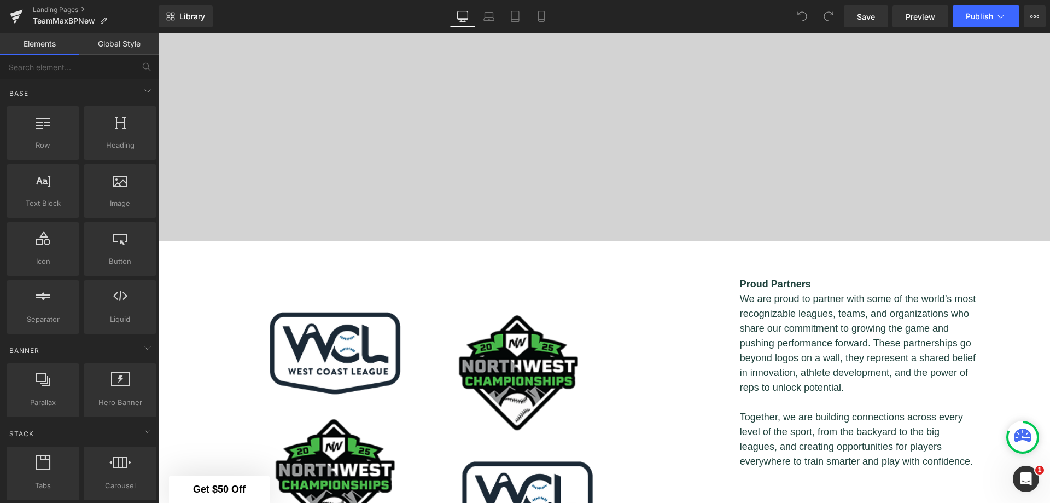
scroll to position [1659, 0]
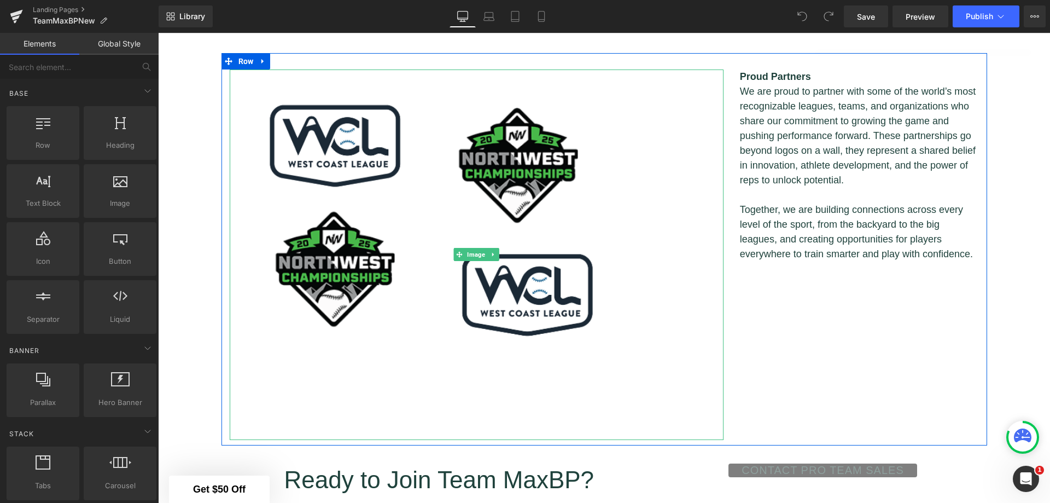
click at [467, 190] on img at bounding box center [477, 254] width 494 height 370
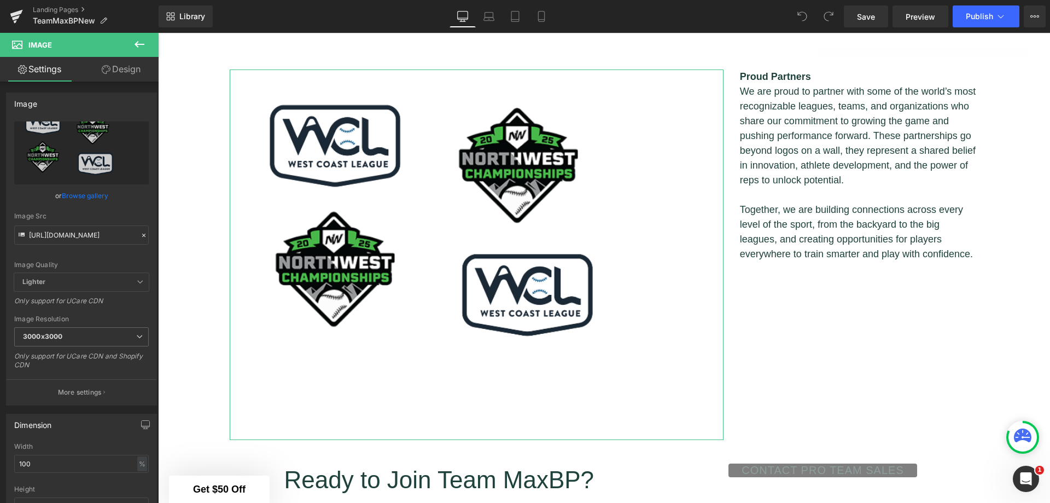
click at [66, 236] on input "[URL][DOMAIN_NAME]" at bounding box center [81, 234] width 135 height 19
paste input ".png?v=1759770211"
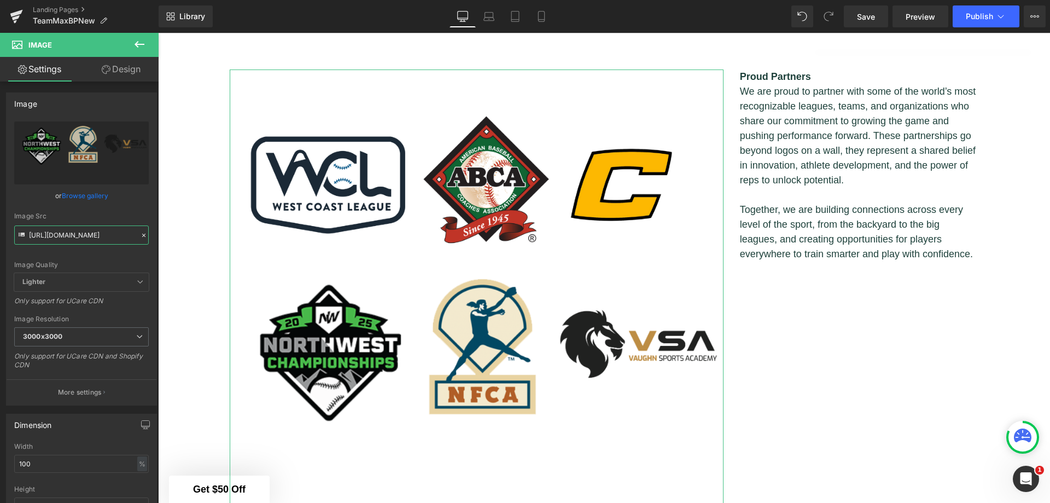
type input "[URL][DOMAIN_NAME]"
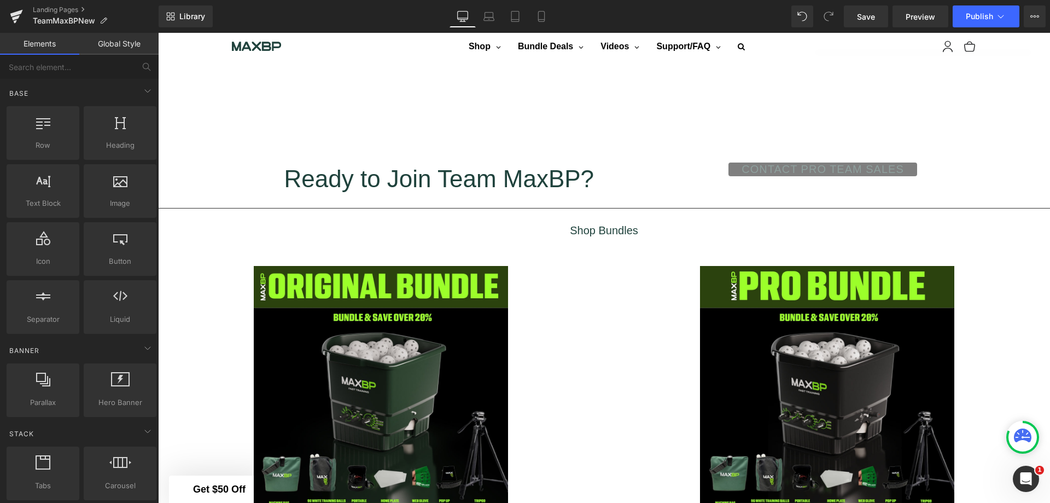
scroll to position [2096, 0]
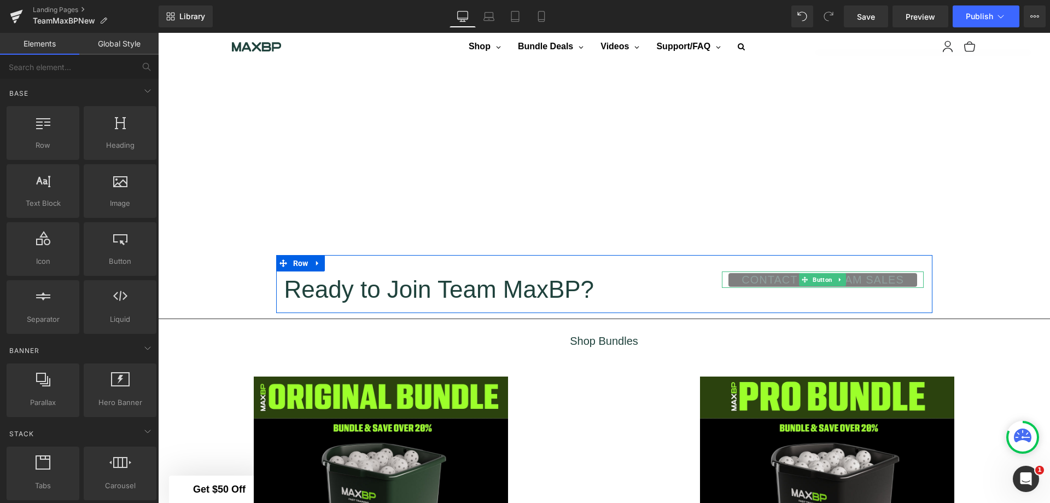
click at [911, 275] on div "CONTACT PRO TEAM SALES" at bounding box center [823, 279] width 202 height 16
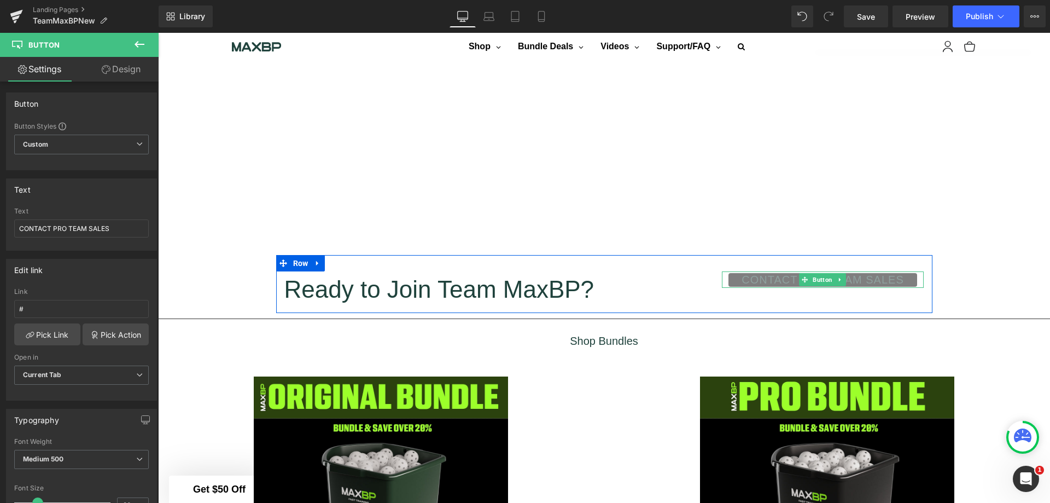
click at [824, 278] on span "Button" at bounding box center [823, 279] width 24 height 13
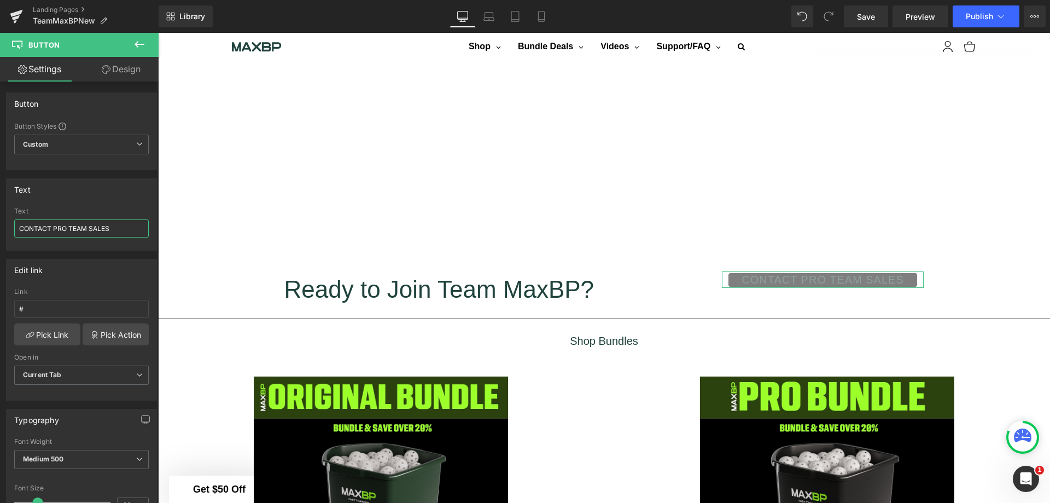
drag, startPoint x: 117, startPoint y: 229, endPoint x: 51, endPoint y: 231, distance: 66.2
click at [51, 231] on input "CONTACT PRO TEAM SALES" at bounding box center [81, 228] width 135 height 18
click at [108, 309] on input "#" at bounding box center [81, 309] width 135 height 18
click at [865, 13] on span "Save" at bounding box center [866, 16] width 18 height 11
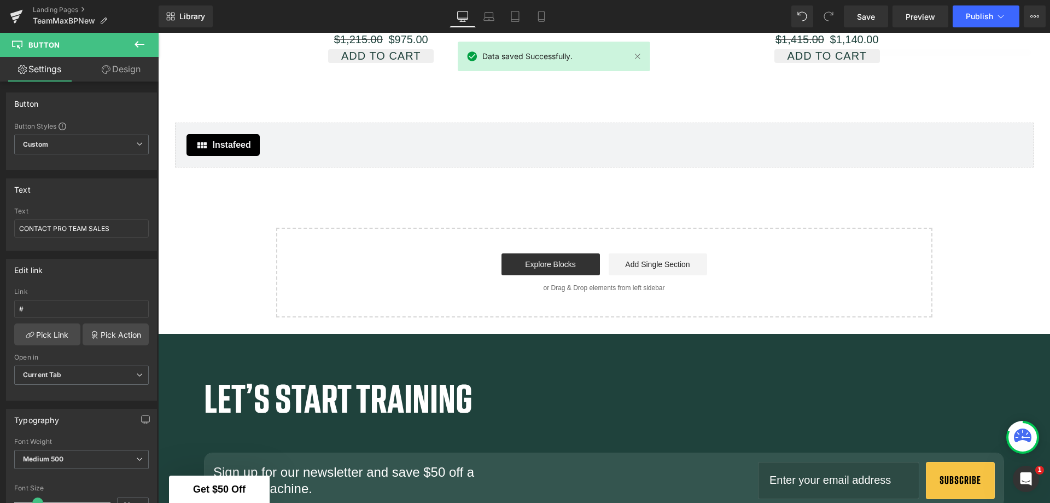
scroll to position [2753, 0]
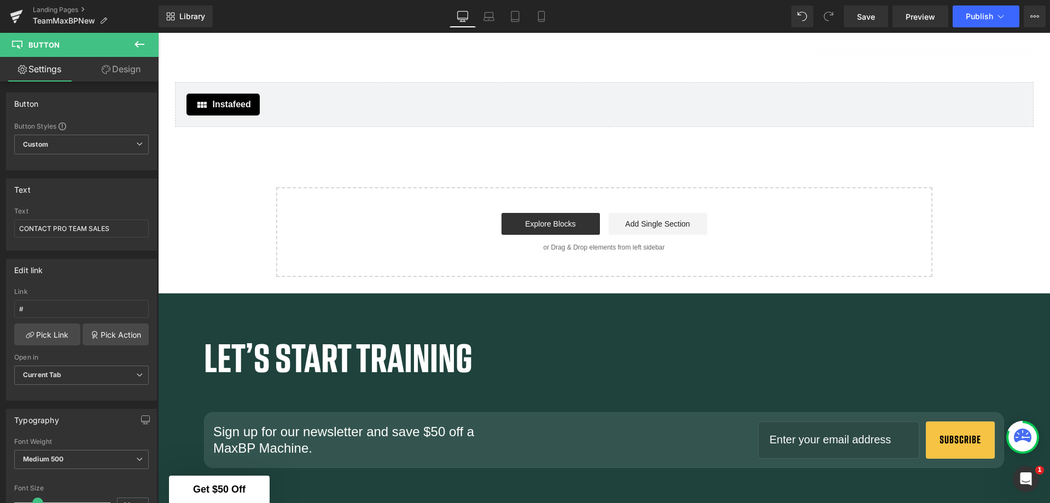
click at [56, 10] on link "Landing Pages" at bounding box center [96, 9] width 126 height 9
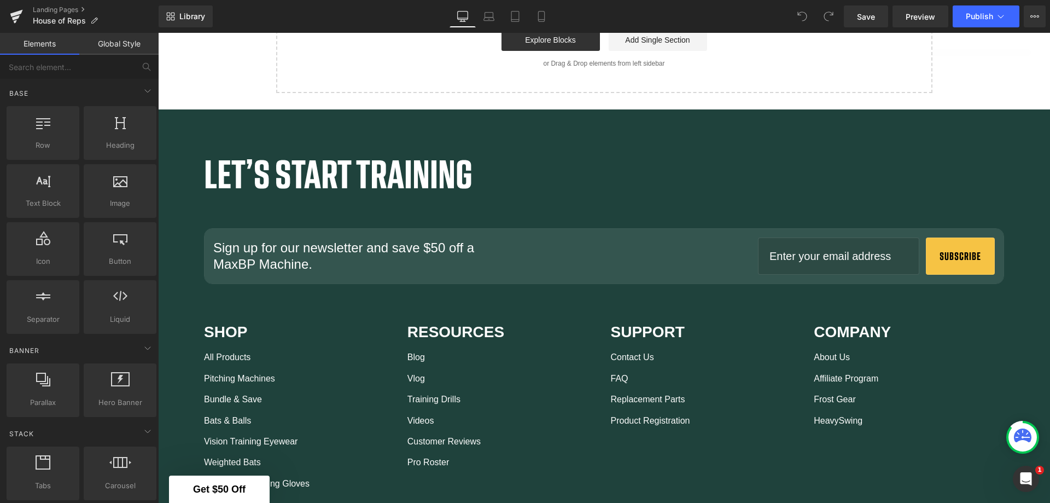
scroll to position [2212, 0]
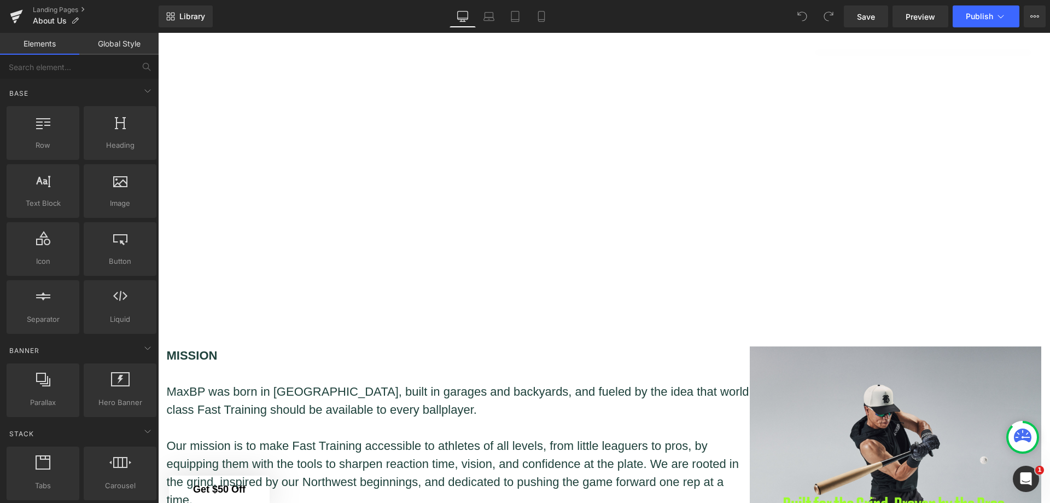
scroll to position [729, 0]
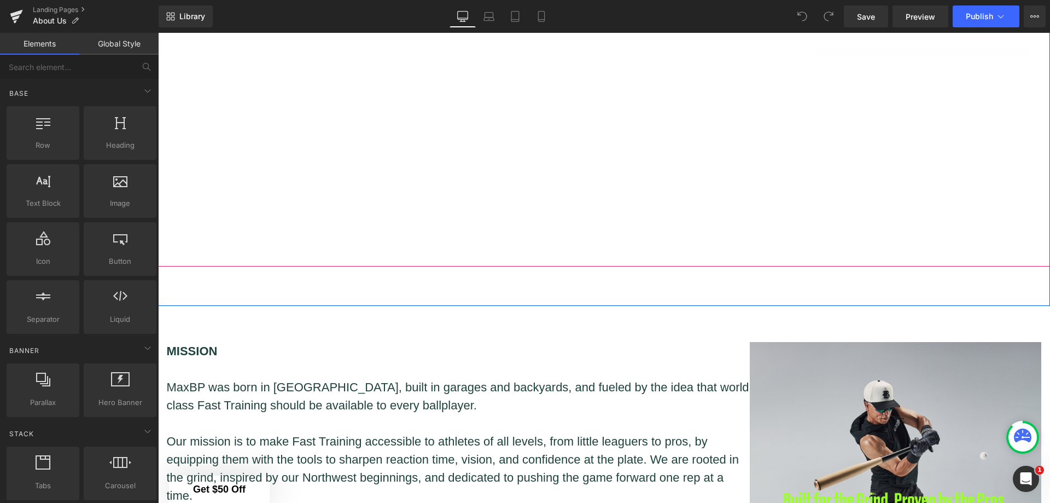
click at [173, 254] on div at bounding box center [604, 16] width 892 height 502
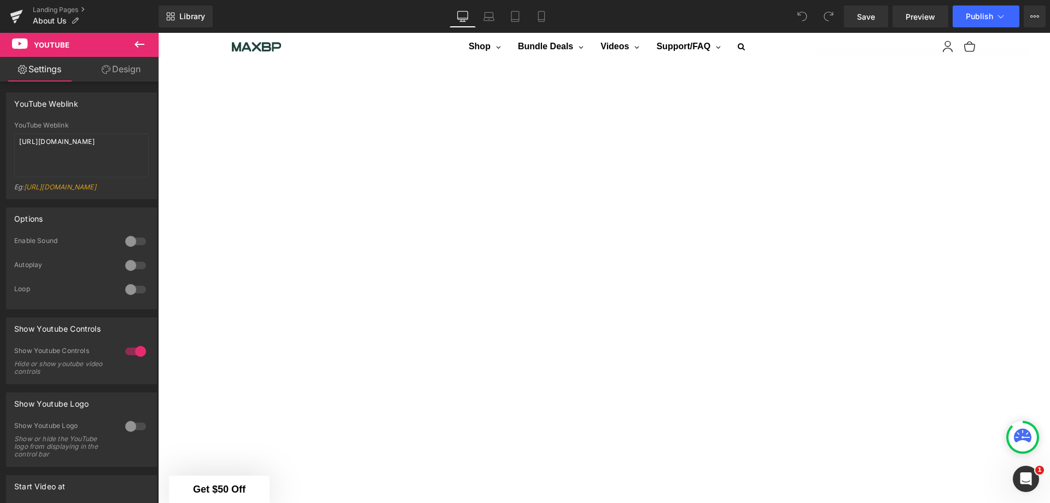
scroll to position [400, 0]
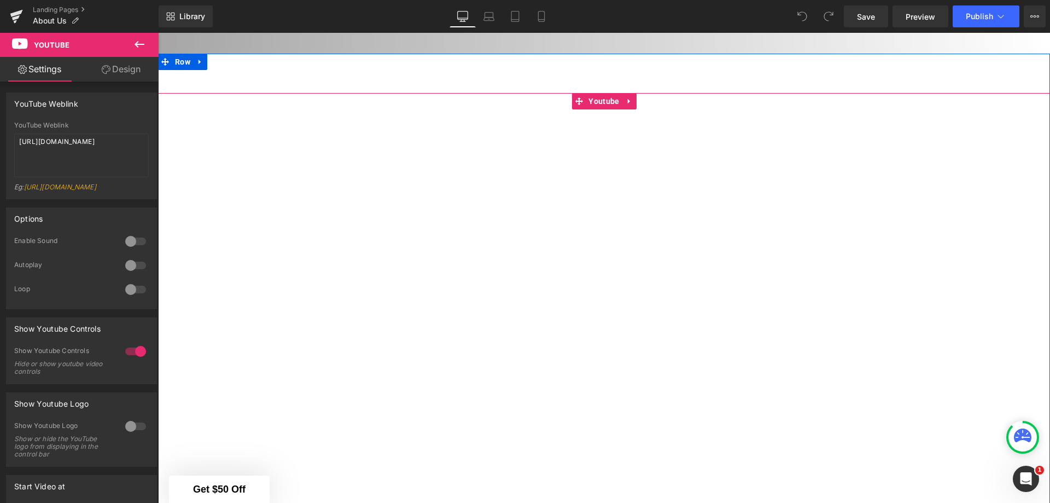
click at [626, 95] on div at bounding box center [604, 344] width 892 height 502
click at [624, 97] on div at bounding box center [604, 344] width 892 height 502
click at [590, 405] on div at bounding box center [604, 344] width 892 height 502
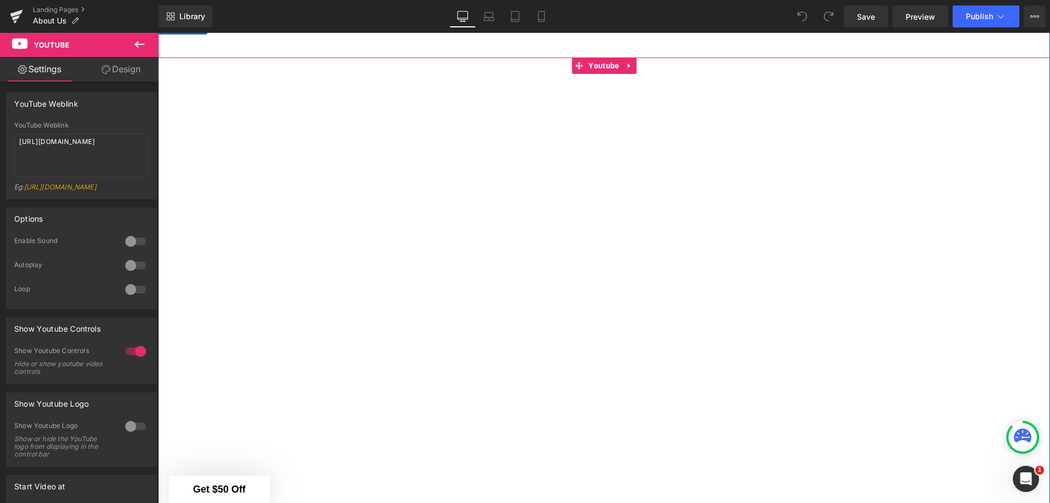
scroll to position [455, 0]
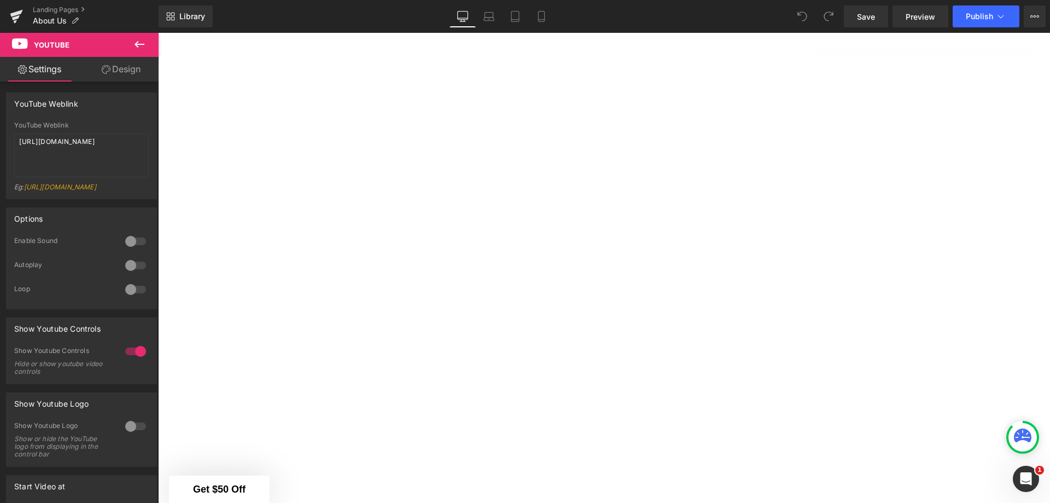
click at [134, 44] on icon at bounding box center [139, 44] width 13 height 13
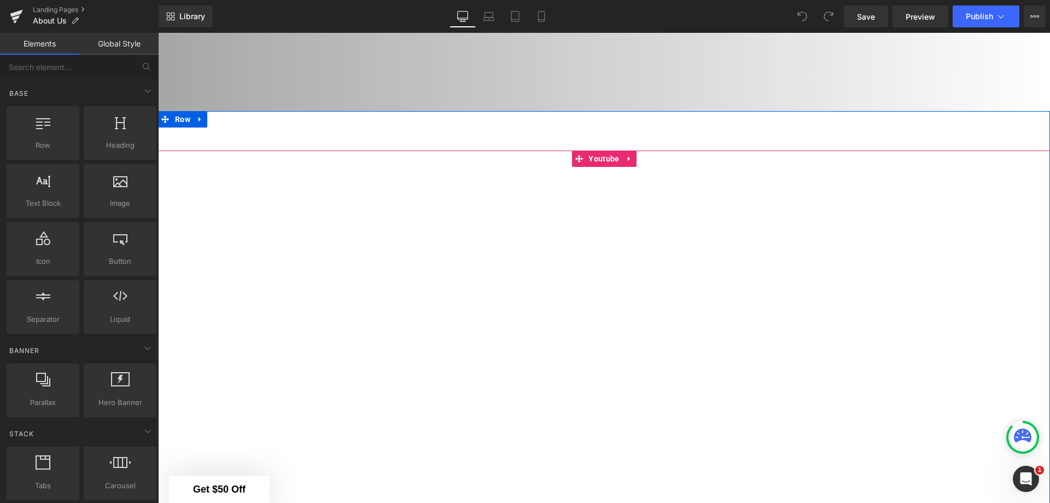
scroll to position [182, 0]
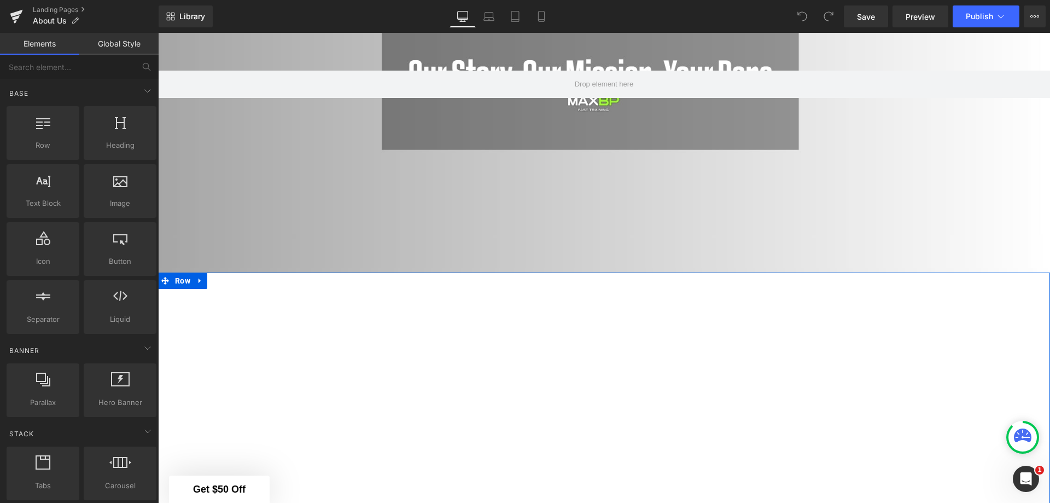
click at [196, 276] on icon at bounding box center [200, 280] width 8 height 8
click at [236, 272] on link at bounding box center [243, 280] width 14 height 16
click at [198, 277] on icon at bounding box center [200, 280] width 8 height 8
click at [225, 278] on icon at bounding box center [229, 281] width 8 height 8
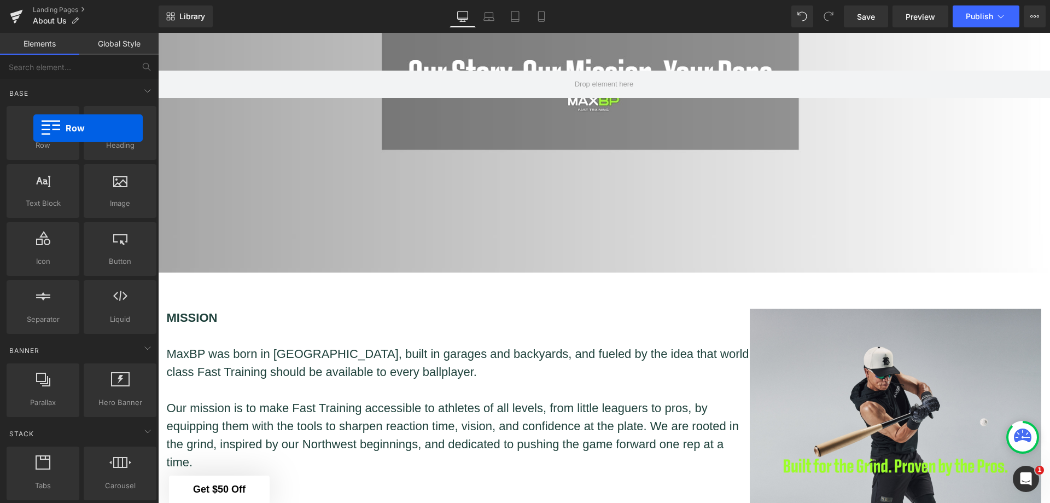
drag, startPoint x: 62, startPoint y: 142, endPoint x: 33, endPoint y: 128, distance: 31.6
click at [33, 128] on div at bounding box center [43, 127] width 66 height 25
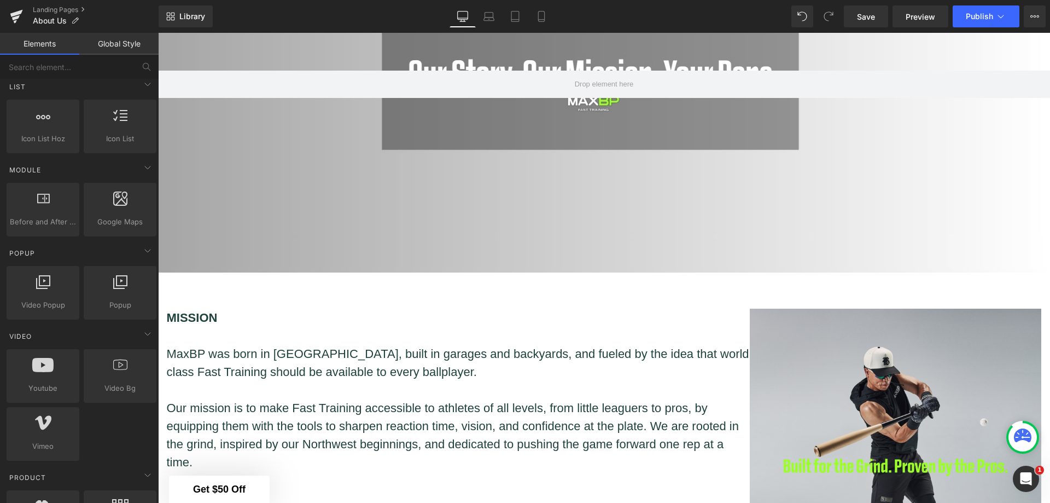
scroll to position [547, 0]
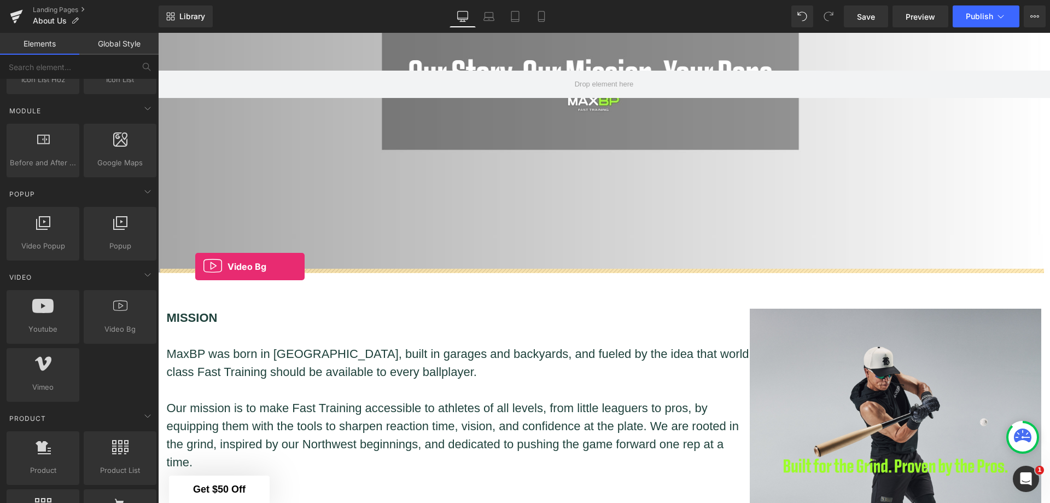
drag, startPoint x: 277, startPoint y: 365, endPoint x: 195, endPoint y: 266, distance: 128.2
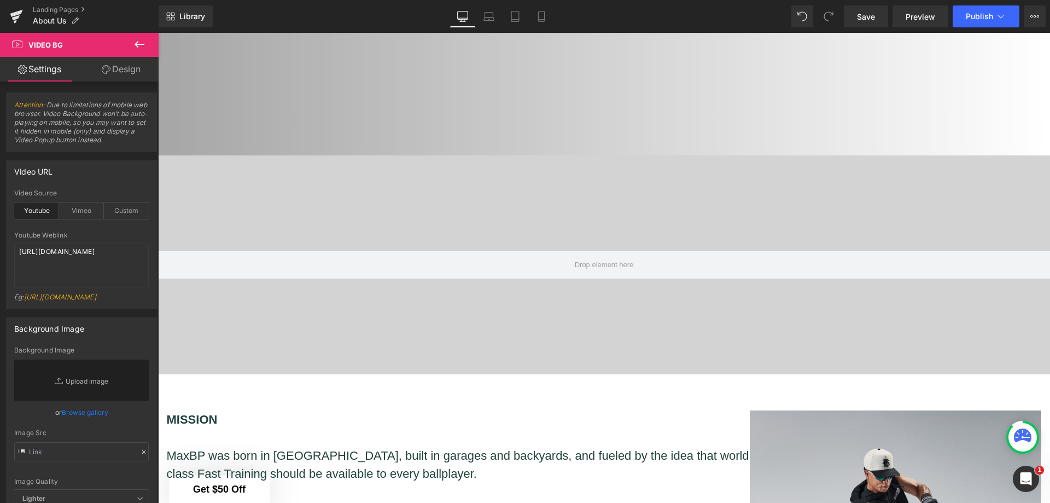
scroll to position [400, 0]
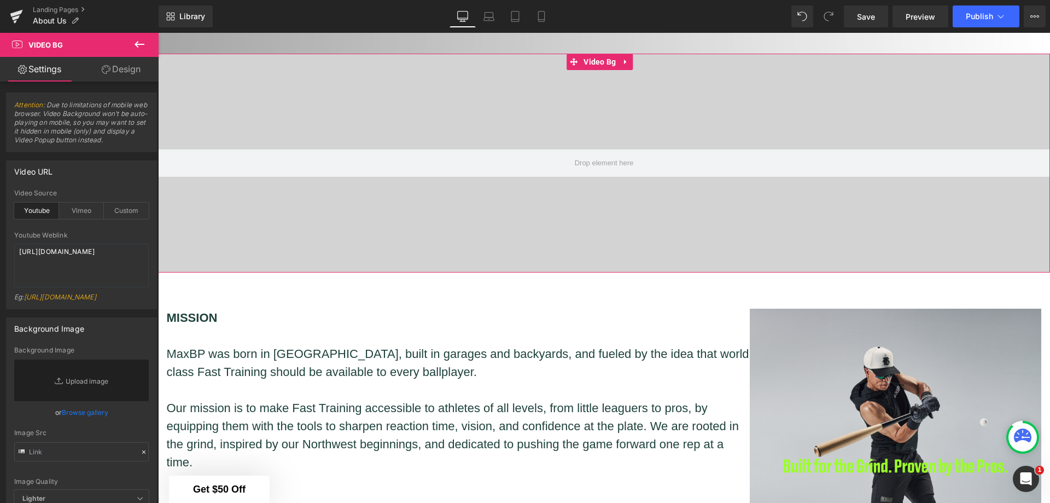
click at [119, 213] on div "Custom" at bounding box center [126, 210] width 45 height 16
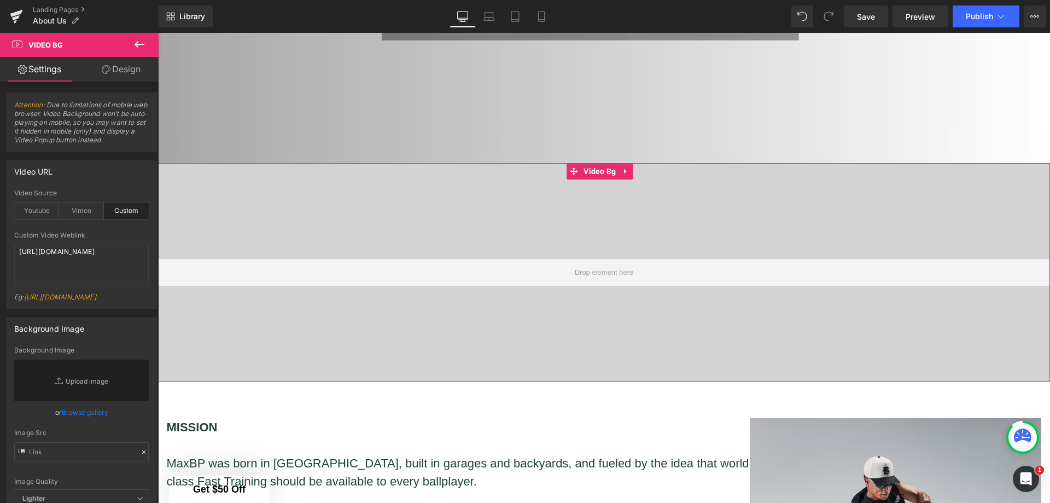
click at [71, 216] on div "Vimeo" at bounding box center [81, 210] width 45 height 16
drag, startPoint x: 124, startPoint y: 252, endPoint x: 0, endPoint y: 251, distance: 123.7
click at [0, 251] on div "Video URL vimeo Video Source Youtube Vimeo Custom Youtube Weblink [URL][DOMAIN_…" at bounding box center [82, 230] width 164 height 157
paste textarea "[DOMAIN_NAME][URL]"
type textarea "[URL][DOMAIN_NAME]"
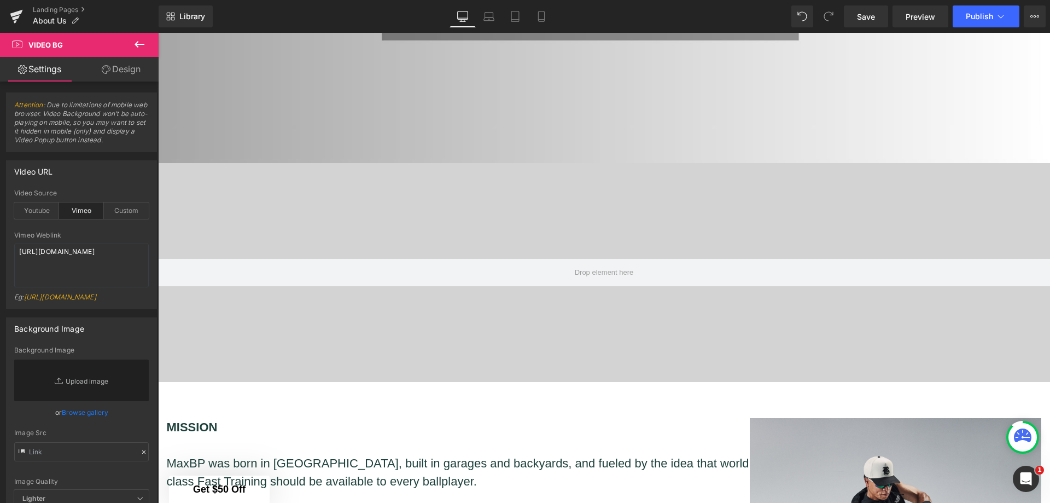
click at [43, 208] on div "Youtube" at bounding box center [36, 210] width 45 height 16
drag, startPoint x: 49, startPoint y: 253, endPoint x: 0, endPoint y: 246, distance: 49.7
click at [0, 246] on div "Video URL youtube Video Source Youtube Vimeo Custom Youtube Weblink [URL][DOMAI…" at bounding box center [82, 230] width 164 height 157
paste textarea "[DOMAIN_NAME][URL]"
type textarea "[URL][DOMAIN_NAME]"
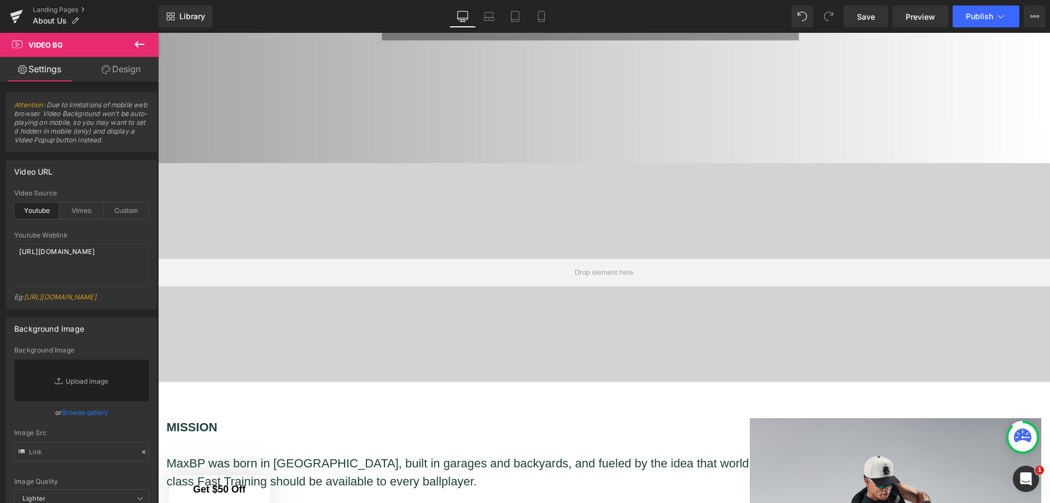
click at [144, 308] on div "youtube Video Source Youtube Vimeo Custom [URL][DOMAIN_NAME] Youtube Weblink [U…" at bounding box center [82, 248] width 150 height 119
click at [117, 274] on textarea "[URL][DOMAIN_NAME]" at bounding box center [81, 265] width 135 height 44
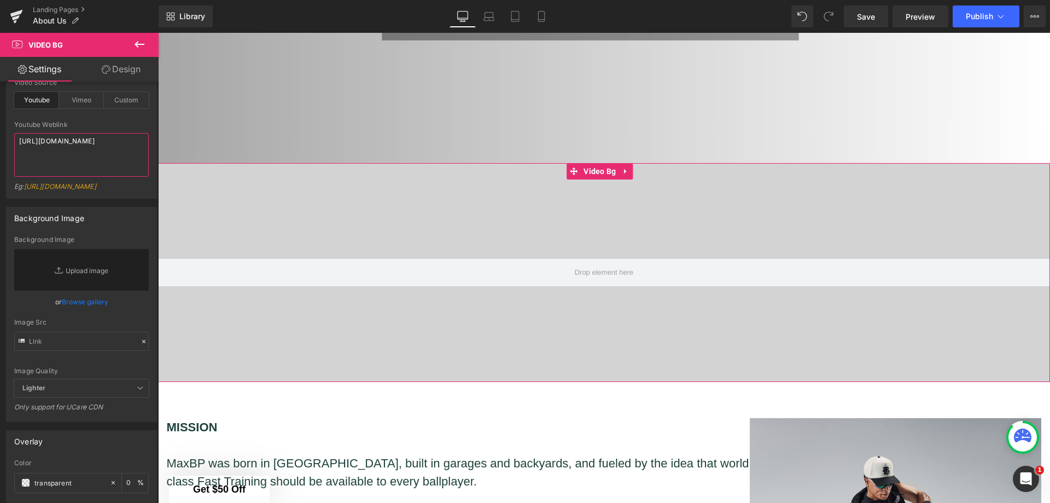
scroll to position [164, 0]
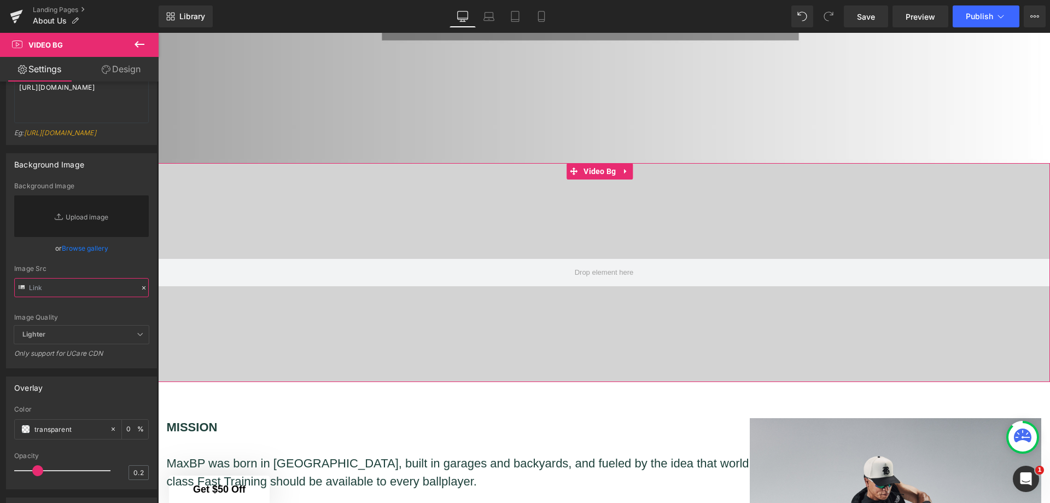
click at [102, 295] on input "text" at bounding box center [81, 287] width 135 height 19
paste input "[URL][DOMAIN_NAME]"
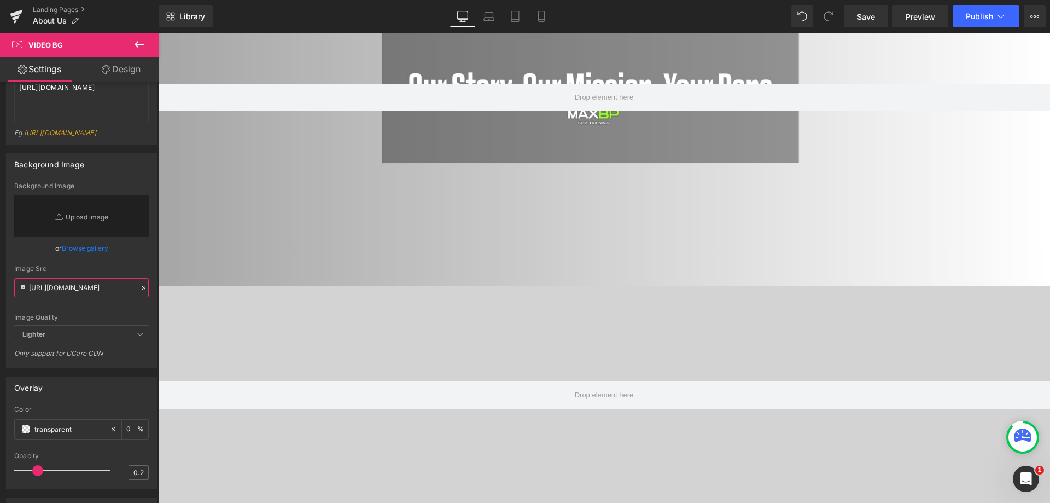
scroll to position [400, 0]
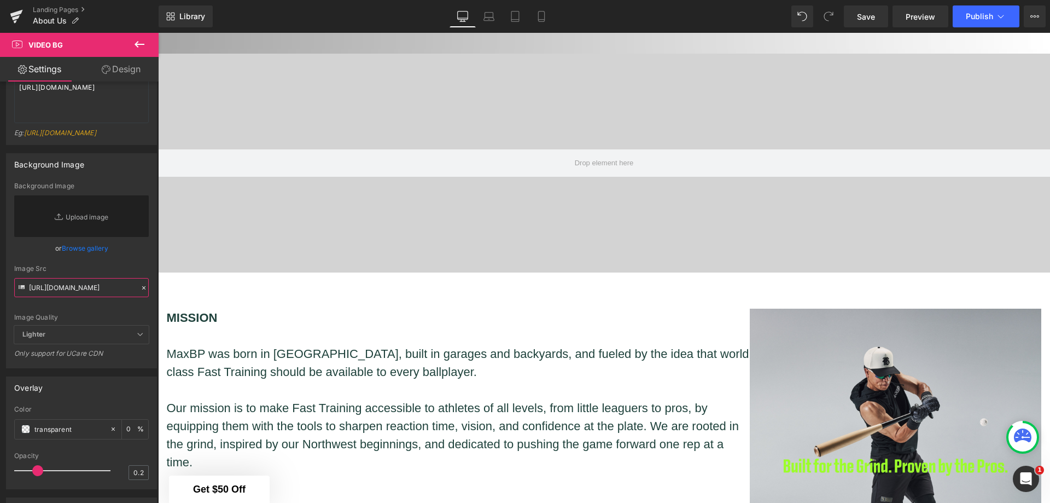
type input "[URL][DOMAIN_NAME]"
click at [630, 194] on div at bounding box center [604, 163] width 892 height 219
click at [859, 15] on span "Save" at bounding box center [866, 16] width 18 height 11
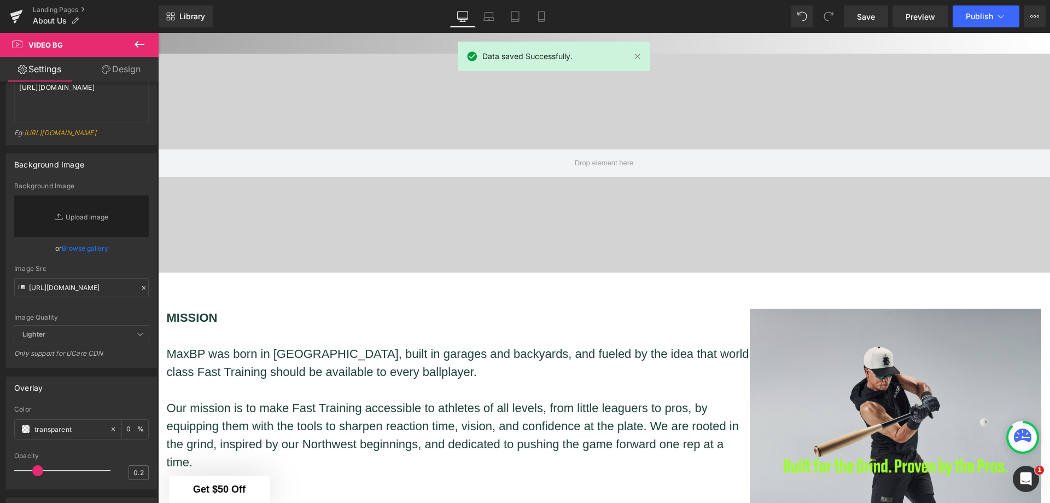
click at [913, 14] on span "Preview" at bounding box center [921, 16] width 30 height 11
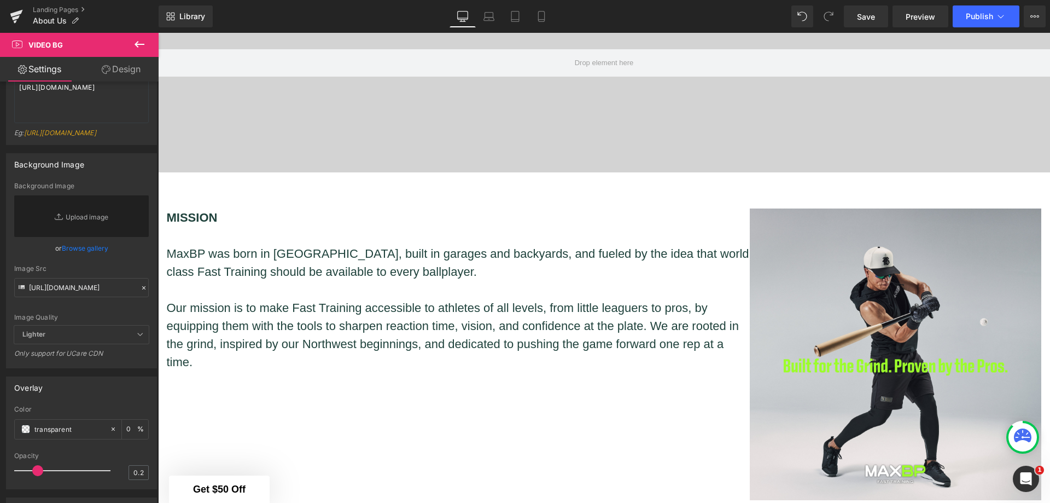
scroll to position [565, 0]
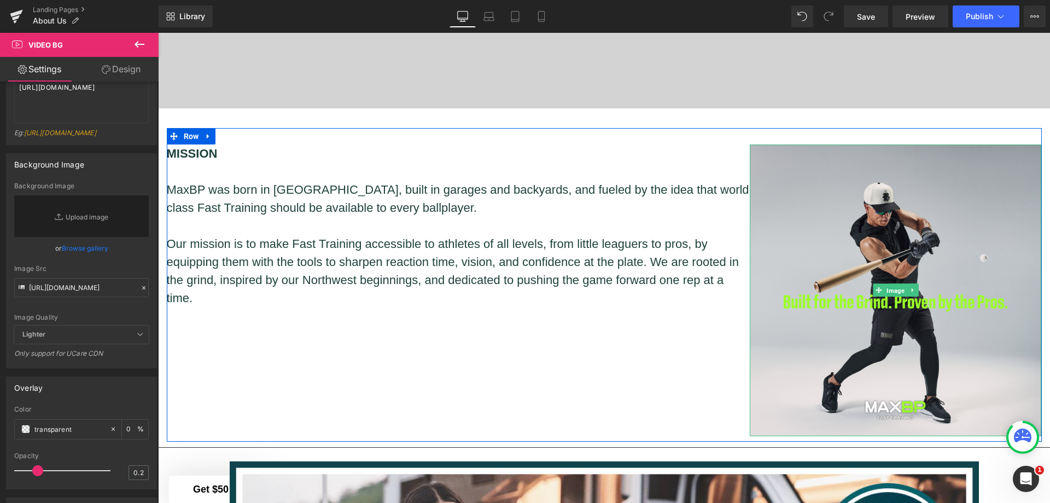
click at [893, 287] on span "Image" at bounding box center [896, 290] width 22 height 13
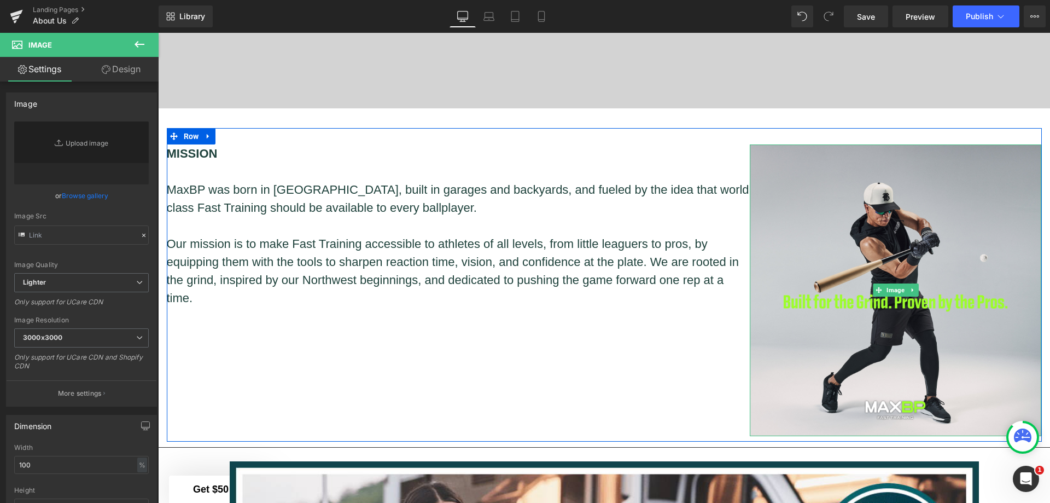
click at [851, 172] on img at bounding box center [896, 290] width 292 height 292
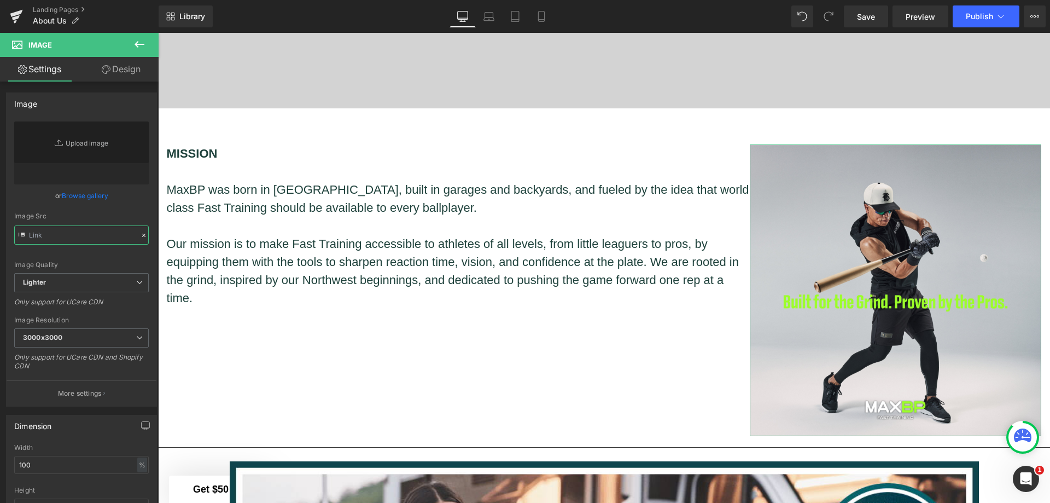
click at [69, 237] on input "text" at bounding box center [81, 234] width 135 height 19
paste input "[URL][DOMAIN_NAME]"
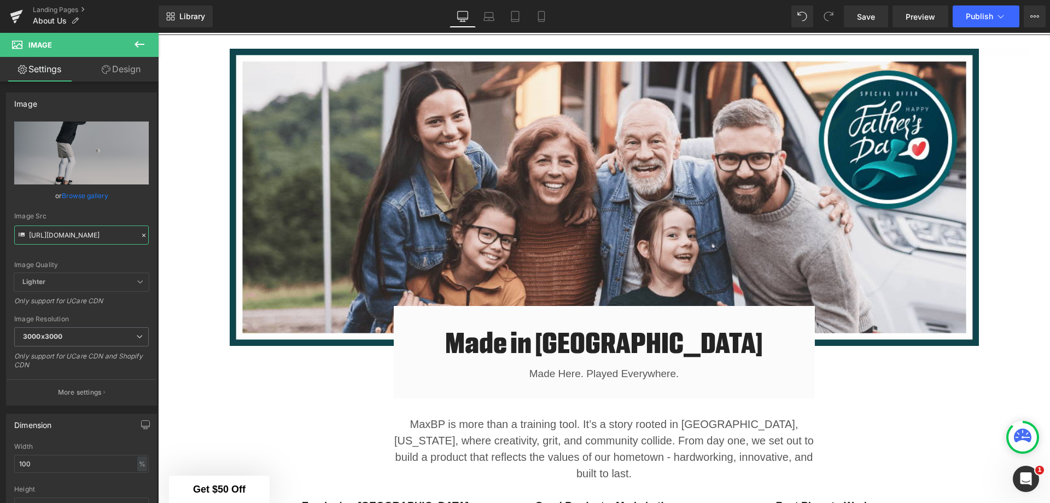
scroll to position [1057, 0]
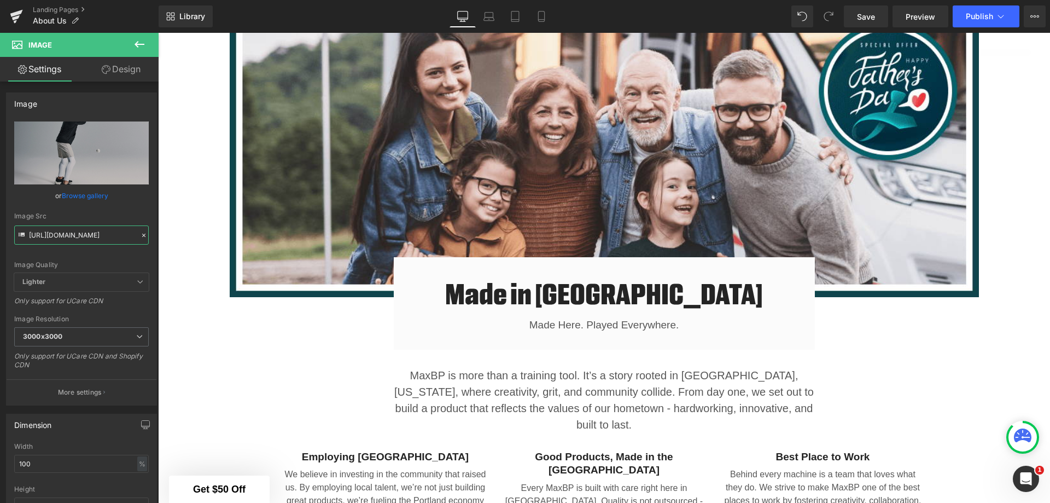
type input "[URL][DOMAIN_NAME]"
click at [857, 17] on link "Save" at bounding box center [866, 16] width 44 height 22
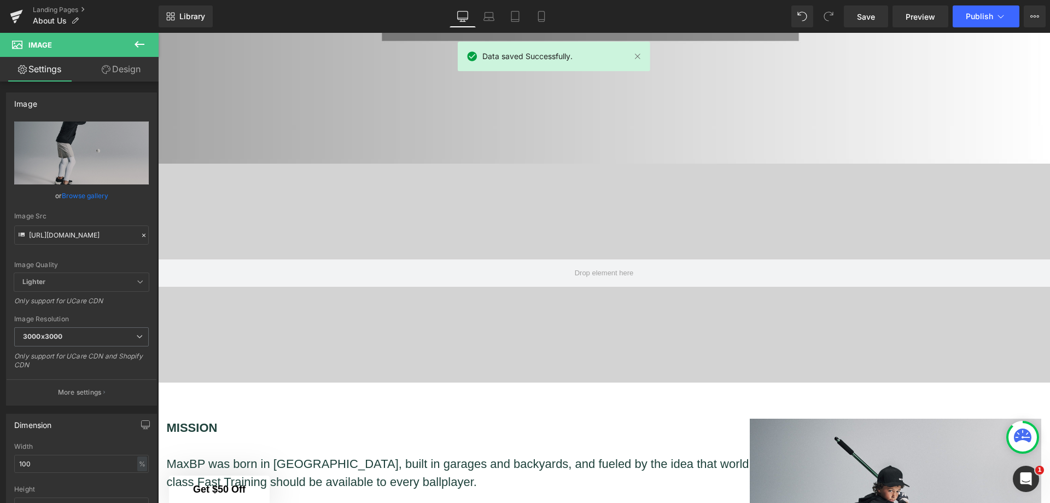
scroll to position [291, 0]
click at [574, 234] on div at bounding box center [604, 272] width 892 height 219
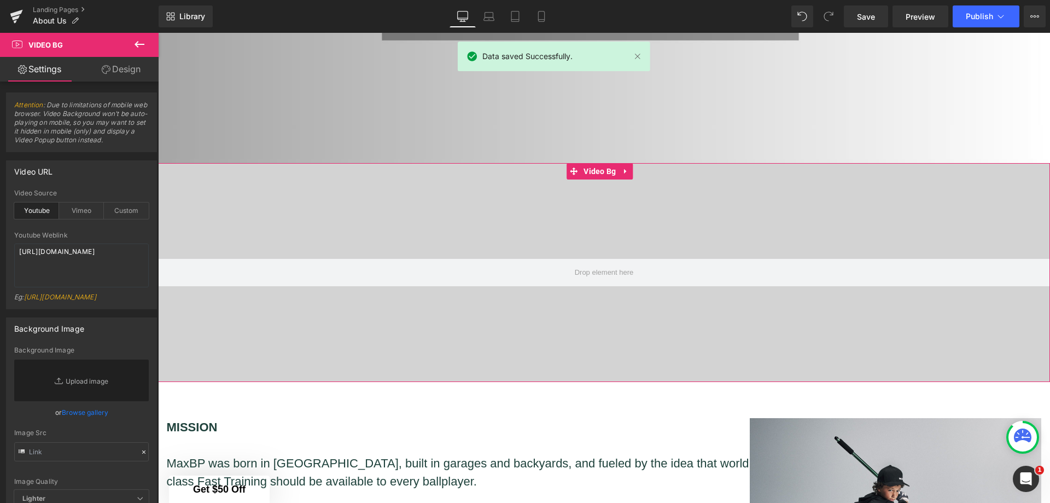
click at [606, 163] on span "Video Bg" at bounding box center [600, 171] width 38 height 16
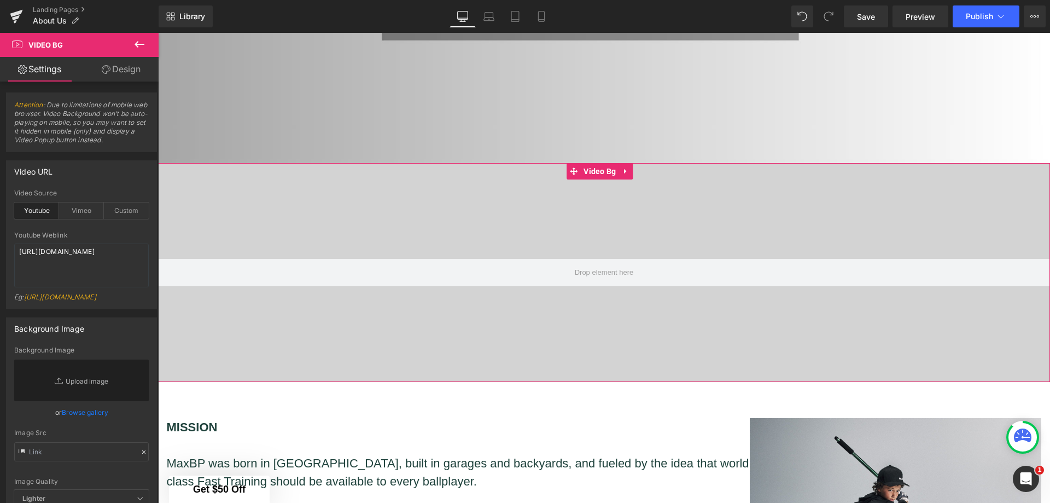
click at [627, 169] on icon at bounding box center [627, 171] width 8 height 8
click at [630, 168] on icon at bounding box center [634, 171] width 8 height 8
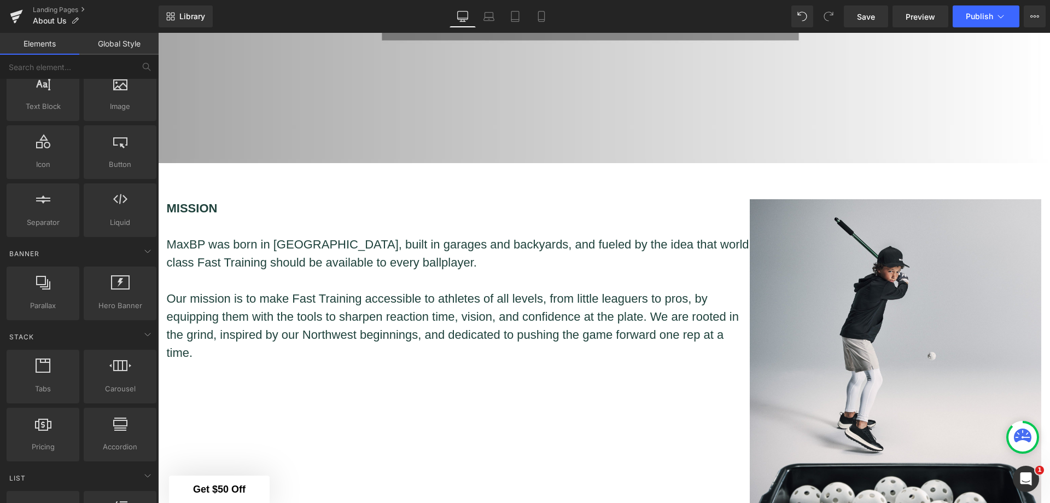
scroll to position [0, 0]
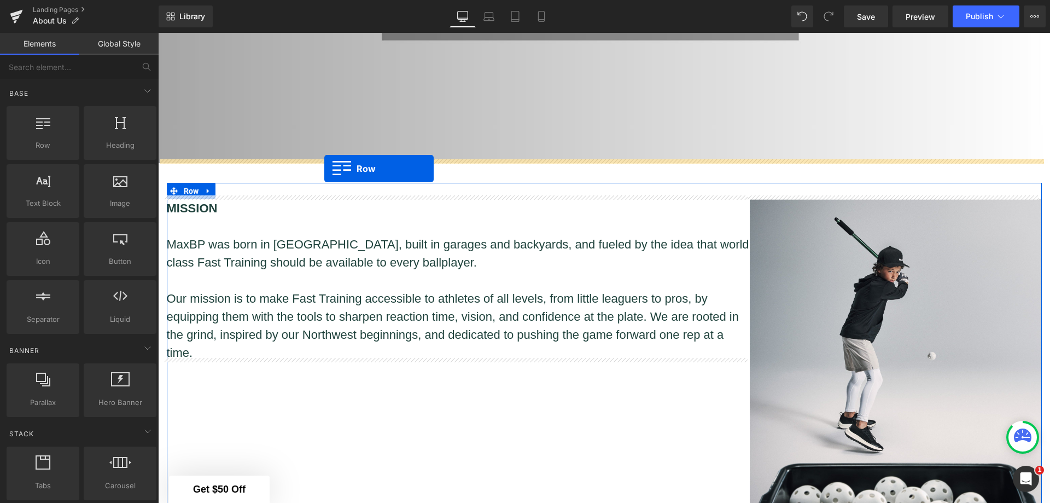
drag, startPoint x: 219, startPoint y: 174, endPoint x: 324, endPoint y: 169, distance: 105.7
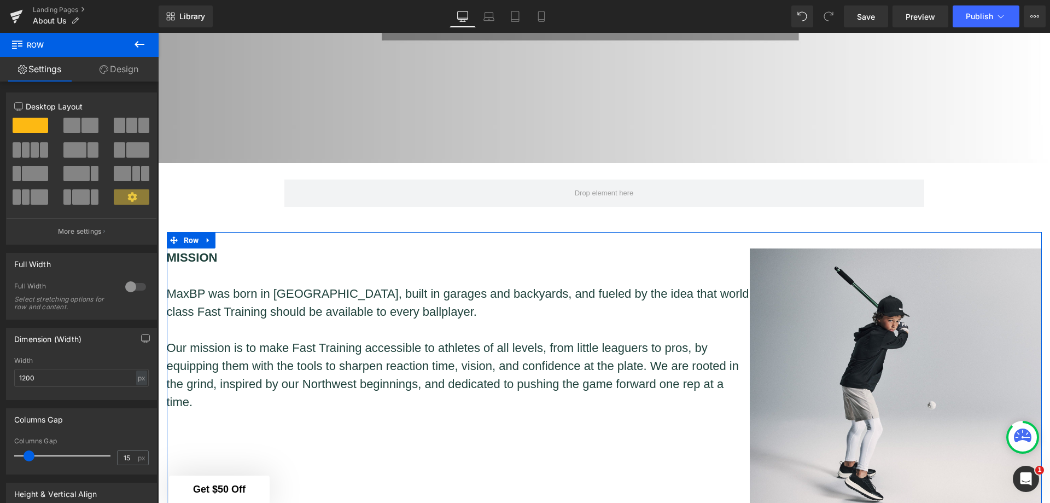
click at [139, 43] on icon at bounding box center [139, 44] width 13 height 13
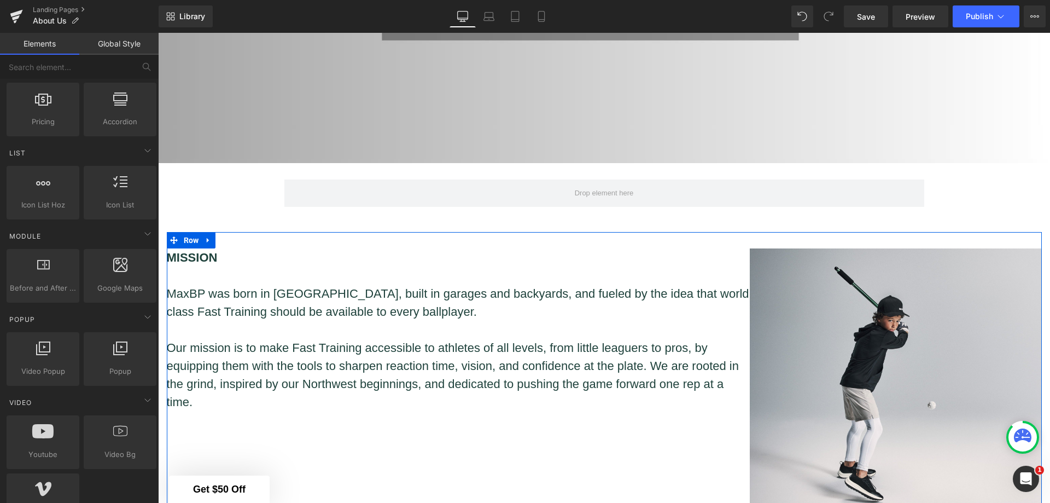
scroll to position [492, 0]
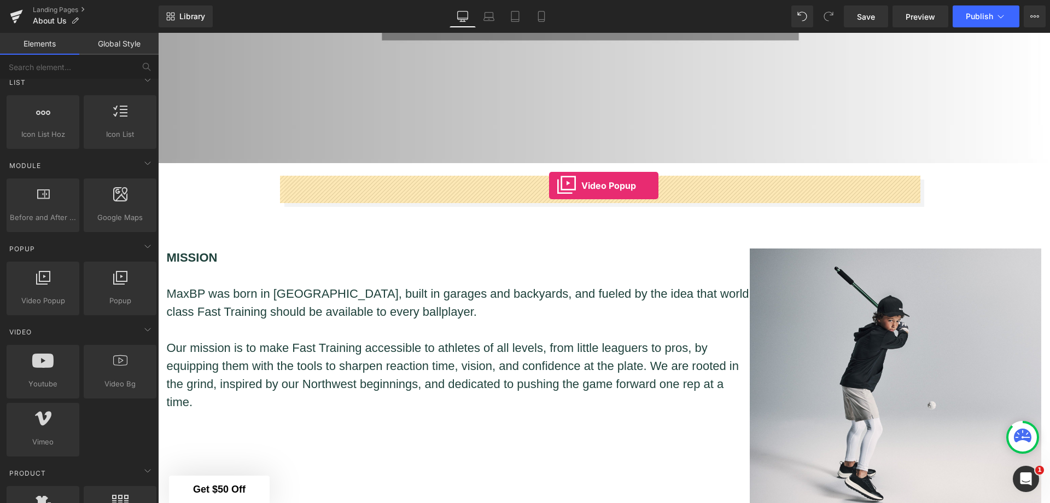
drag, startPoint x: 209, startPoint y: 324, endPoint x: 549, endPoint y: 185, distance: 367.6
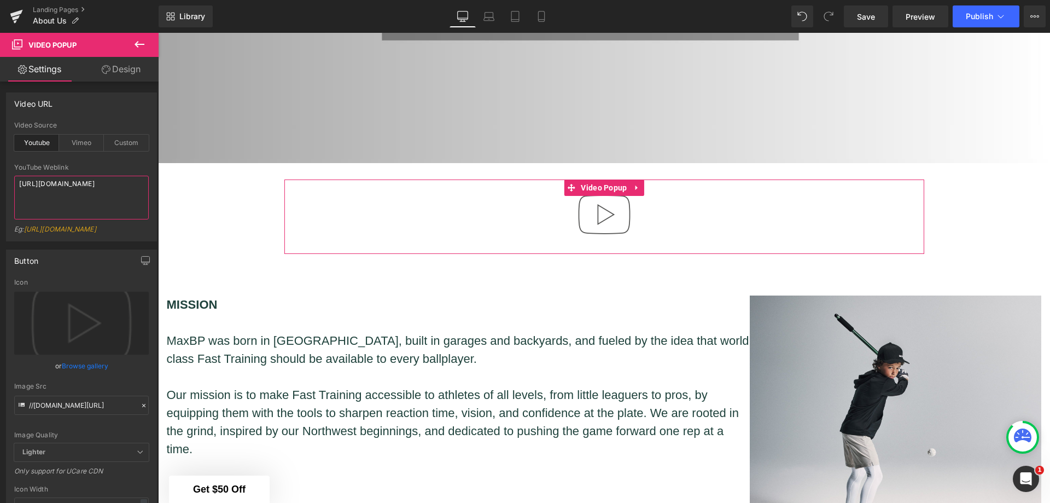
click at [80, 201] on textarea "[URL][DOMAIN_NAME]" at bounding box center [81, 198] width 135 height 44
click at [122, 141] on div "Custom" at bounding box center [126, 143] width 45 height 16
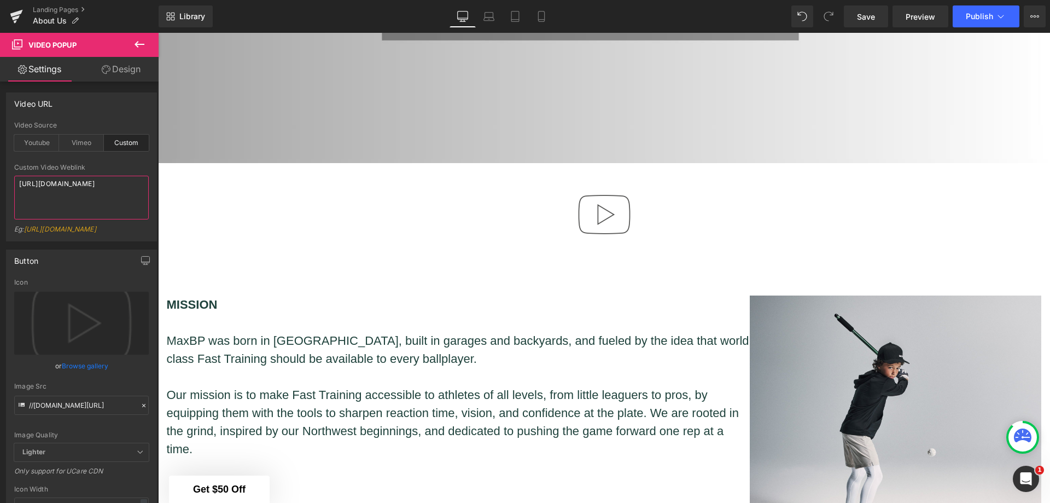
drag, startPoint x: 114, startPoint y: 204, endPoint x: 0, endPoint y: 177, distance: 116.9
click at [0, 177] on div "Video URL custom Video Source Youtube Vimeo Custom YouTube Weblink [URL][DOMAIN…" at bounding box center [82, 162] width 164 height 157
paste textarea "1499/9260/files/MaxBP-Brand-YouthBaseball-01626.jpg?v=1757543817"
type textarea "[URL][DOMAIN_NAME]"
click at [24, 143] on div "Youtube" at bounding box center [36, 143] width 45 height 16
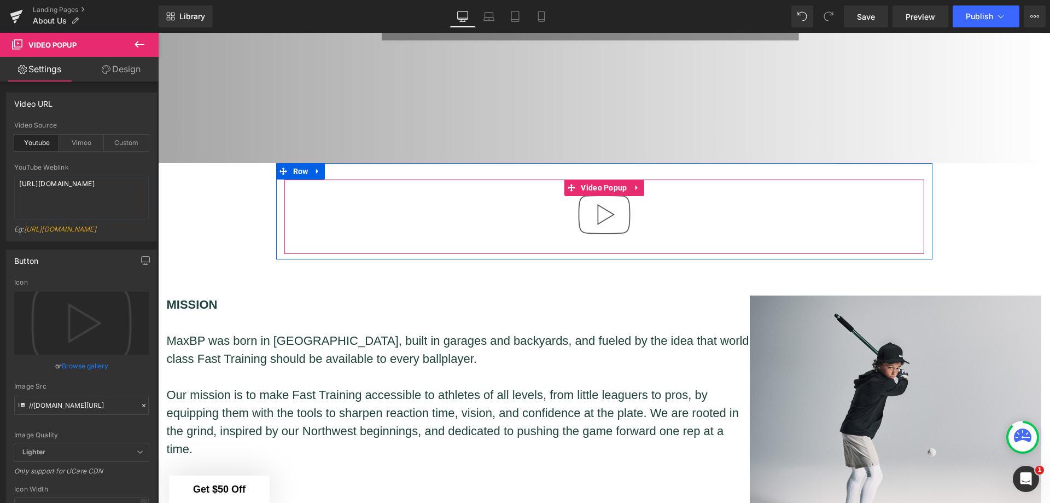
click at [635, 185] on icon at bounding box center [636, 187] width 2 height 5
click at [641, 184] on icon at bounding box center [645, 188] width 8 height 8
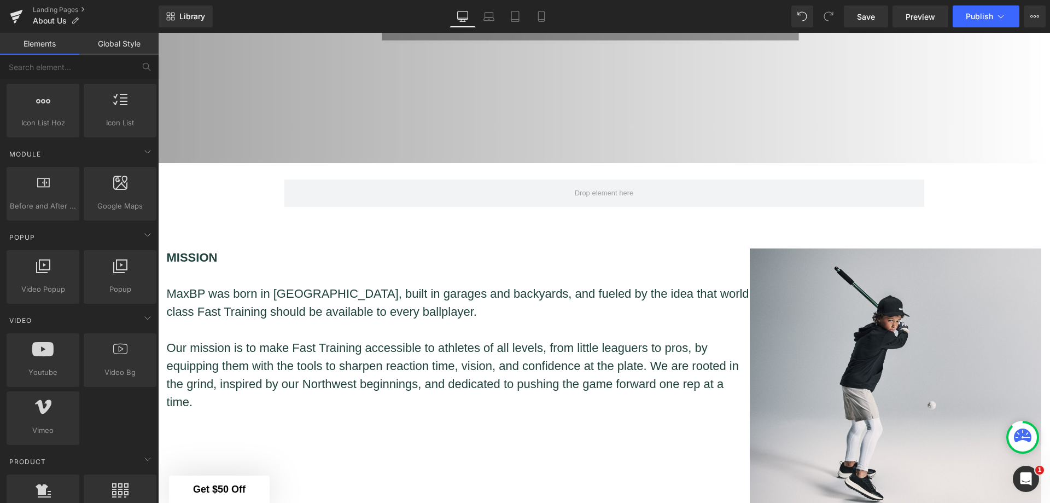
scroll to position [547, 0]
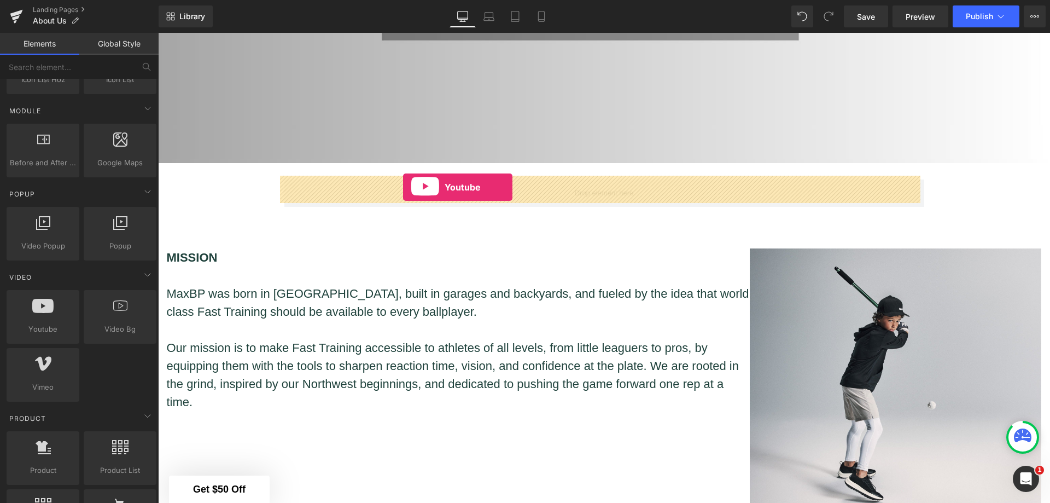
drag, startPoint x: 216, startPoint y: 357, endPoint x: 403, endPoint y: 187, distance: 252.9
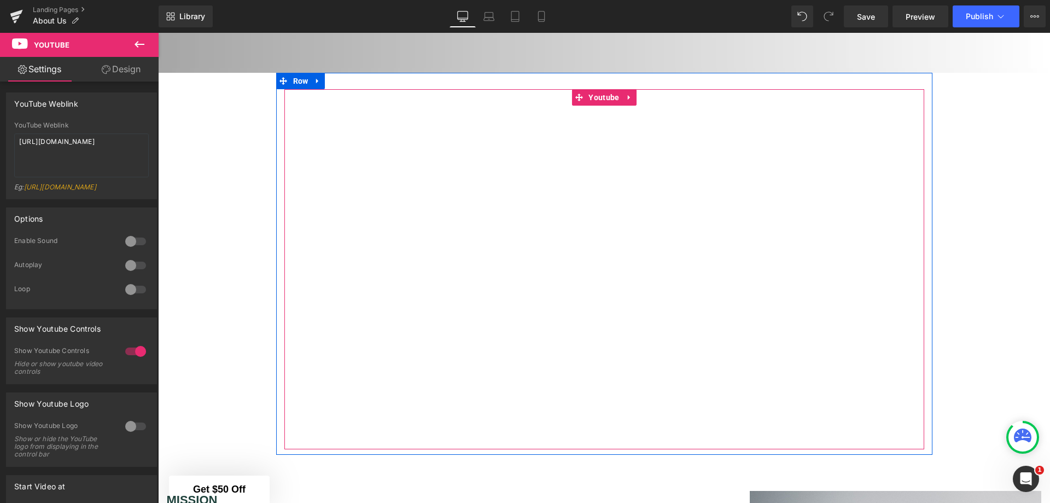
scroll to position [400, 0]
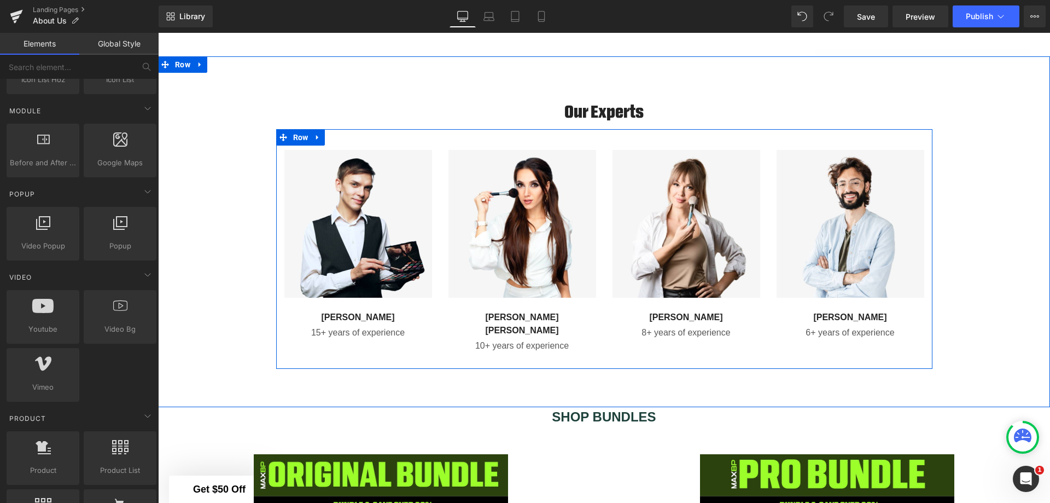
scroll to position [1768, 0]
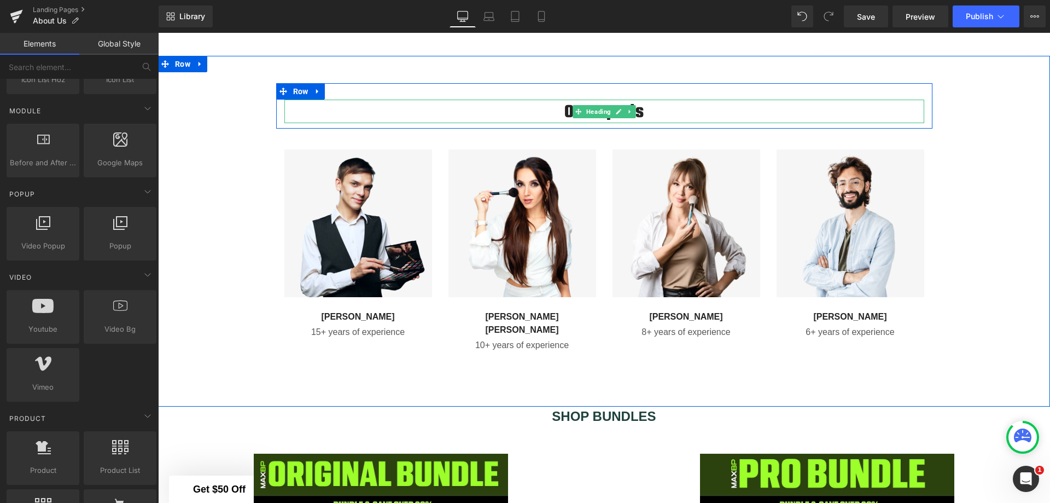
click at [615, 105] on link at bounding box center [618, 111] width 11 height 13
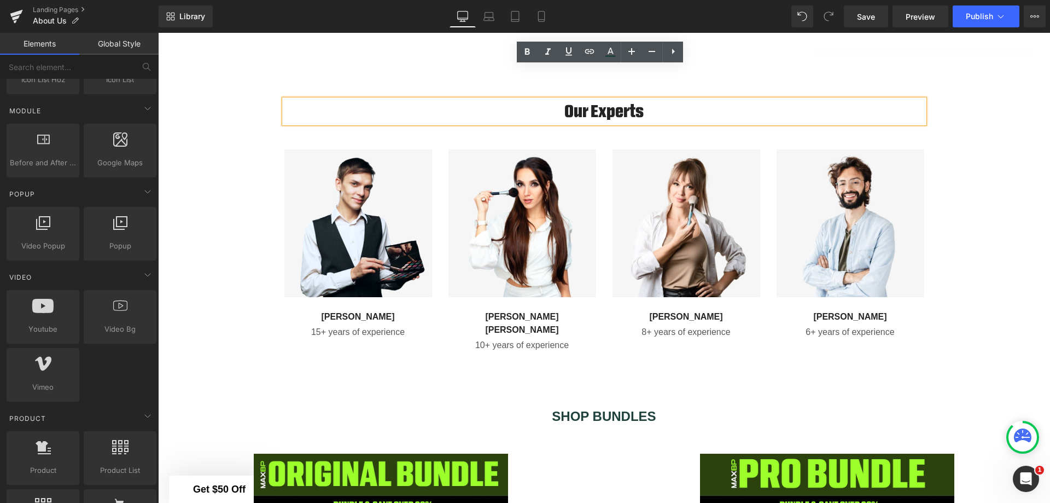
click at [646, 100] on h2 "Our Experts" at bounding box center [604, 112] width 640 height 24
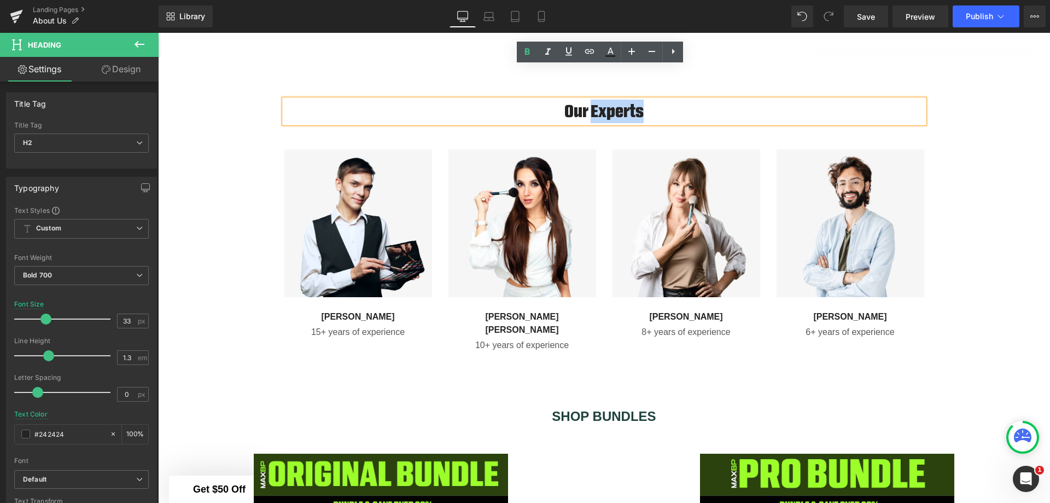
drag, startPoint x: 646, startPoint y: 79, endPoint x: 587, endPoint y: 89, distance: 59.8
click at [587, 100] on h2 "Our Experts" at bounding box center [604, 112] width 640 height 24
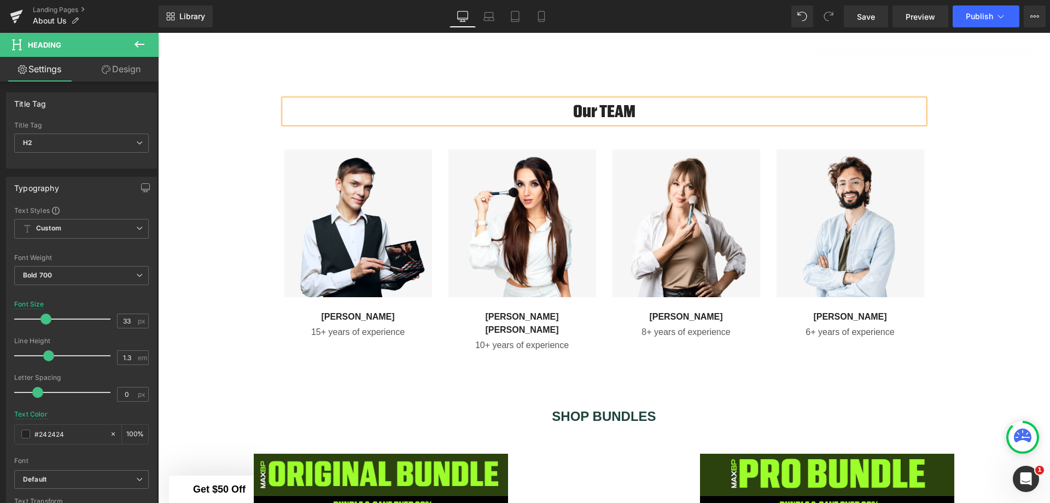
click at [990, 153] on div "Our TEAM Heading Row Image Alexander Text Block 15+ years of experience Text Bl…" at bounding box center [604, 225] width 892 height 284
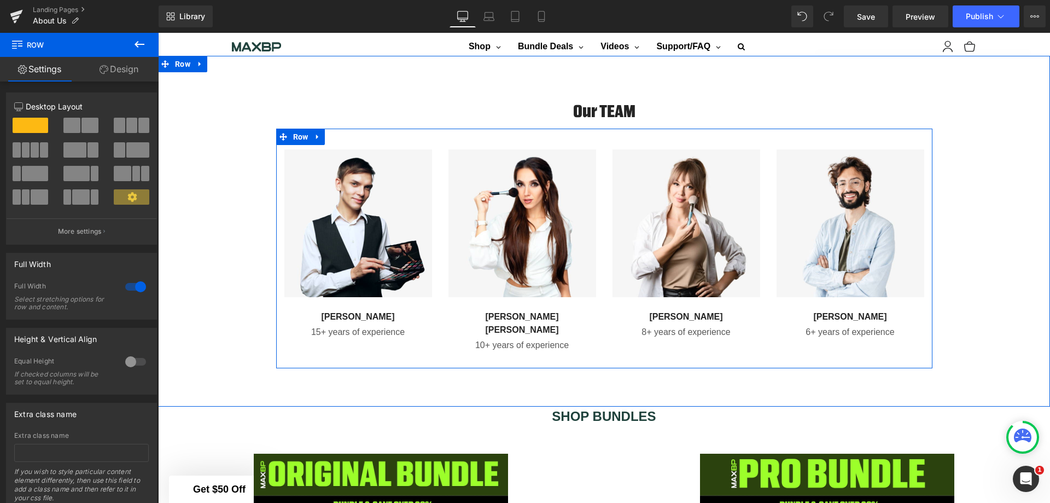
click at [314, 133] on icon at bounding box center [318, 137] width 8 height 8
click at [342, 133] on icon at bounding box center [346, 137] width 8 height 8
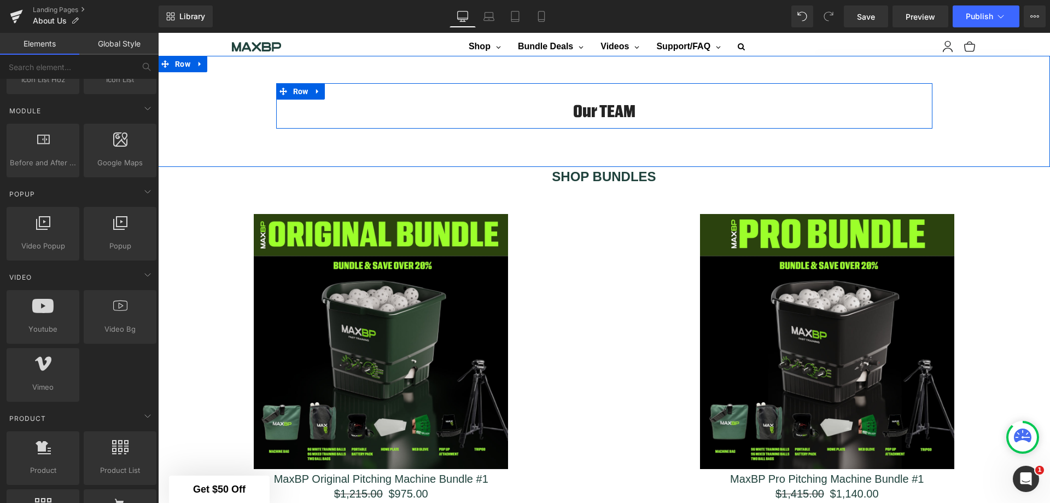
click at [316, 89] on icon at bounding box center [317, 91] width 2 height 5
click at [342, 88] on icon at bounding box center [346, 92] width 8 height 8
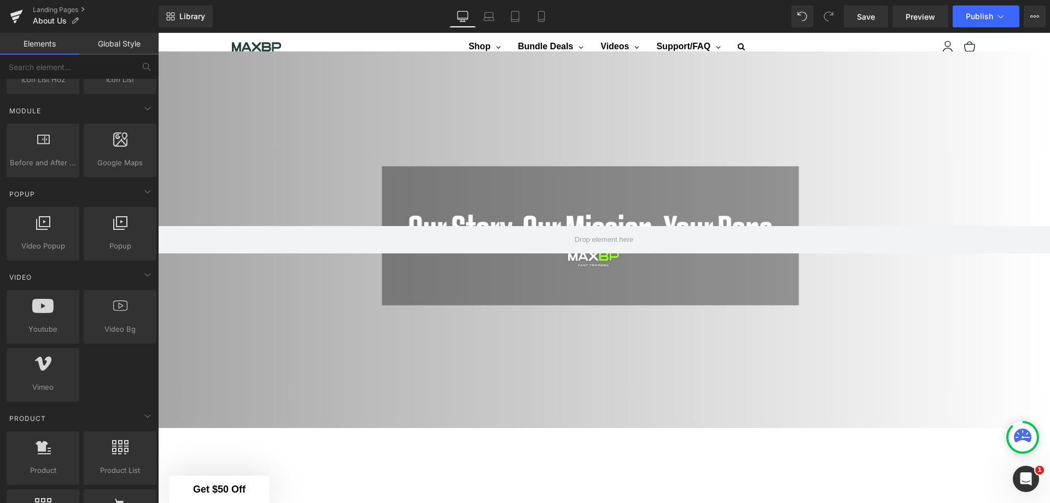
scroll to position [18, 0]
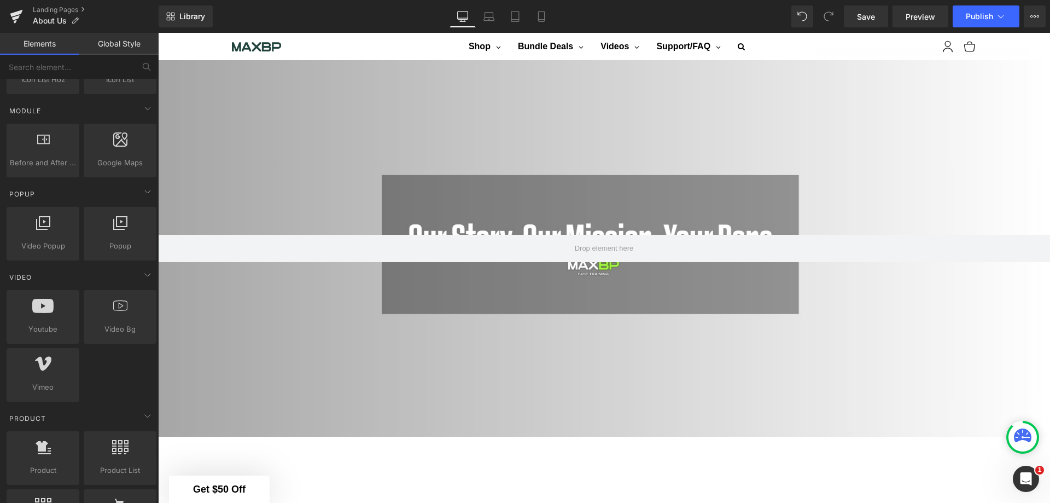
drag, startPoint x: 857, startPoint y: 20, endPoint x: 694, endPoint y: 4, distance: 164.3
click at [857, 20] on link "Save" at bounding box center [866, 16] width 44 height 22
